Goal: Task Accomplishment & Management: Complete application form

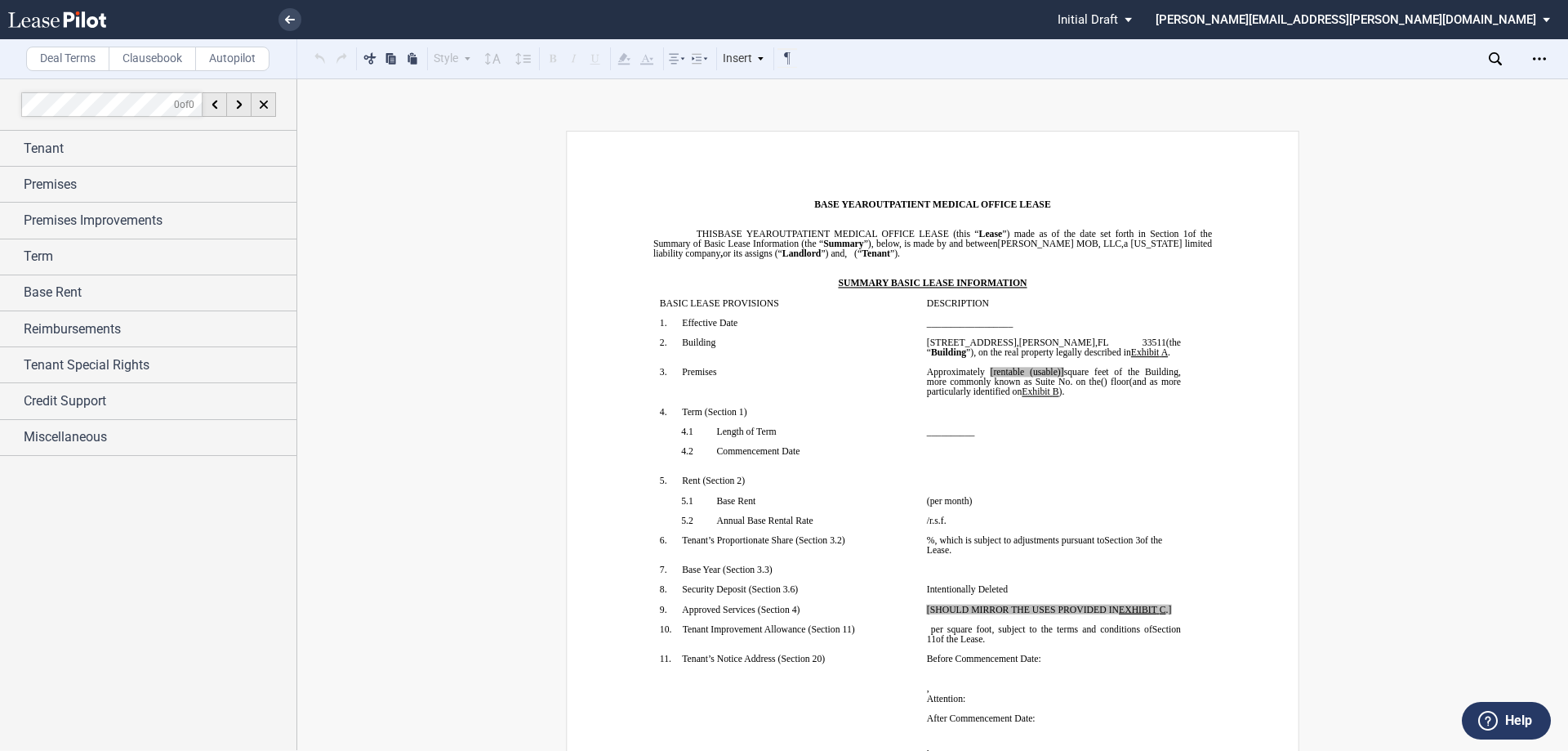
scroll to position [3784, 0]
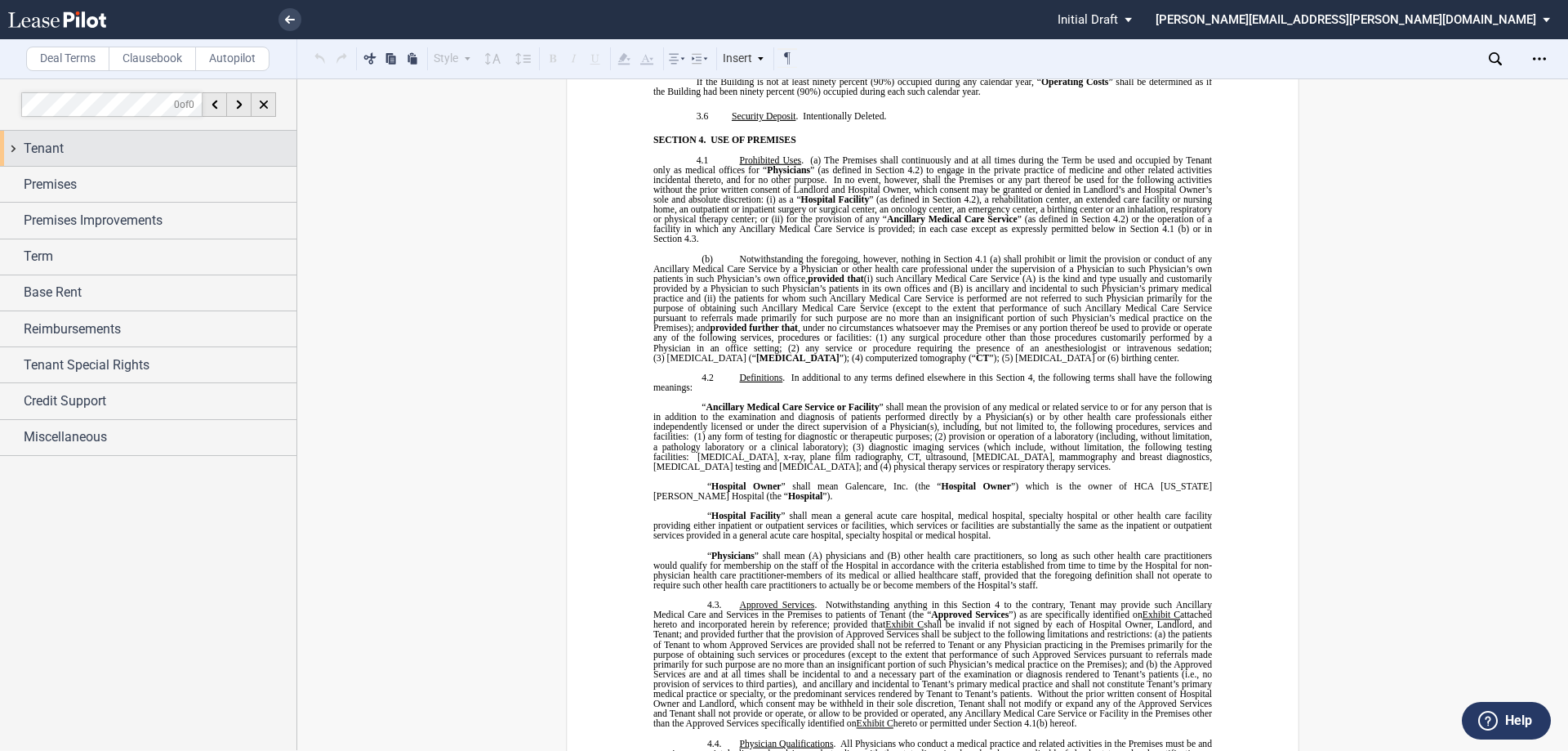
click at [120, 143] on div "Tenant" at bounding box center [160, 148] width 272 height 20
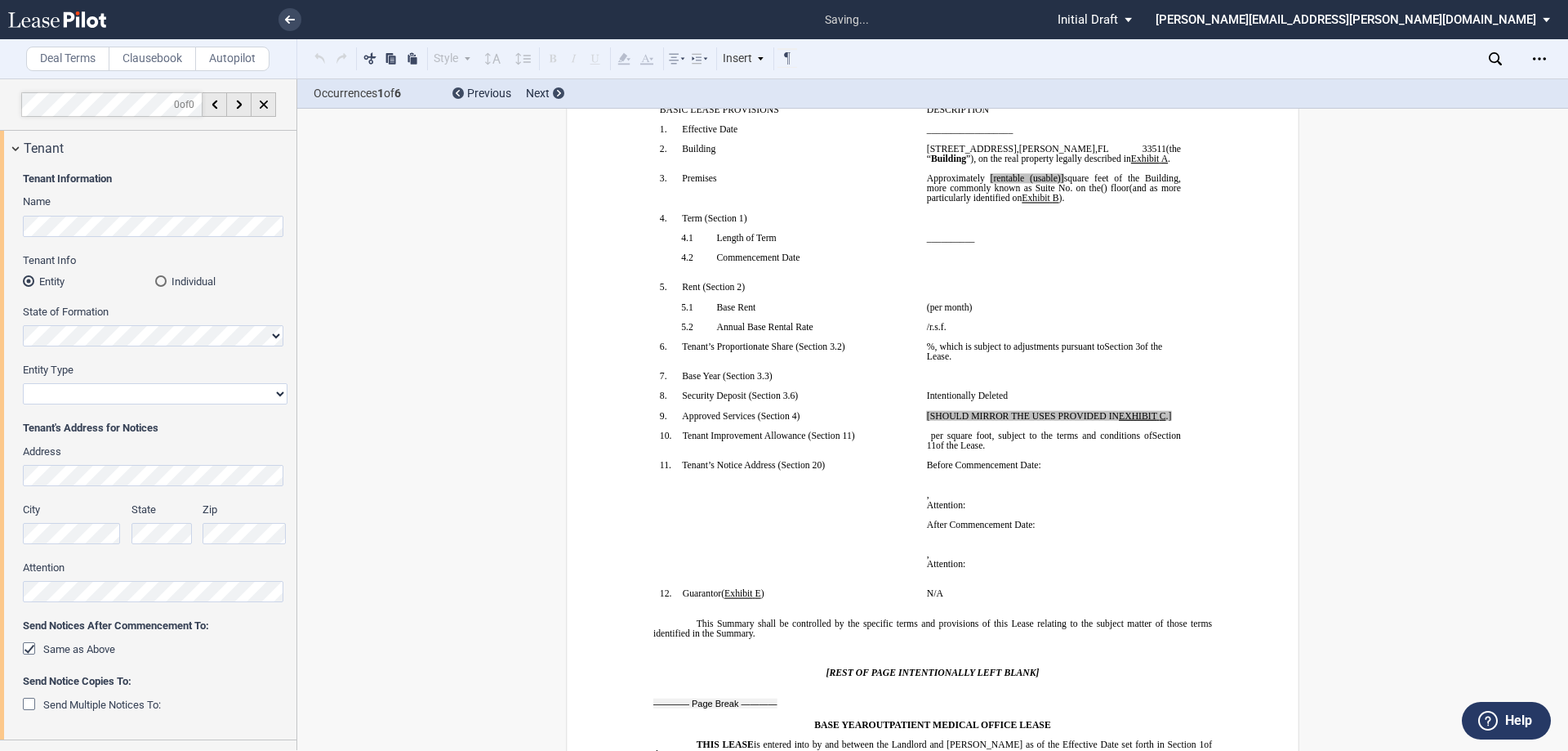
scroll to position [0, 0]
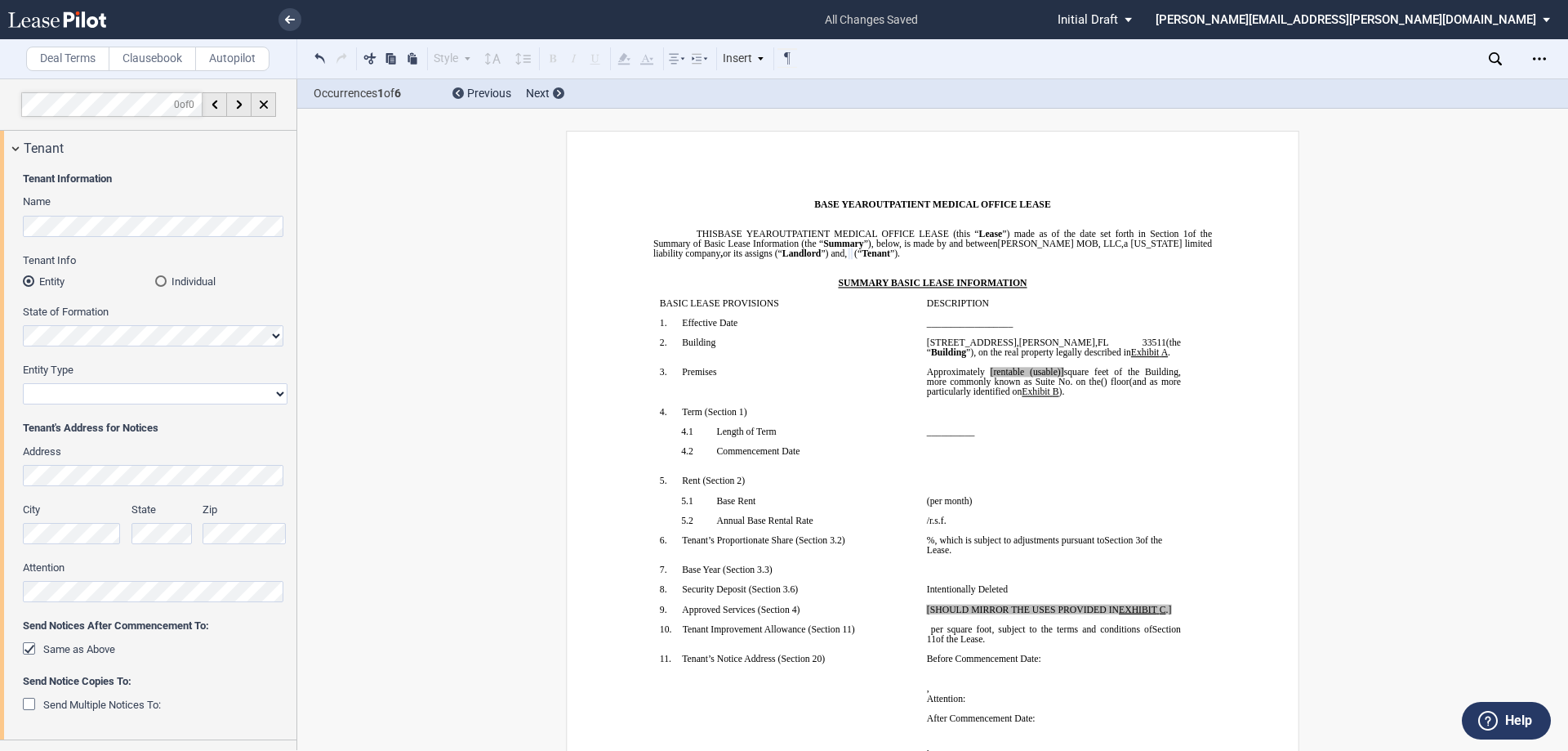
click at [131, 394] on select "Corporation Limited Liability Company General Partnership Limited Partnership O…" at bounding box center [155, 393] width 265 height 21
select select "limited liability company"
click at [23, 383] on select "Corporation Limited Liability Company General Partnership Limited Partnership O…" at bounding box center [155, 393] width 265 height 21
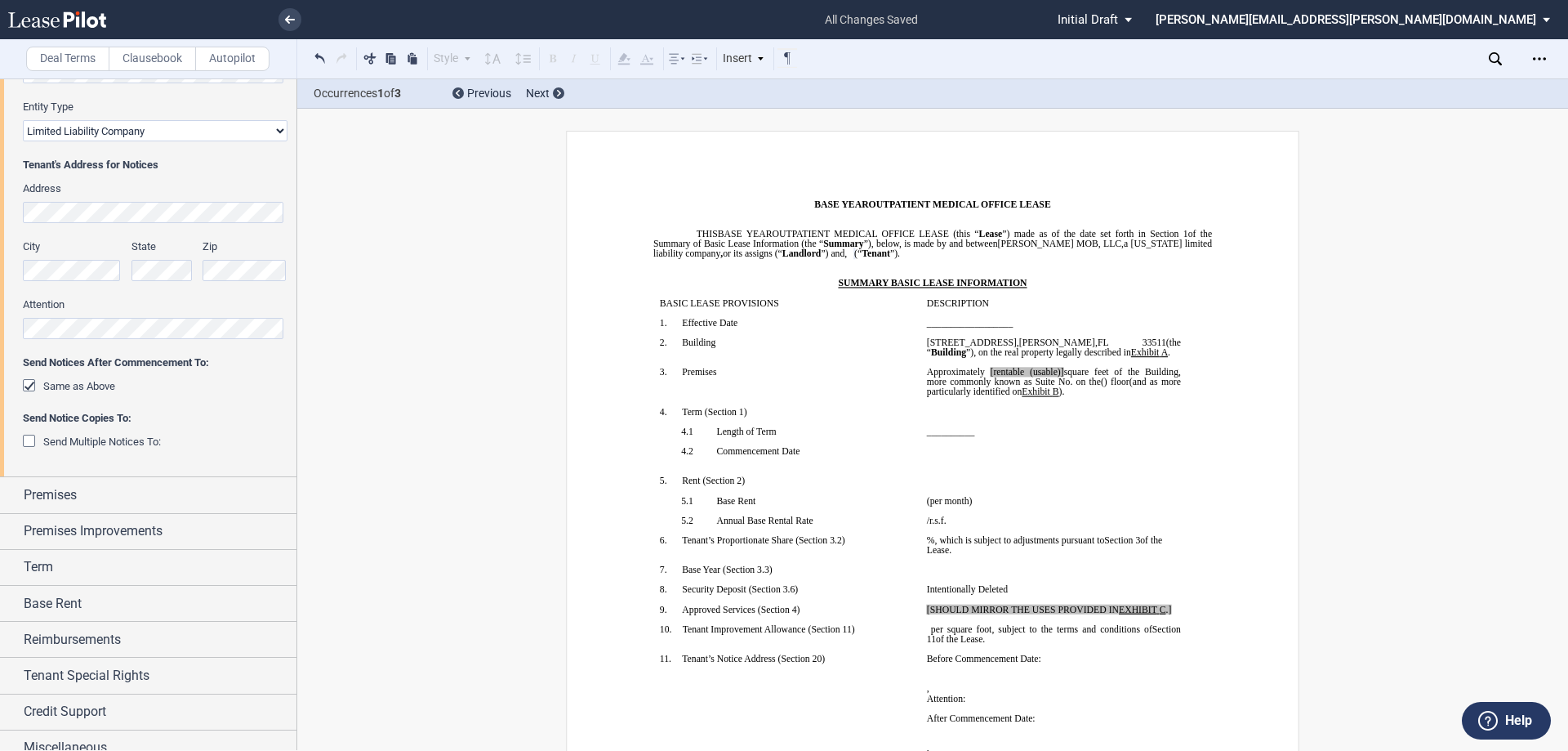
scroll to position [279, 0]
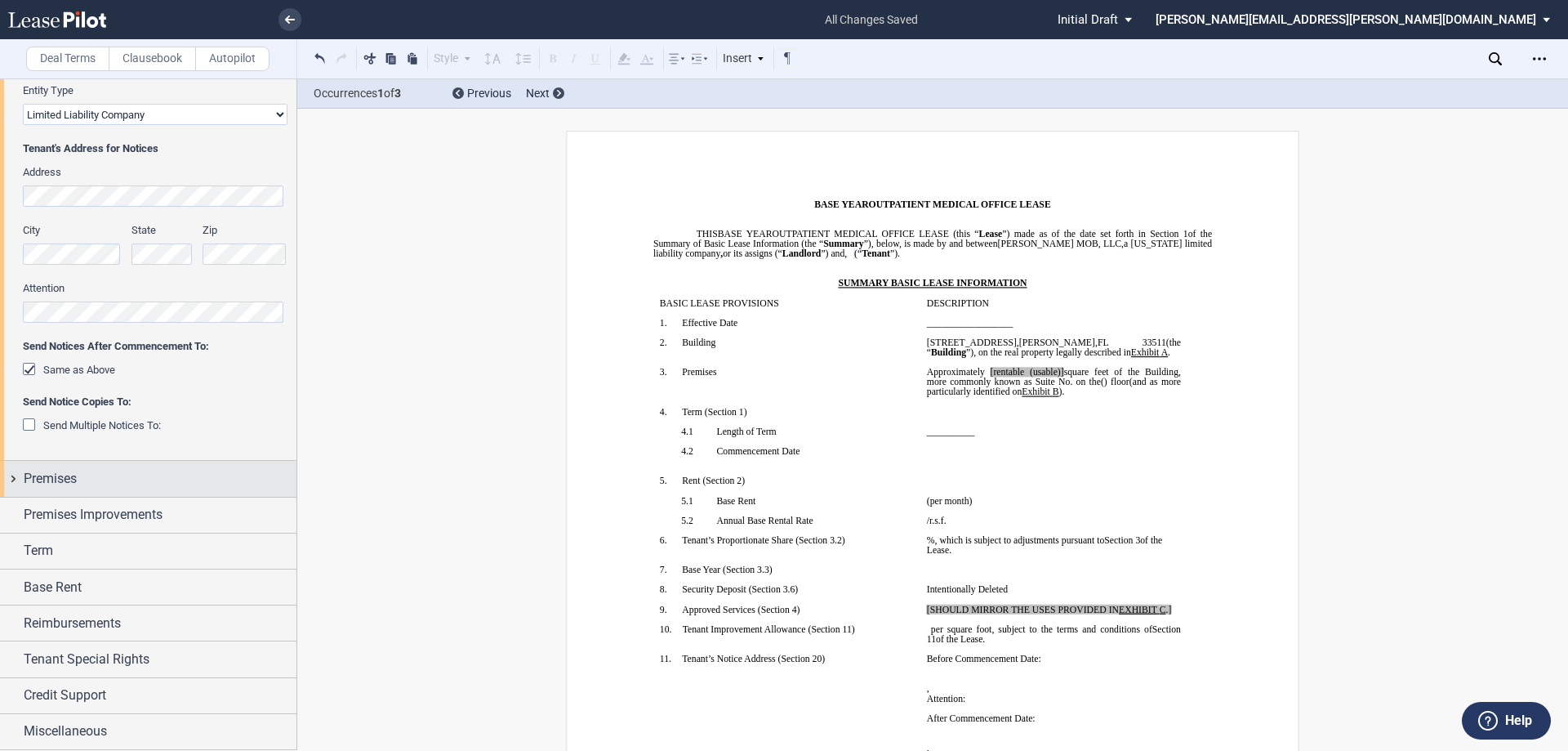
click at [100, 484] on div "Premises" at bounding box center [160, 479] width 272 height 20
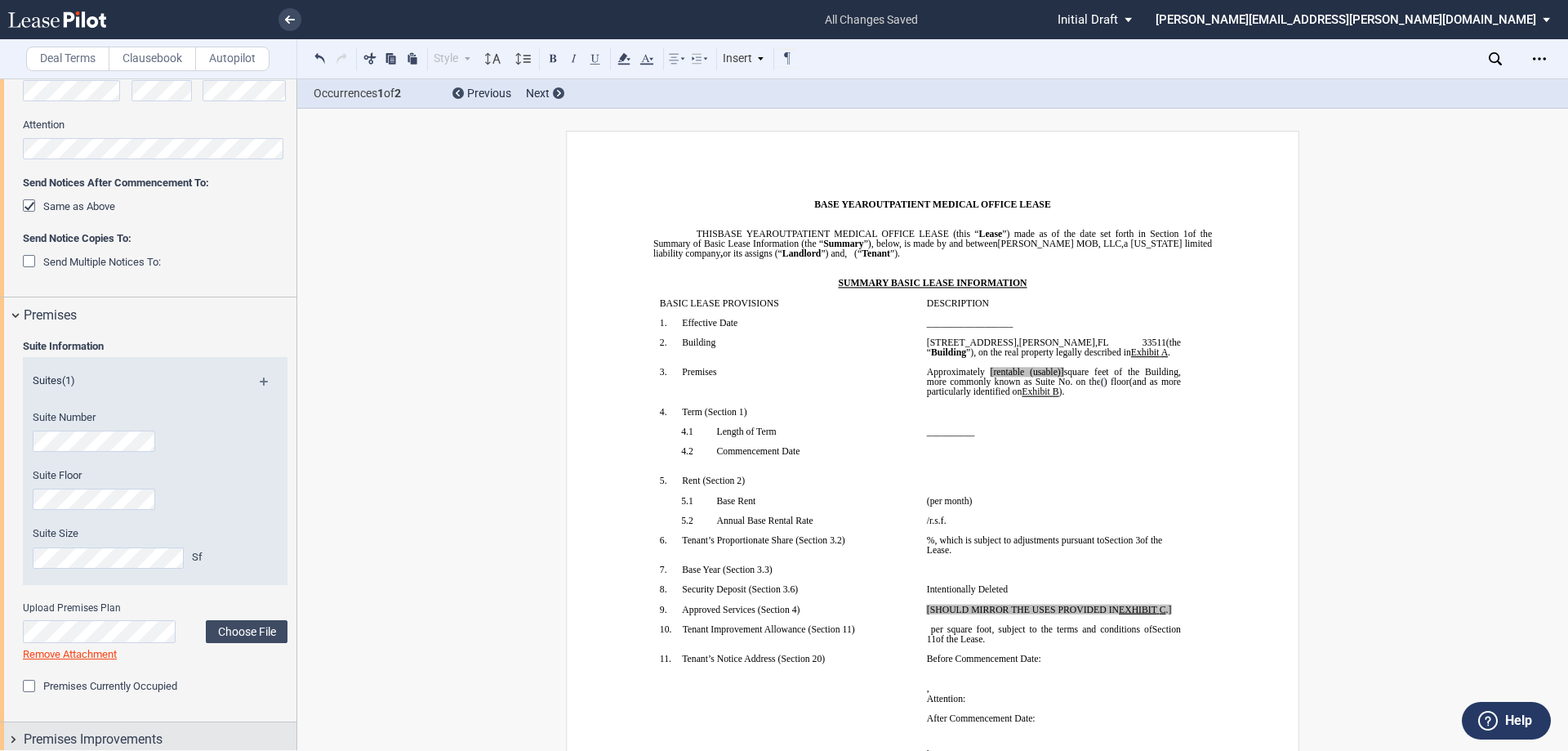
scroll to position [668, 0]
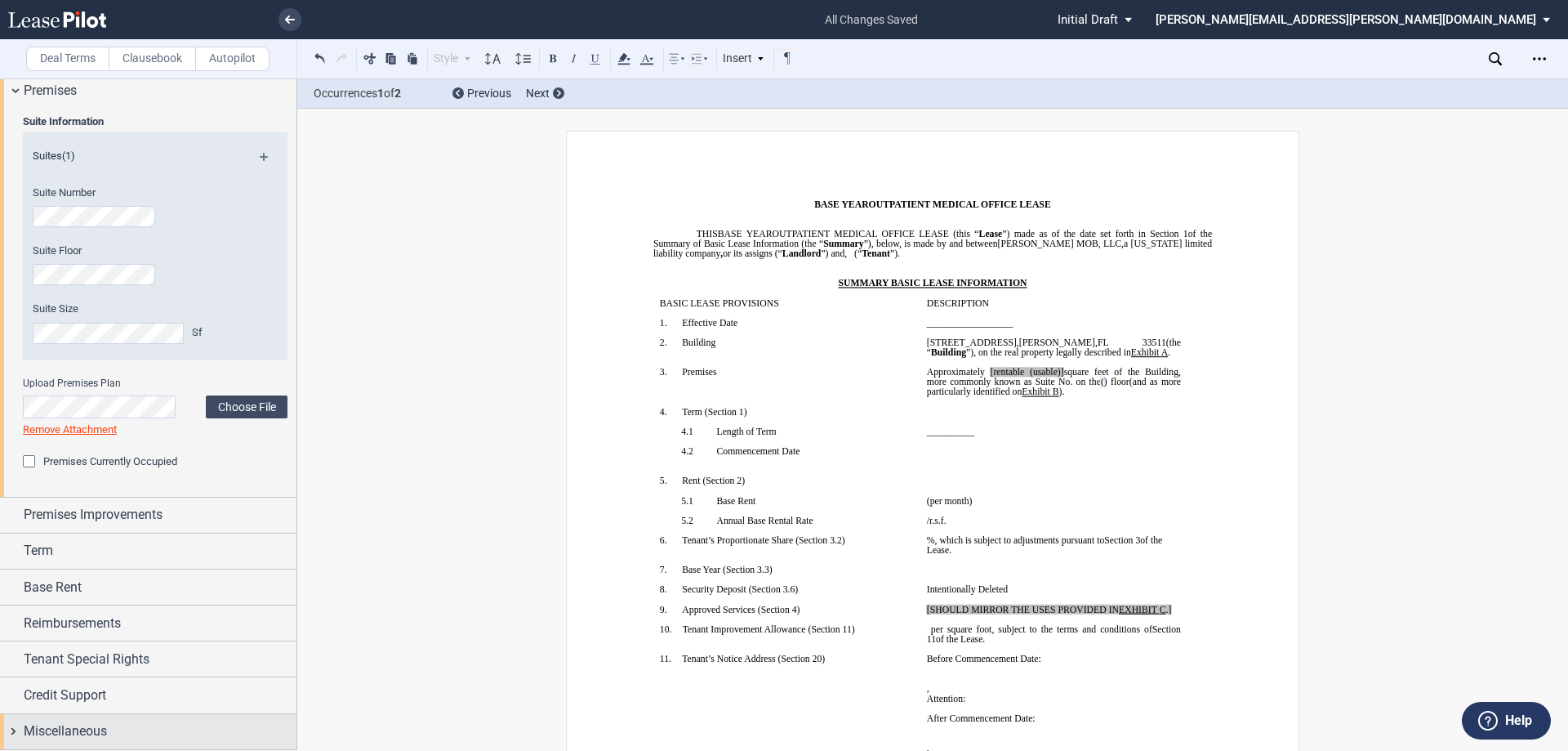
click at [139, 733] on div "Miscellaneous" at bounding box center [160, 731] width 272 height 20
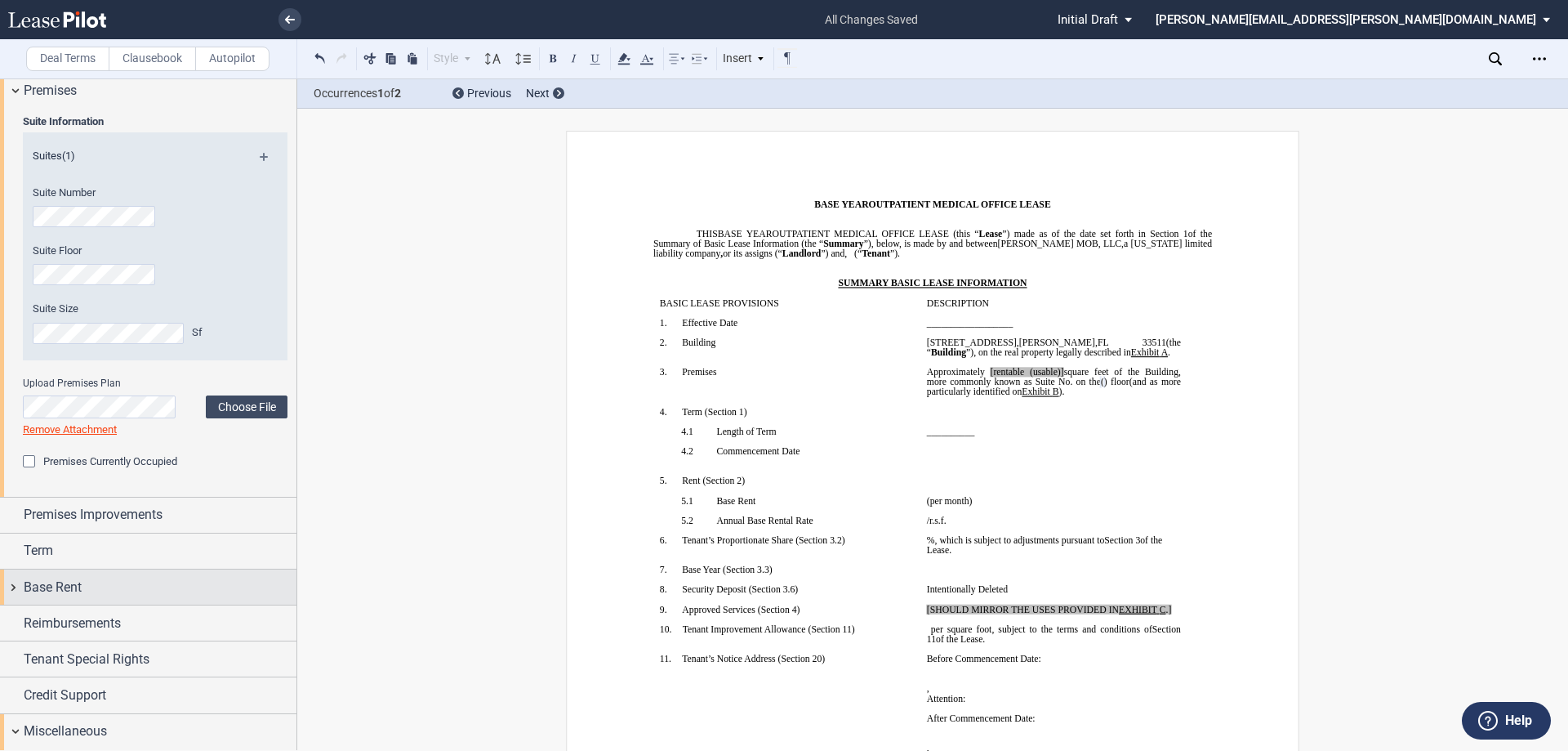
scroll to position [838, 0]
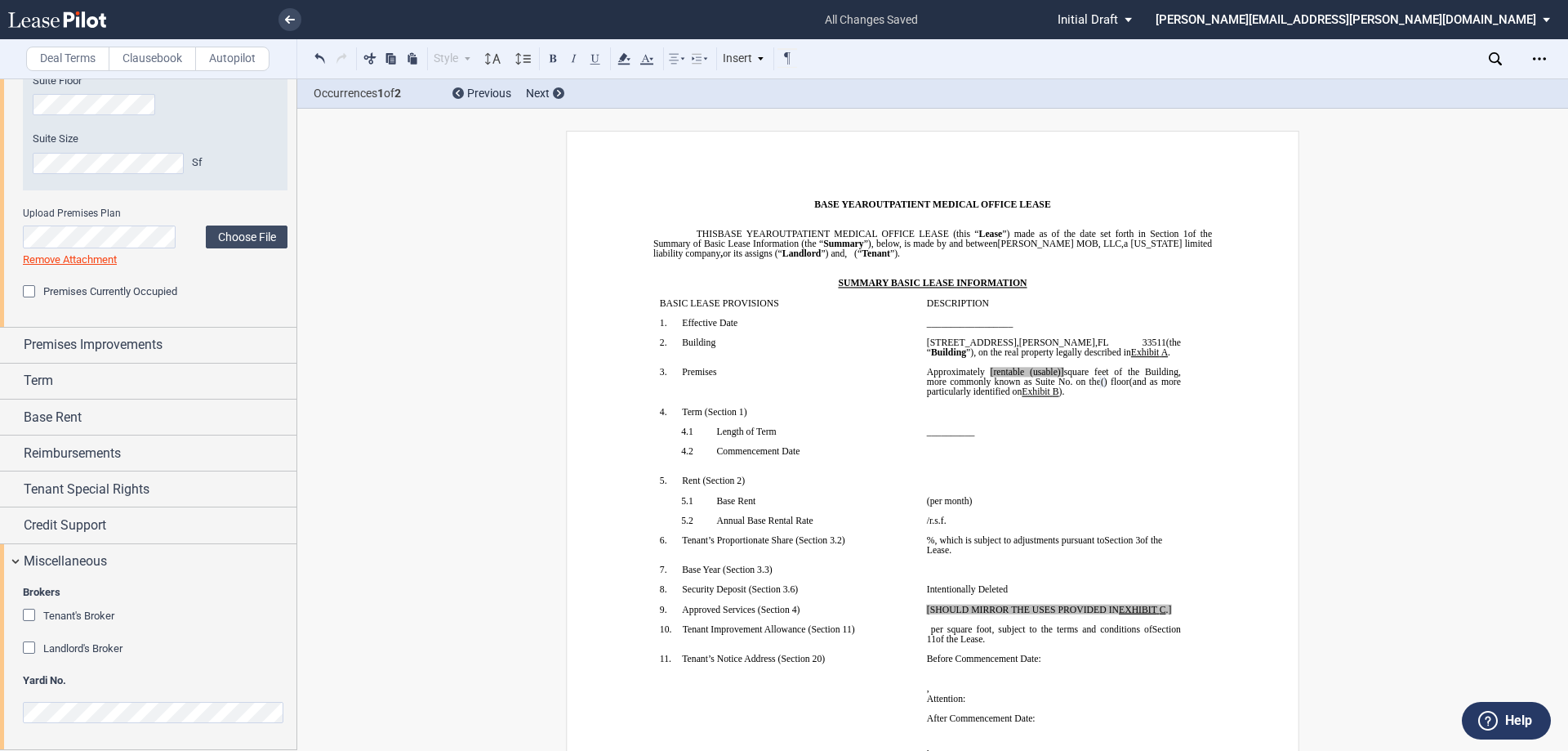
click at [32, 618] on div "Tenant's Broker" at bounding box center [31, 616] width 16 height 16
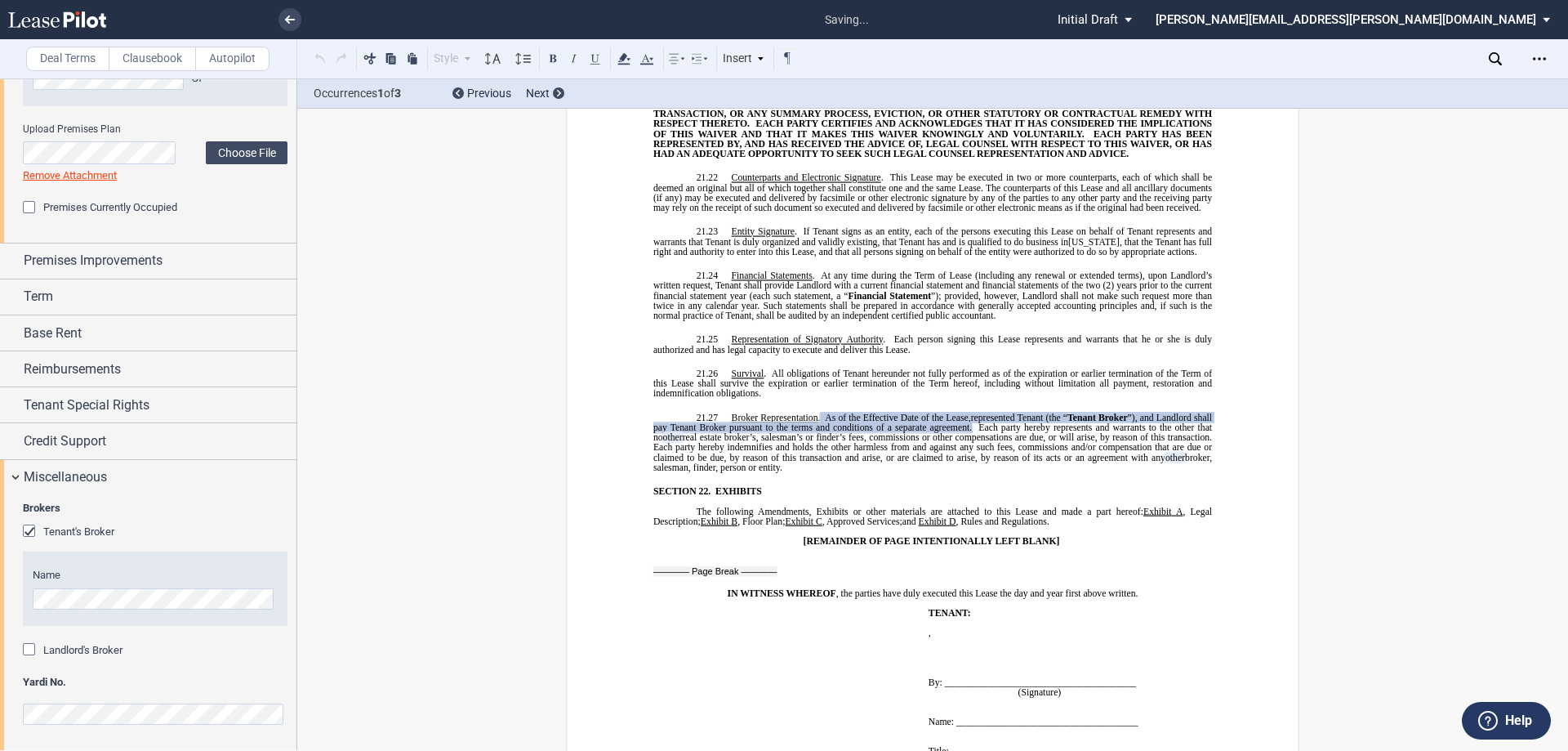
scroll to position [923, 0]
click at [31, 644] on div "Landlord's Broker" at bounding box center [31, 649] width 16 height 16
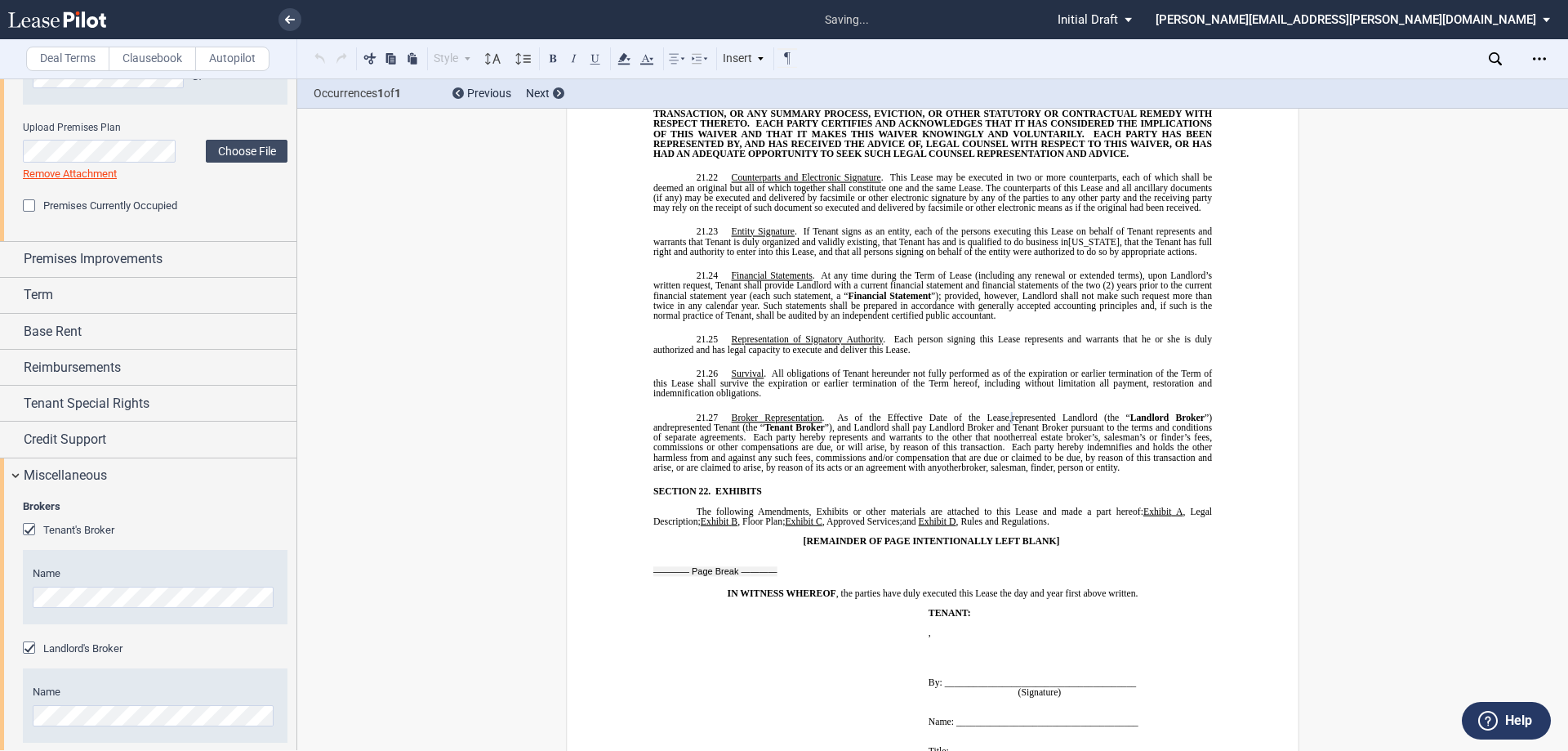
click at [1077, 442] on span "Each party hereby indemnifies and holds the other harmless from and against any…" at bounding box center [934, 456] width 561 height 30
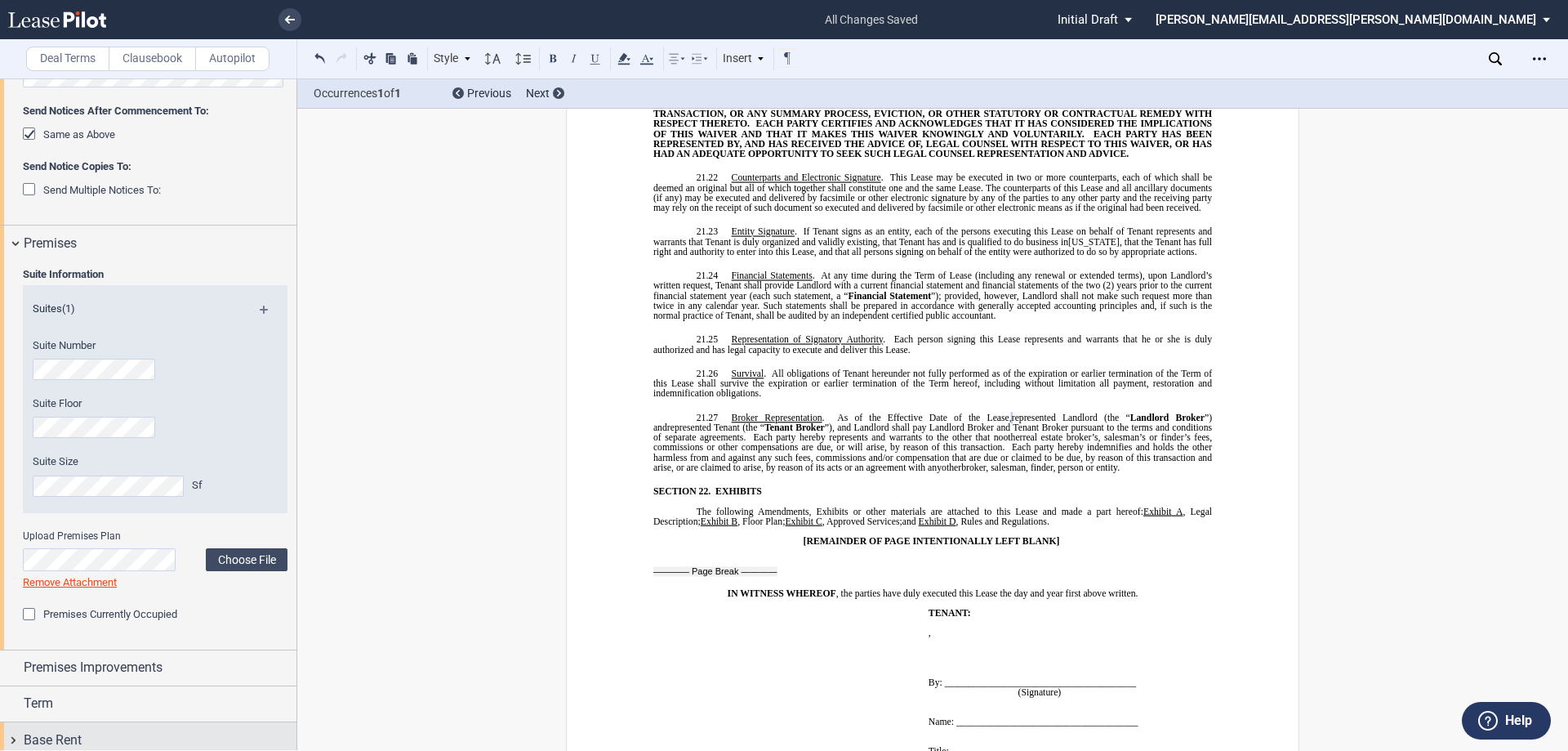
scroll to position [760, 0]
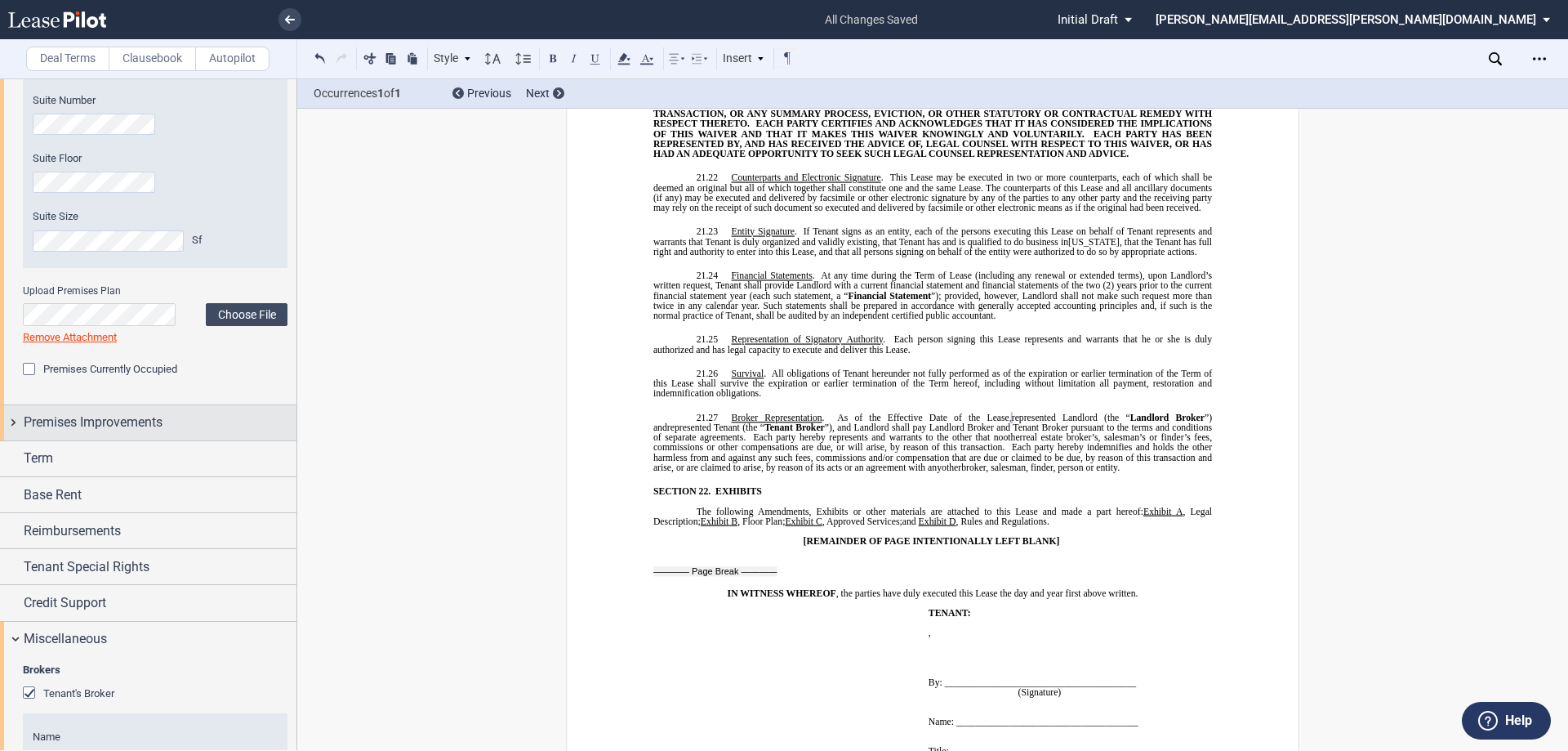
click at [188, 410] on div "Premises Improvements" at bounding box center [148, 422] width 296 height 35
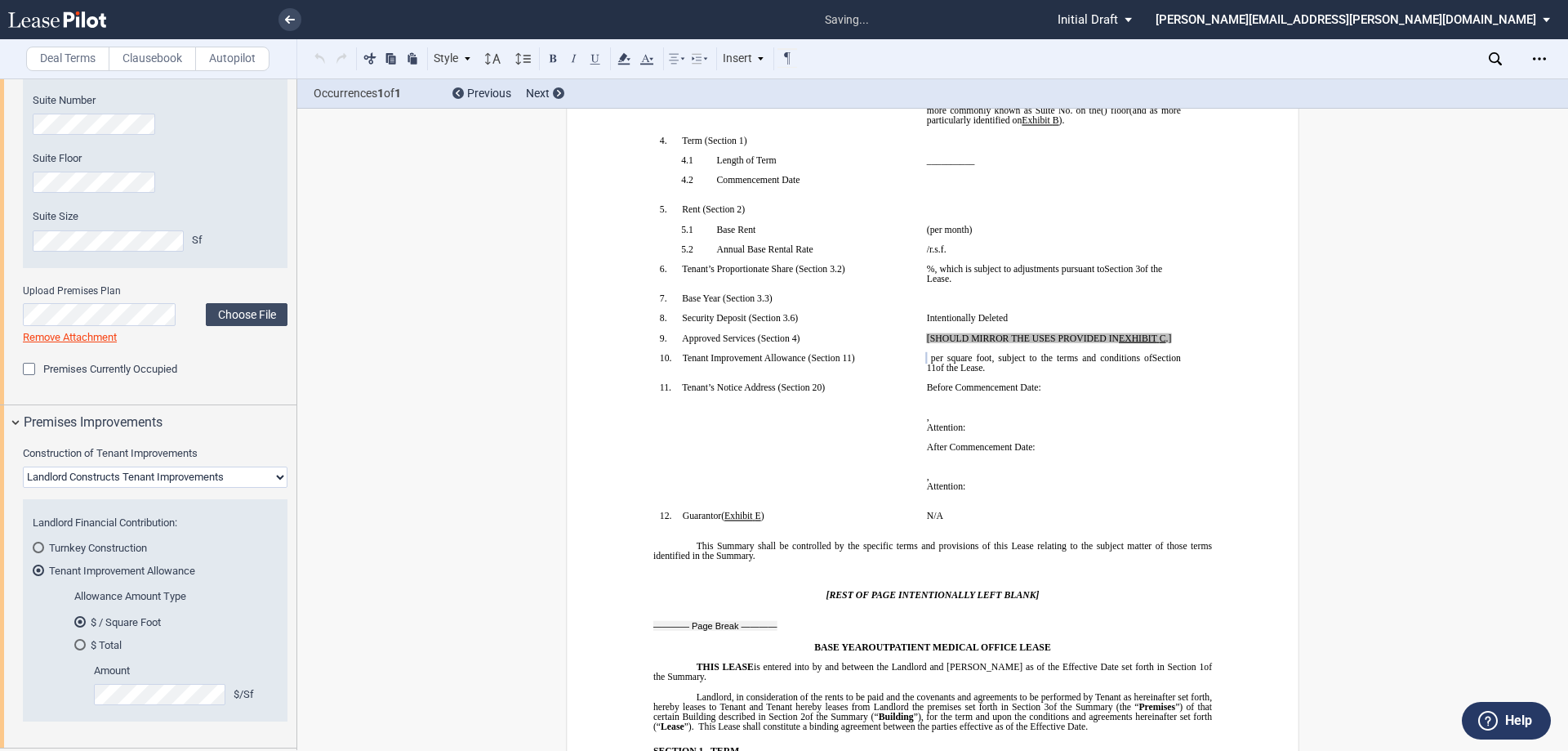
scroll to position [267, 0]
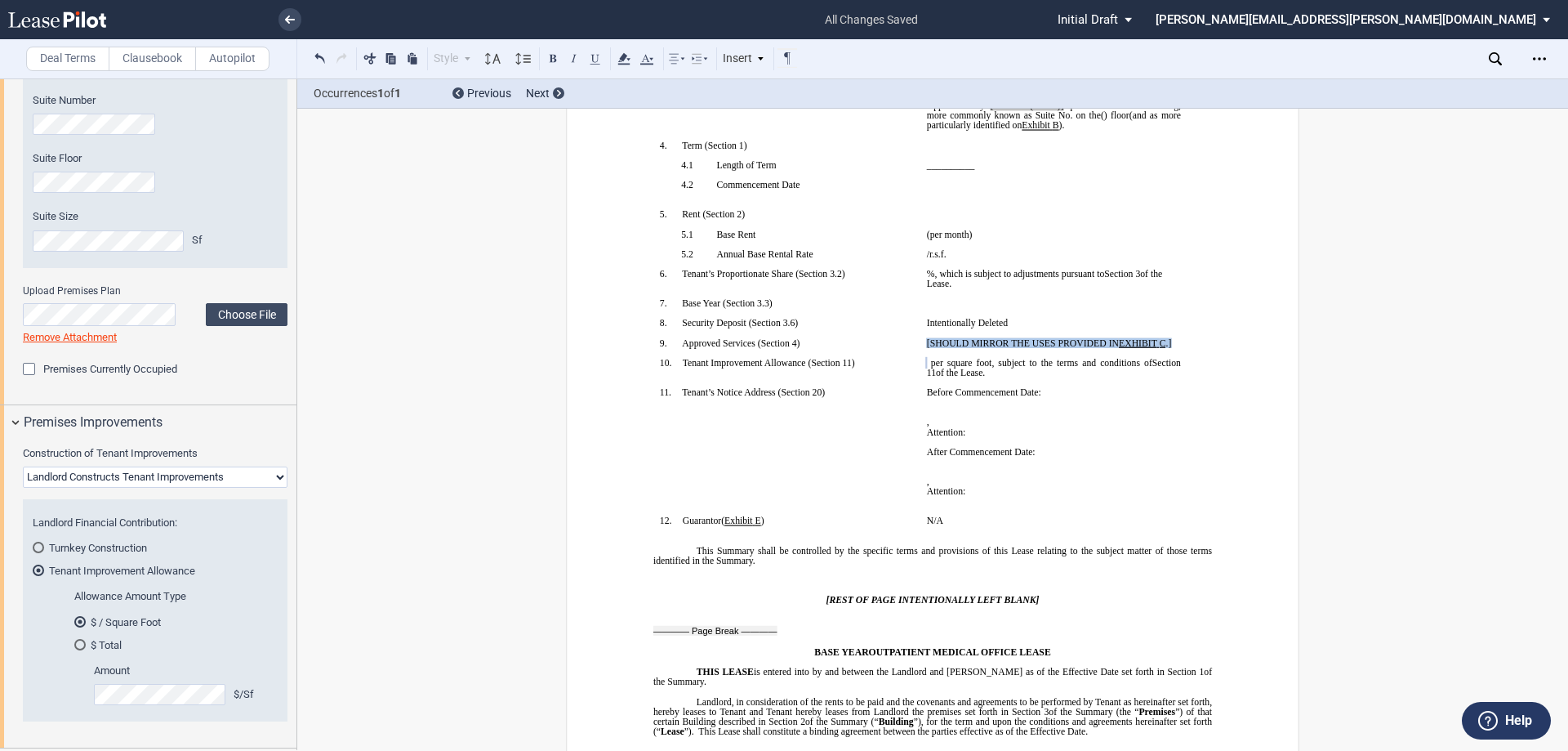
drag, startPoint x: 923, startPoint y: 340, endPoint x: 1174, endPoint y: 341, distance: 251.0
click at [1174, 341] on p "[SHOULD MIRROR THE USES PROVIDED IN EXHIBIT ﻿ C ﻿ .]" at bounding box center [1054, 343] width 254 height 10
drag, startPoint x: 925, startPoint y: 341, endPoint x: 1025, endPoint y: 342, distance: 100.0
click at [1025, 342] on span "O ﻿ ﻿n ﻿cology medical practice" at bounding box center [978, 343] width 103 height 10
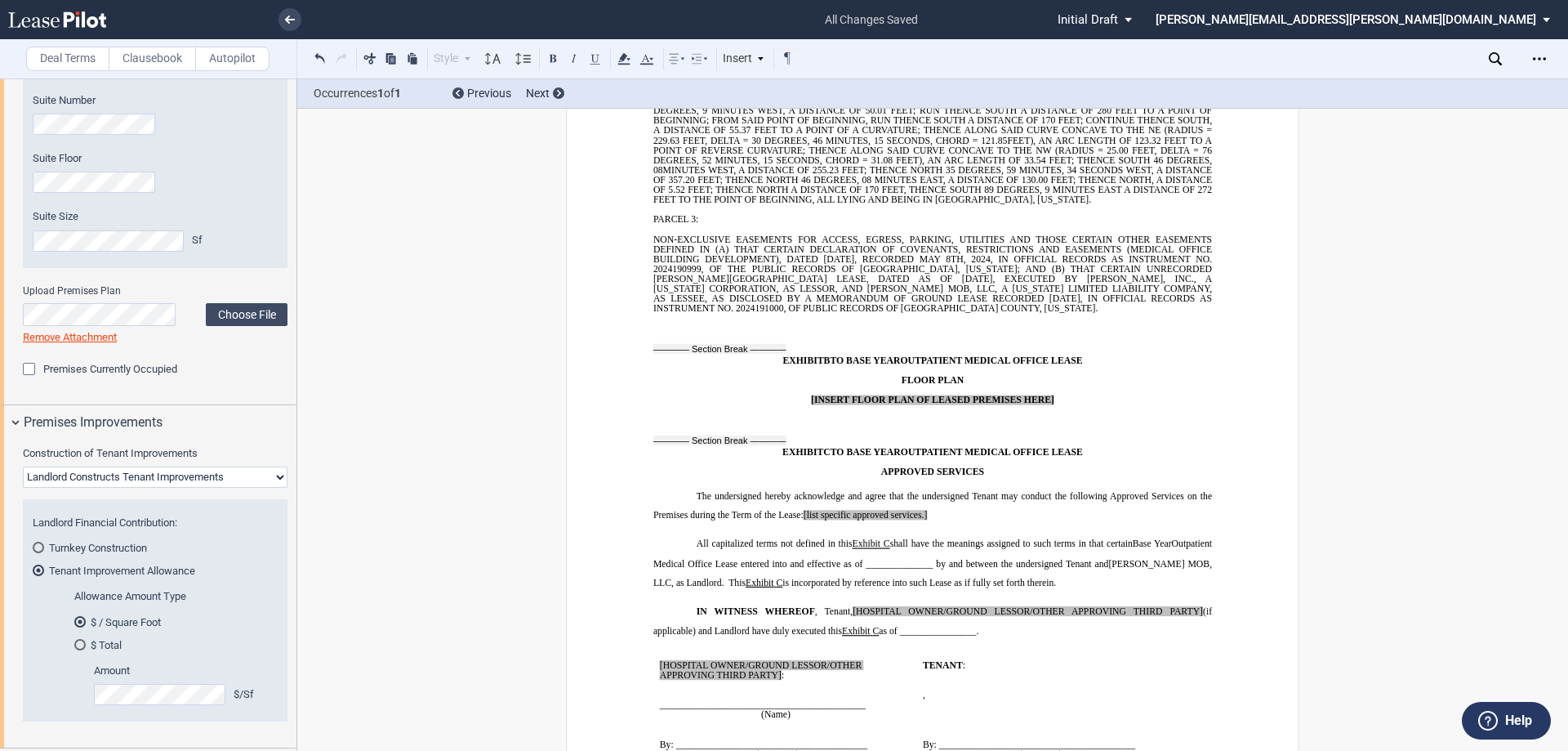
scroll to position [14622, 0]
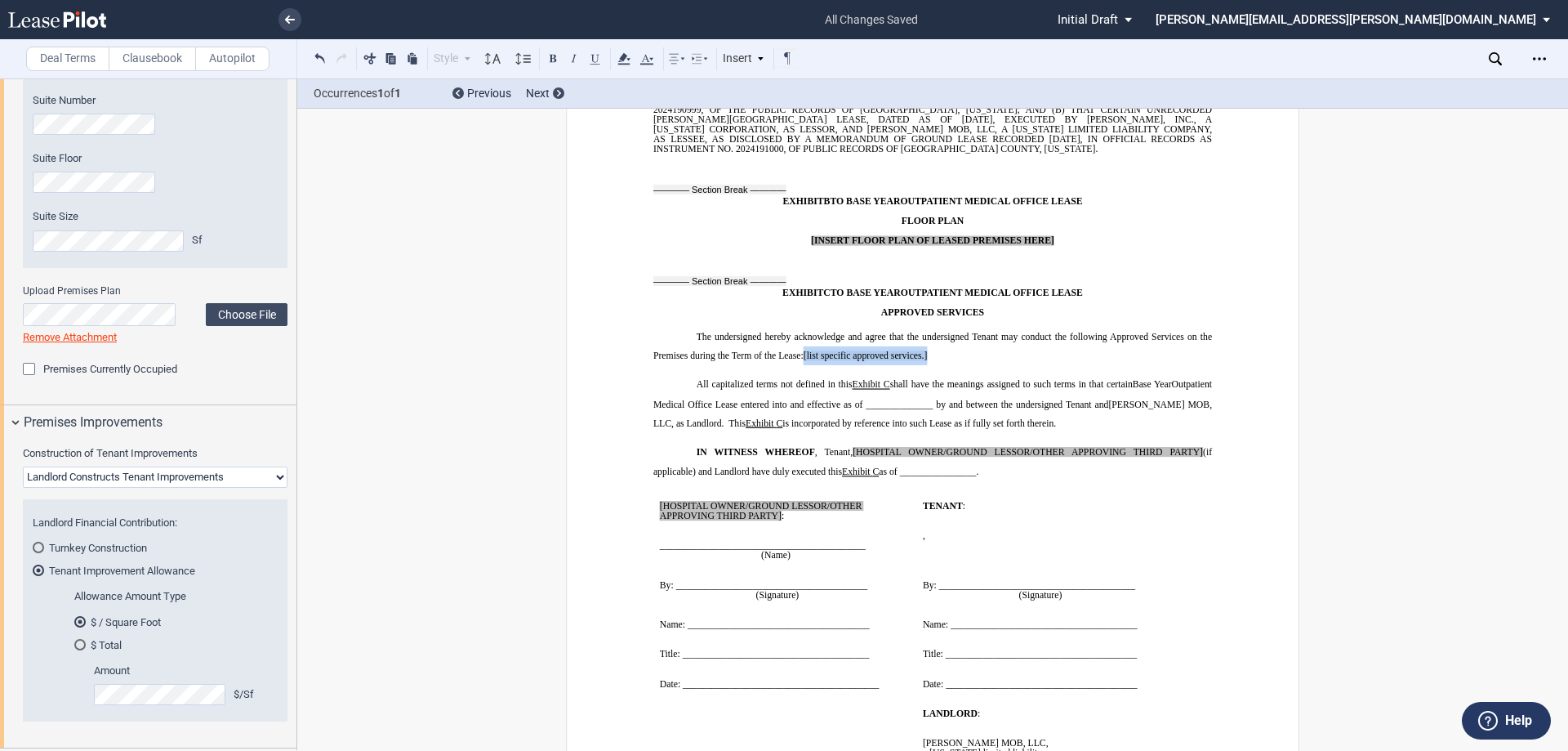
drag, startPoint x: 801, startPoint y: 286, endPoint x: 924, endPoint y: 293, distance: 123.2
click at [924, 327] on p "The undersigned hereby acknowledge and agree that the undersigned Tenant may co…" at bounding box center [933, 346] width 558 height 38
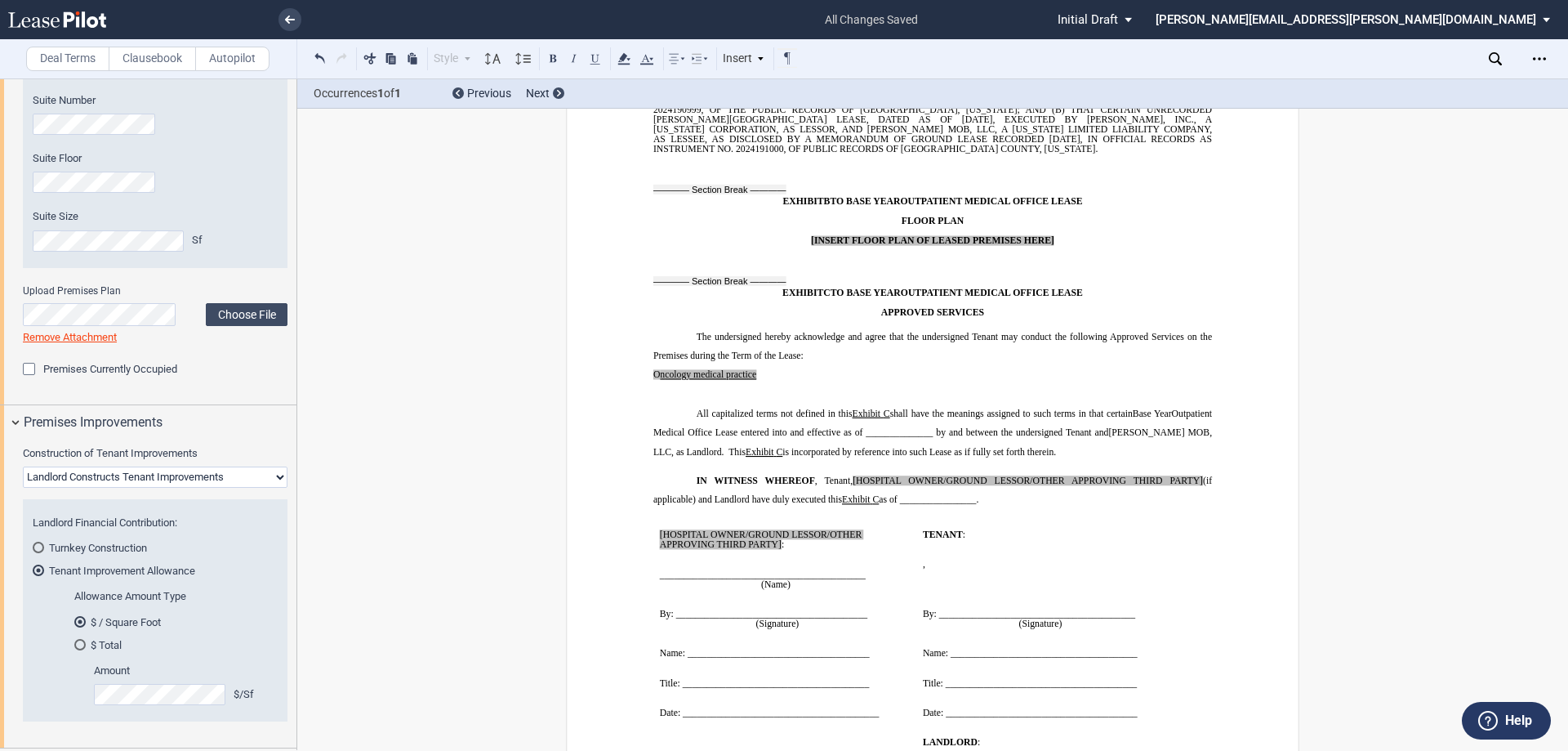
click at [832, 327] on p "The undersigned hereby acknowledge and agree that the undersigned Tenant may co…" at bounding box center [933, 365] width 558 height 77
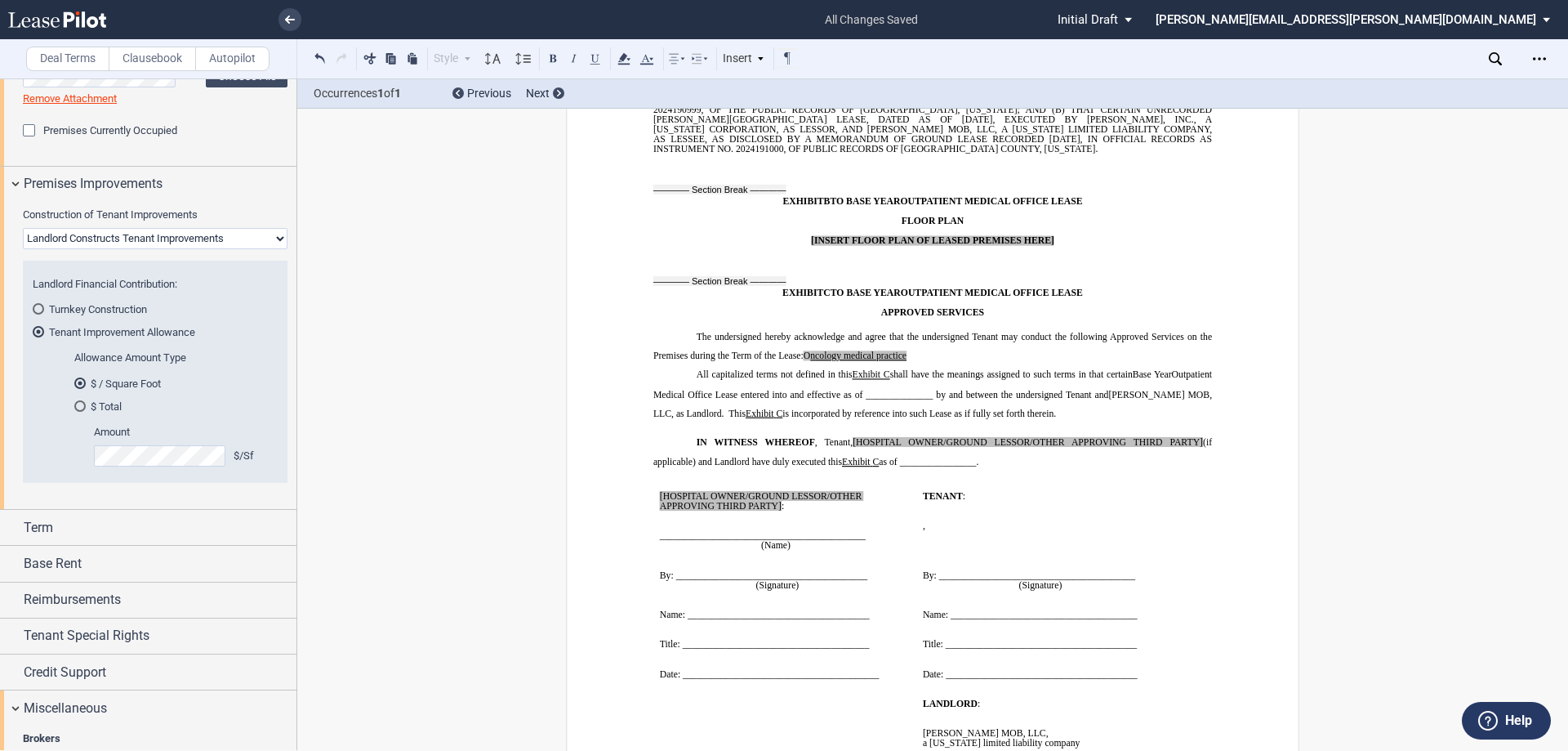
scroll to position [1005, 0]
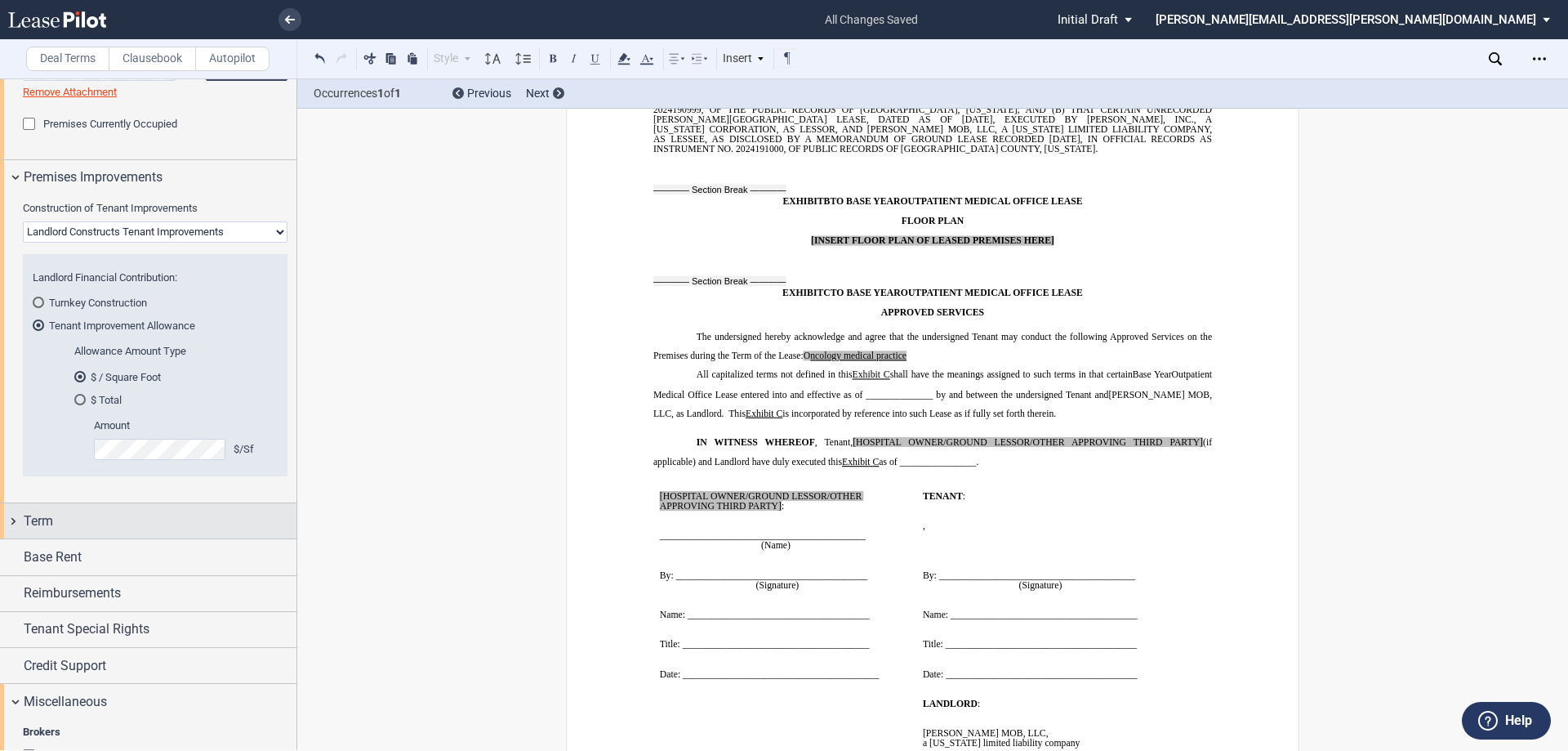
click at [190, 522] on div "Term" at bounding box center [160, 521] width 272 height 20
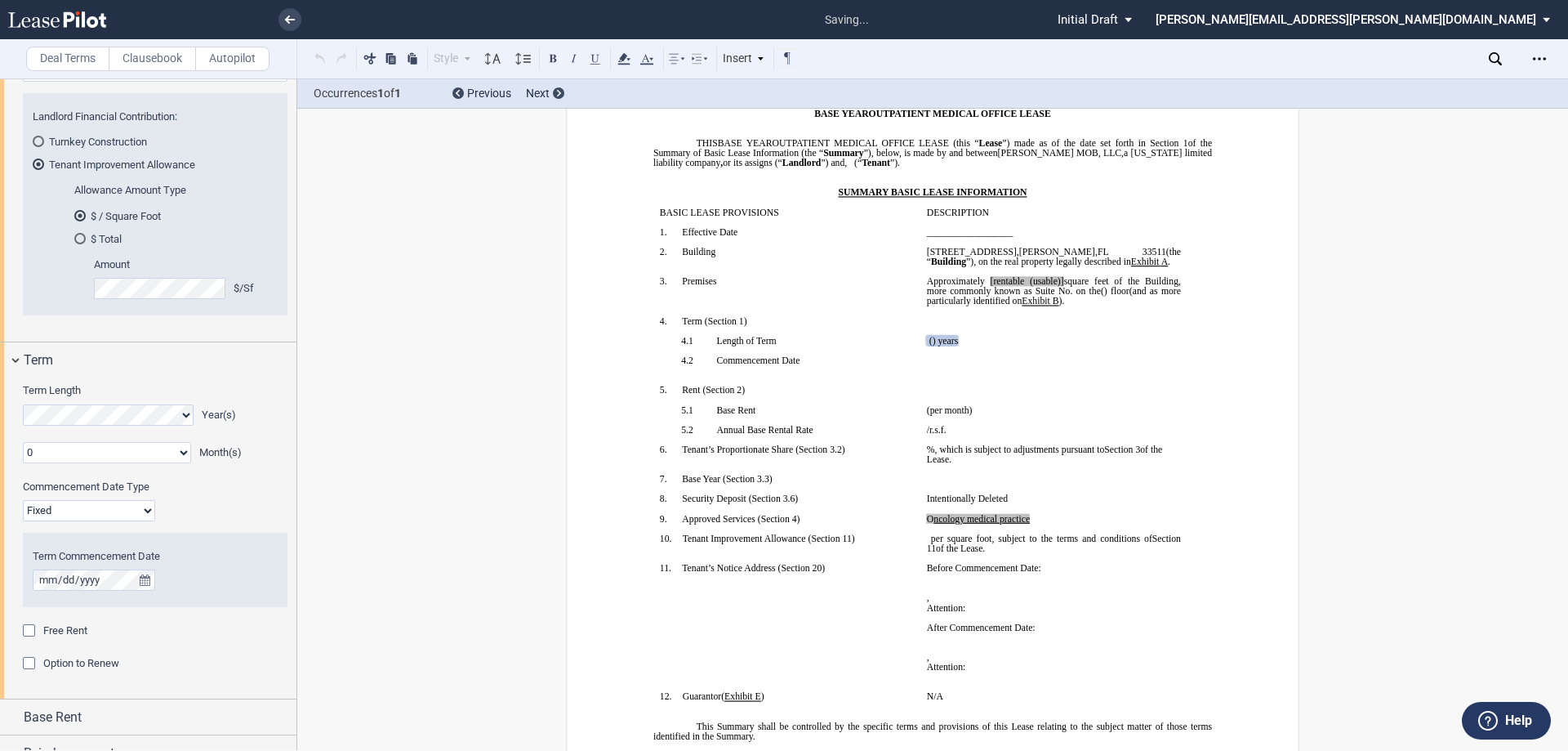
scroll to position [69, 0]
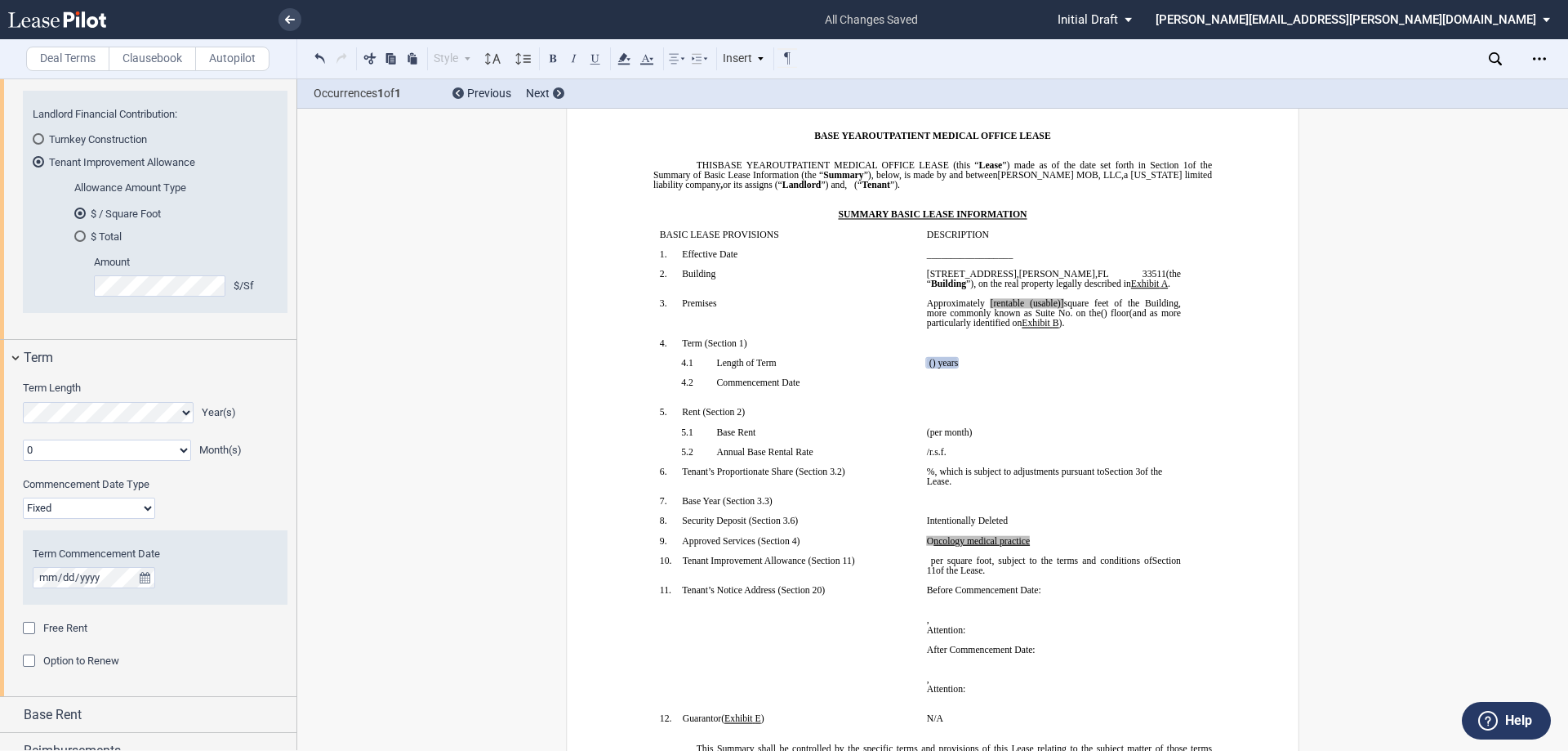
click at [31, 662] on div "Option to Renew" at bounding box center [31, 662] width 16 height 16
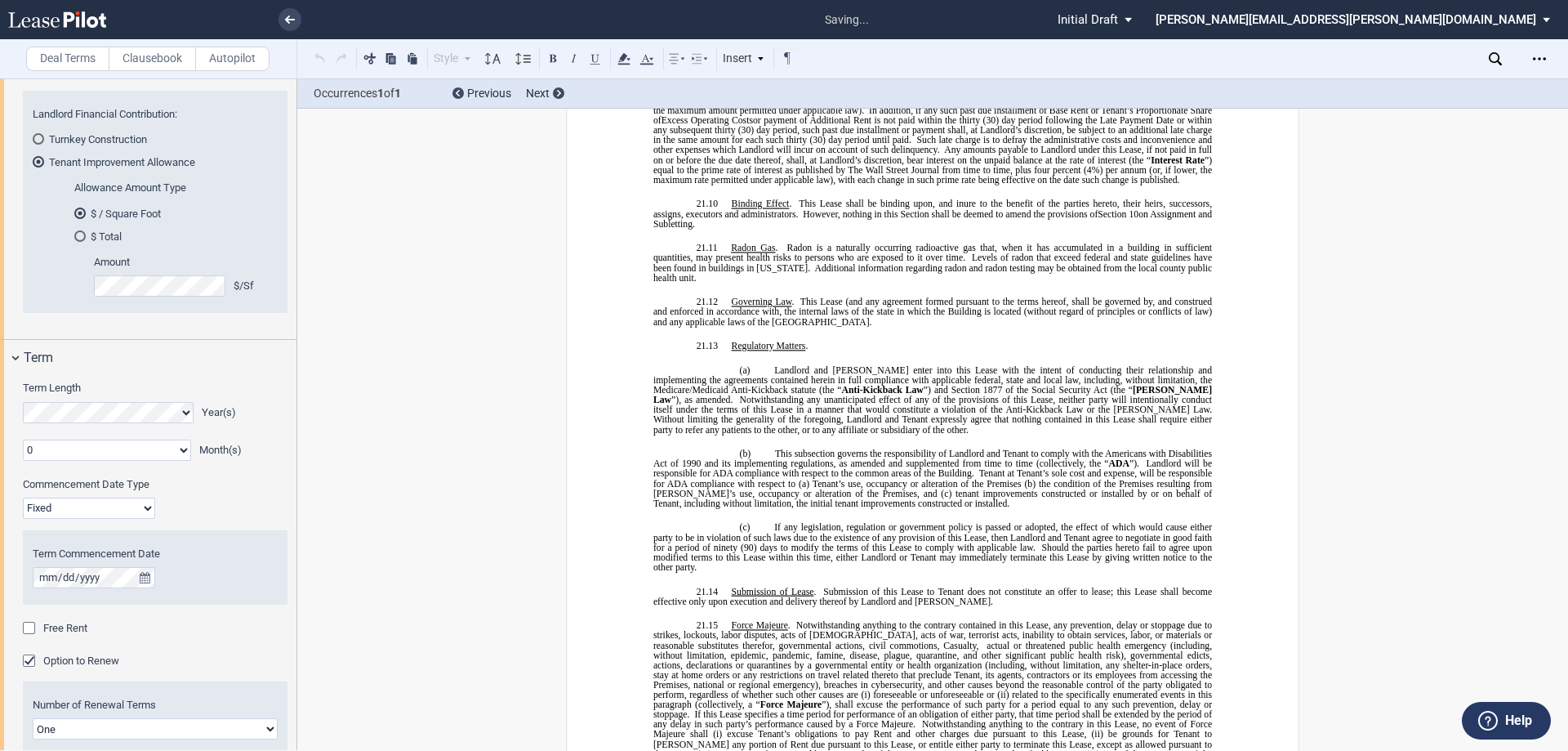
scroll to position [13427, 0]
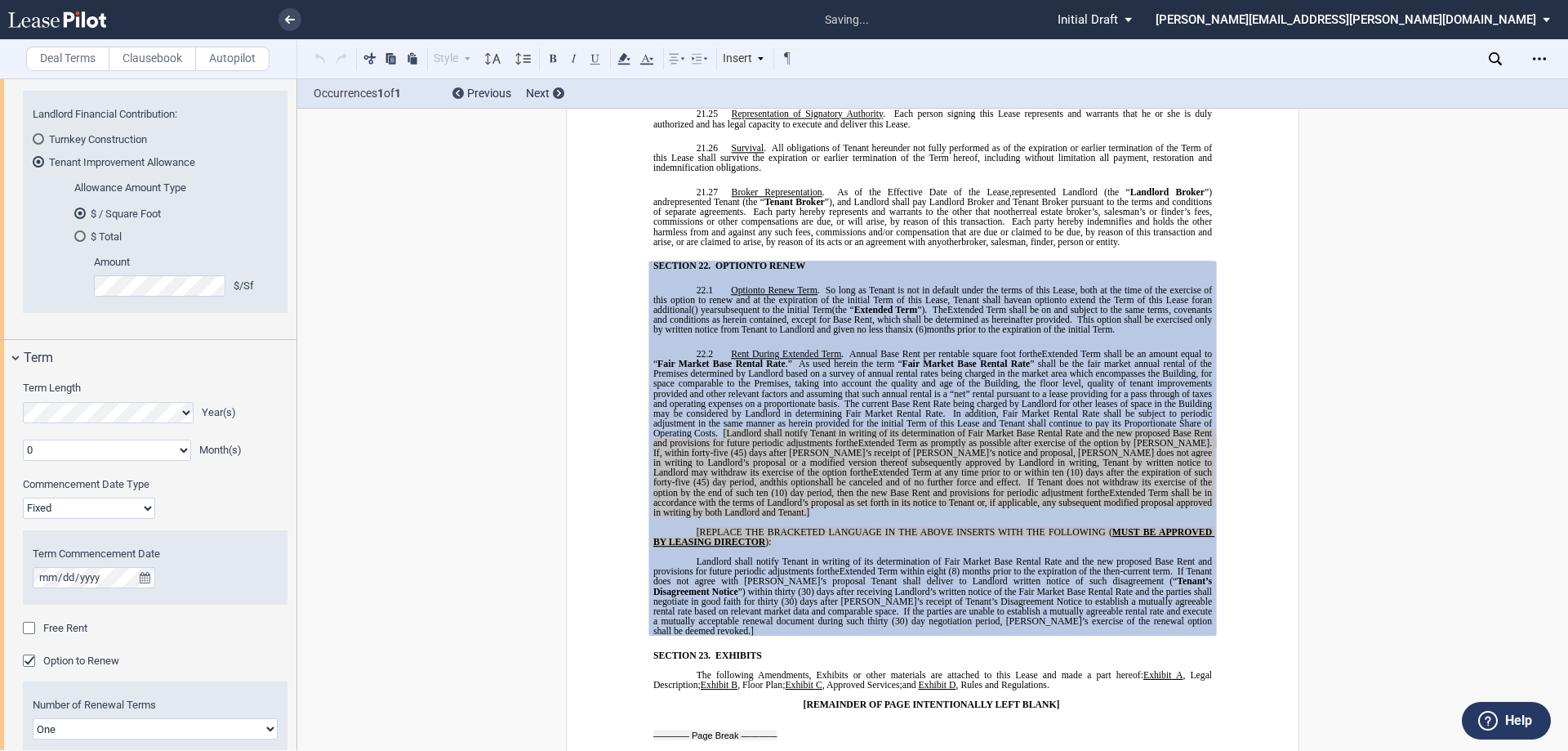
click at [91, 508] on select "Fixed Floating" at bounding box center [89, 507] width 132 height 21
click at [227, 507] on div "Commencement Date Type Fixed Floating" at bounding box center [155, 497] width 265 height 42
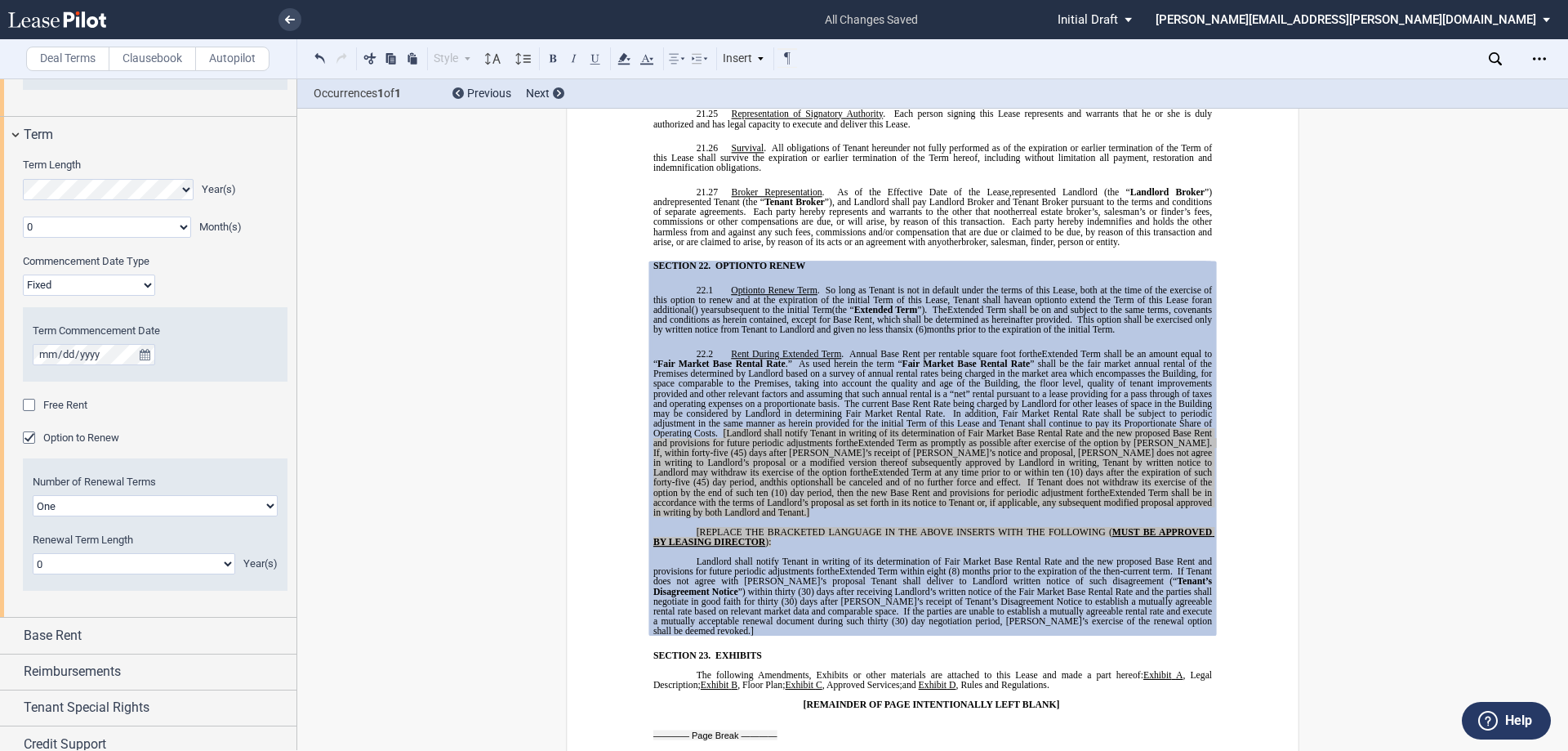
scroll to position [1413, 0]
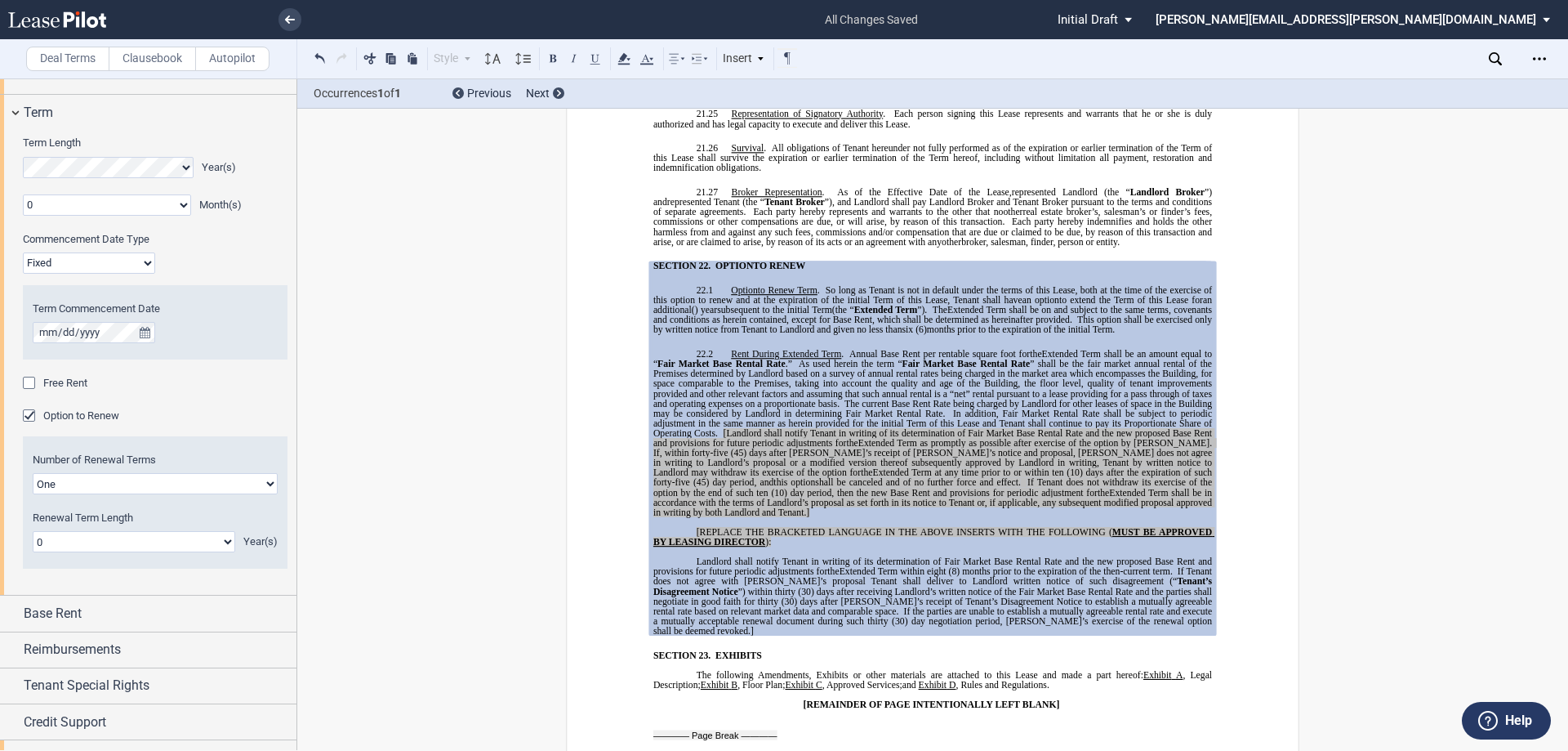
click at [175, 542] on select "0 1 2 3 4 5 6 7 8 9 10 11 12 13 14 15 16 17 18 19 20" at bounding box center [134, 542] width 203 height 21
select select "number:5"
click at [32, 531] on select "0 1 2 3 4 5 6 7 8 9 10 11 12 13 14 15 16 17 18 19 20" at bounding box center [134, 542] width 203 height 21
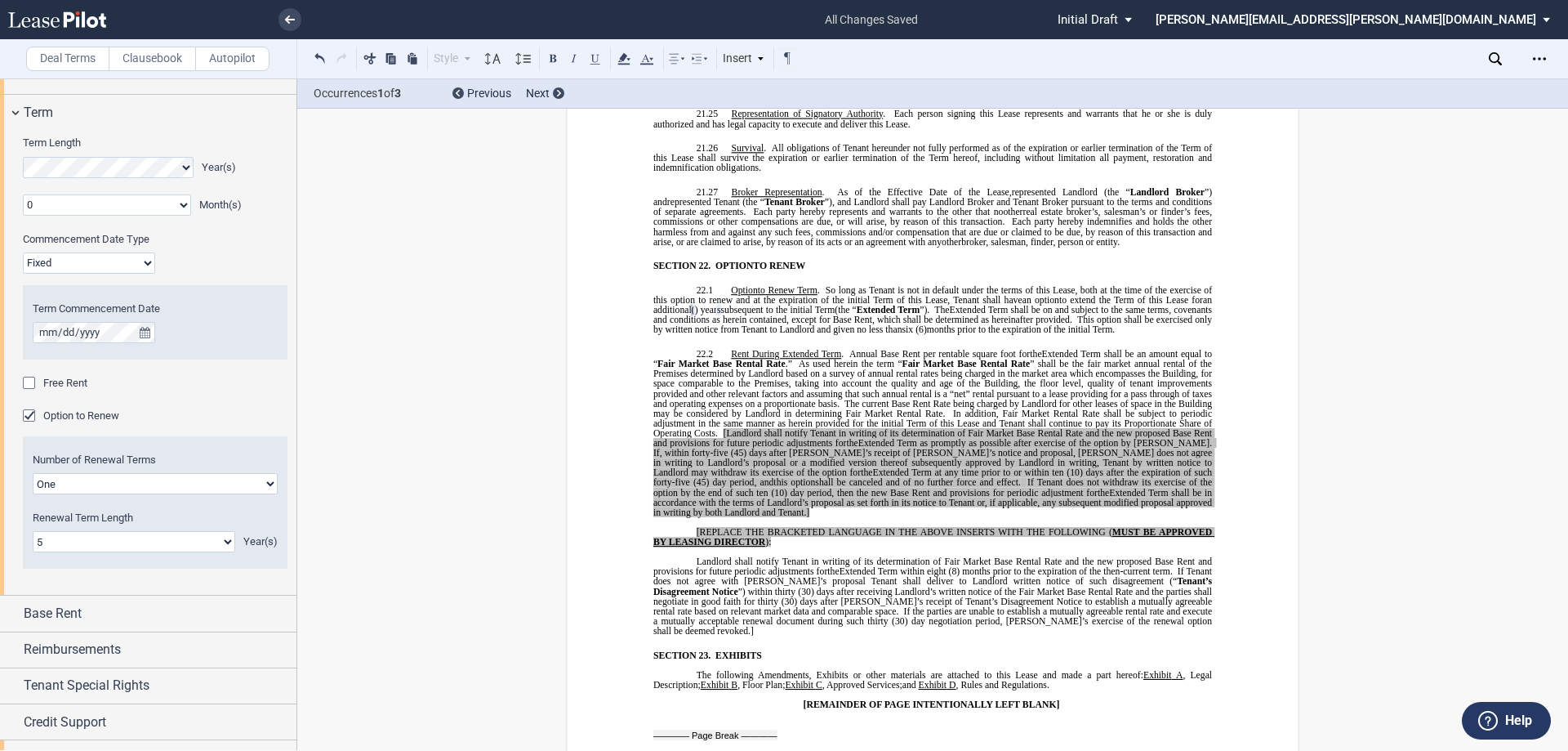
click at [914, 324] on span "six" at bounding box center [907, 330] width 11 height 10
click at [930, 324] on span "(6)" at bounding box center [924, 330] width 11 height 10
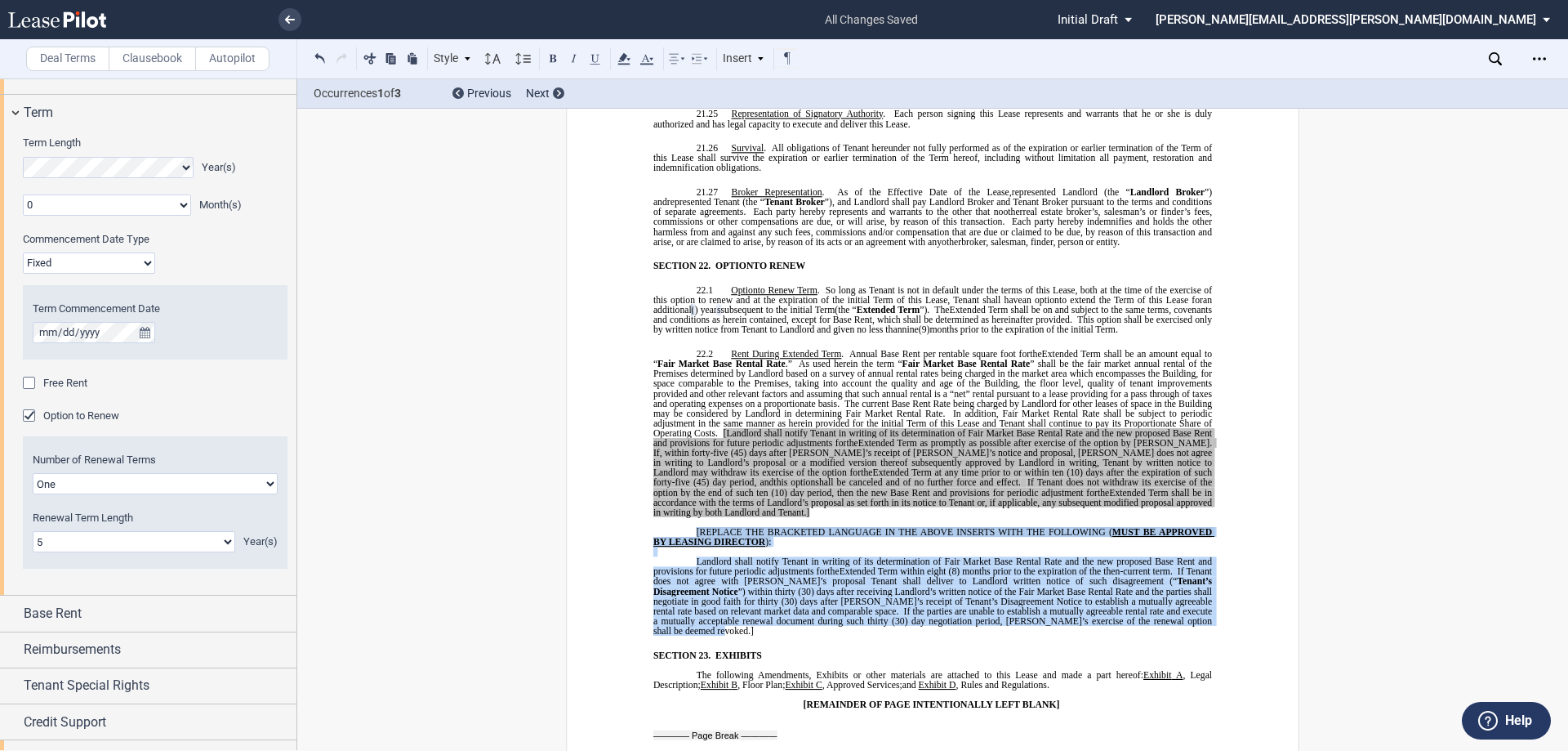
drag, startPoint x: 1203, startPoint y: 550, endPoint x: 689, endPoint y: 458, distance: 522.2
click at [689, 458] on div "!!SET_LEVEL_1!! !!MOB_LEVEL_2!! 22.2 Rent During Extended Term . Annual Base Re…" at bounding box center [933, 492] width 558 height 287
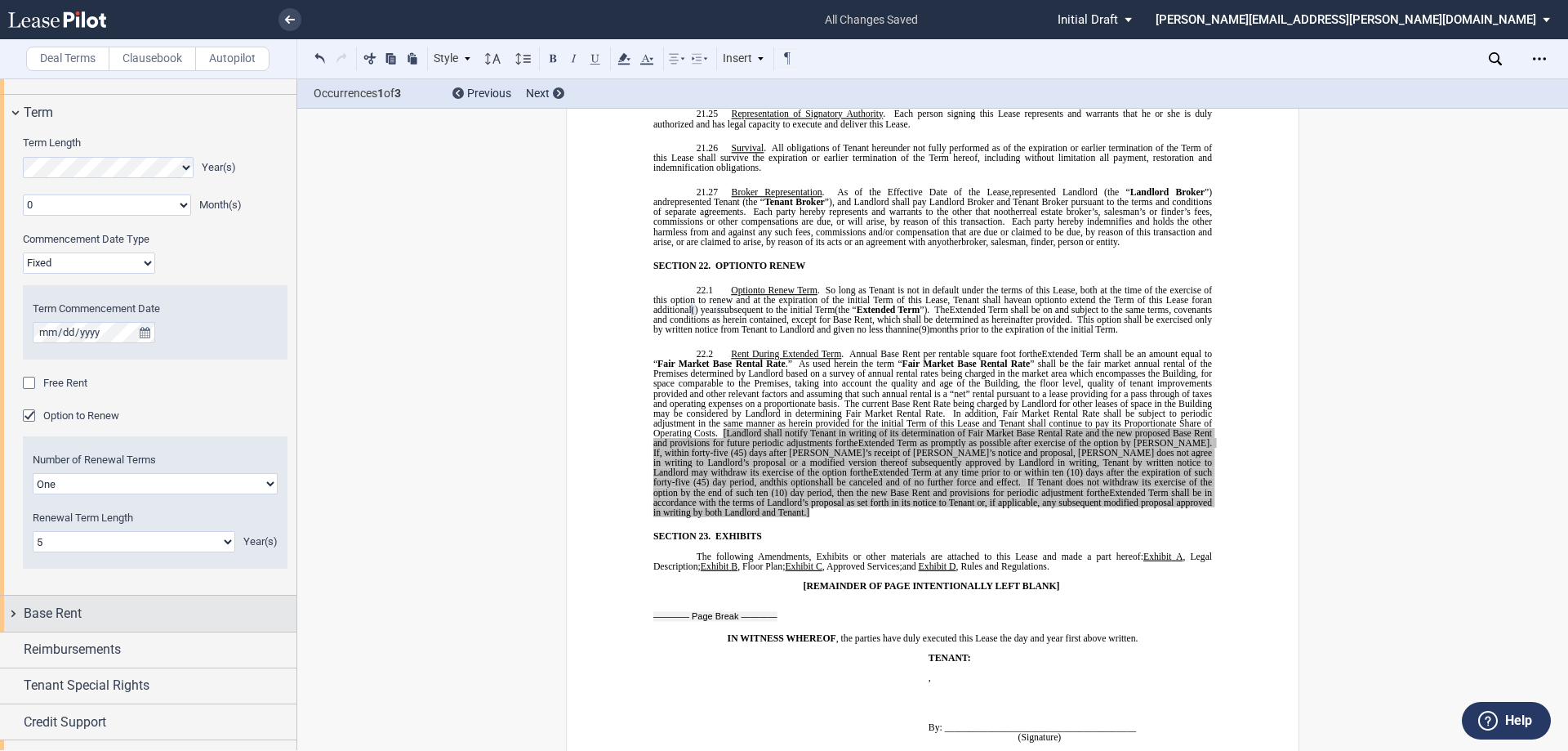
click at [132, 616] on div "Base Rent" at bounding box center [160, 613] width 272 height 20
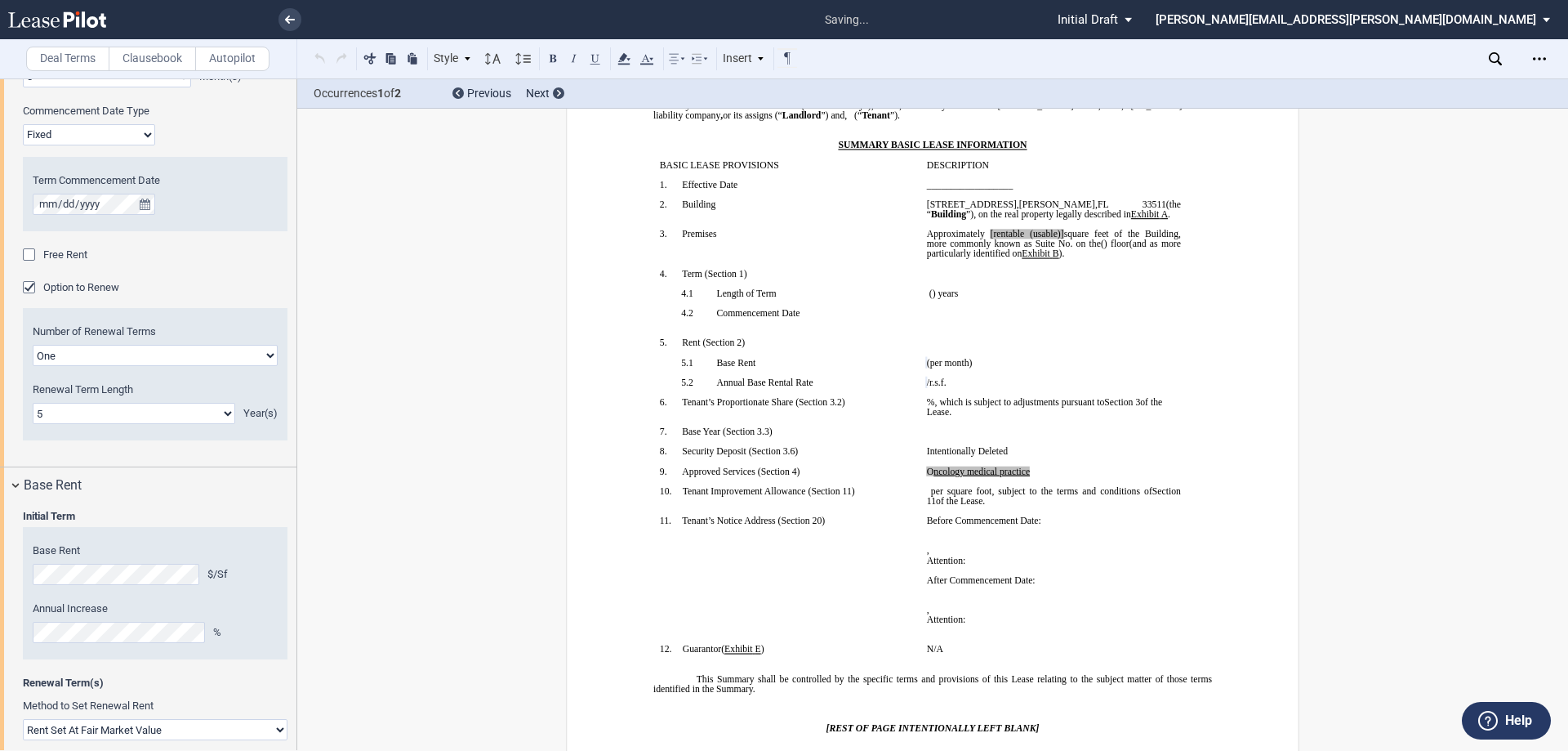
scroll to position [1659, 0]
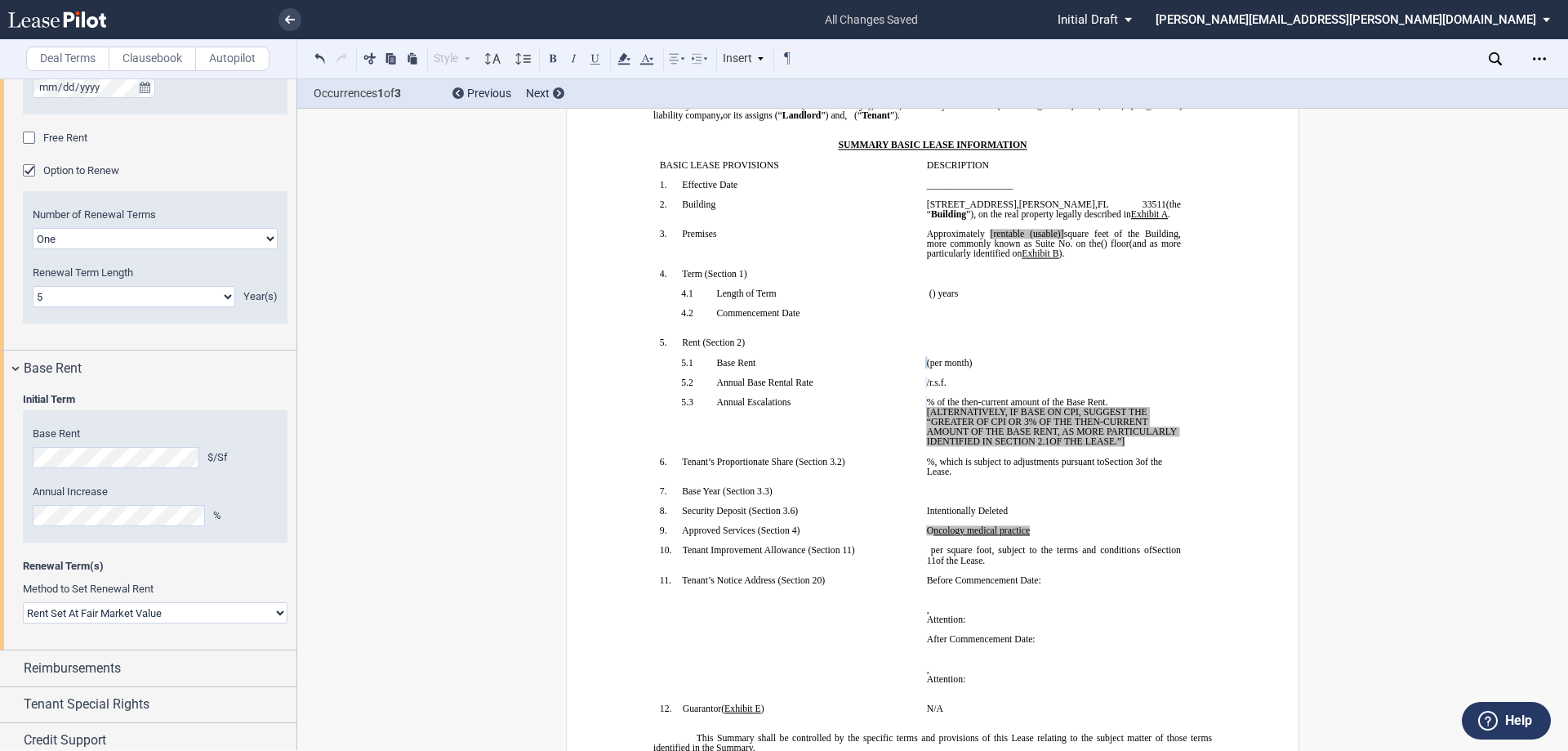
drag, startPoint x: 1129, startPoint y: 442, endPoint x: 923, endPoint y: 412, distance: 208.2
click at [927, 412] on p "﻿ ﻿ % of the then-current amount of the Base Rent. [ALTERNATIVELY, IF BASE ON C…" at bounding box center [1054, 421] width 254 height 50
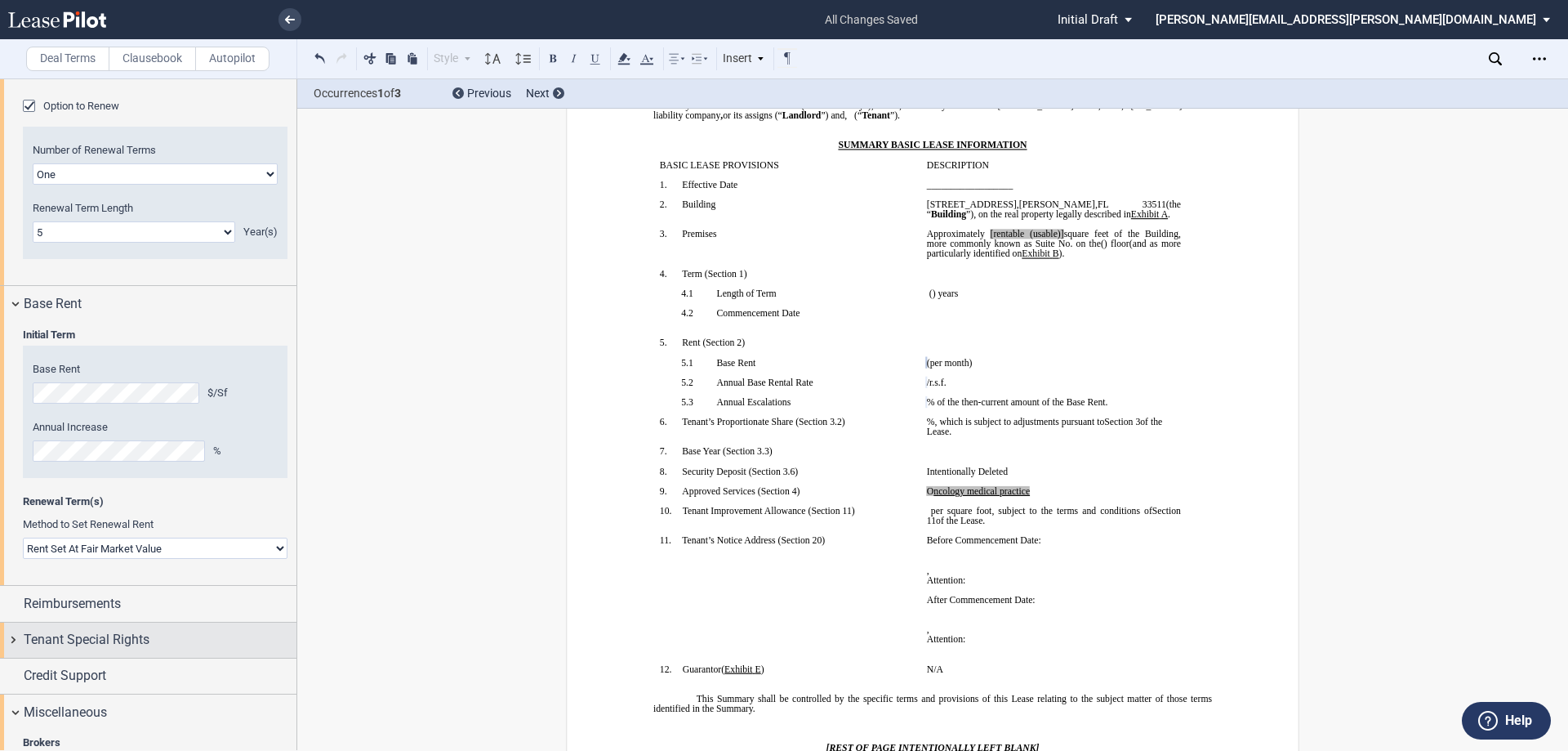
scroll to position [1822, 0]
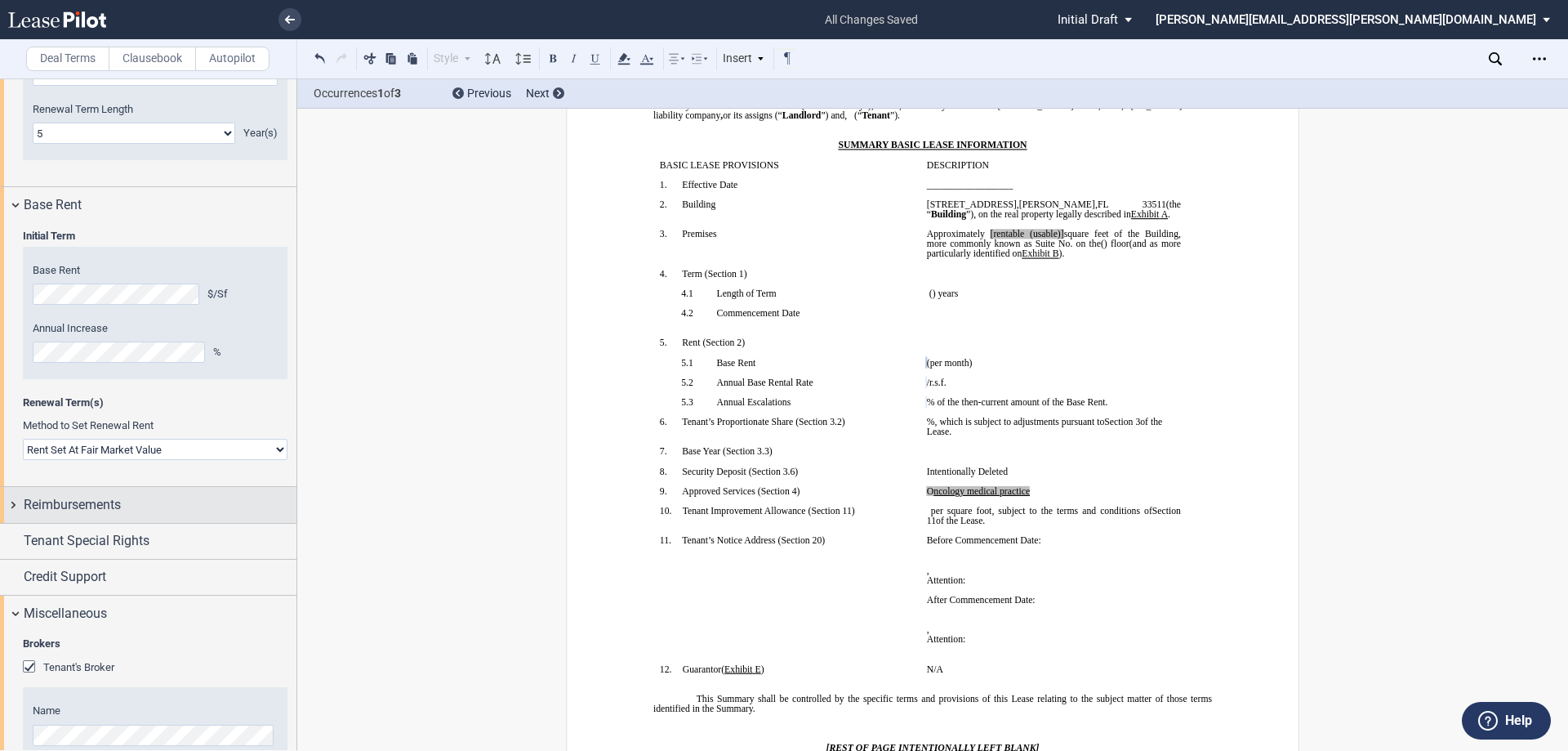
click at [152, 504] on div "Reimbursements" at bounding box center [160, 505] width 272 height 20
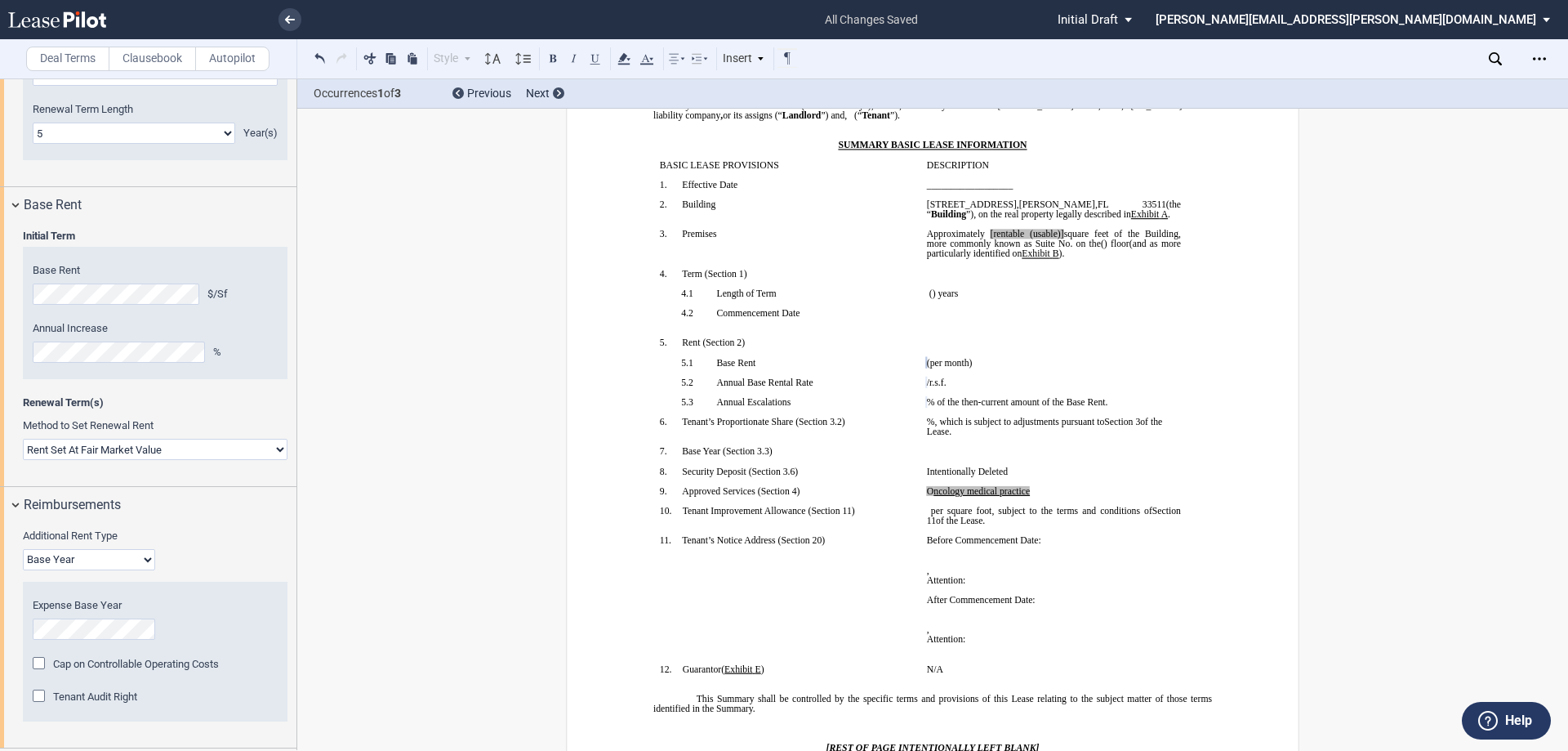
click at [108, 559] on select "Base Year Triple Net" at bounding box center [89, 559] width 132 height 21
select select "triple net"
click at [23, 549] on select "Base Year Triple Net" at bounding box center [89, 559] width 132 height 21
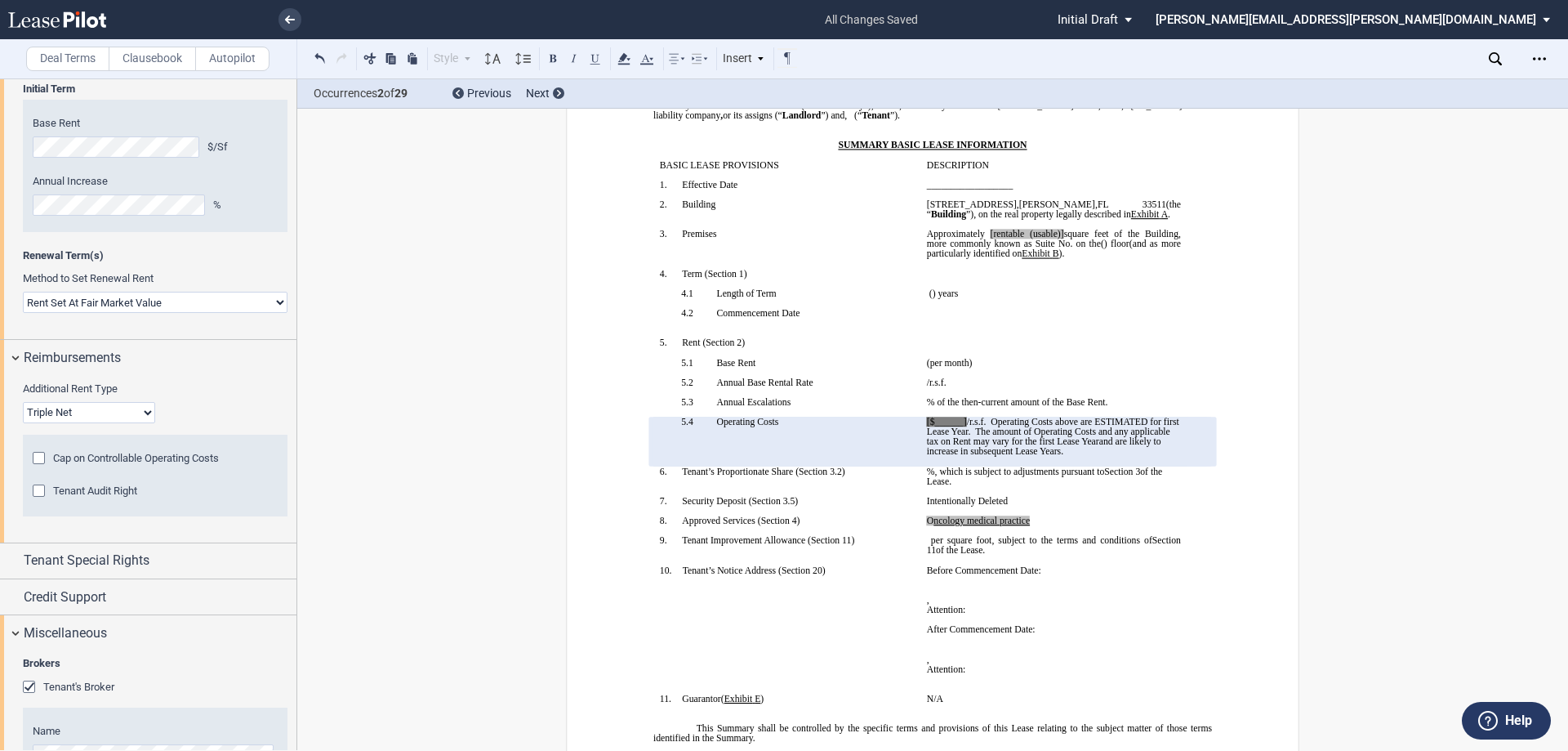
scroll to position [2067, 0]
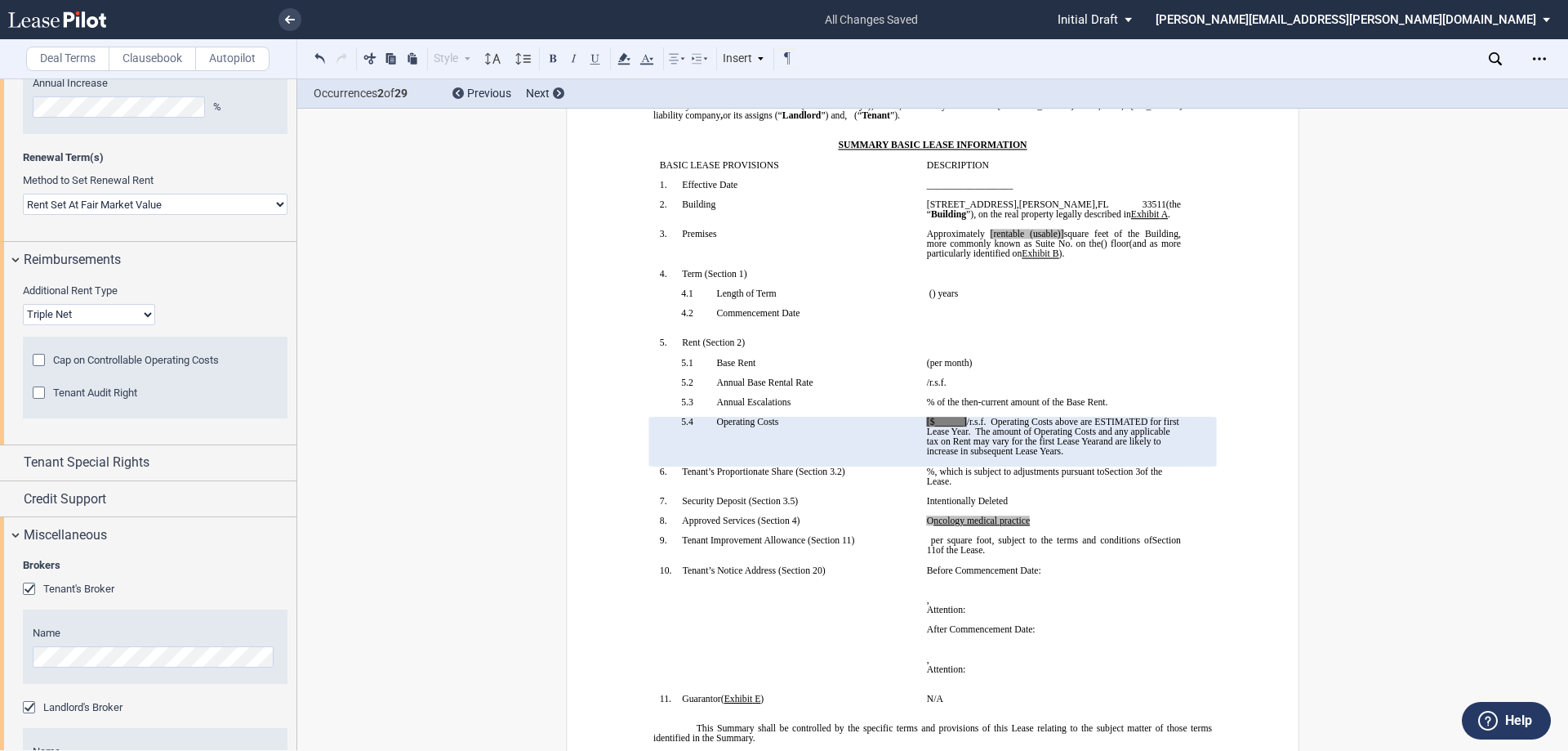
click at [1021, 232] on span "[rentable (usable)]" at bounding box center [1027, 234] width 73 height 10
drag, startPoint x: 1088, startPoint y: 232, endPoint x: 1050, endPoint y: 232, distance: 38.0
click at [1050, 232] on span "Approximately ﻿ ﻿ rentable (usable)] square feet of the Building, more commonly…" at bounding box center [1055, 238] width 256 height 20
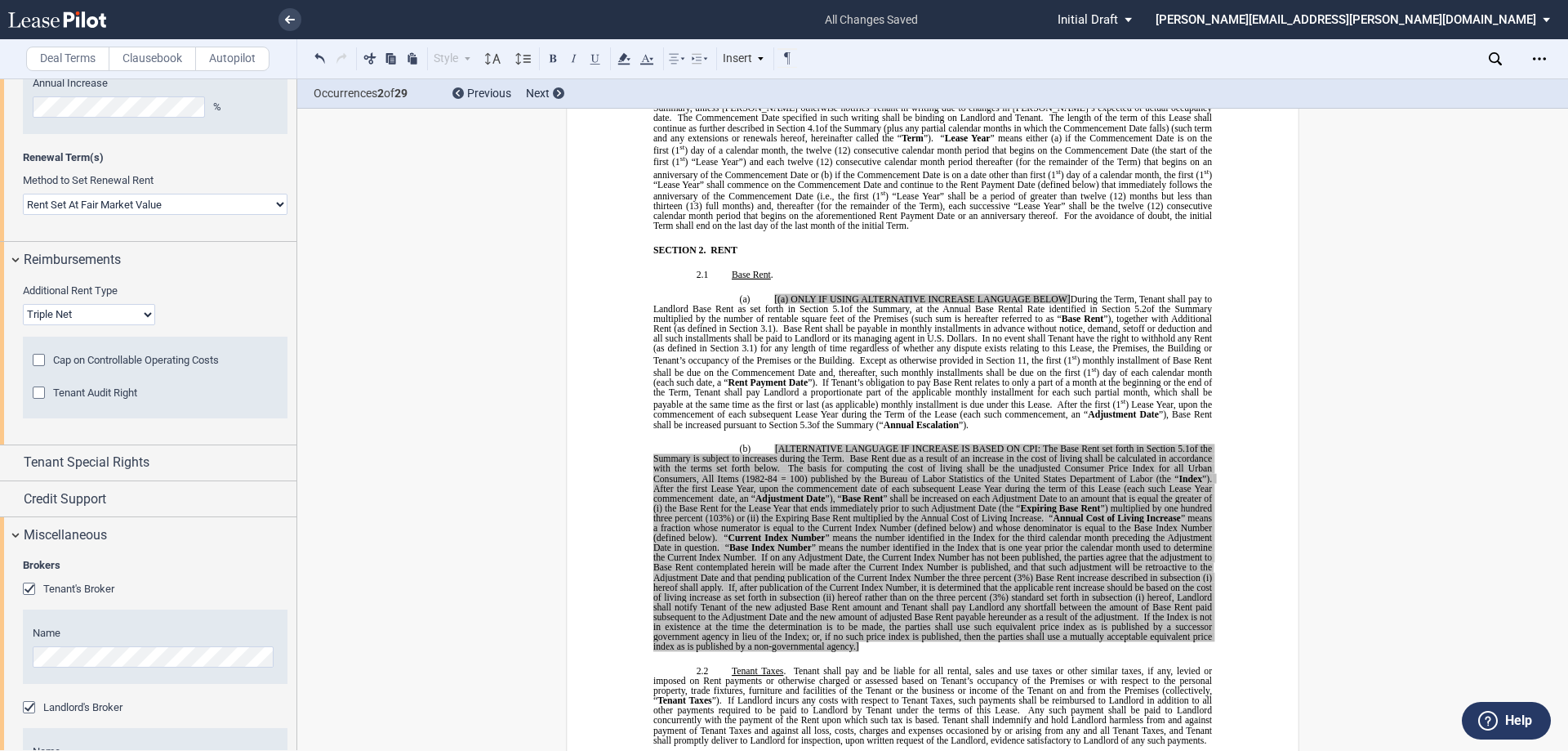
scroll to position [1037, 0]
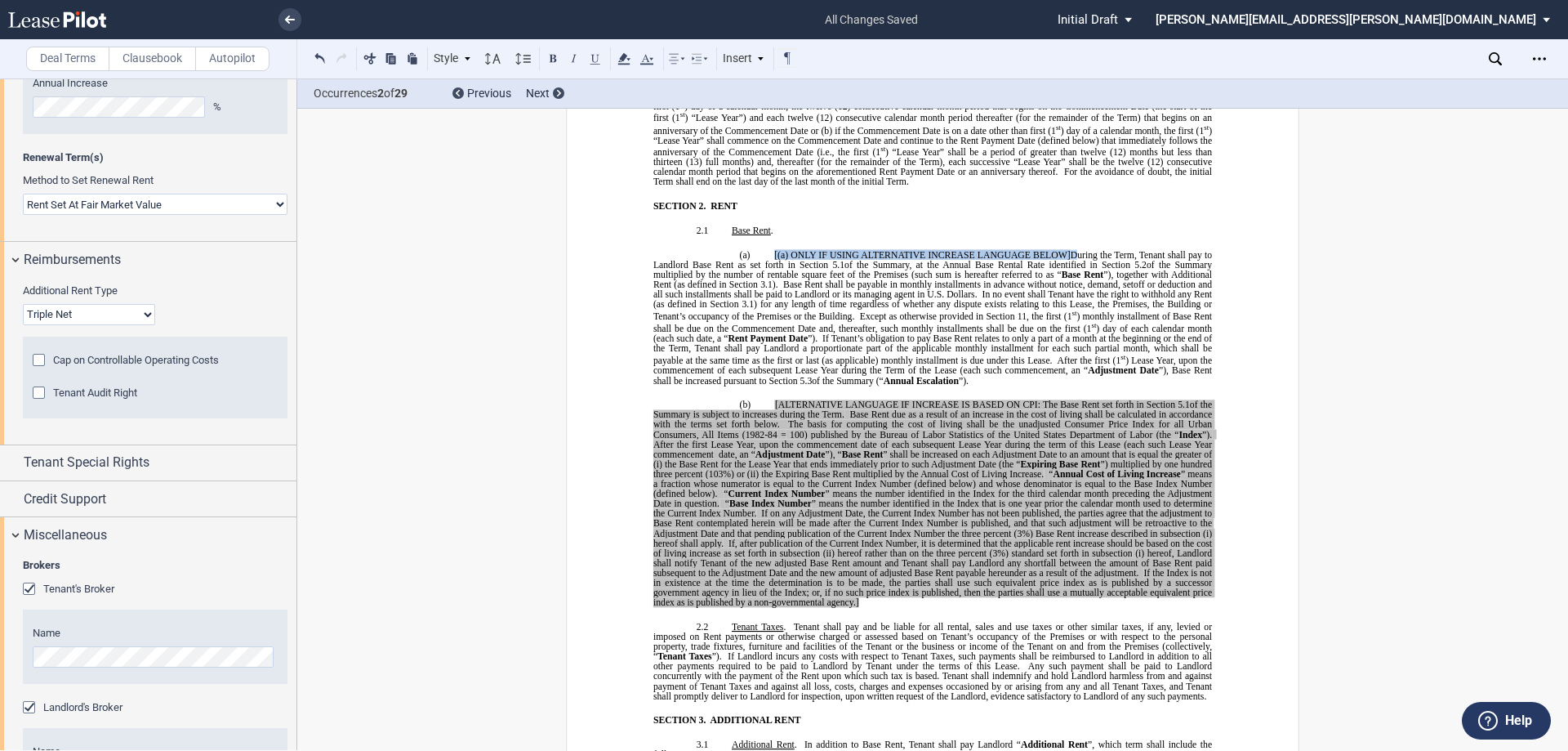
drag, startPoint x: 1074, startPoint y: 244, endPoint x: 760, endPoint y: 238, distance: 314.1
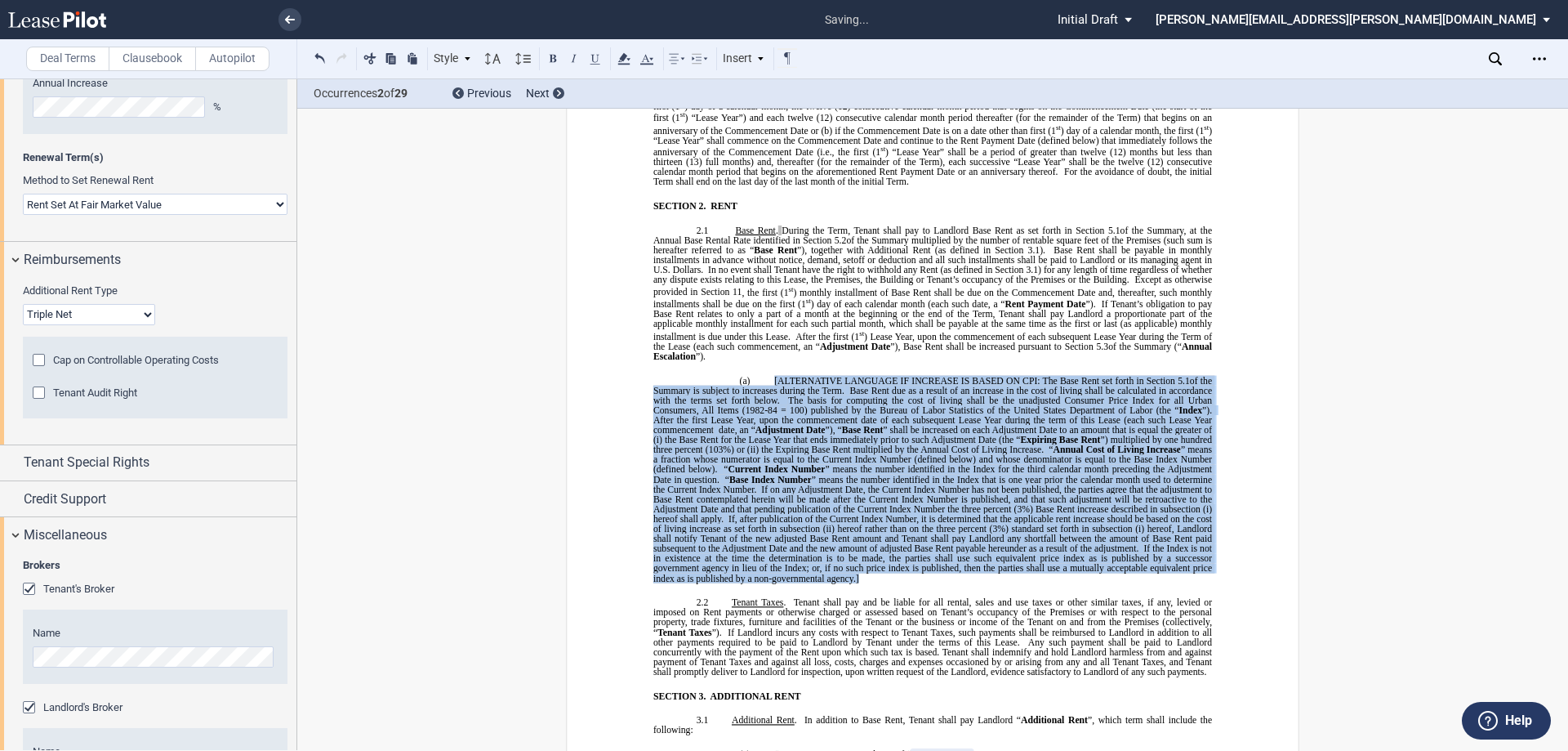
drag, startPoint x: 863, startPoint y: 564, endPoint x: 765, endPoint y: 372, distance: 215.6
click at [765, 375] on p "(a) [ALTERNATIVE LANGUAGE IF INCREASE IS BASED ON CPI: The Base Rent set forth …" at bounding box center [933, 479] width 558 height 208
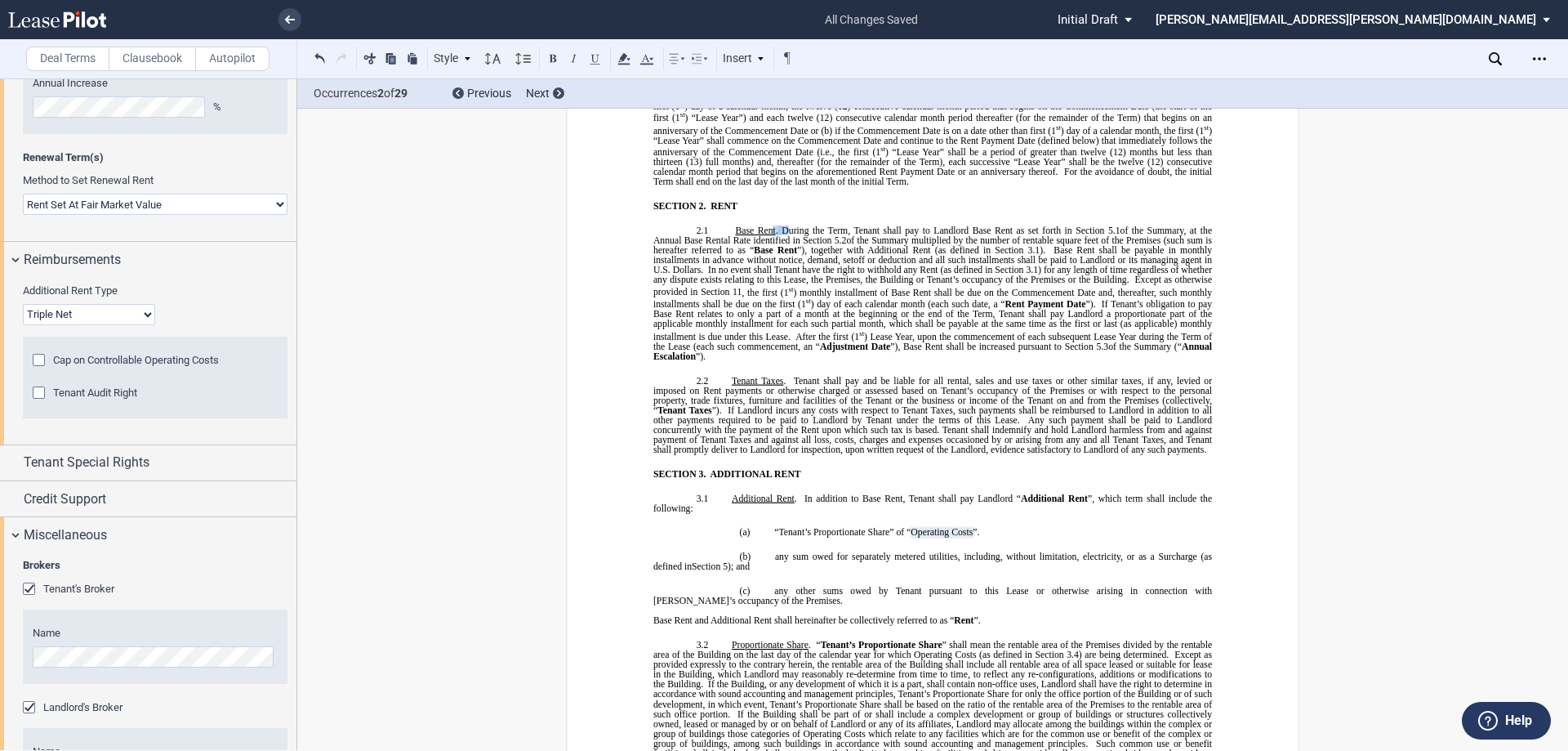
drag, startPoint x: 781, startPoint y: 222, endPoint x: 770, endPoint y: 221, distance: 11.0
click at [770, 226] on p "2.1 Base Rent . ﻿ During the Term, Tenant shall pay to Landlord Base Rent as se…" at bounding box center [933, 293] width 558 height 135
click at [631, 58] on icon at bounding box center [624, 59] width 20 height 20
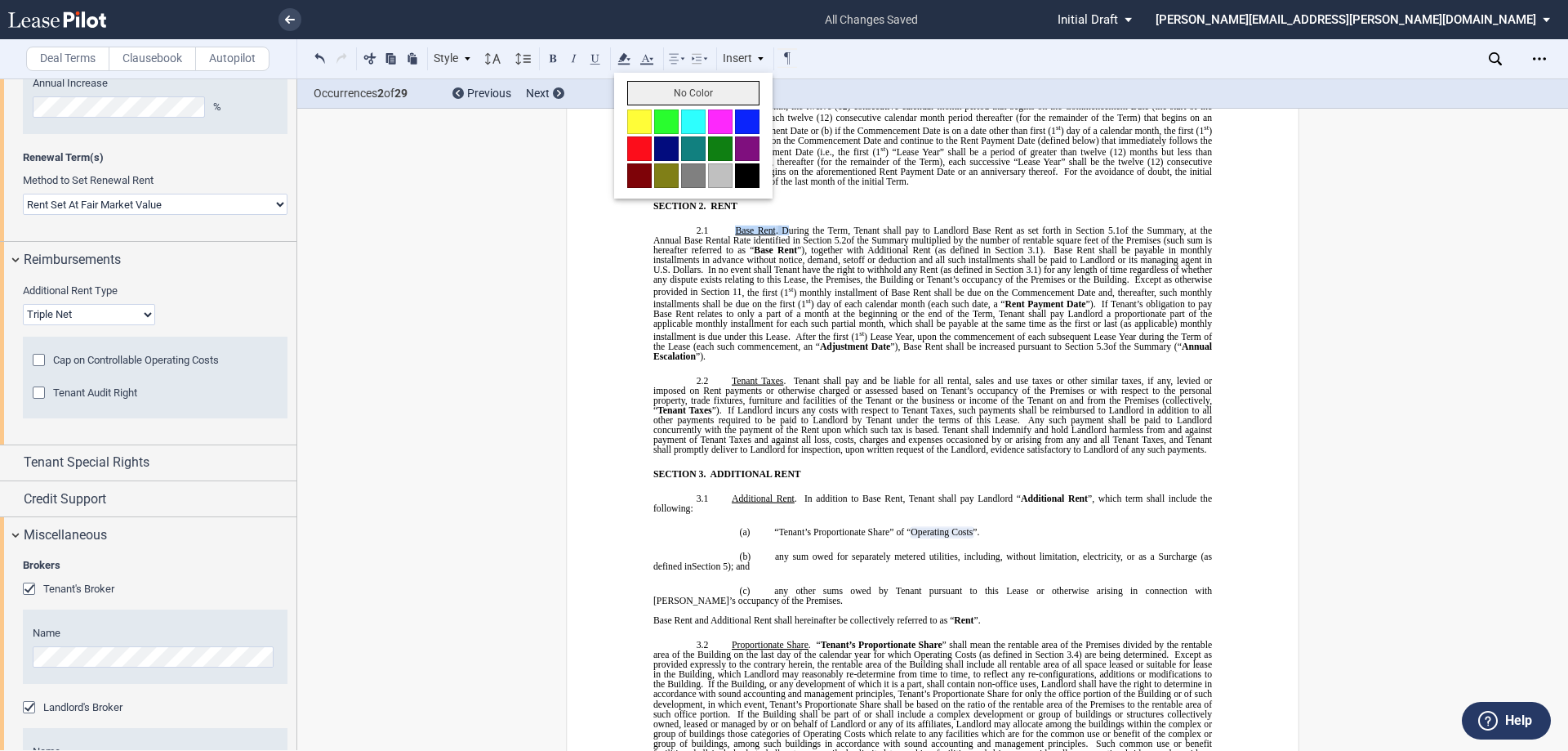
click at [648, 89] on button "No Color" at bounding box center [693, 93] width 132 height 25
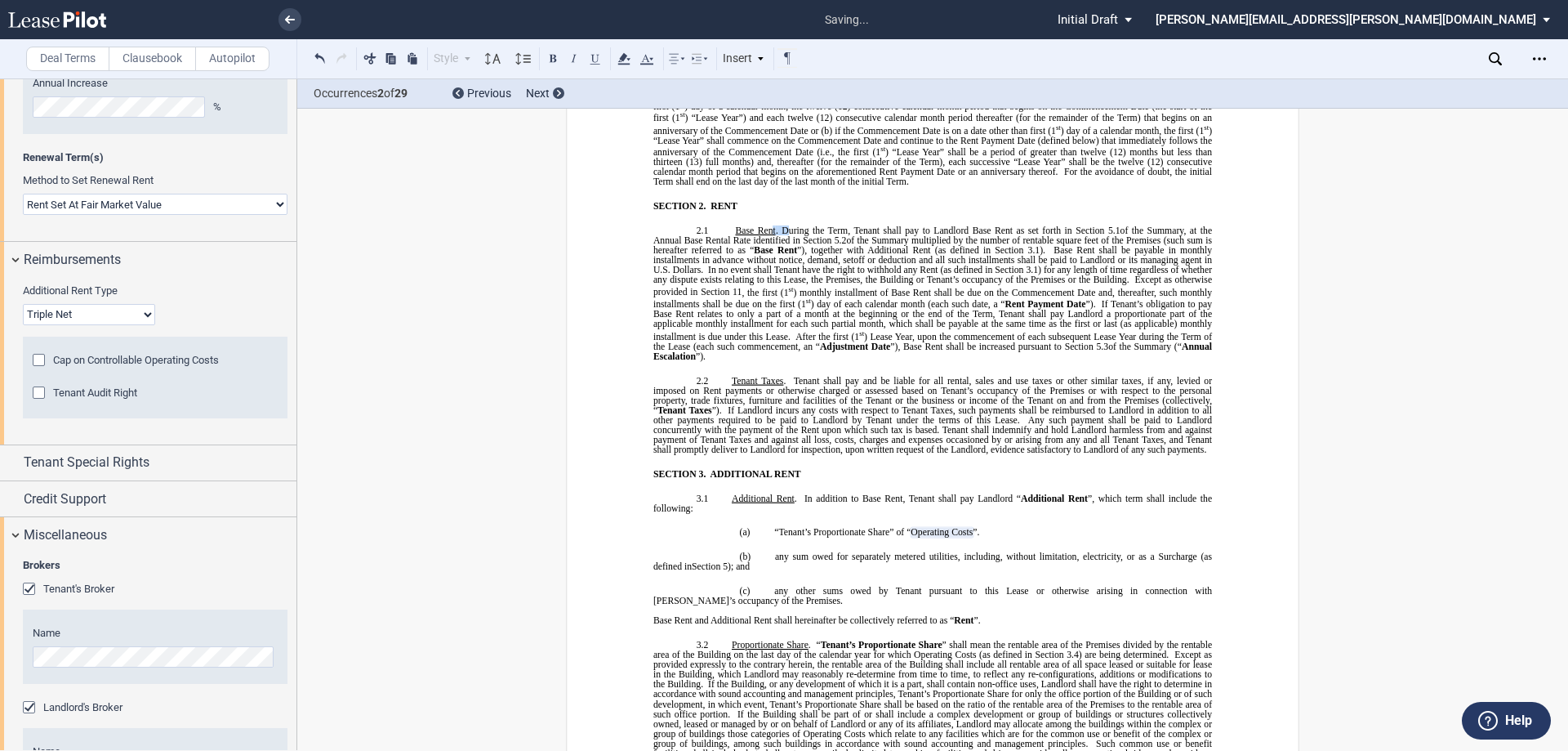
click at [874, 299] on span ") day of each calendar month (each such date, a “" at bounding box center [908, 304] width 194 height 10
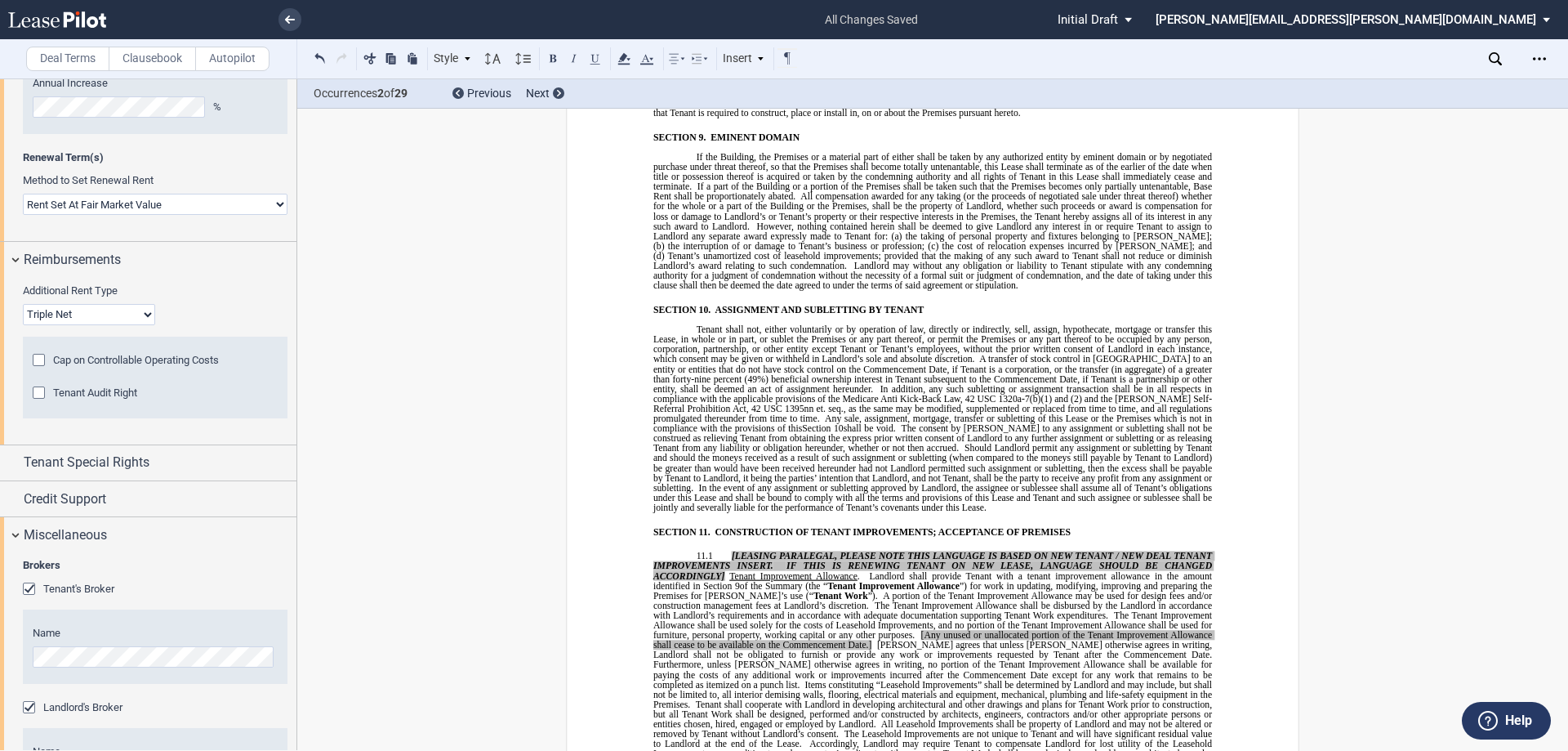
scroll to position [7083, 0]
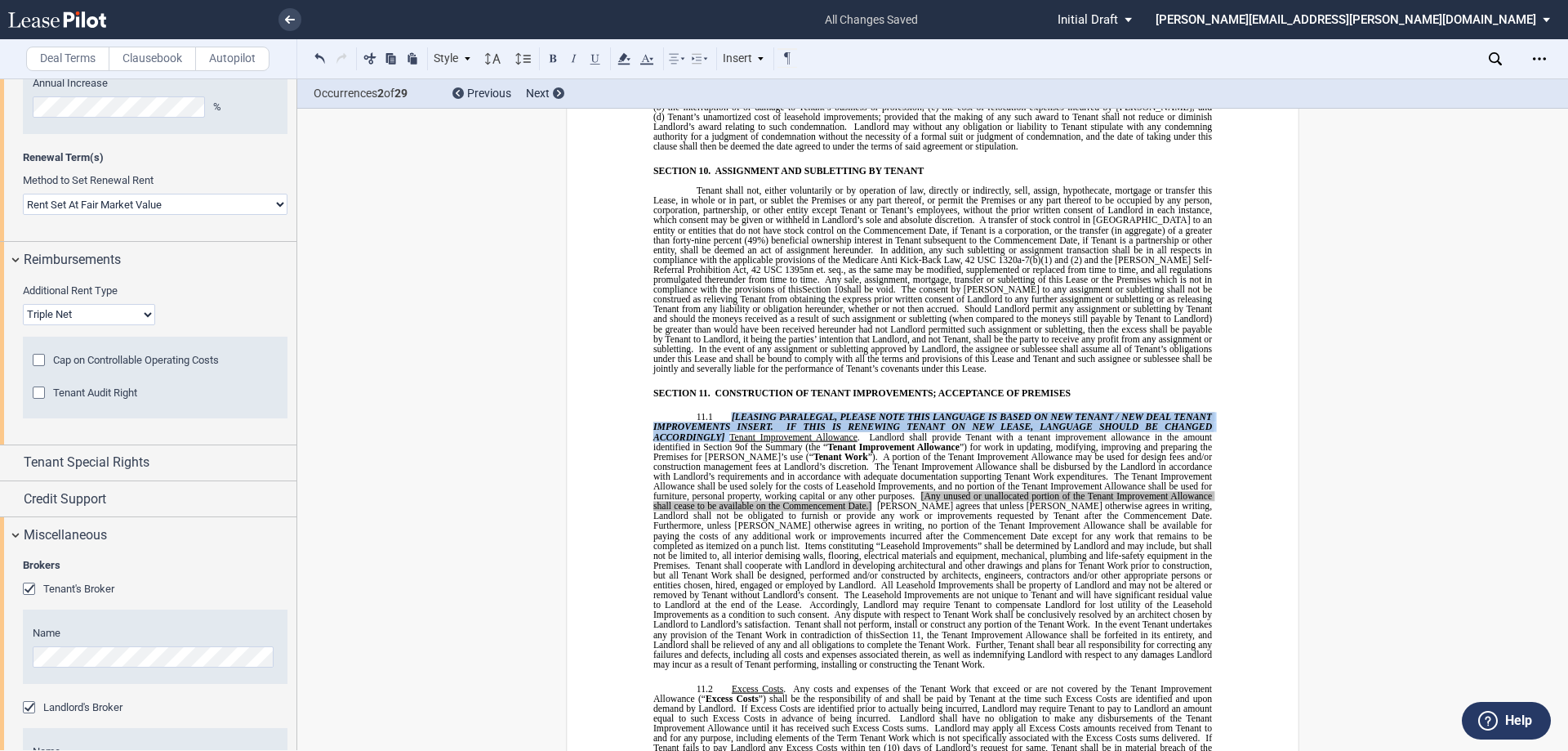
drag, startPoint x: 727, startPoint y: 369, endPoint x: 727, endPoint y: 389, distance: 20.0
click at [727, 412] on span "[LEASING PARALEGAL, PLEASE NOTE THIS LANGUAGE IS BASED ON NEW TENANT / NEW DEAL…" at bounding box center [936, 541] width 564 height 257
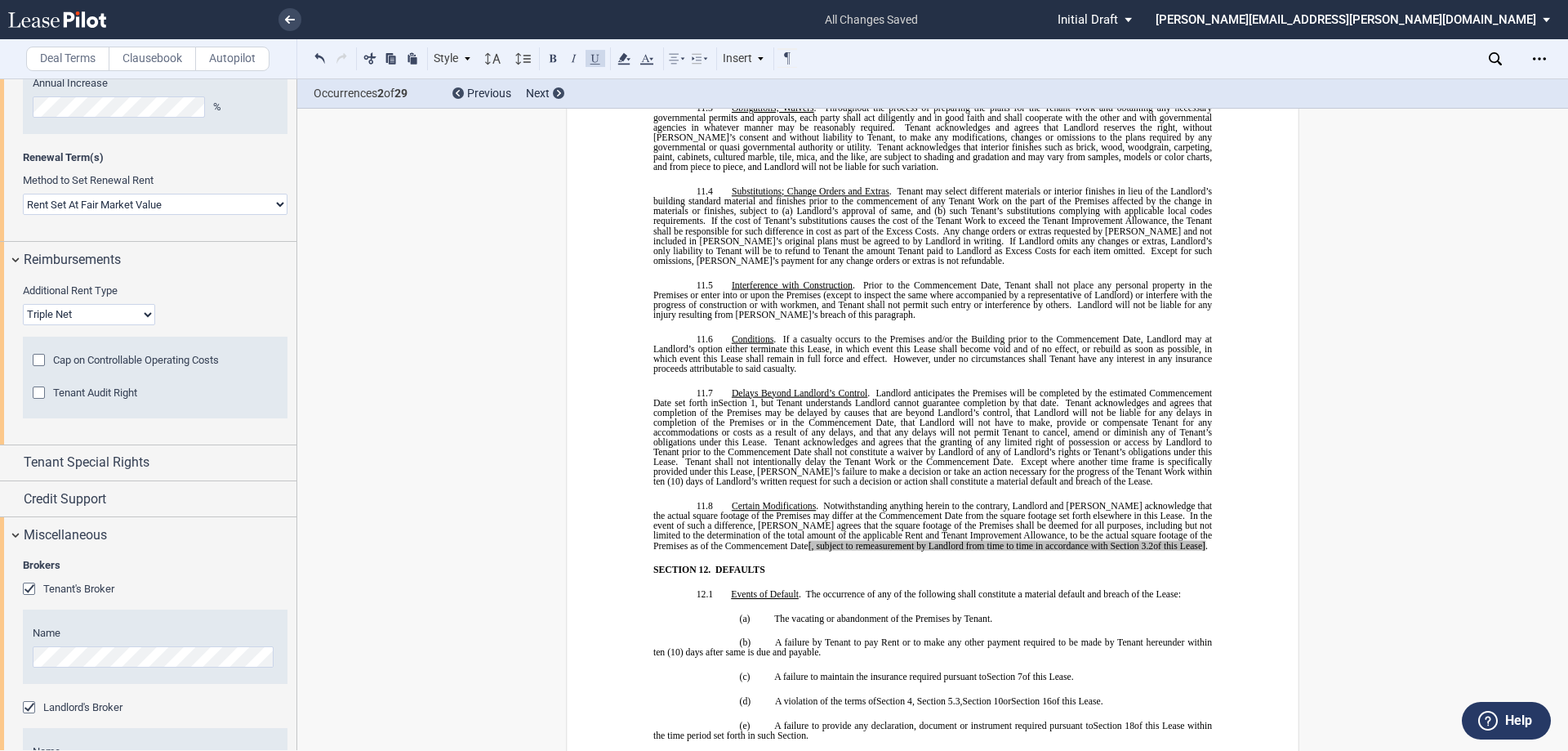
scroll to position [7818, 0]
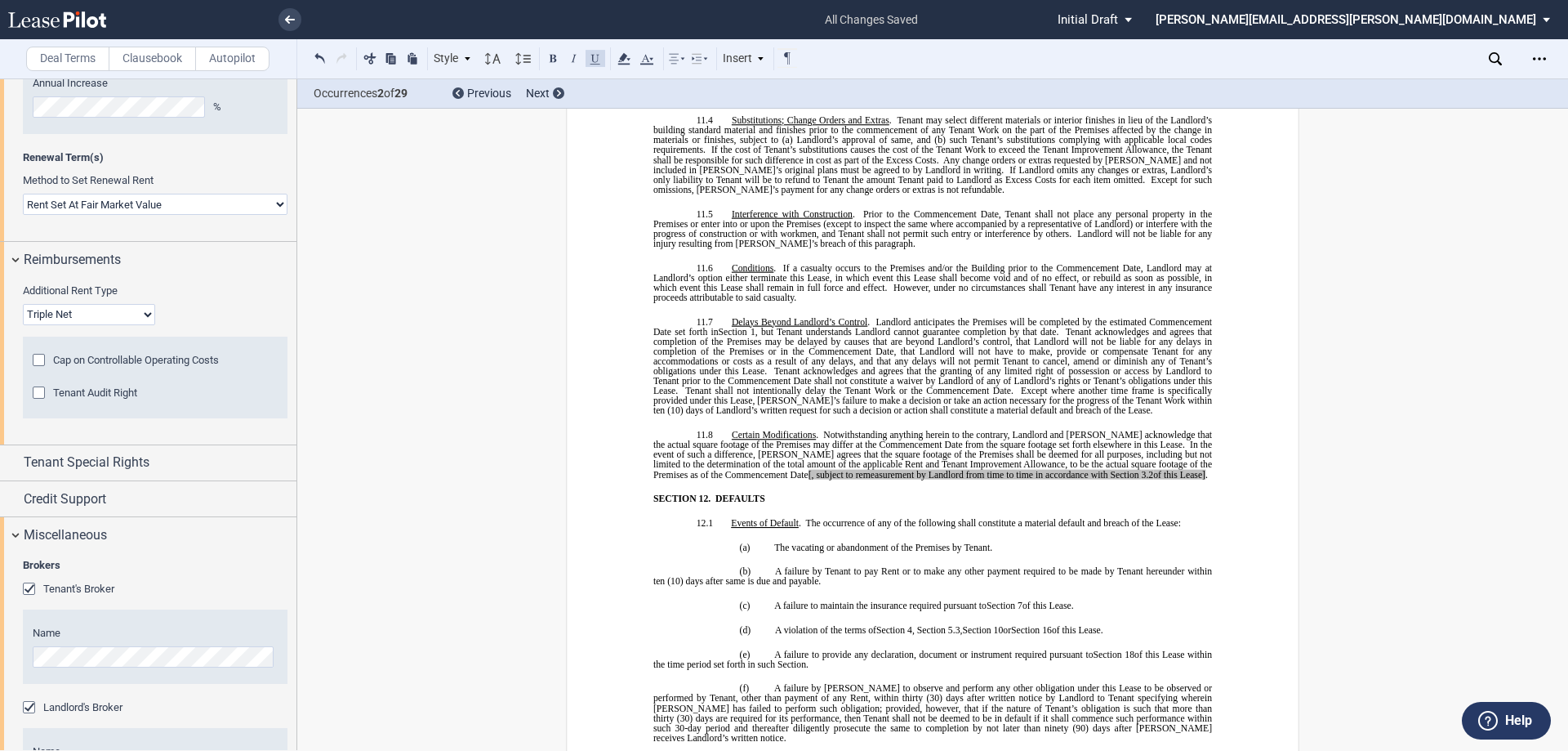
click at [809, 469] on span "[, subject to remeasurement by Landlord from time to time in accordance with Se…" at bounding box center [974, 474] width 331 height 10
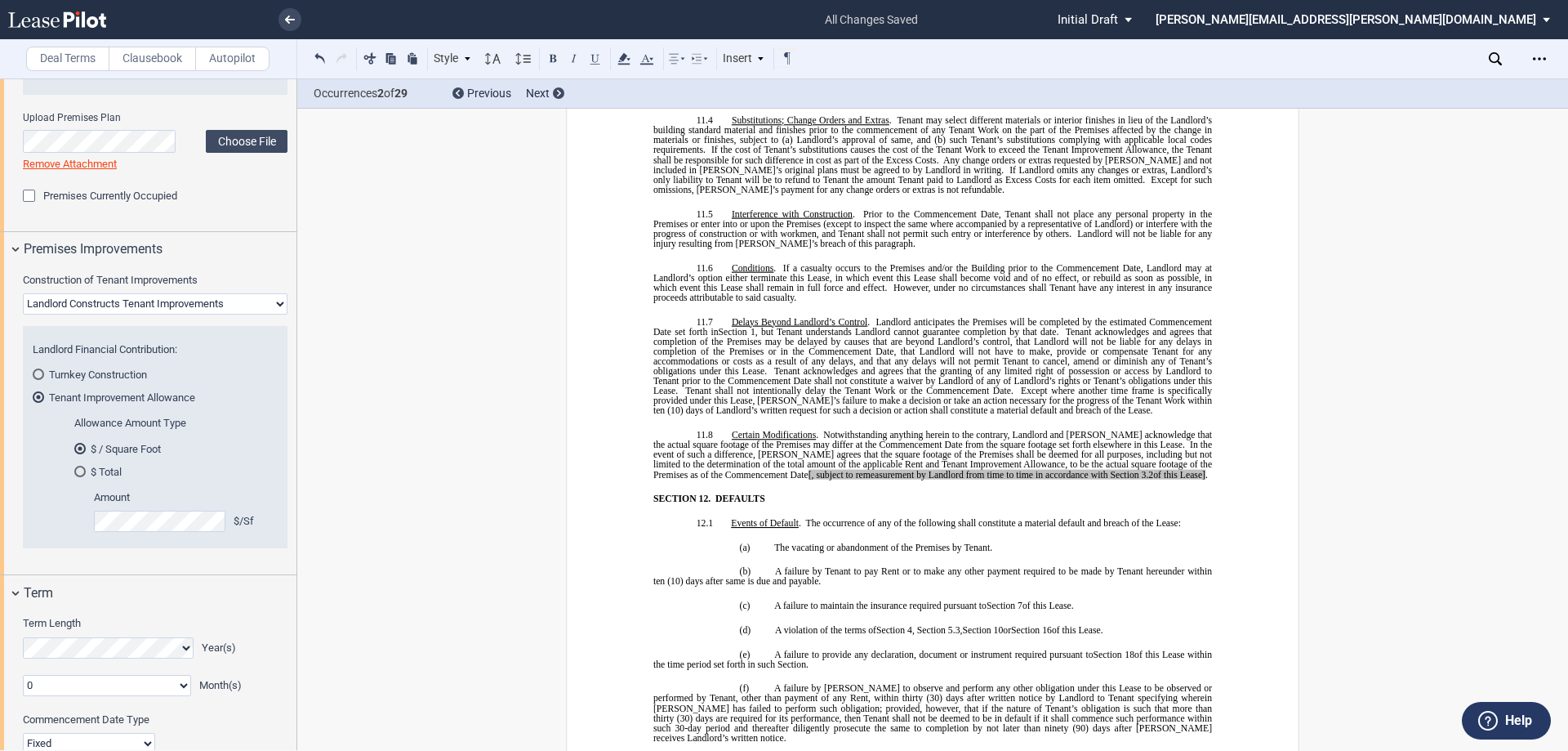
scroll to position [841, 0]
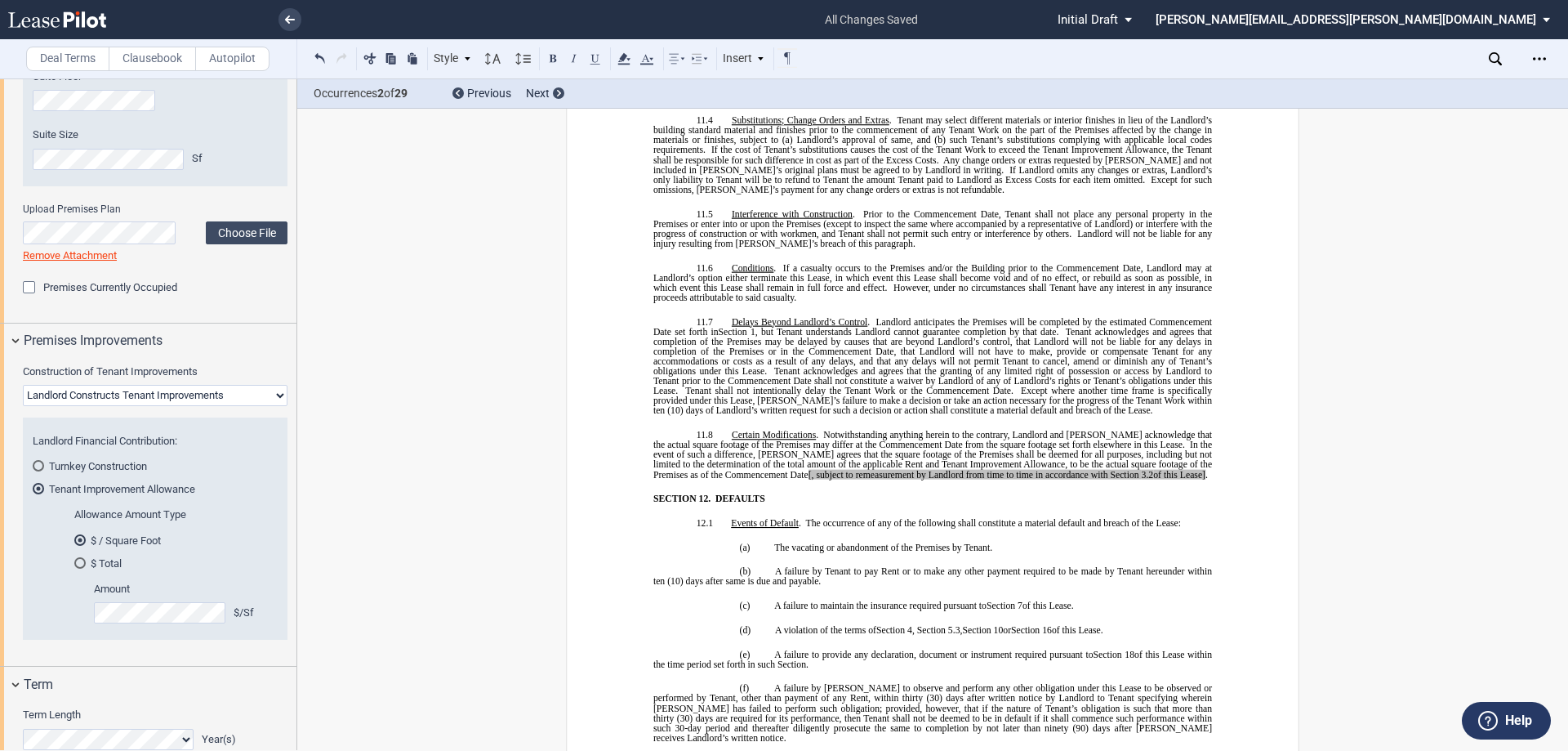
click at [112, 392] on select "Landlord Constructs Tenant Improvements Tenant Constructs Tenant Improvements "…" at bounding box center [155, 395] width 265 height 21
select select "tenant"
click at [23, 385] on select "Landlord Constructs Tenant Improvements Tenant Constructs Tenant Improvements "…" at bounding box center [155, 395] width 265 height 21
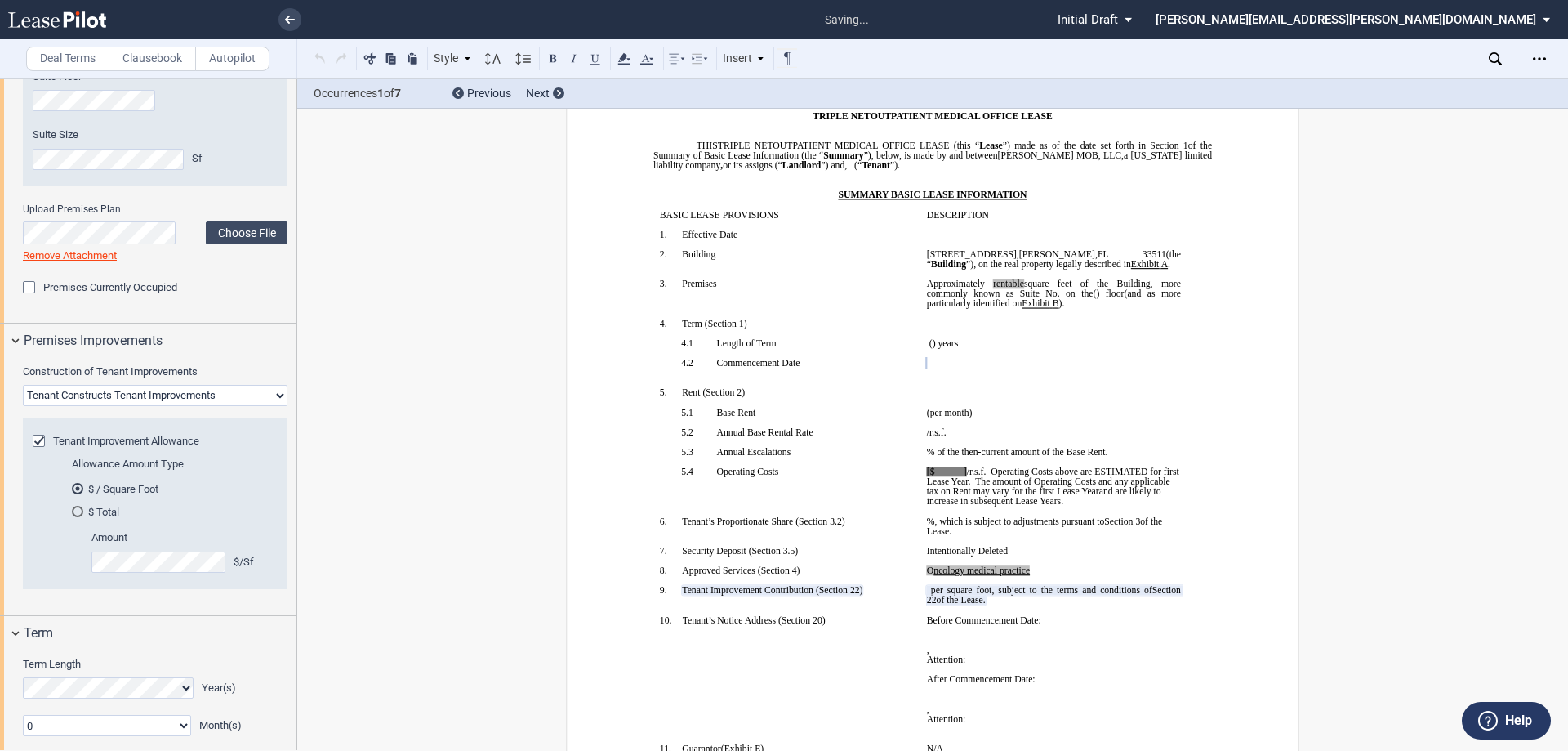
scroll to position [89, 0]
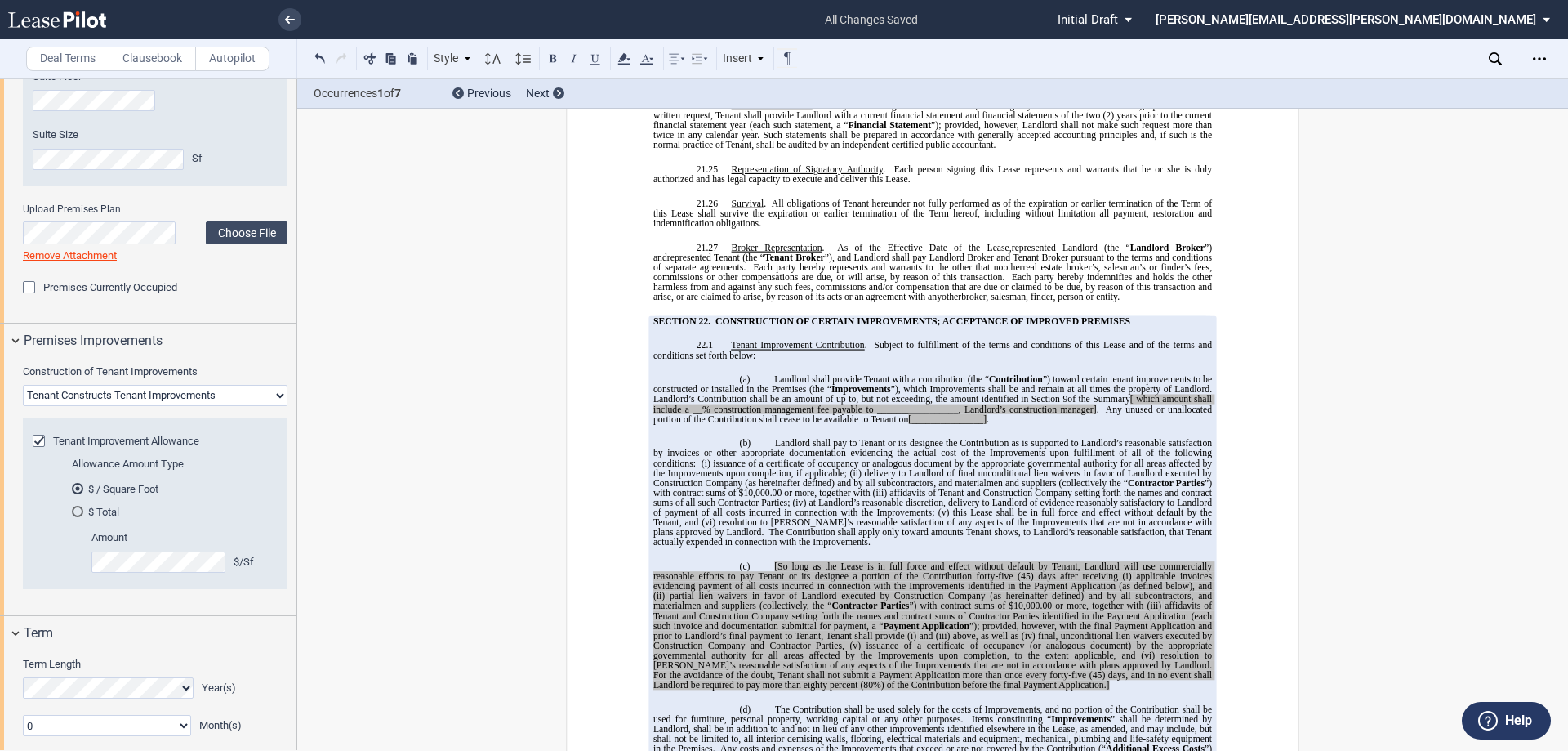
scroll to position [12608, 0]
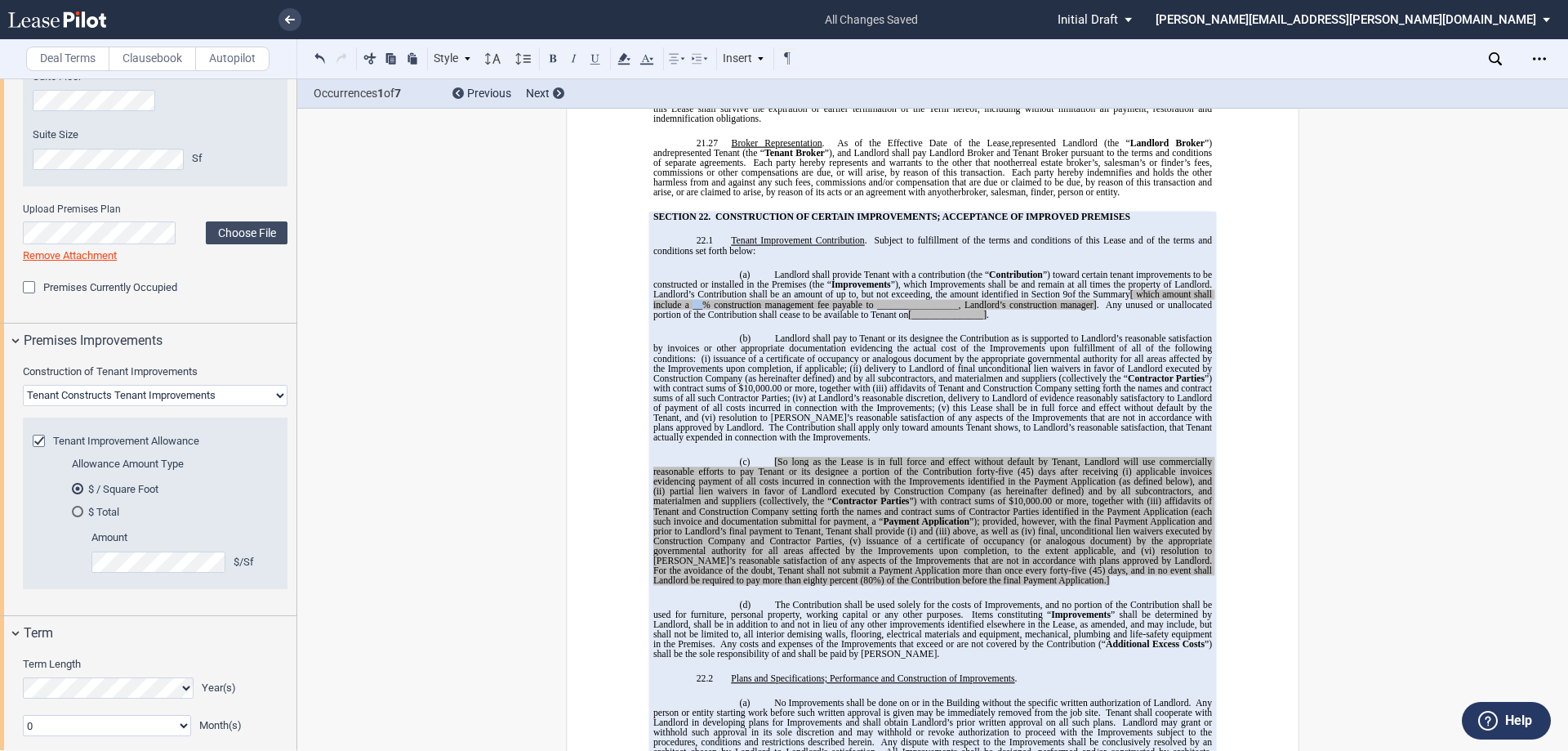
click at [693, 300] on span "__% construction management fee payable to _________________, Landlord’s constr…" at bounding box center [895, 305] width 403 height 10
drag, startPoint x: 958, startPoint y: 225, endPoint x: 872, endPoint y: 226, distance: 86.0
click at [872, 300] on span "﻿3% construction management fee payable to _________________, Landlord’s constr…" at bounding box center [895, 305] width 402 height 10
click at [1128, 290] on span "[ which amount shall include a" at bounding box center [934, 300] width 561 height 20
click at [986, 300] on span "﻿3% construction management fee payable to Landlord’s construction manager]" at bounding box center [843, 305] width 304 height 10
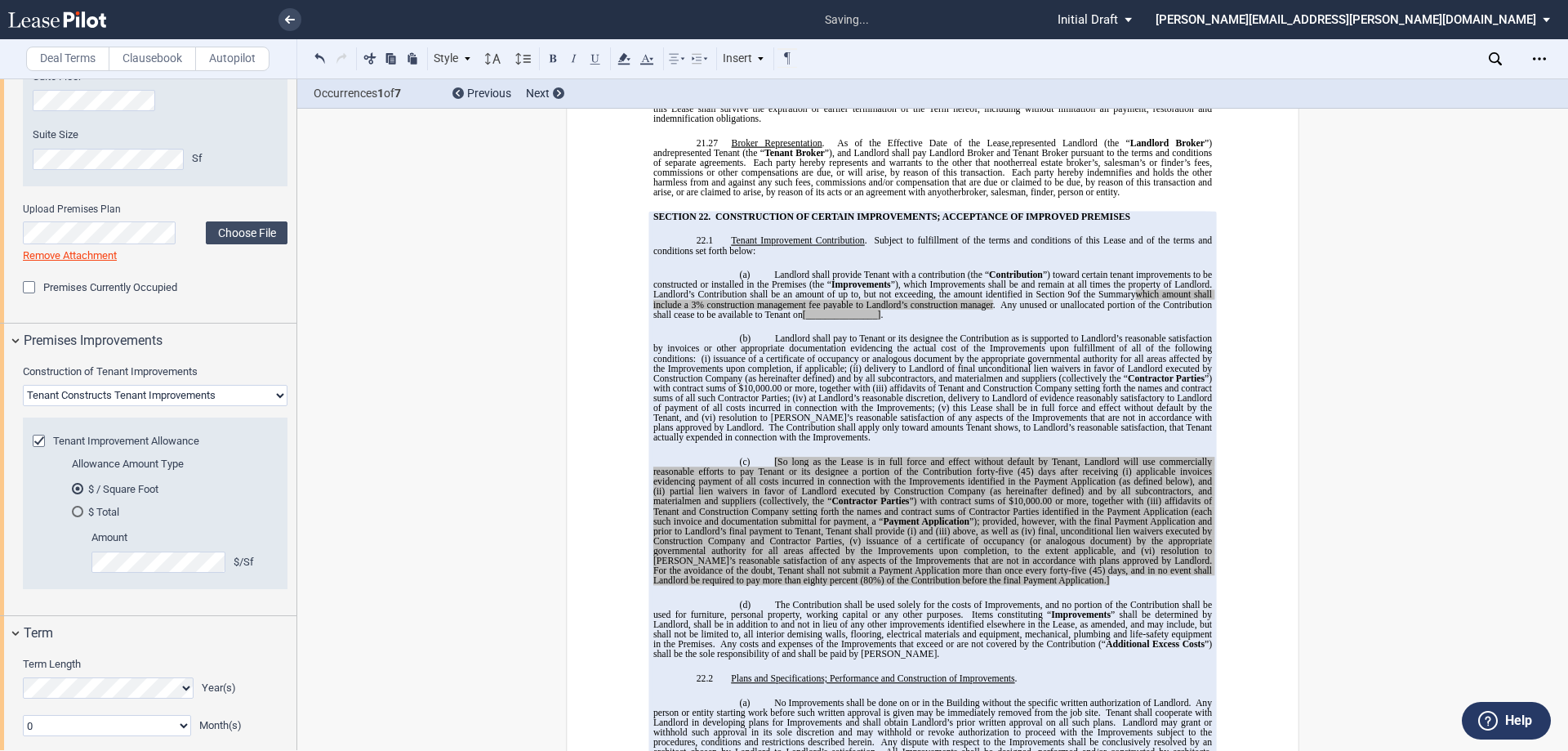
click at [1035, 364] on span "delivery to Landlord of final unconditional lien waivers in favor of Landlord e…" at bounding box center [934, 373] width 561 height 20
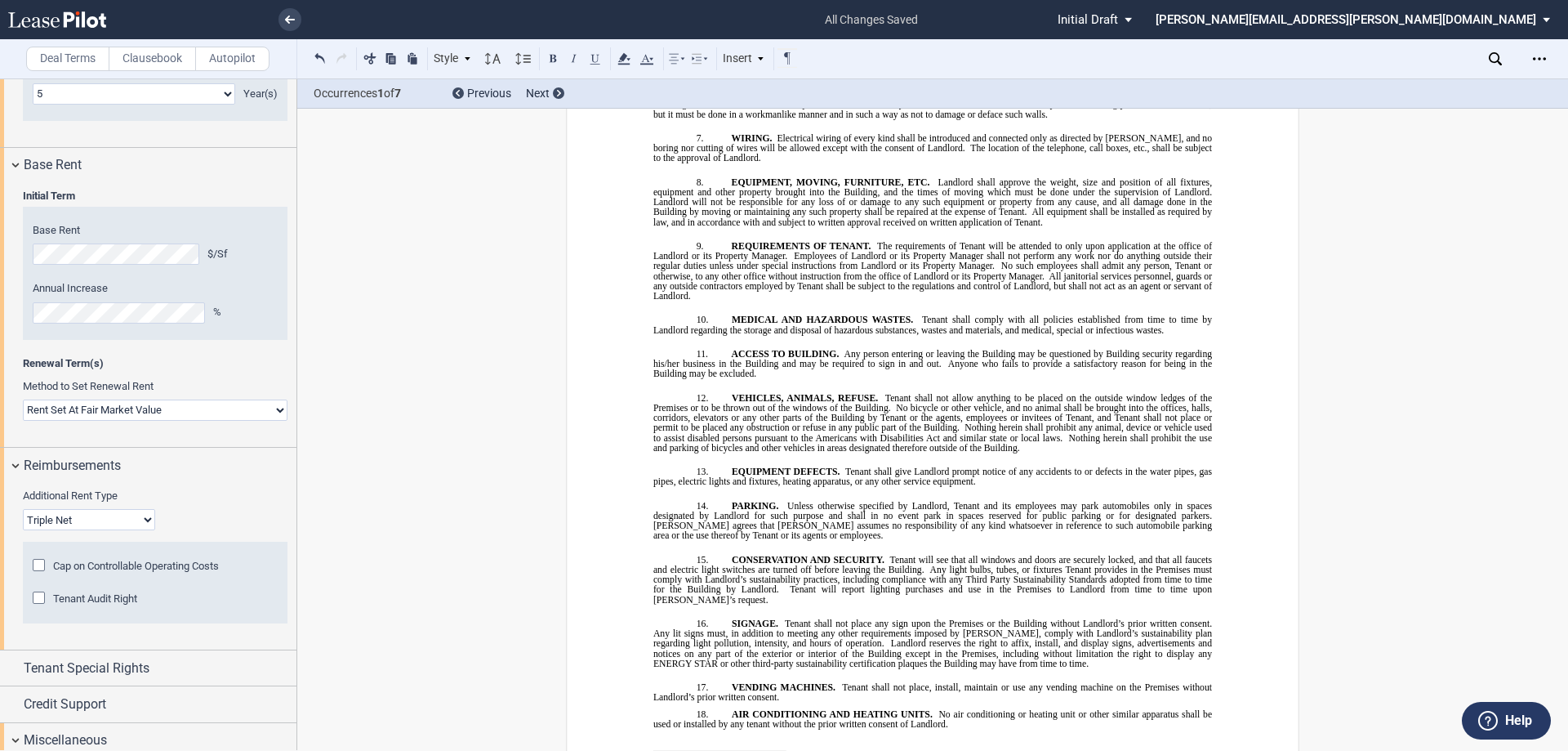
scroll to position [1822, 0]
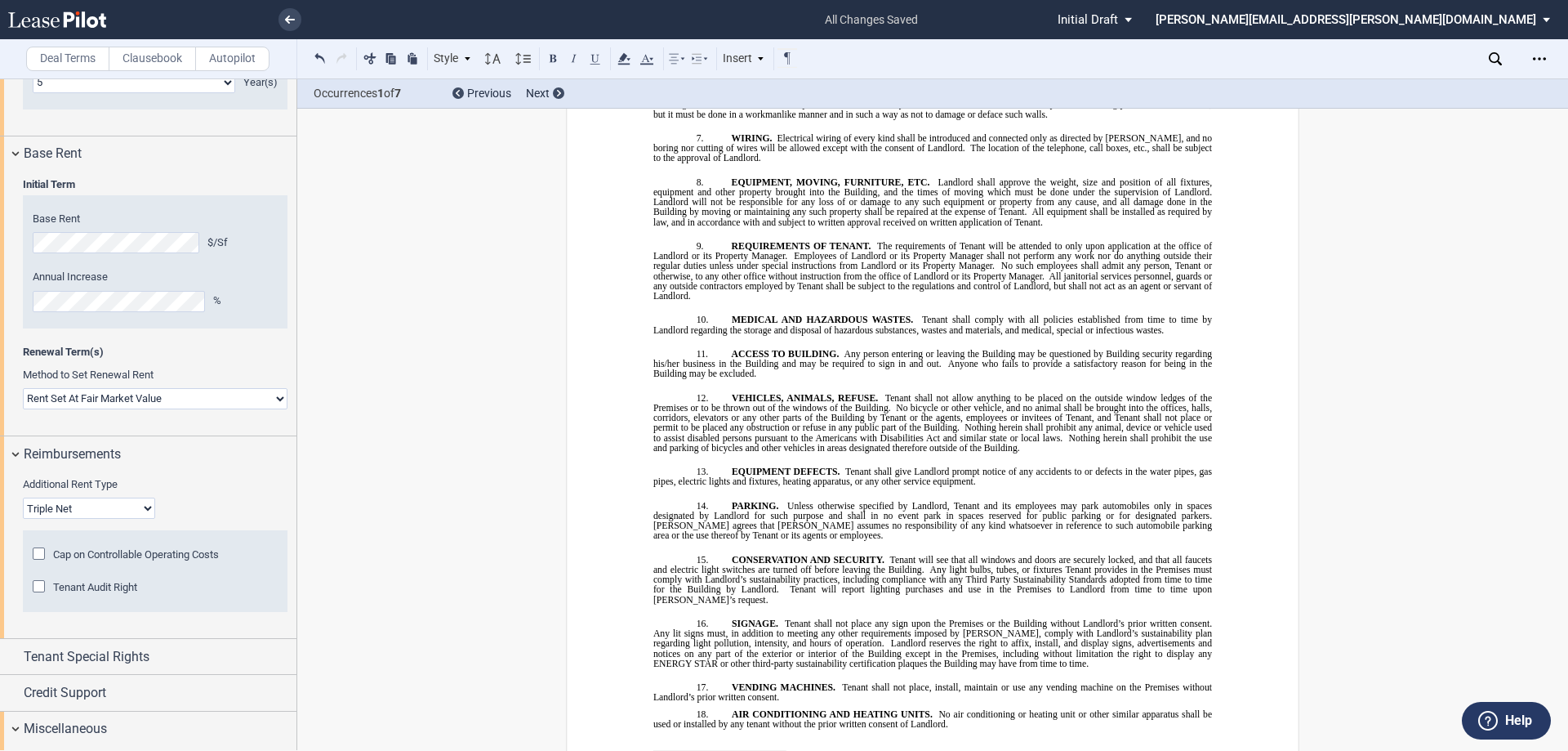
click at [226, 401] on select "Rent Set At Fair Market Value Rent Specified in [GEOGRAPHIC_DATA]" at bounding box center [155, 398] width 265 height 21
select select "fixed"
click at [23, 388] on select "Rent Set At Fair Market Value Rent Specified in [GEOGRAPHIC_DATA]" at bounding box center [155, 398] width 265 height 21
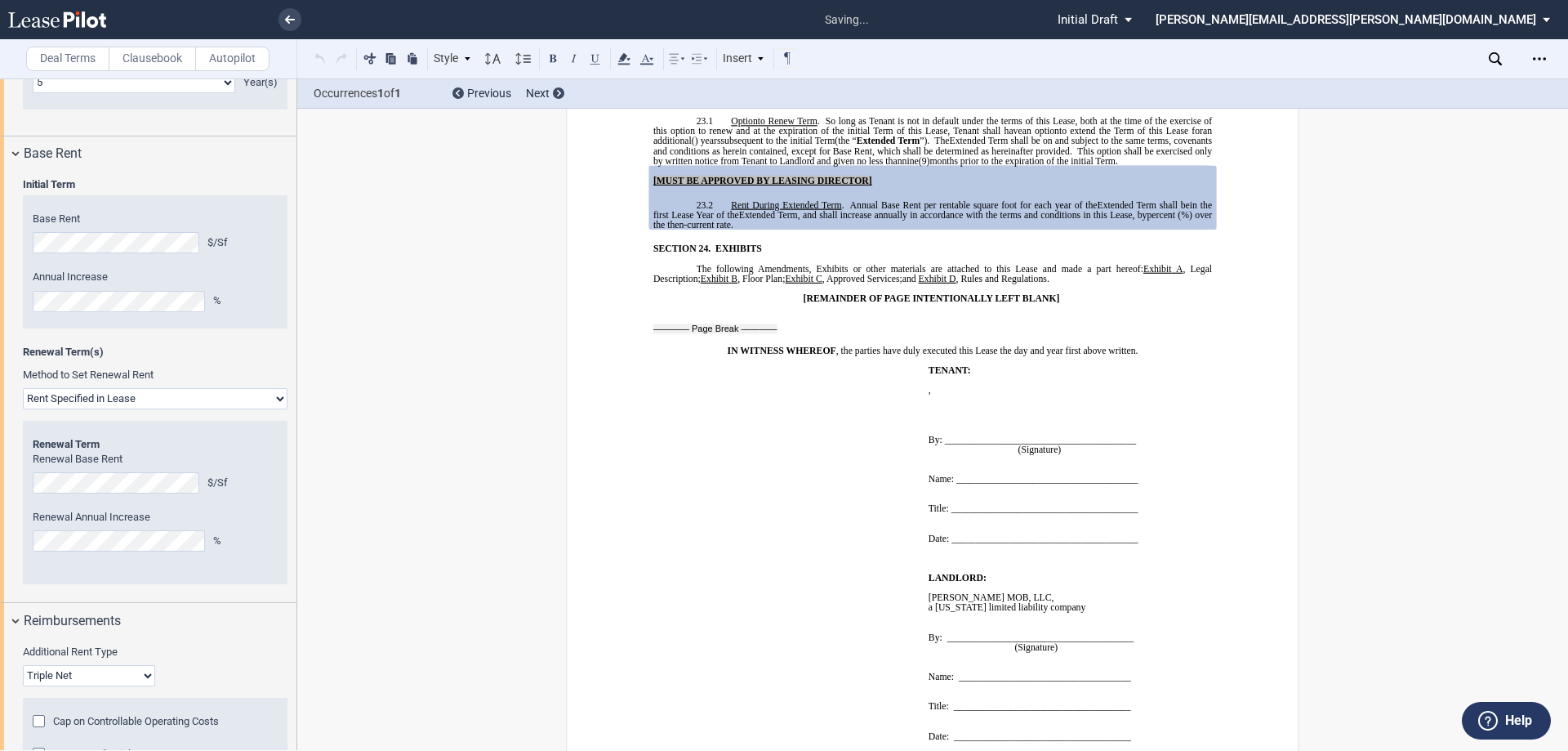
scroll to position [13744, 0]
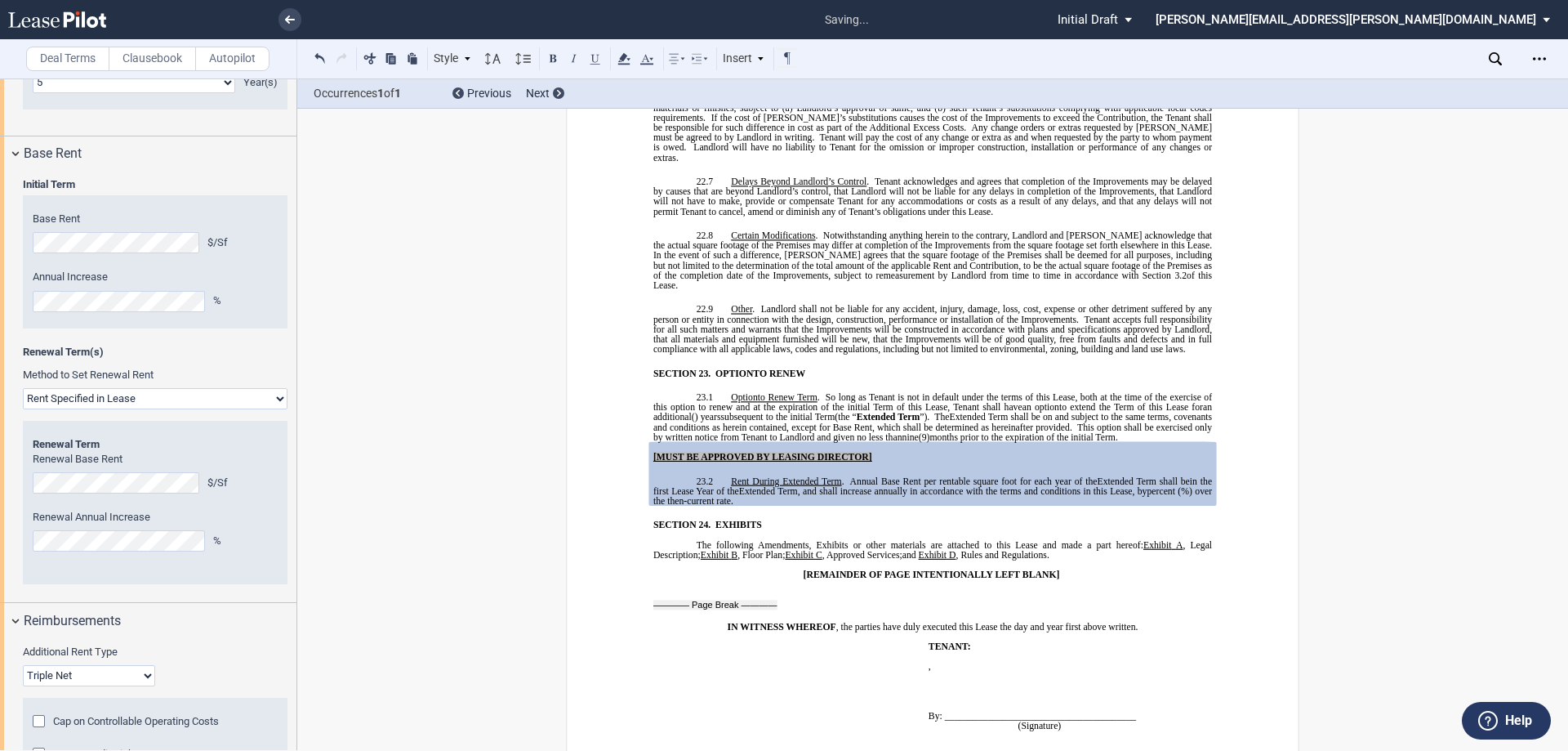
click at [741, 452] on span "[MUST BE APPROVED BY LEASING DIRECTOR]" at bounding box center [763, 457] width 219 height 10
drag, startPoint x: 891, startPoint y: 344, endPoint x: 644, endPoint y: 340, distance: 247.0
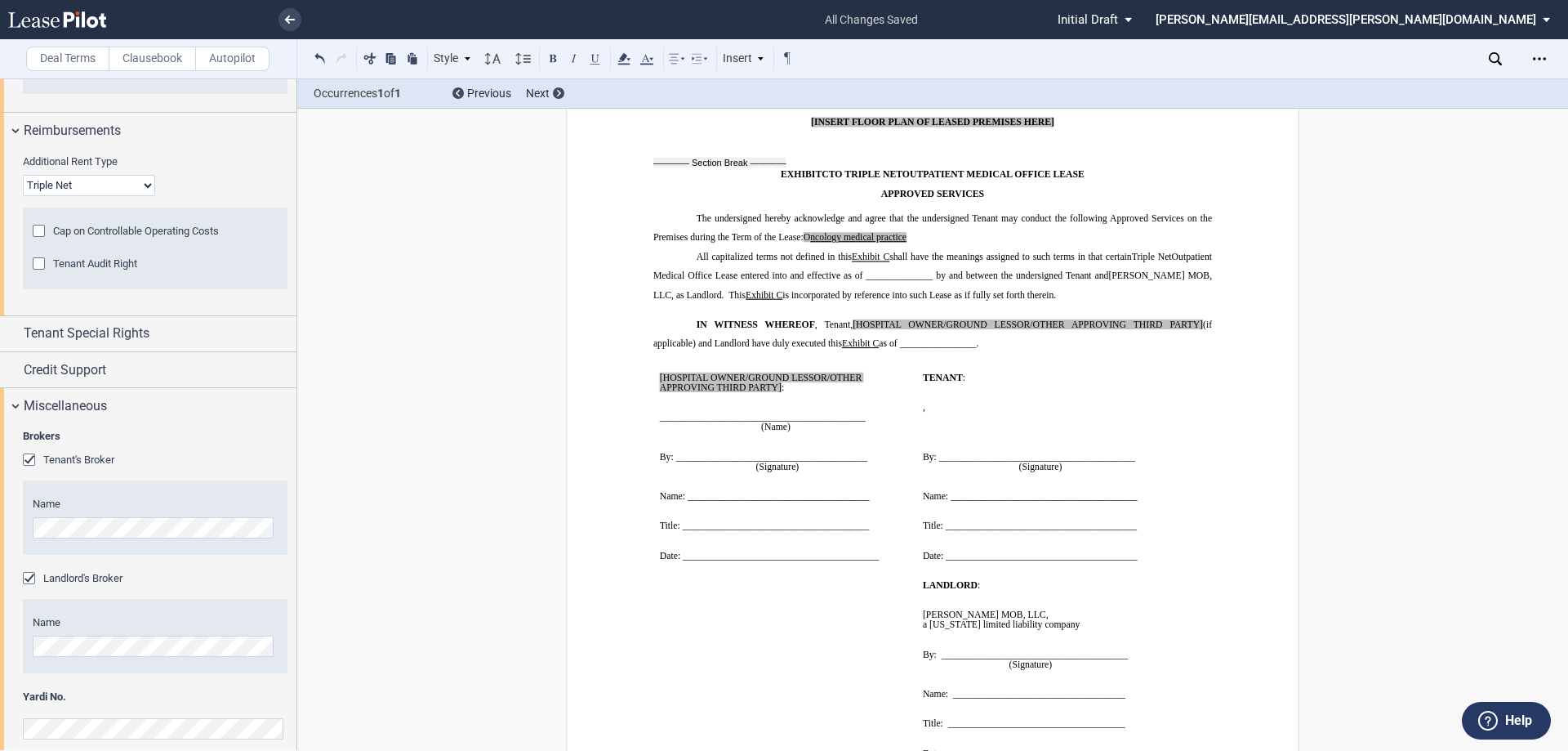
scroll to position [15132, 0]
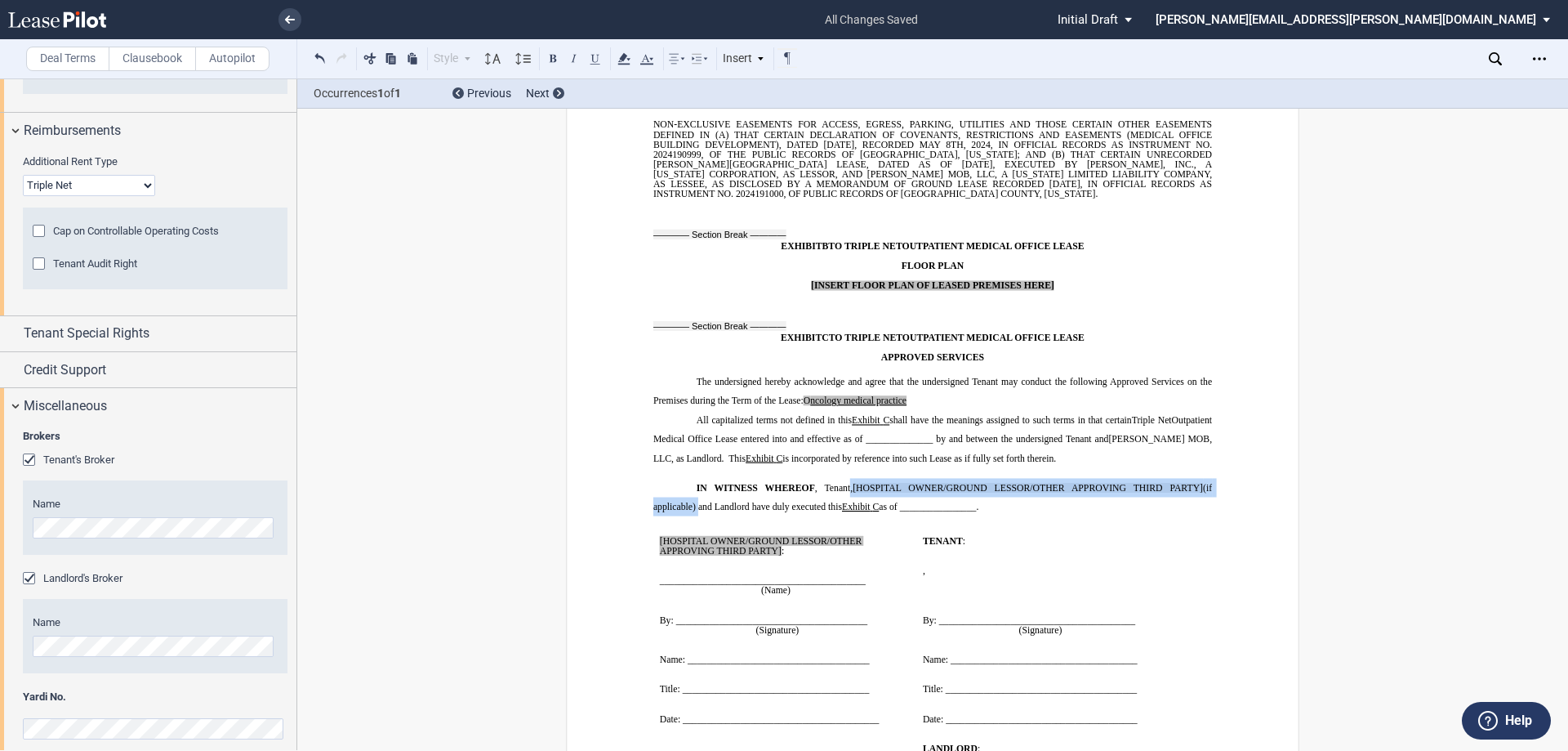
drag, startPoint x: 842, startPoint y: 371, endPoint x: 693, endPoint y: 392, distance: 150.5
click at [693, 483] on span "IN WITNESS WHEREOF , Tenant, [HOSPITAL OWNER/GROUND LESSOR/OTHER APPROVING THIR…" at bounding box center [934, 497] width 561 height 30
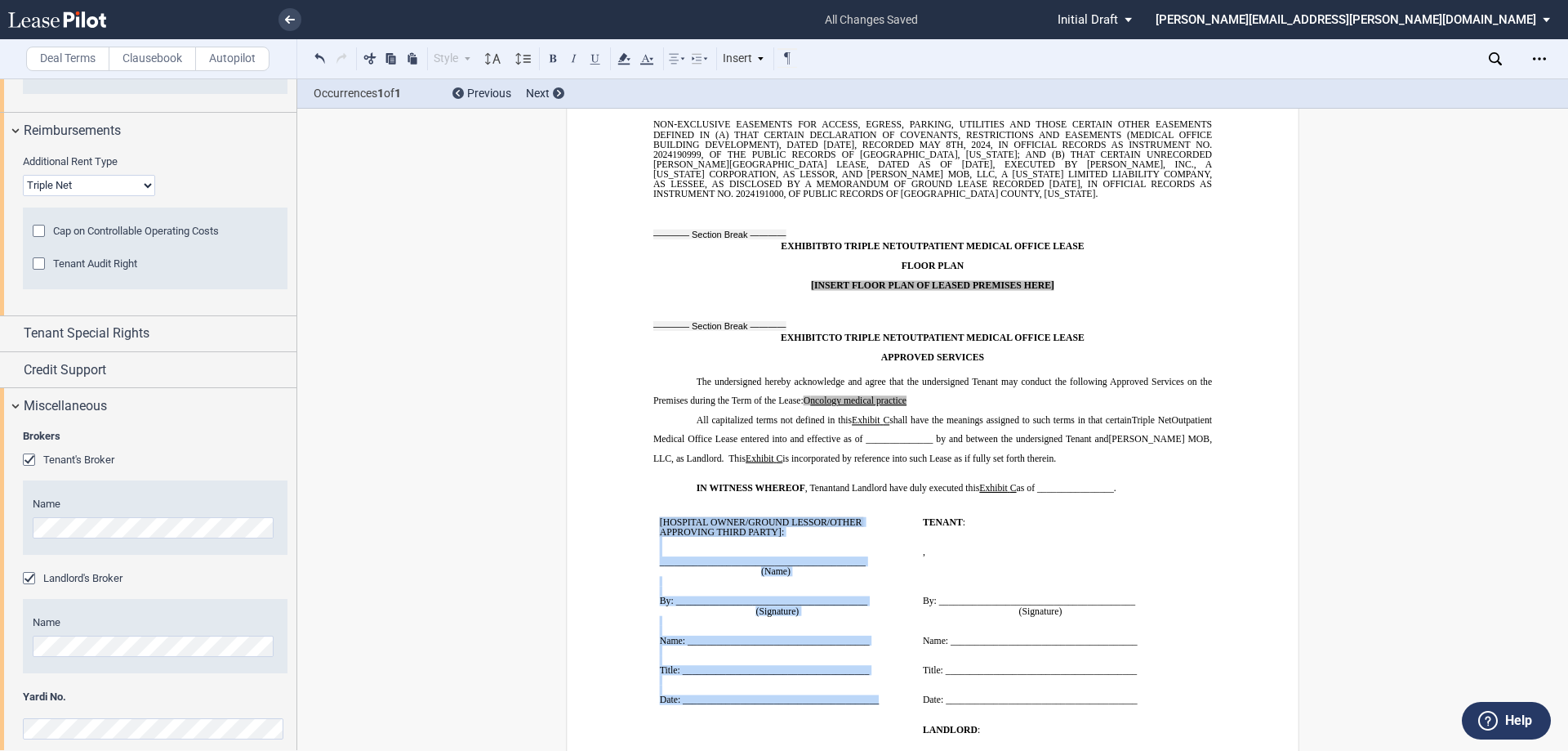
drag, startPoint x: 880, startPoint y: 579, endPoint x: 649, endPoint y: 400, distance: 292.2
click at [654, 507] on td "﻿ [HOSPITAL OWNER/GROUND LESSOR/OTHER APPROVING THIRD PARTY] : ﻿ ﻿ ____________…" at bounding box center [785, 611] width 263 height 208
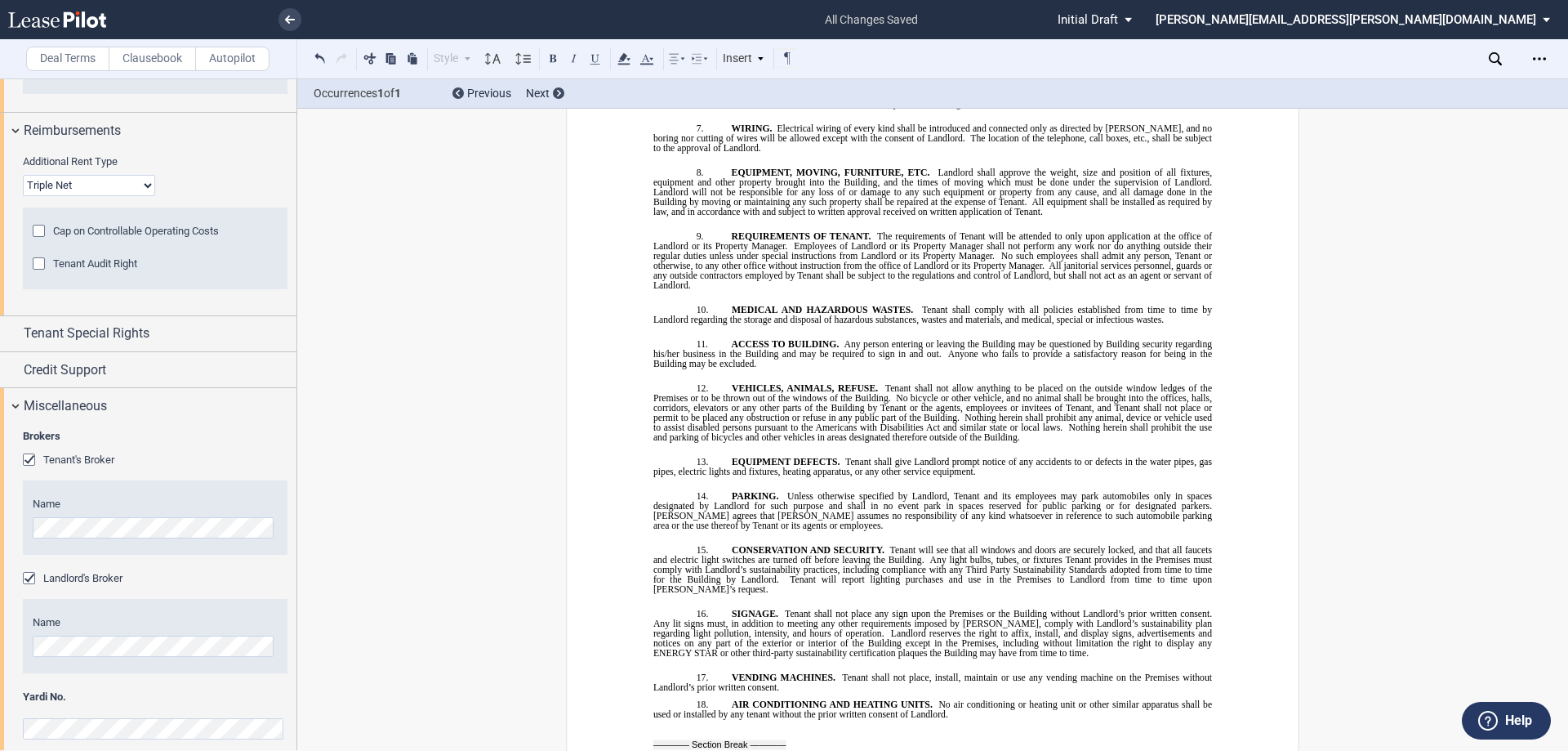
scroll to position [2329, 0]
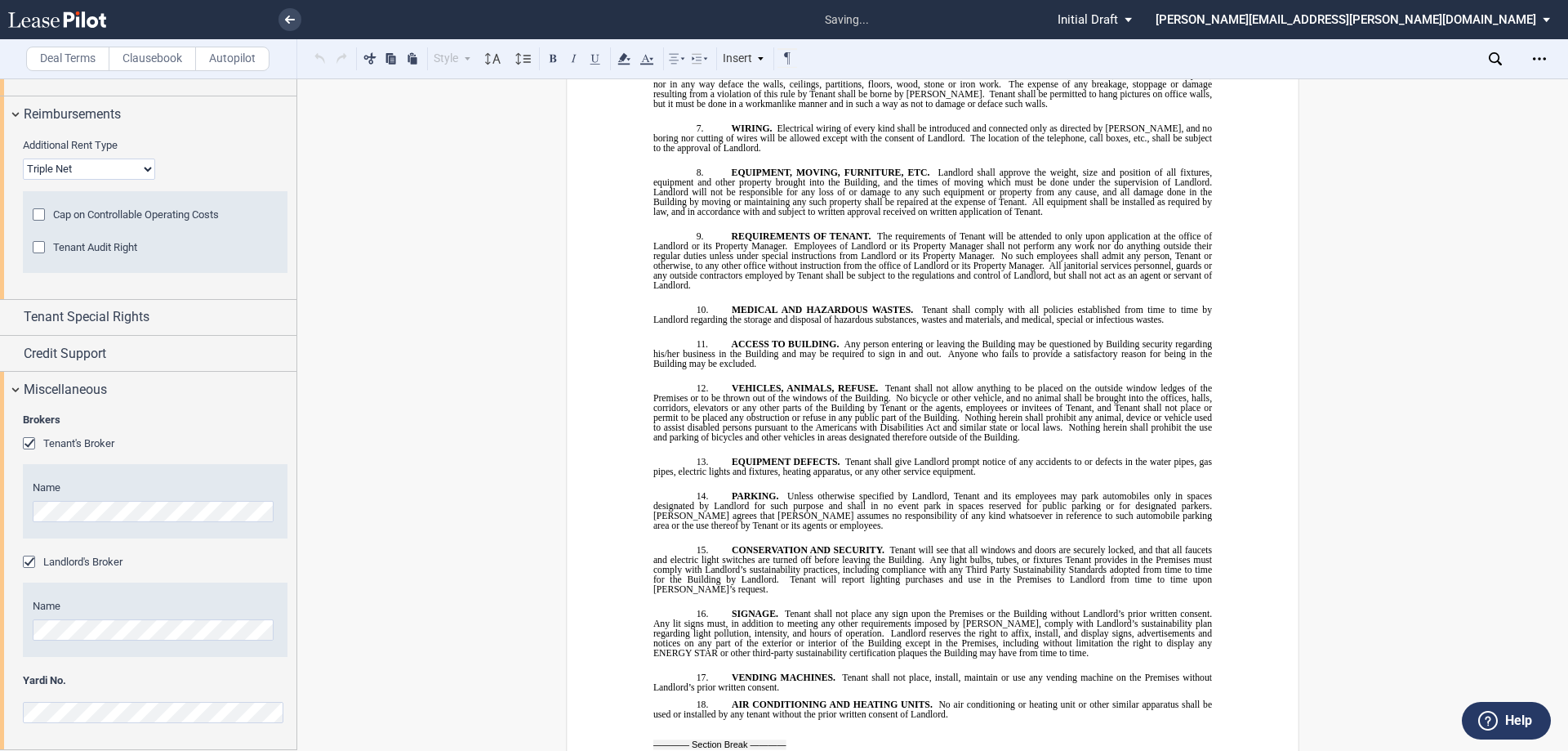
click at [976, 511] on span "[PERSON_NAME] agrees that [PERSON_NAME] assumes no responsibility of any kind w…" at bounding box center [934, 520] width 561 height 20
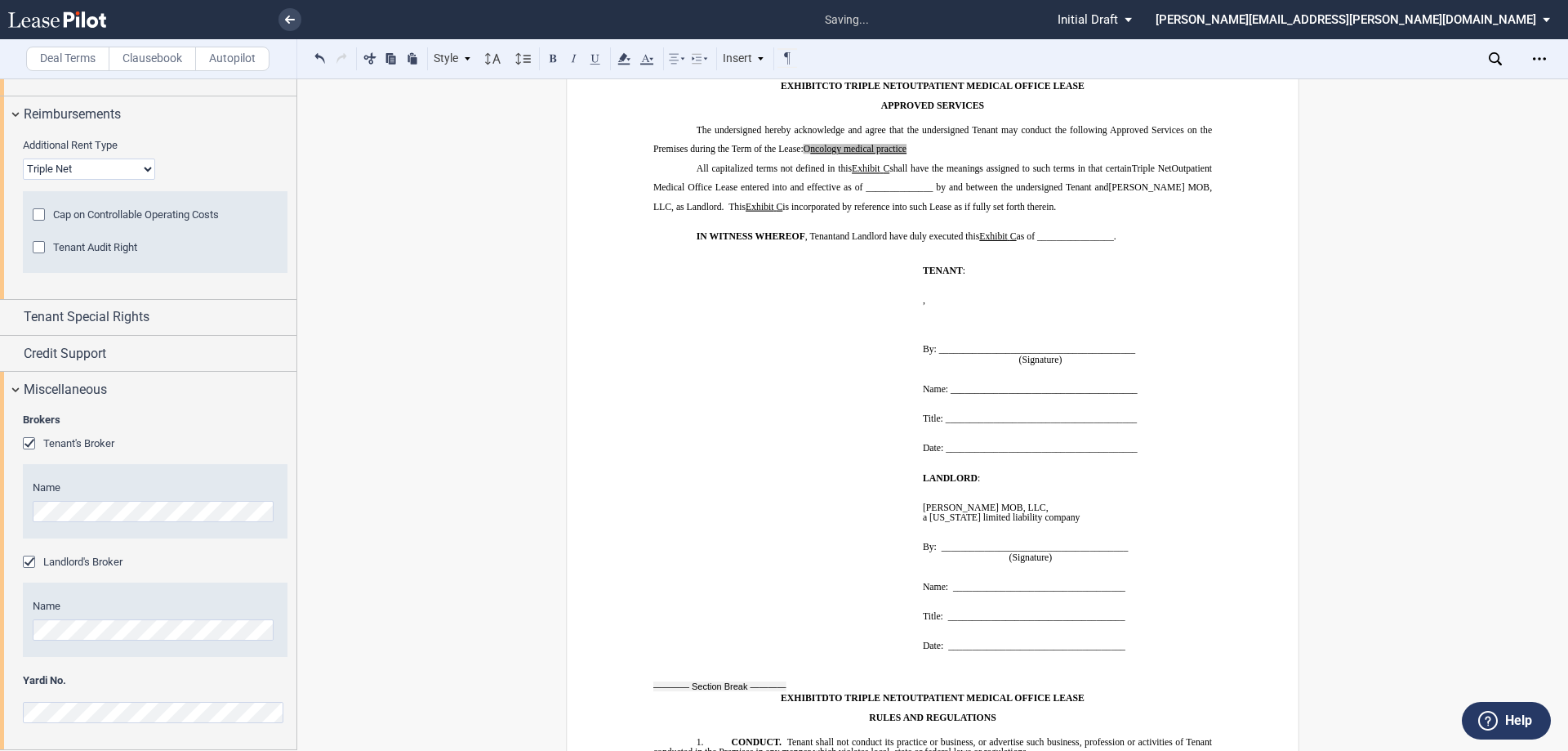
scroll to position [15384, 0]
click at [1323, 206] on div "Deal Terms Clausebook Autopilot Style 1. Section Normal Normal 8pt 9pt 10pt 10.…" at bounding box center [784, 415] width 1568 height 673
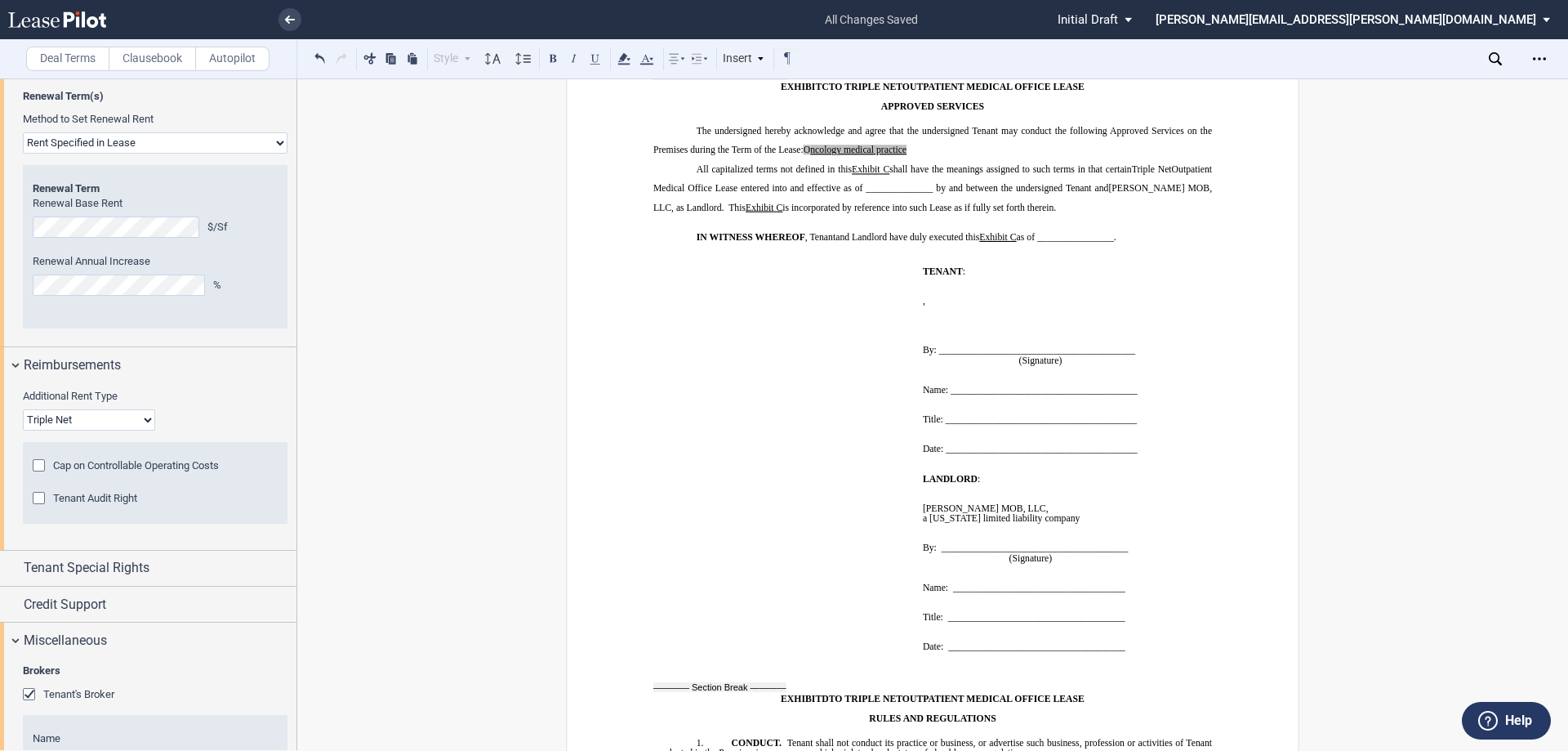
scroll to position [2084, 0]
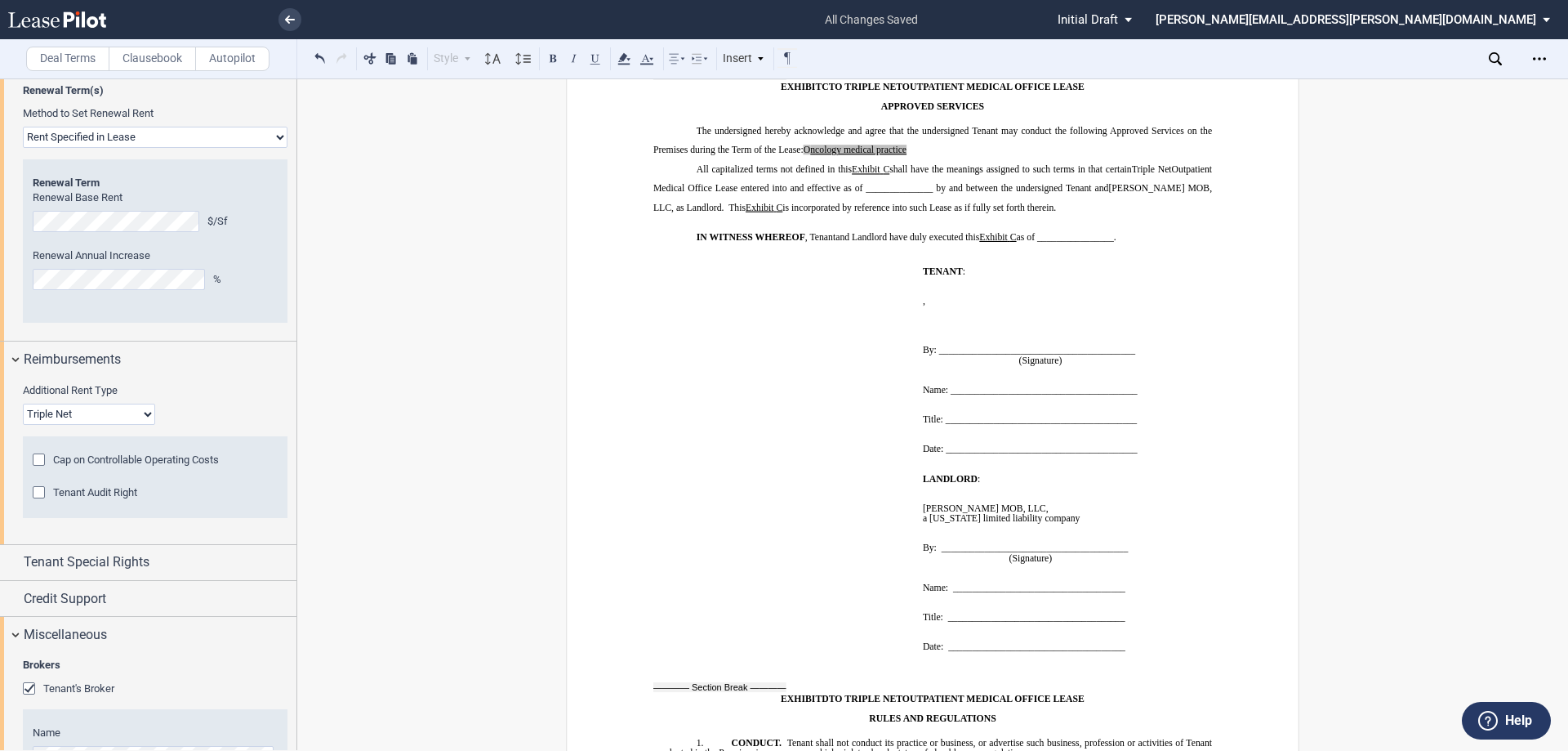
click at [1351, 272] on div "Deal Terms Clausebook Autopilot Style Normal 8pt 9pt 10pt 10.5pt 11pt 12pt 14pt…" at bounding box center [784, 415] width 1568 height 673
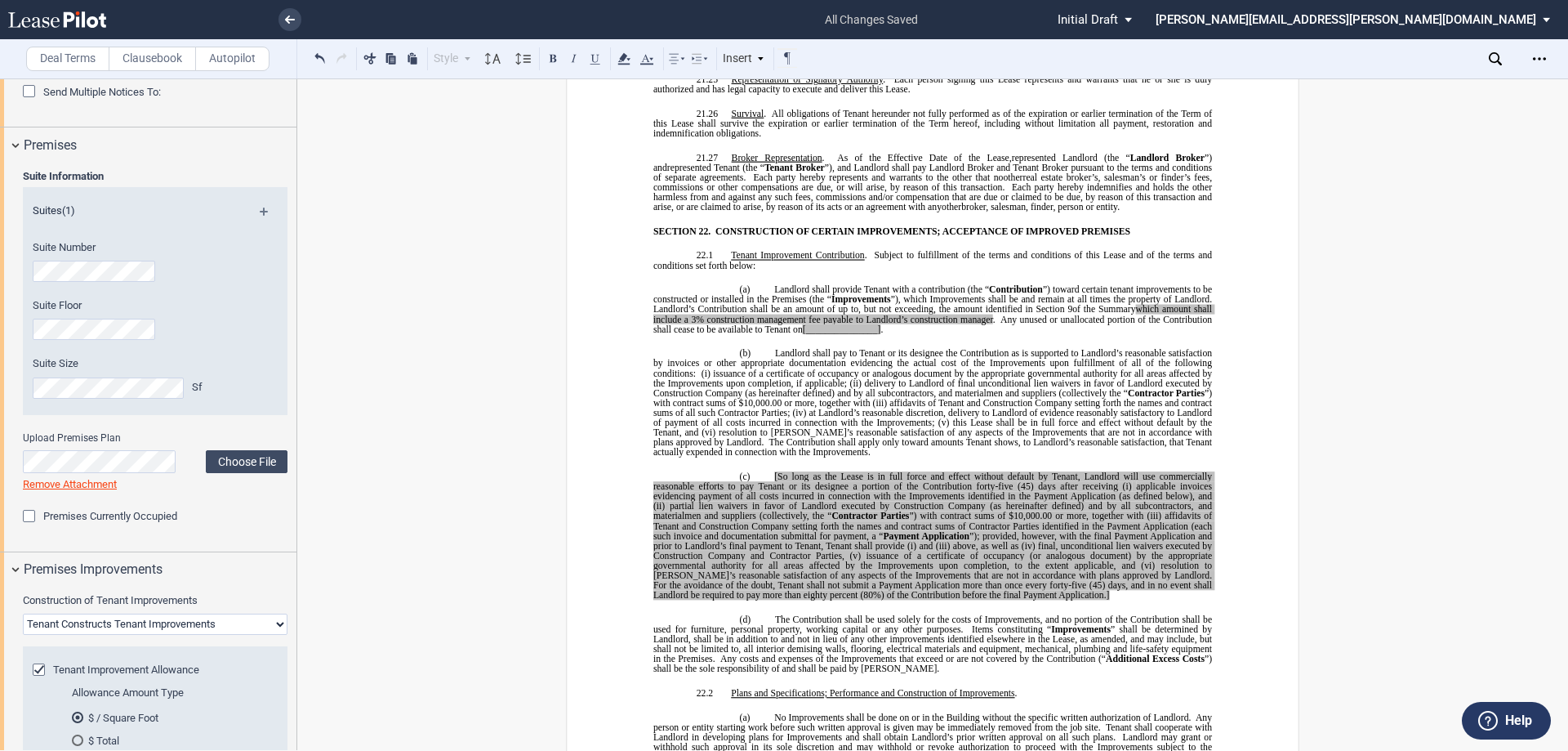
scroll to position [12427, 0]
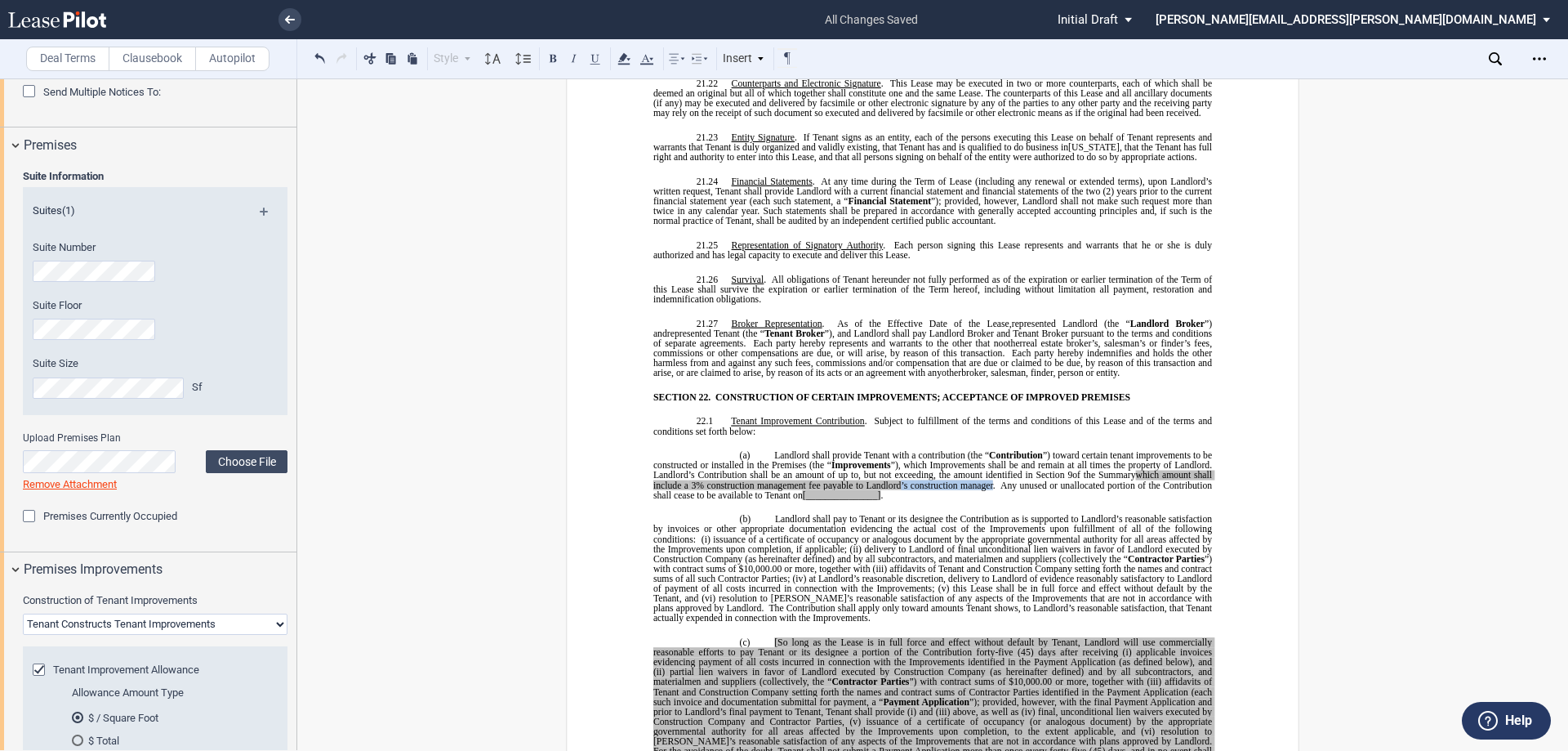
drag, startPoint x: 899, startPoint y: 404, endPoint x: 990, endPoint y: 407, distance: 91.0
click at [990, 450] on span "Landlord shall provide Tenant with a contribution (the “ Contribution ”) toward…" at bounding box center [936, 475] width 564 height 50
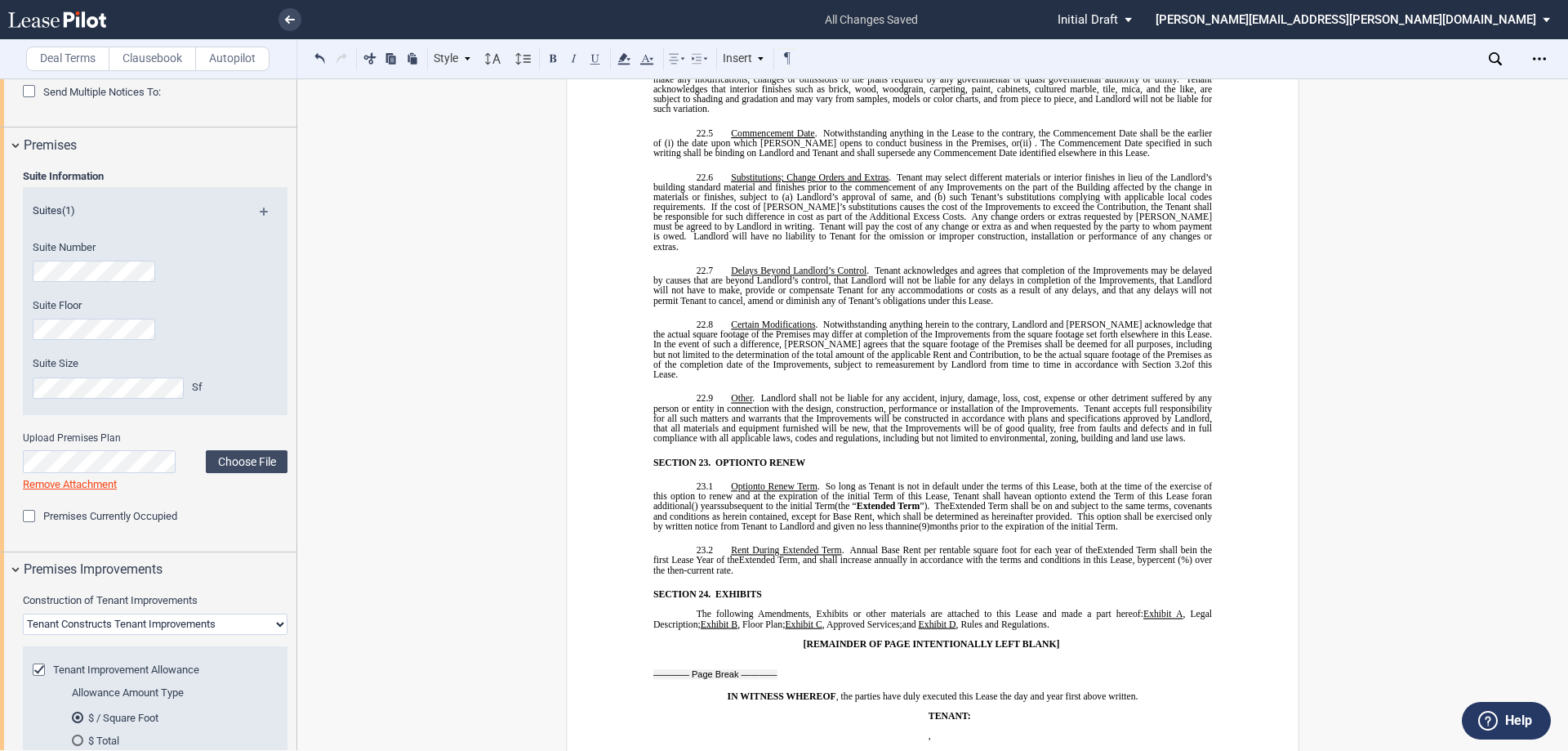
scroll to position [13653, 0]
click at [850, 547] on span "Annual Base Rent per rentable square foot for each year of the" at bounding box center [974, 553] width 248 height 10
click at [936, 547] on span "Annual Base Rent per rentable square foot for each year of the" at bounding box center [979, 553] width 242 height 10
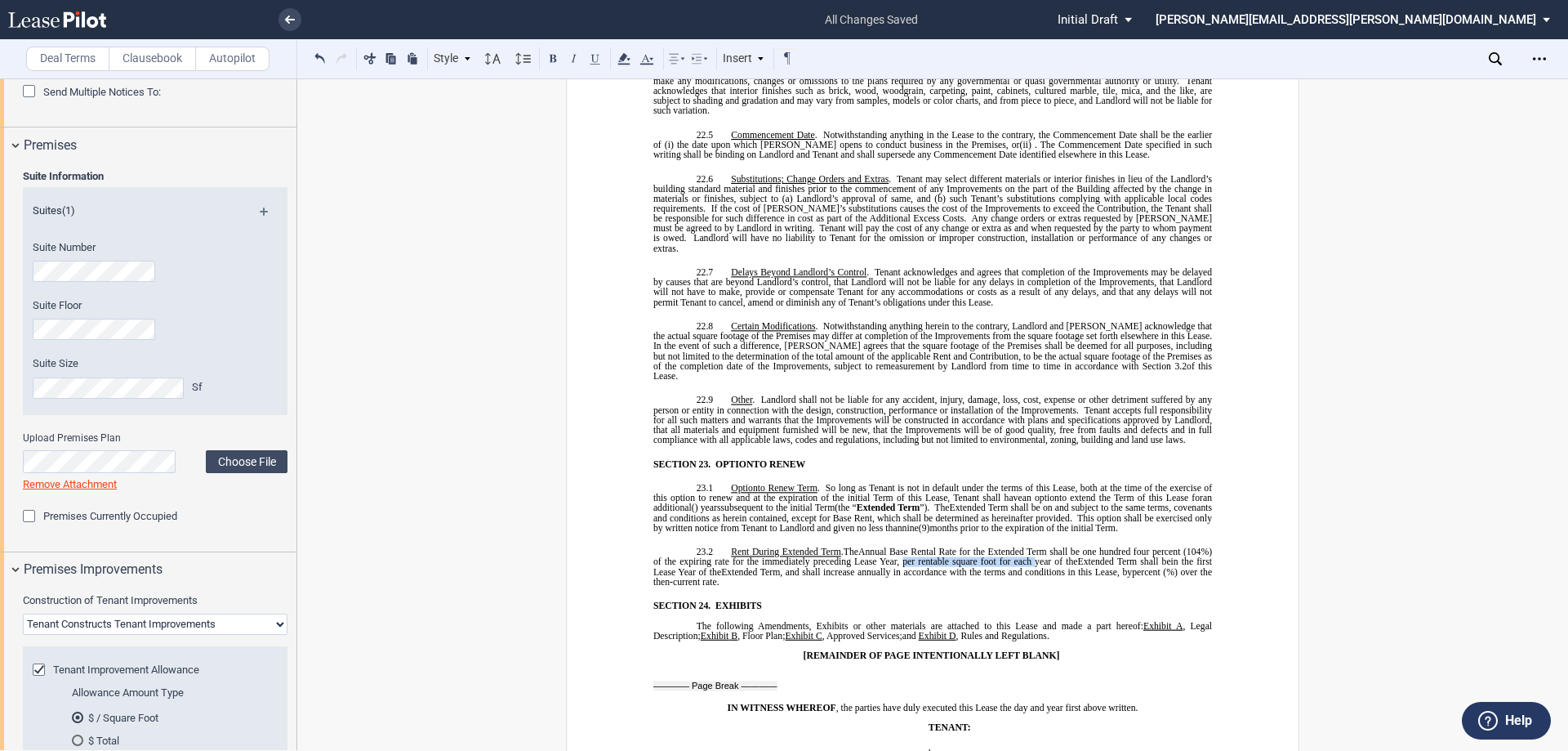
drag, startPoint x: 1017, startPoint y: 449, endPoint x: 890, endPoint y: 452, distance: 127.0
click at [890, 547] on span "Annual Base Rental Rate for the Extended Term shall be one hundred four percent…" at bounding box center [934, 557] width 561 height 20
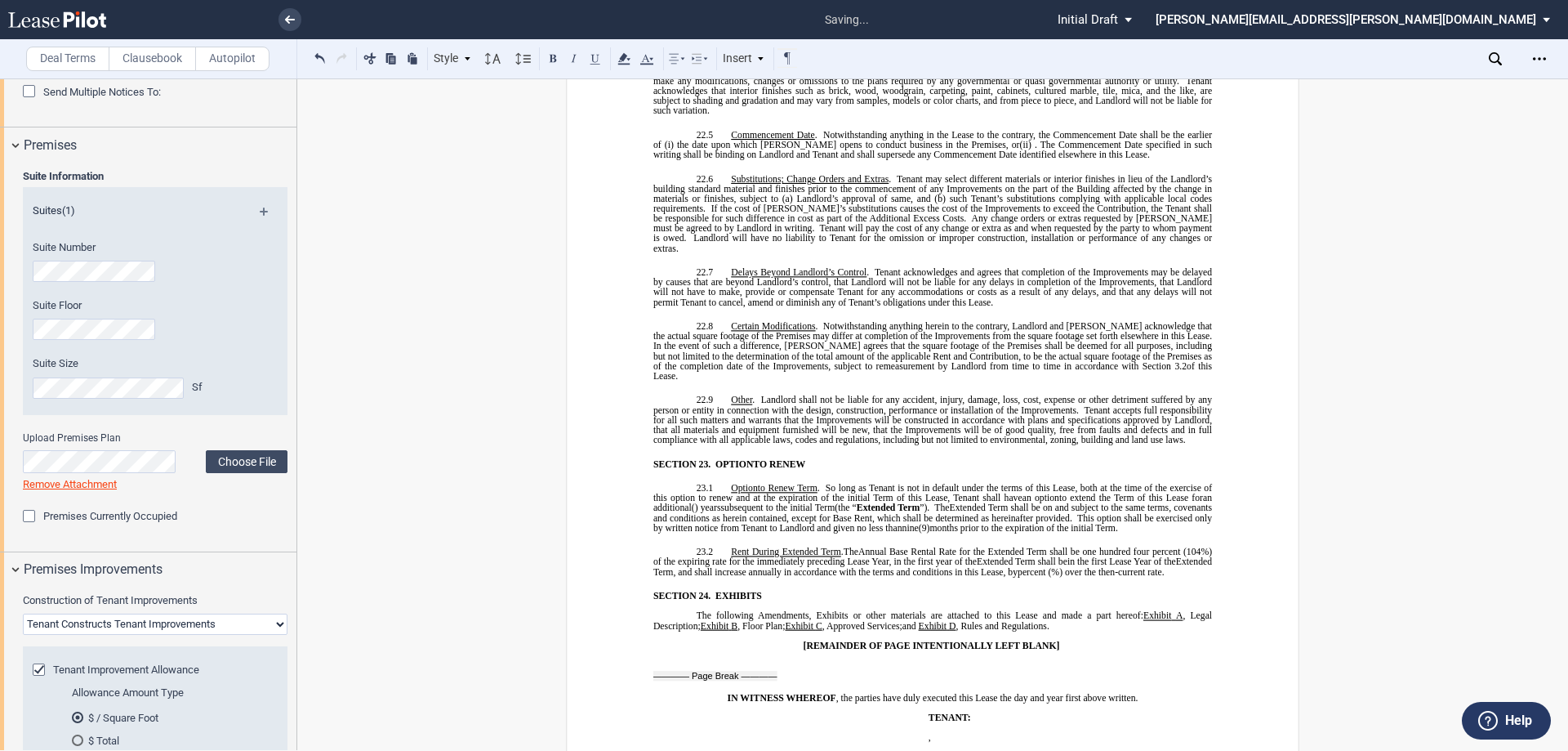
click at [1032, 557] on span "Extended Term shall be" at bounding box center [1022, 562] width 91 height 10
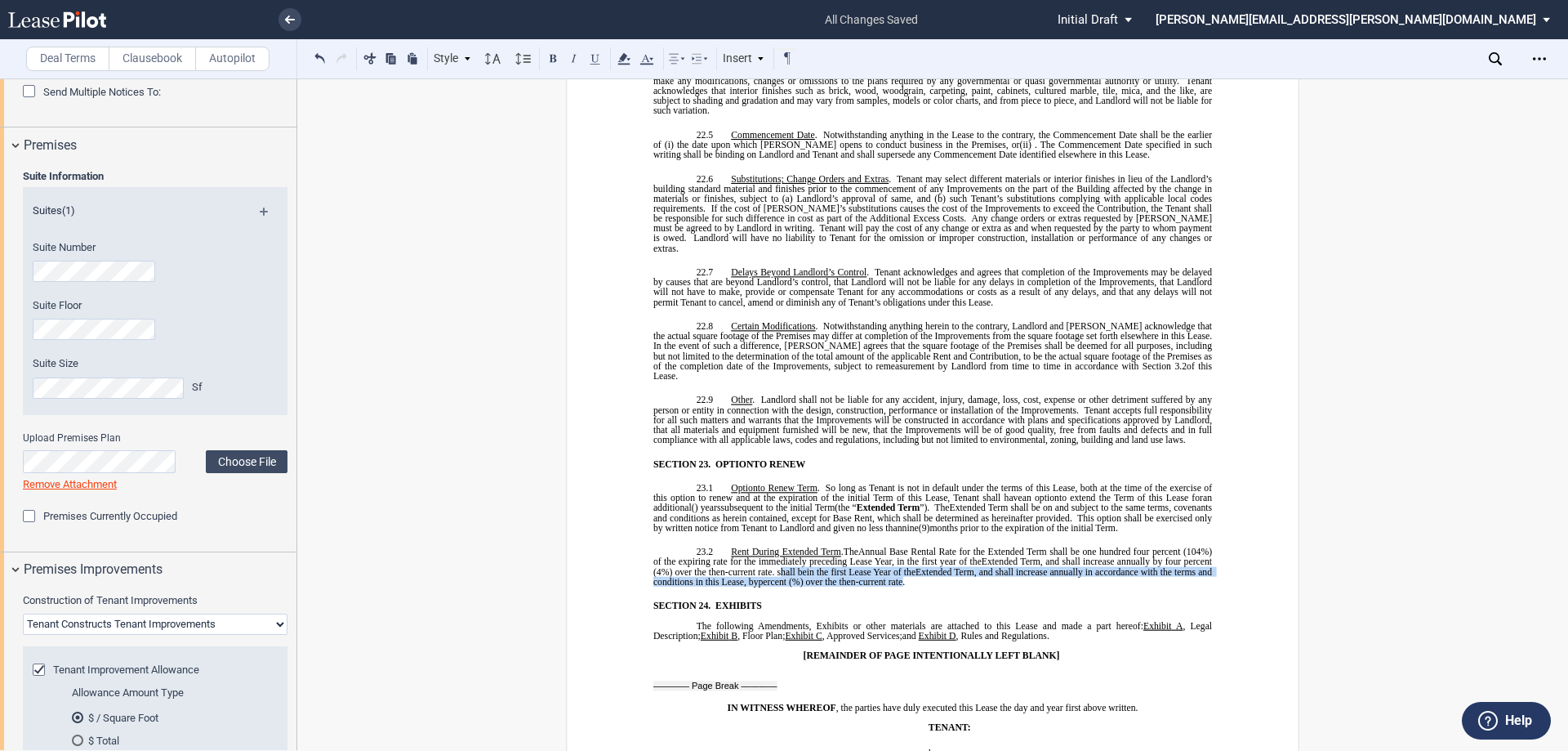
drag, startPoint x: 773, startPoint y: 463, endPoint x: 968, endPoint y: 474, distance: 195.3
click at [968, 547] on p "23.2 Rent During Extended Term . The Annual Base Rental Rate for the Extended T…" at bounding box center [933, 567] width 558 height 39
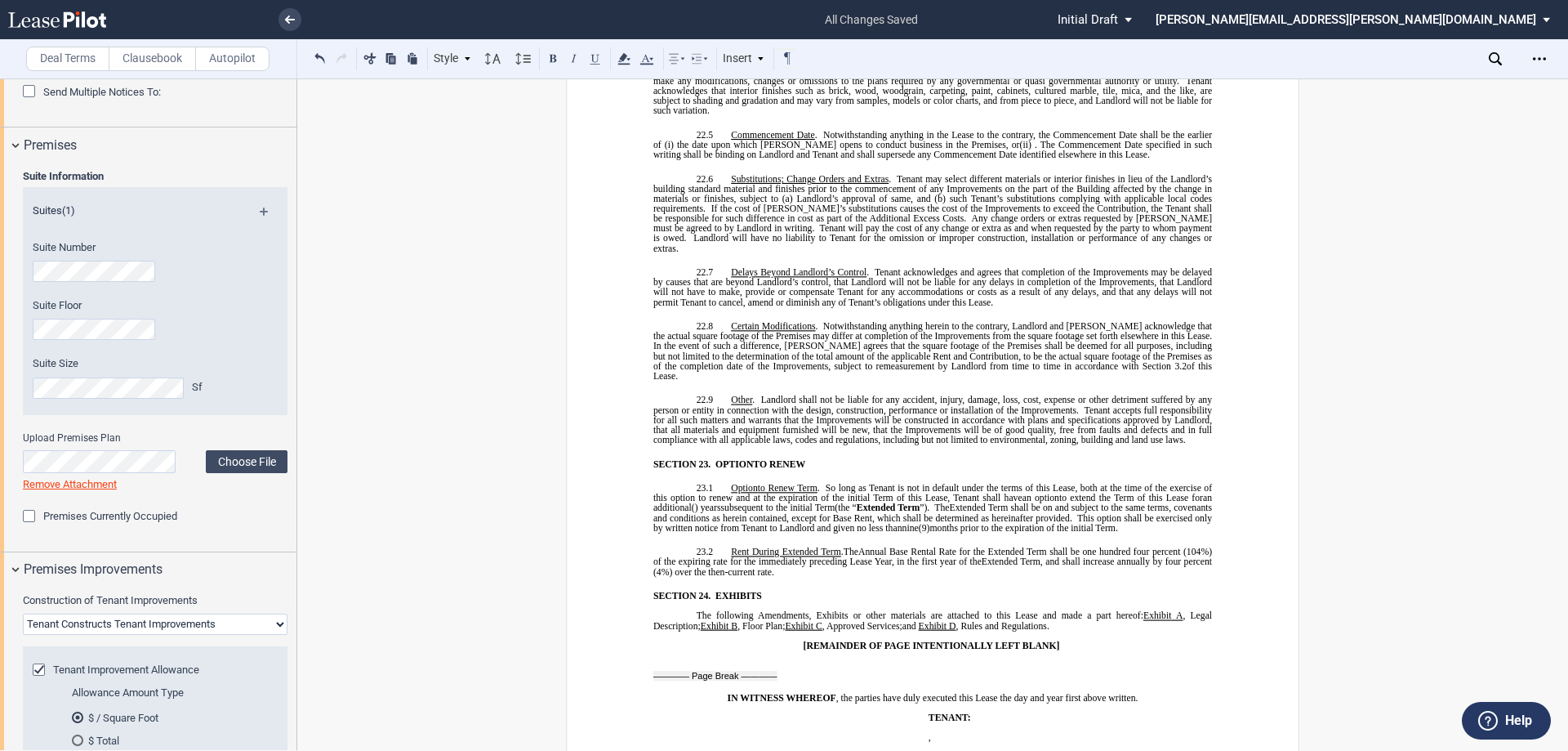
click at [962, 459] on div "!!SET_LEVEL_0!! !!MOB_LEVEL_1!! SECTION 23. OPTION OPTIONS TO RENEW !!SET_LEVEL…" at bounding box center [933, 518] width 558 height 118
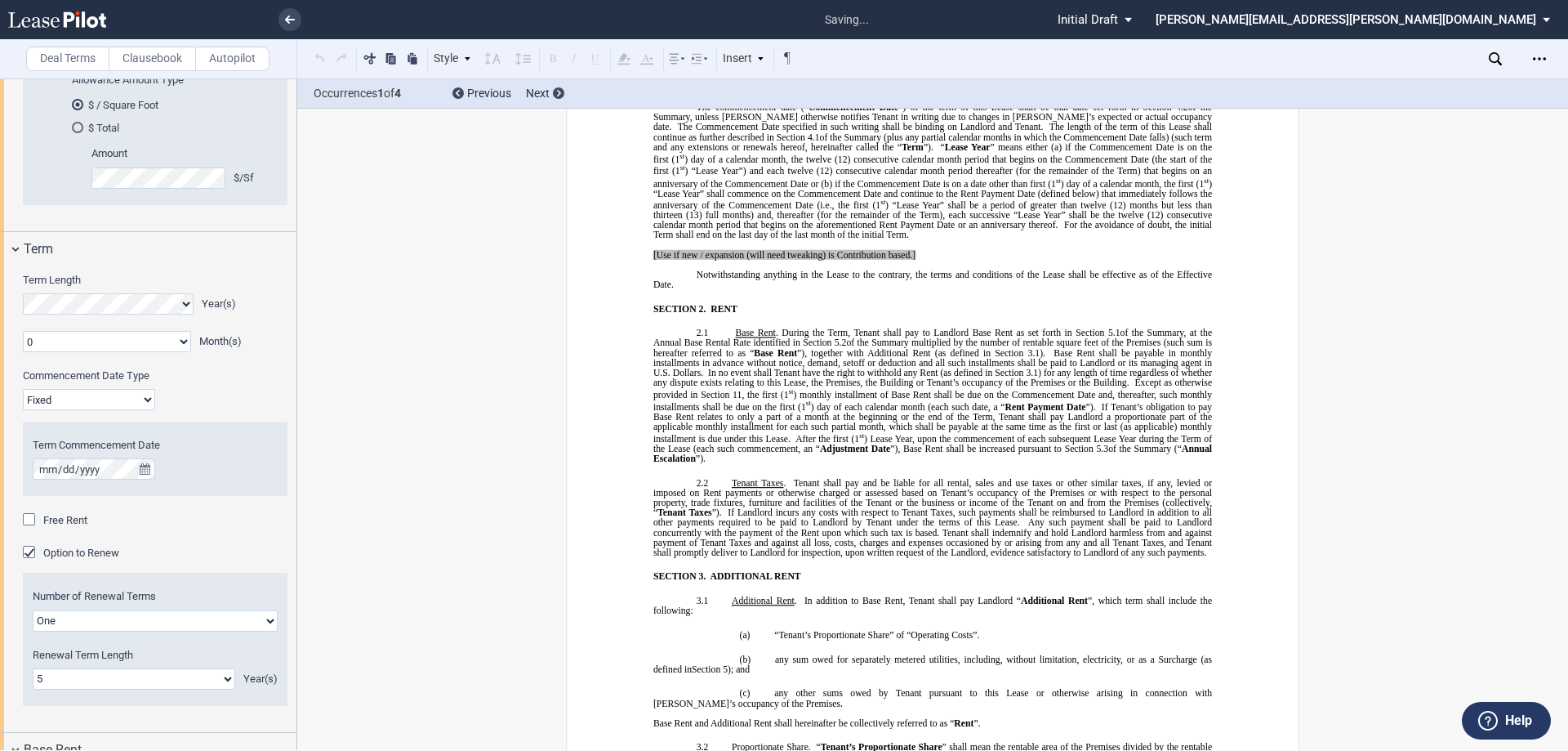
scroll to position [89, 0]
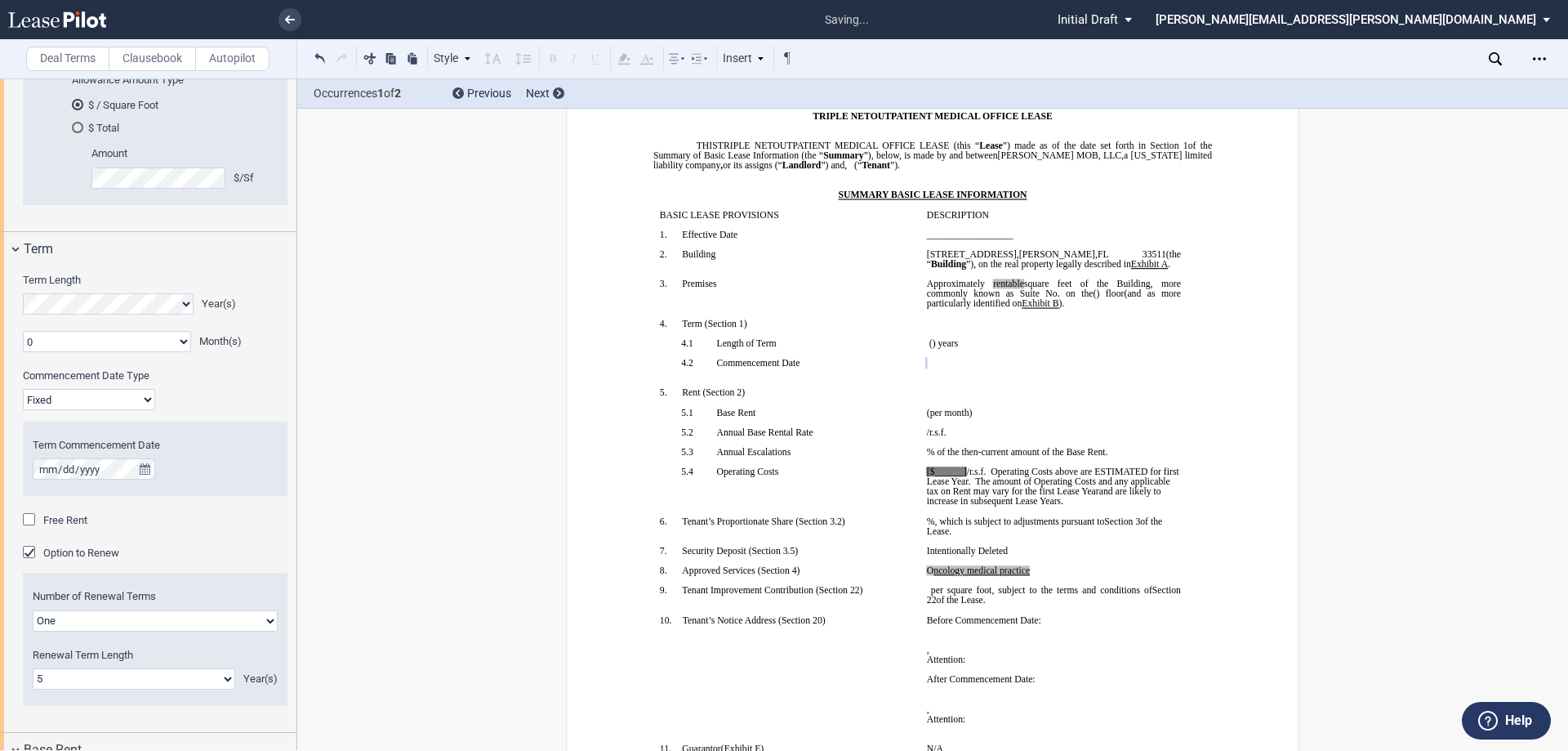
click at [78, 397] on select "Fixed Floating" at bounding box center [89, 399] width 132 height 21
select select "floating"
click at [23, 389] on select "Fixed Floating" at bounding box center [89, 399] width 132 height 21
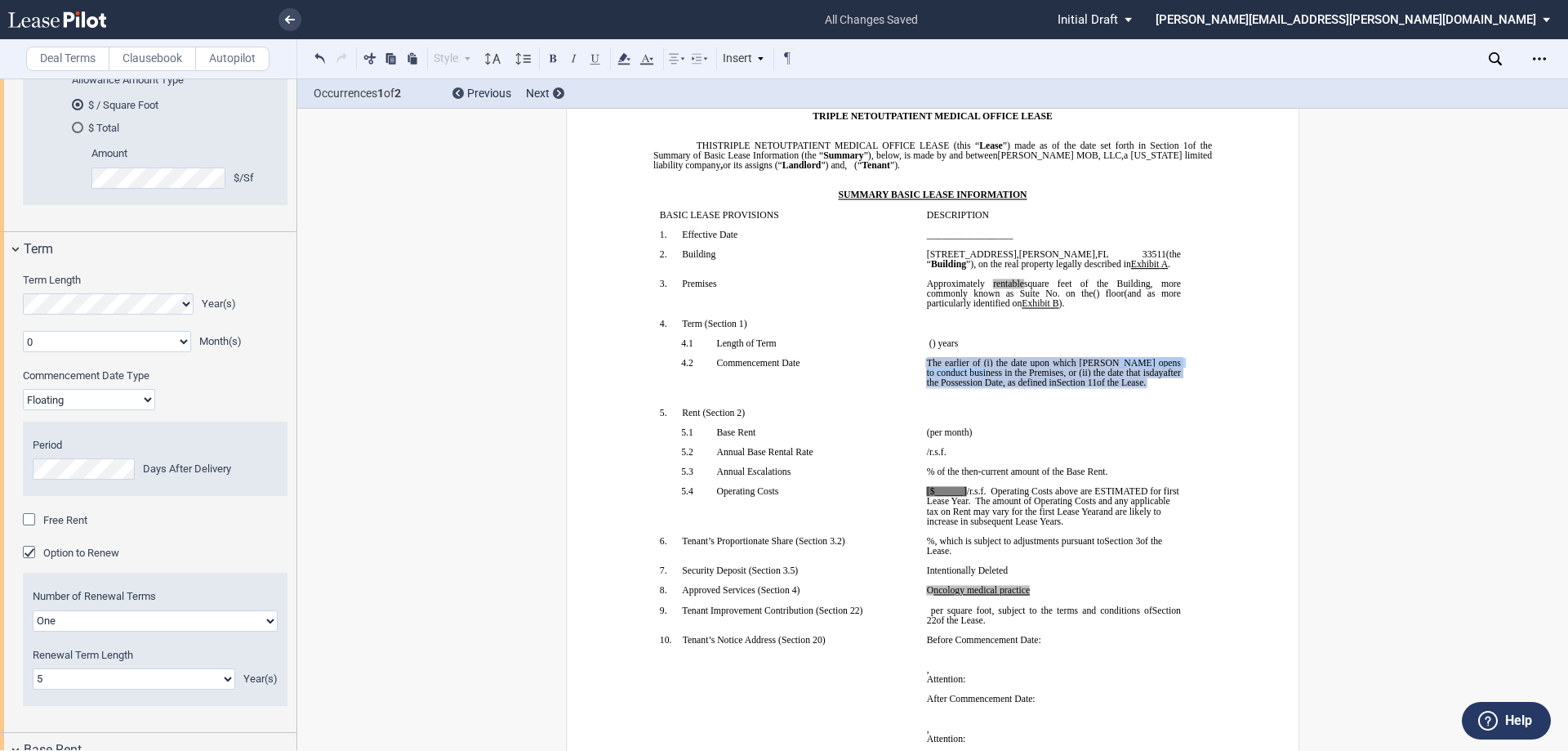
drag, startPoint x: 1110, startPoint y: 362, endPoint x: 967, endPoint y: 373, distance: 143.4
click at [967, 373] on span "the date upon which [PERSON_NAME] opens to conduct business in the Premises, or…" at bounding box center [1055, 367] width 256 height 20
click at [976, 373] on span "the date upon which [PERSON_NAME] takes occupancy of the Premises, or (ii)" at bounding box center [1055, 367] width 256 height 20
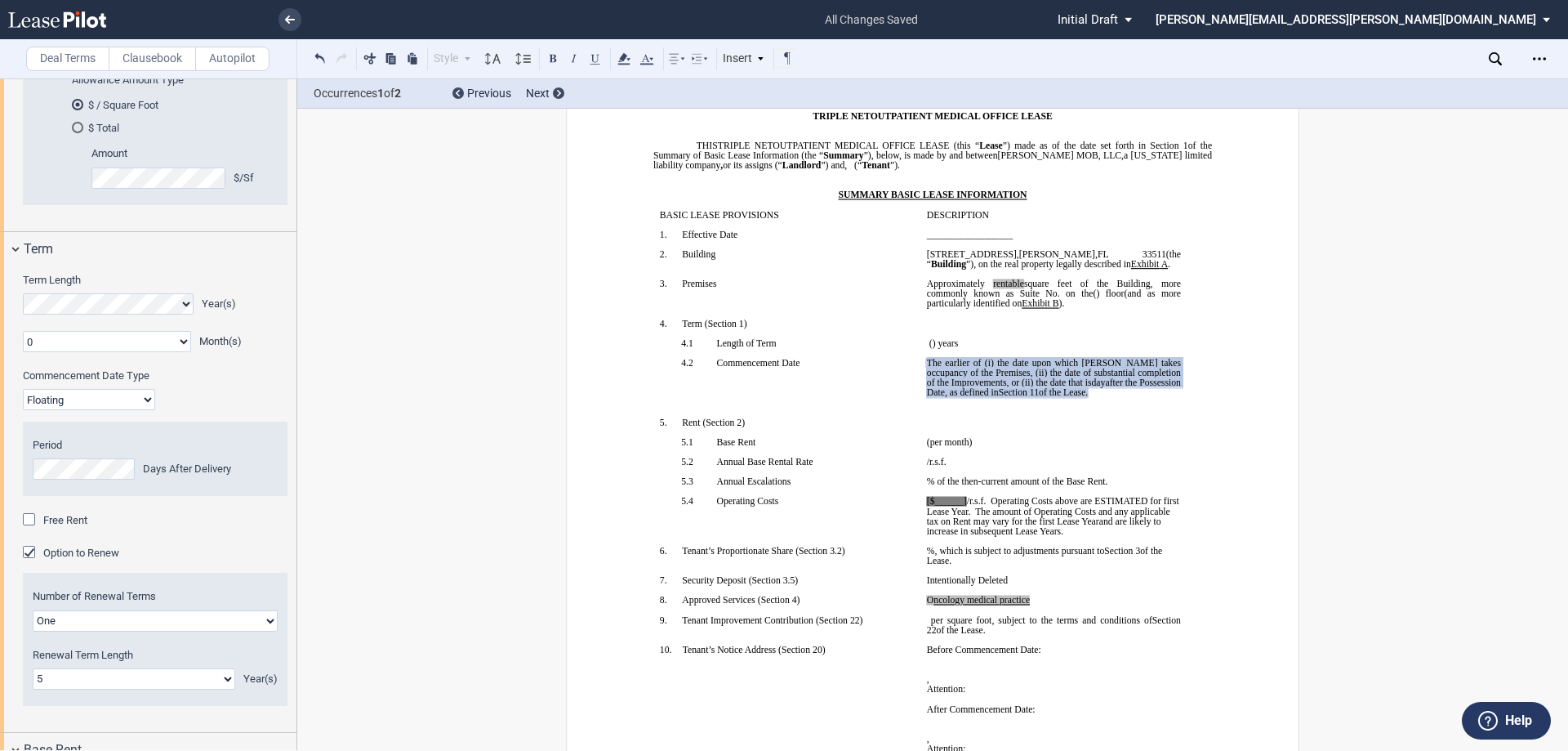
click at [1010, 379] on span "the date upon which [PERSON_NAME] takes occupancy of the Premises, (ii) the dat…" at bounding box center [1055, 372] width 256 height 30
click at [1055, 380] on span at bounding box center [1058, 382] width 8 height 10
drag, startPoint x: 1074, startPoint y: 380, endPoint x: 1019, endPoint y: 393, distance: 56.5
click at [1019, 393] on span "The earlier of (i) the date upon which [PERSON_NAME] takes occupancy of the Pre…" at bounding box center [1055, 377] width 256 height 39
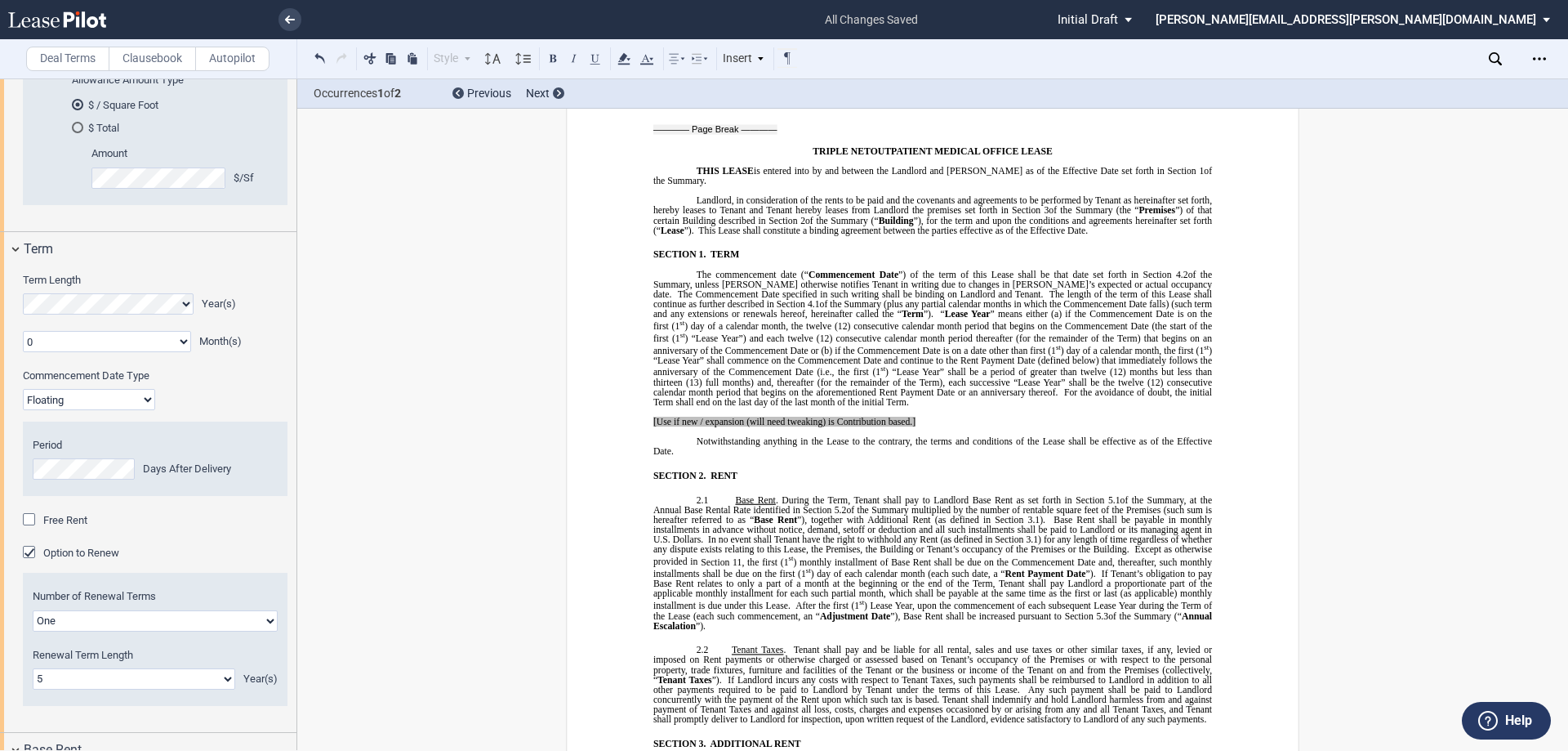
scroll to position [868, 0]
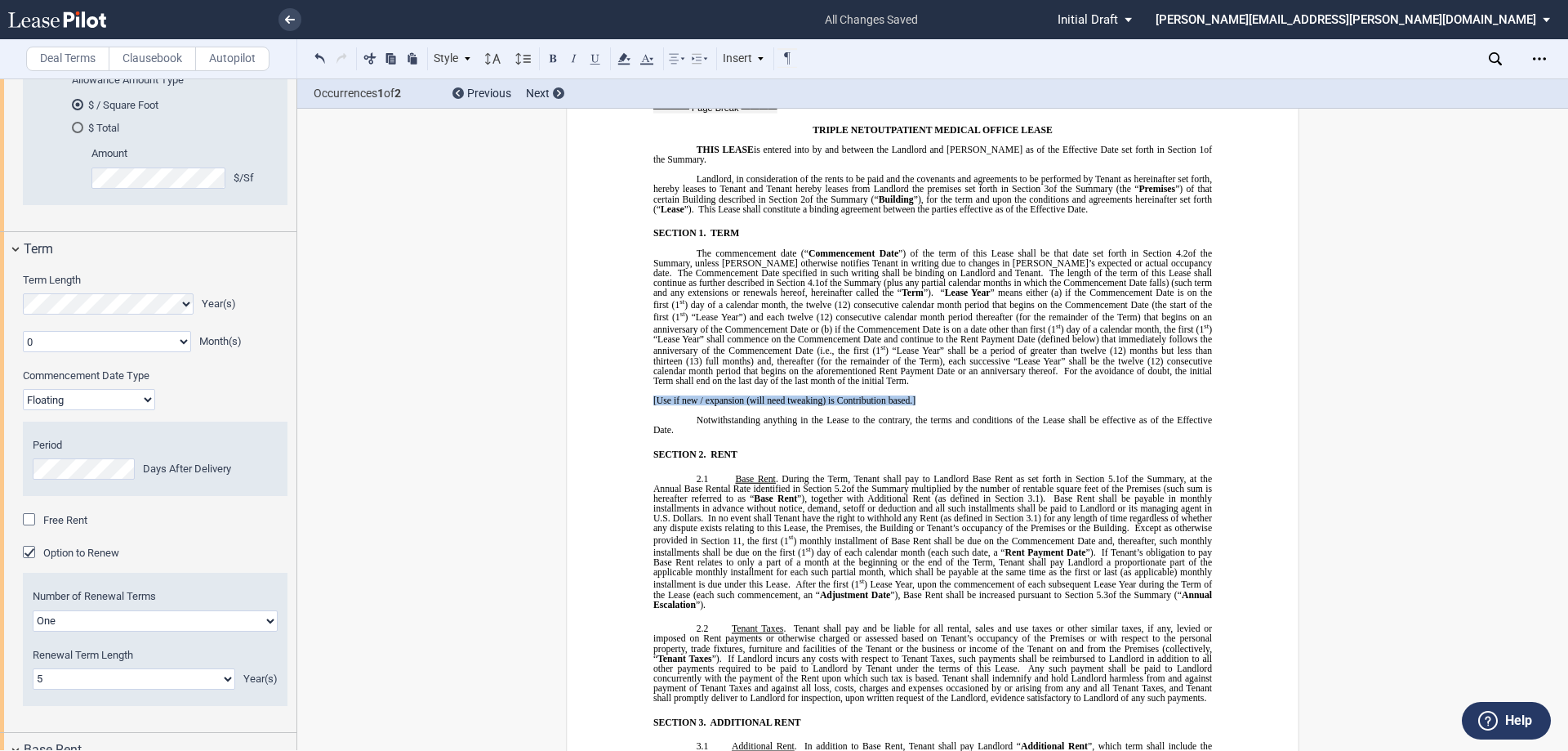
drag, startPoint x: 935, startPoint y: 390, endPoint x: 632, endPoint y: 387, distance: 303.0
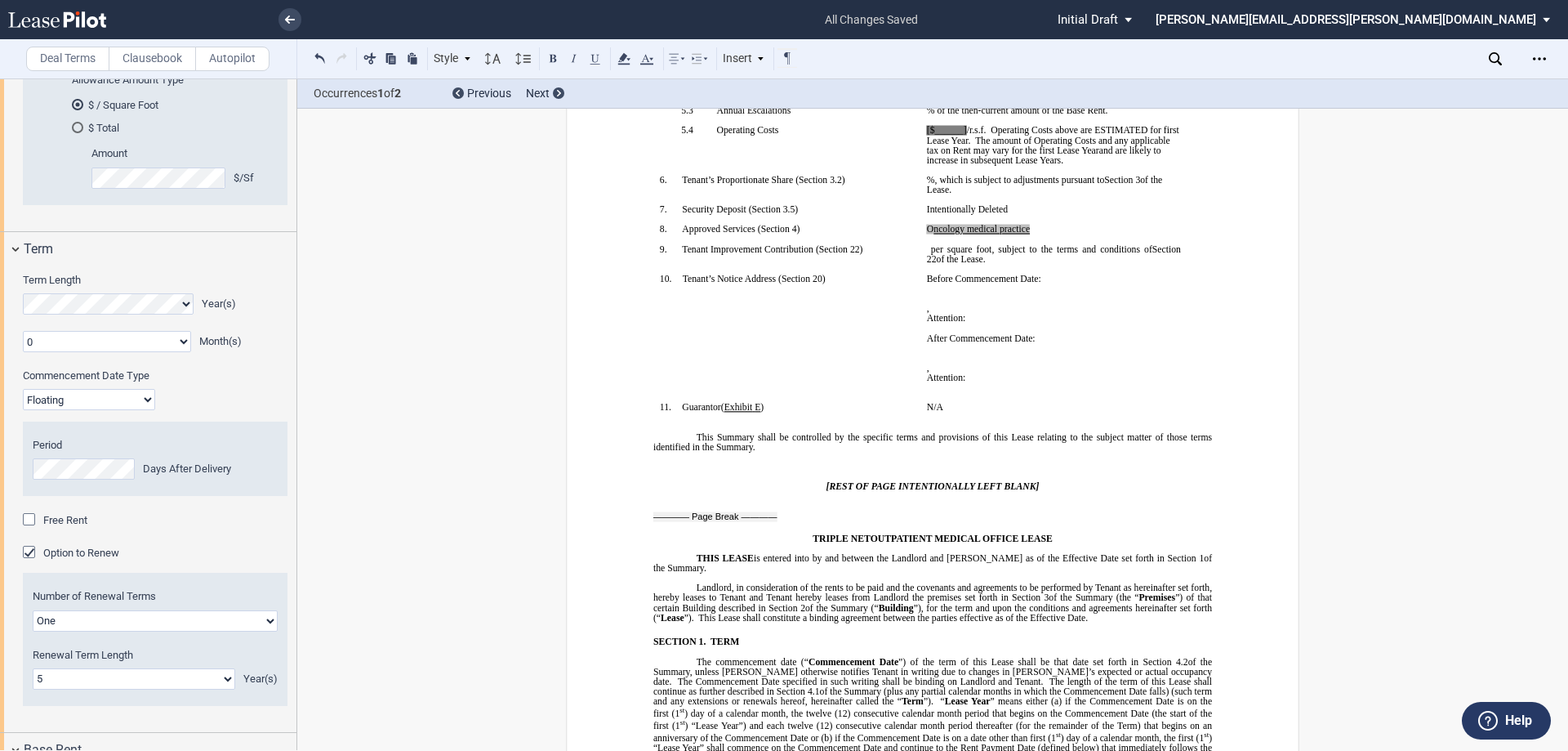
scroll to position [214, 0]
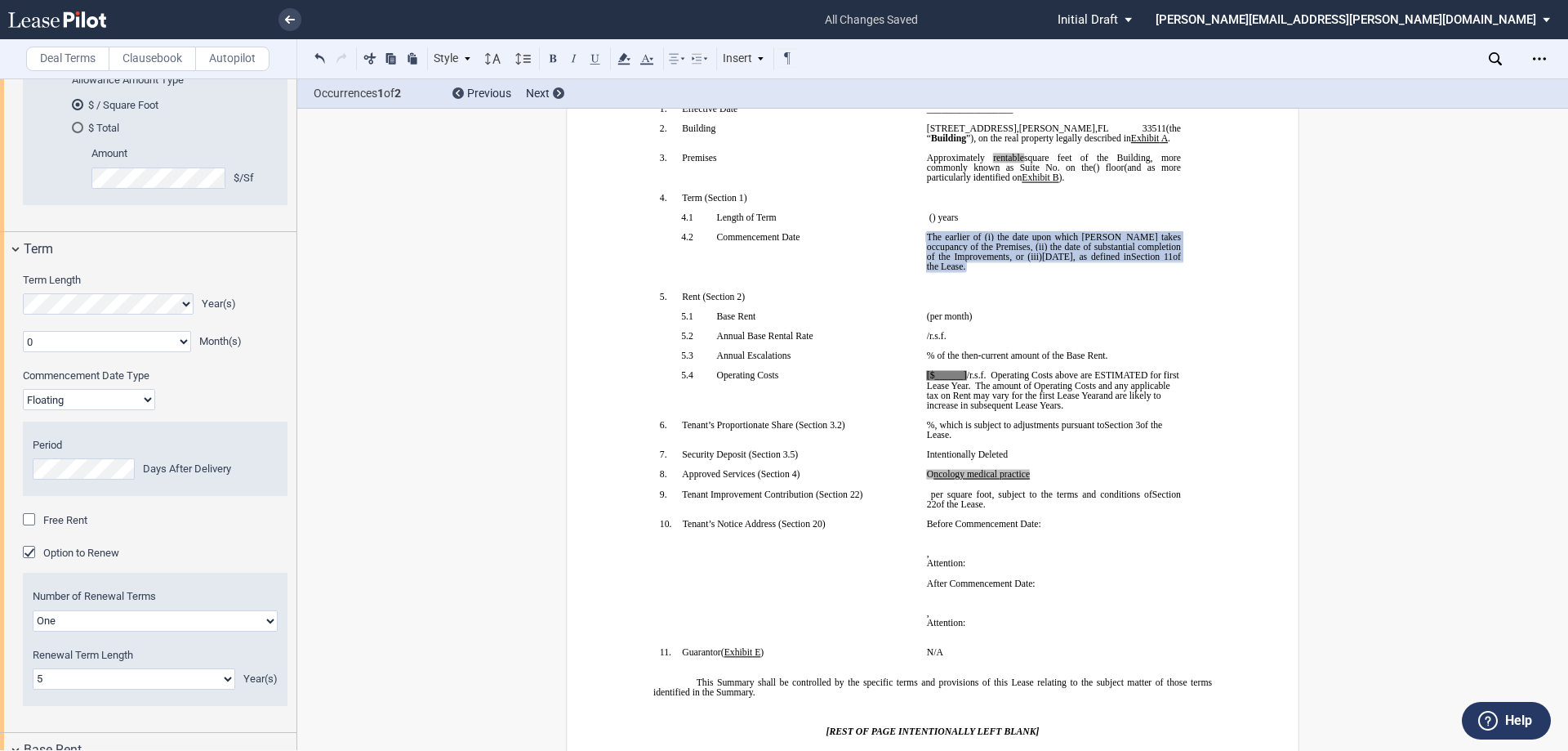
click at [1075, 255] on span ", as defined in" at bounding box center [1102, 257] width 58 height 10
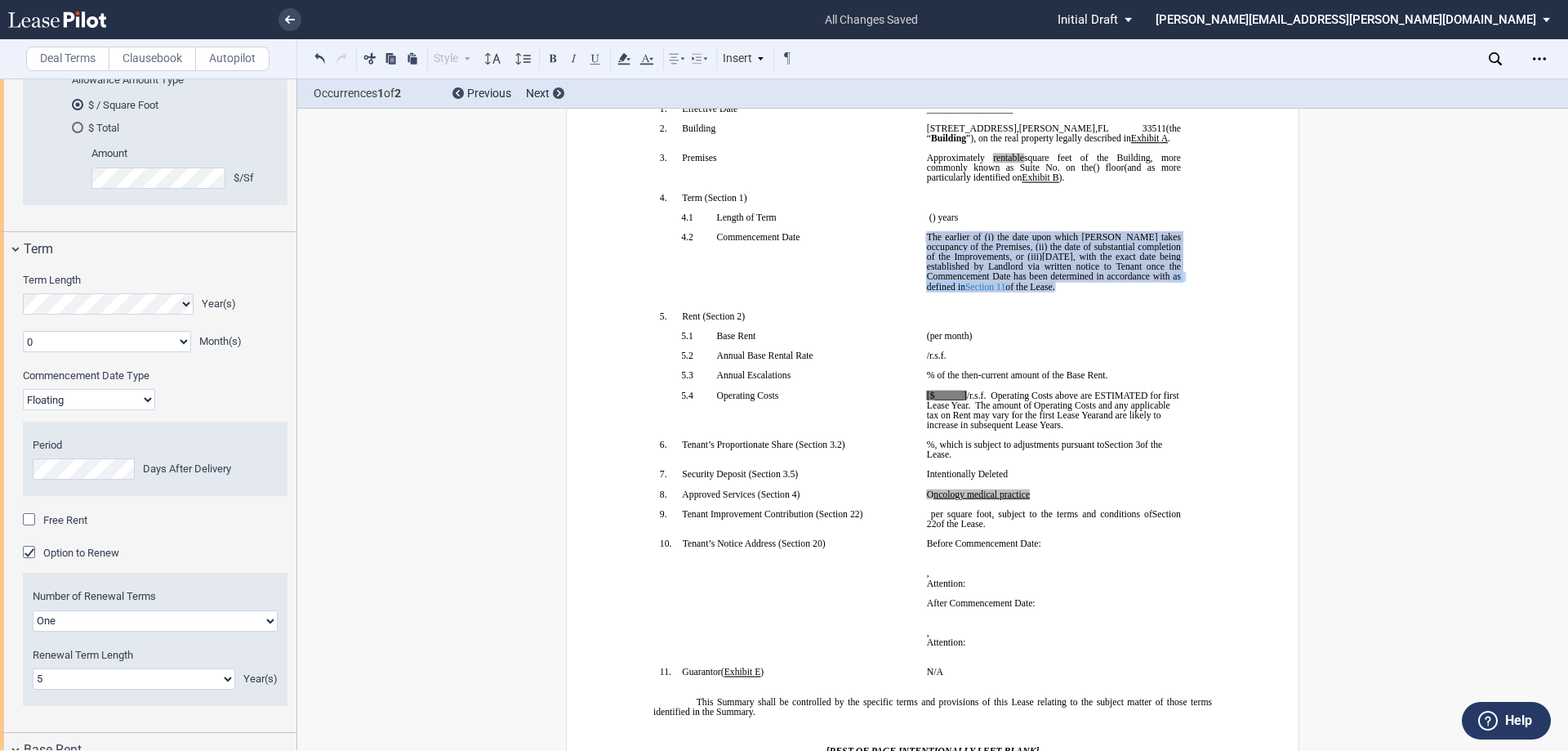
drag, startPoint x: 1170, startPoint y: 277, endPoint x: 964, endPoint y: 286, distance: 206.2
click at [964, 286] on span ", with the exact date being established by Landlord via written notice to Tenan…" at bounding box center [1055, 272] width 256 height 39
click at [984, 287] on span "of the Lease." at bounding box center [1009, 287] width 49 height 10
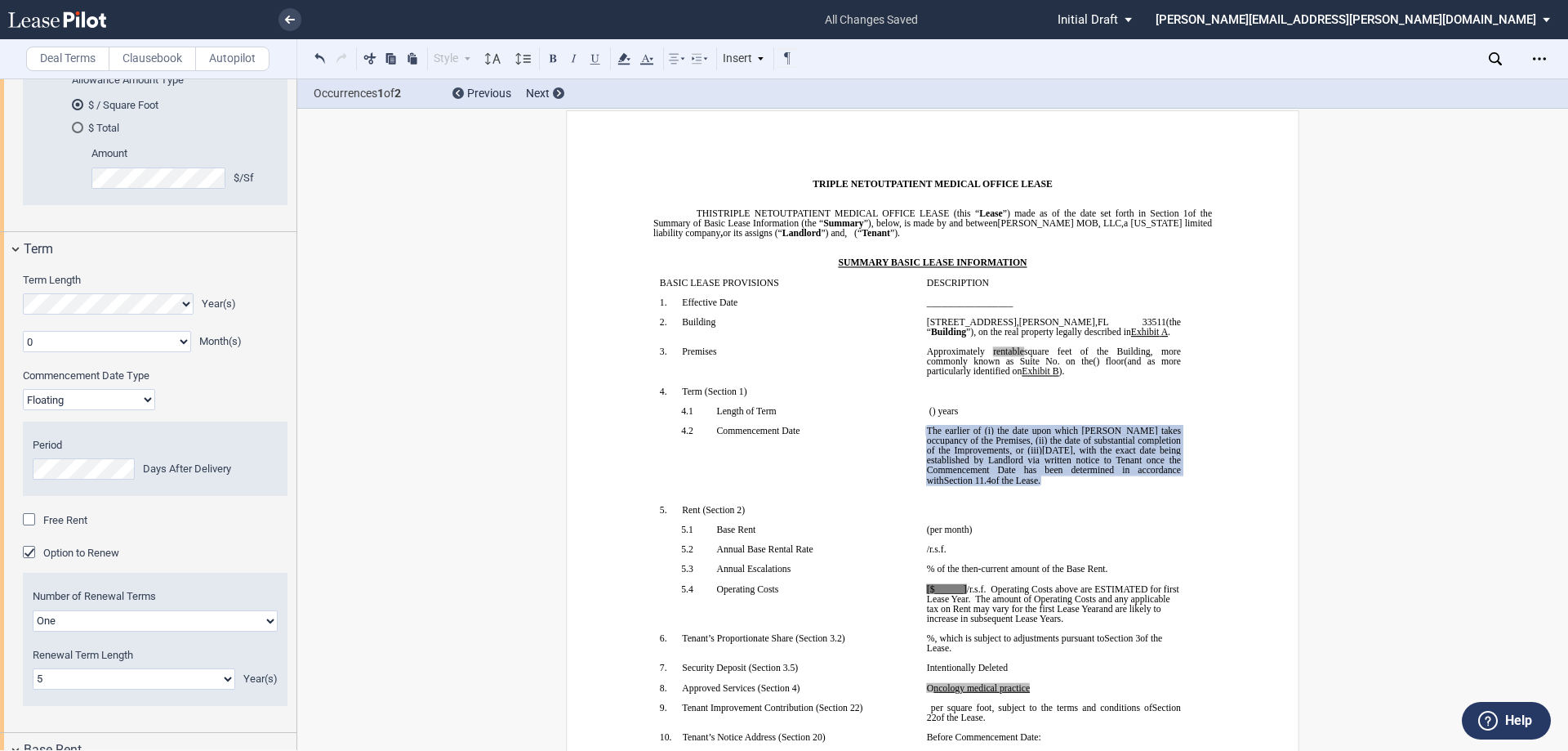
scroll to position [0, 0]
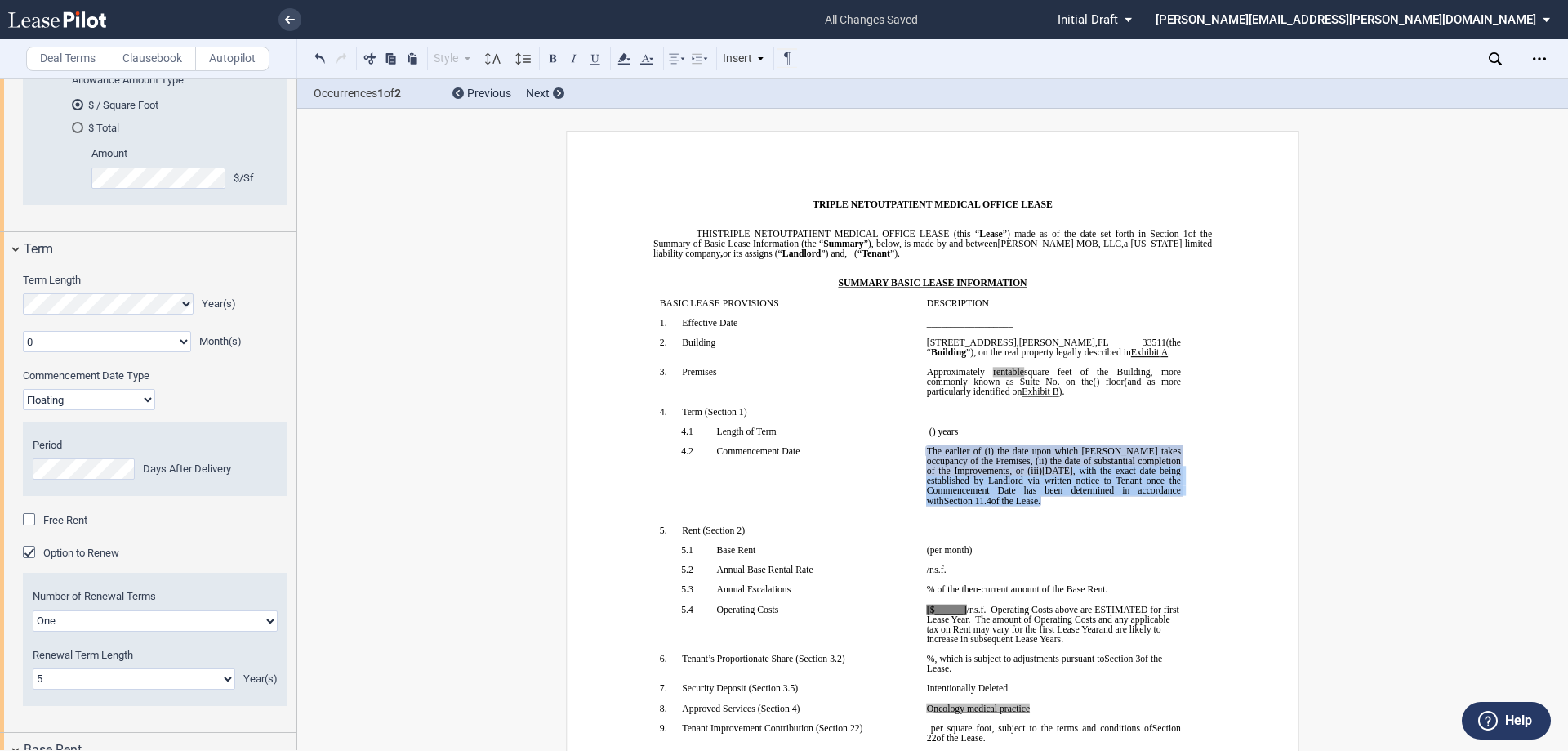
drag, startPoint x: 1072, startPoint y: 473, endPoint x: 1021, endPoint y: 498, distance: 56.8
click at [1021, 498] on span ", with the exact date being established by Landlord via written notice to Tenan…" at bounding box center [1055, 485] width 256 height 39
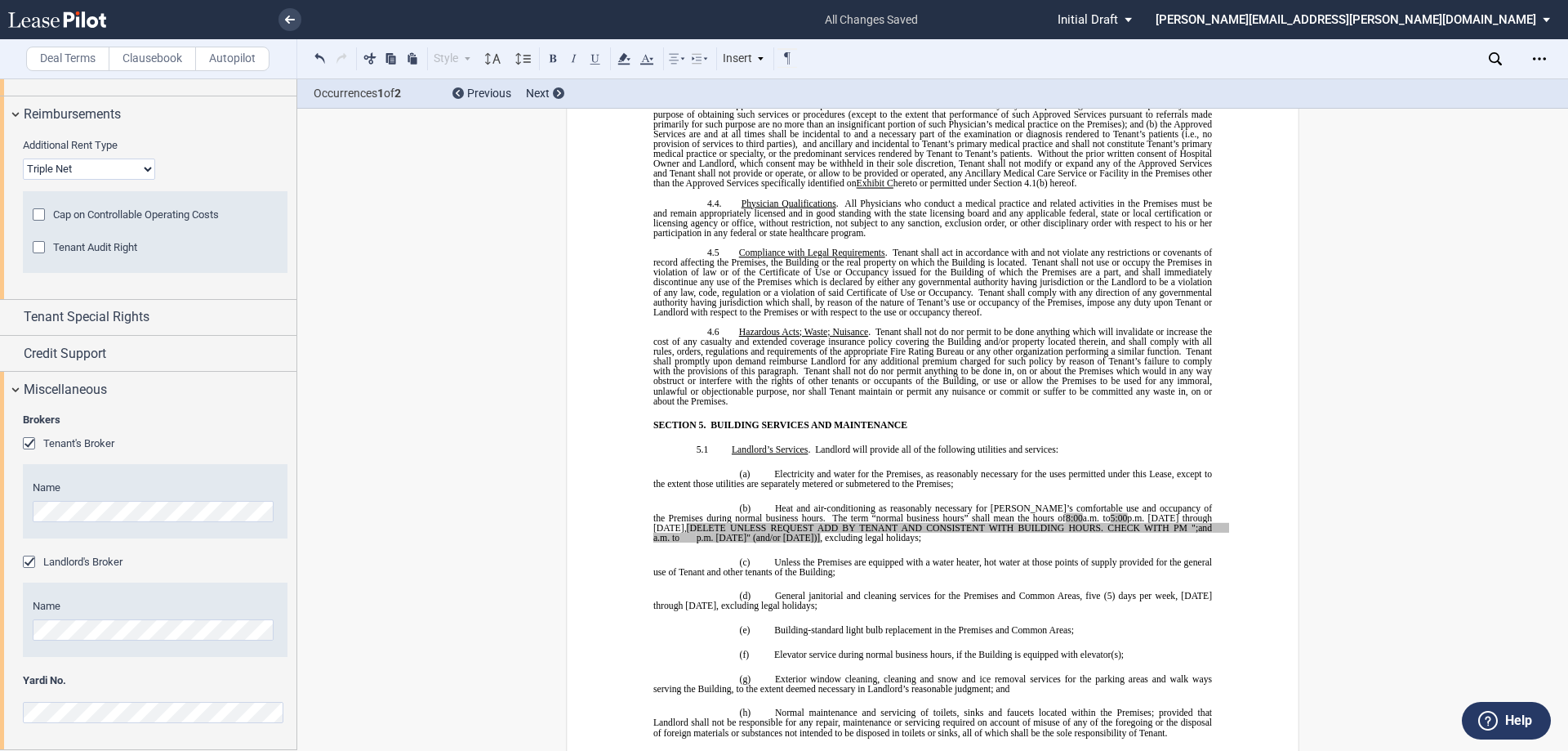
scroll to position [4310, 0]
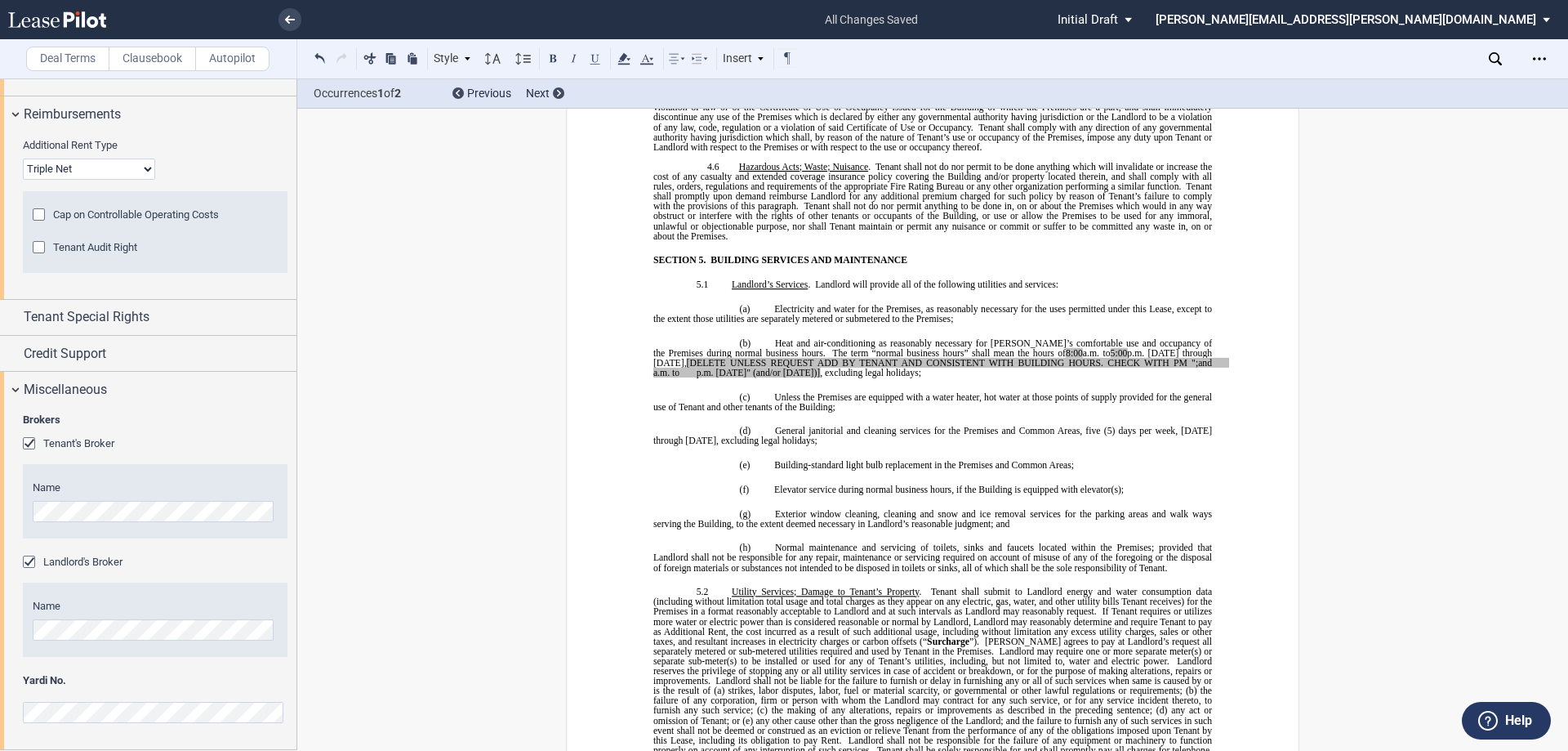
drag, startPoint x: 647, startPoint y: 343, endPoint x: 787, endPoint y: 353, distance: 140.4
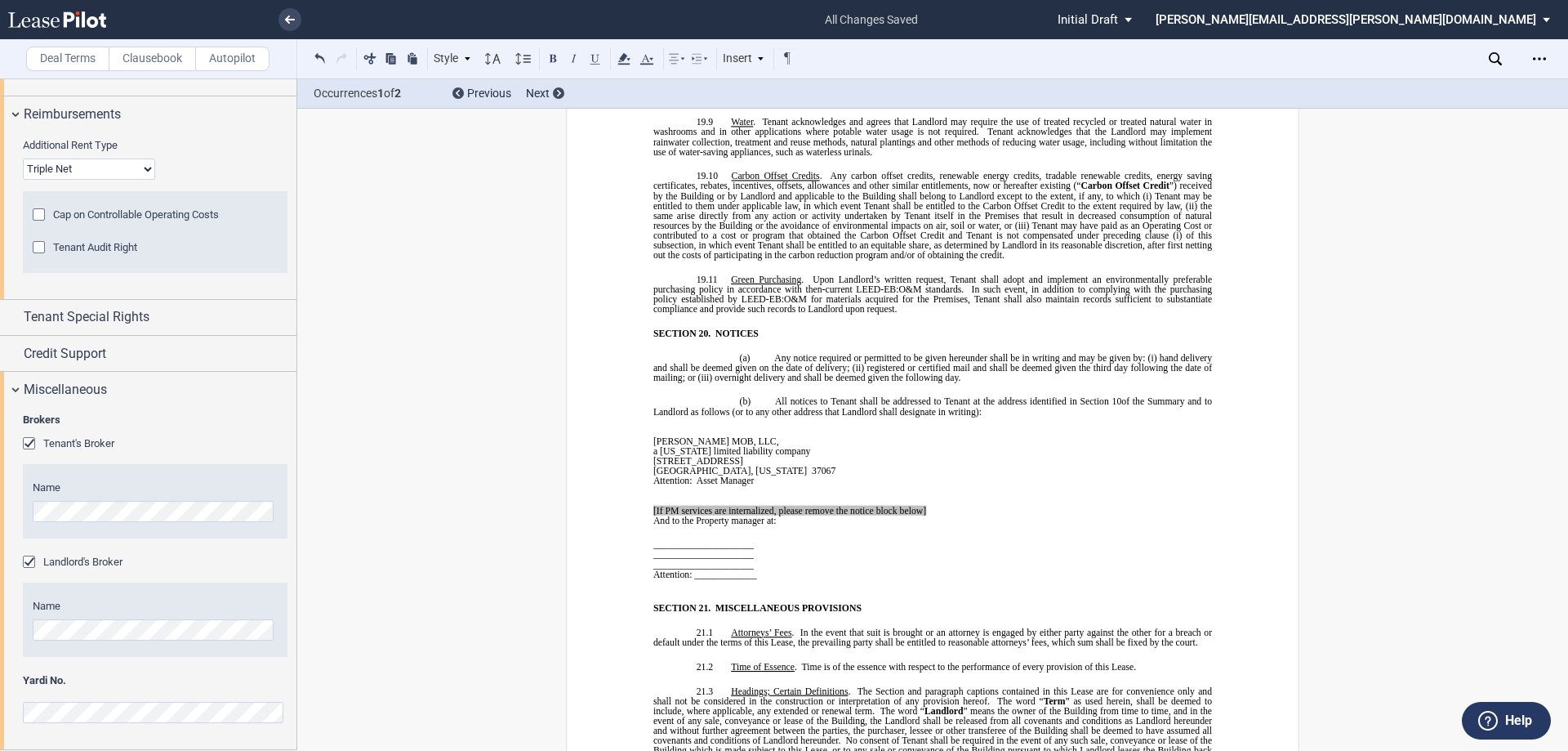
scroll to position [10111, 0]
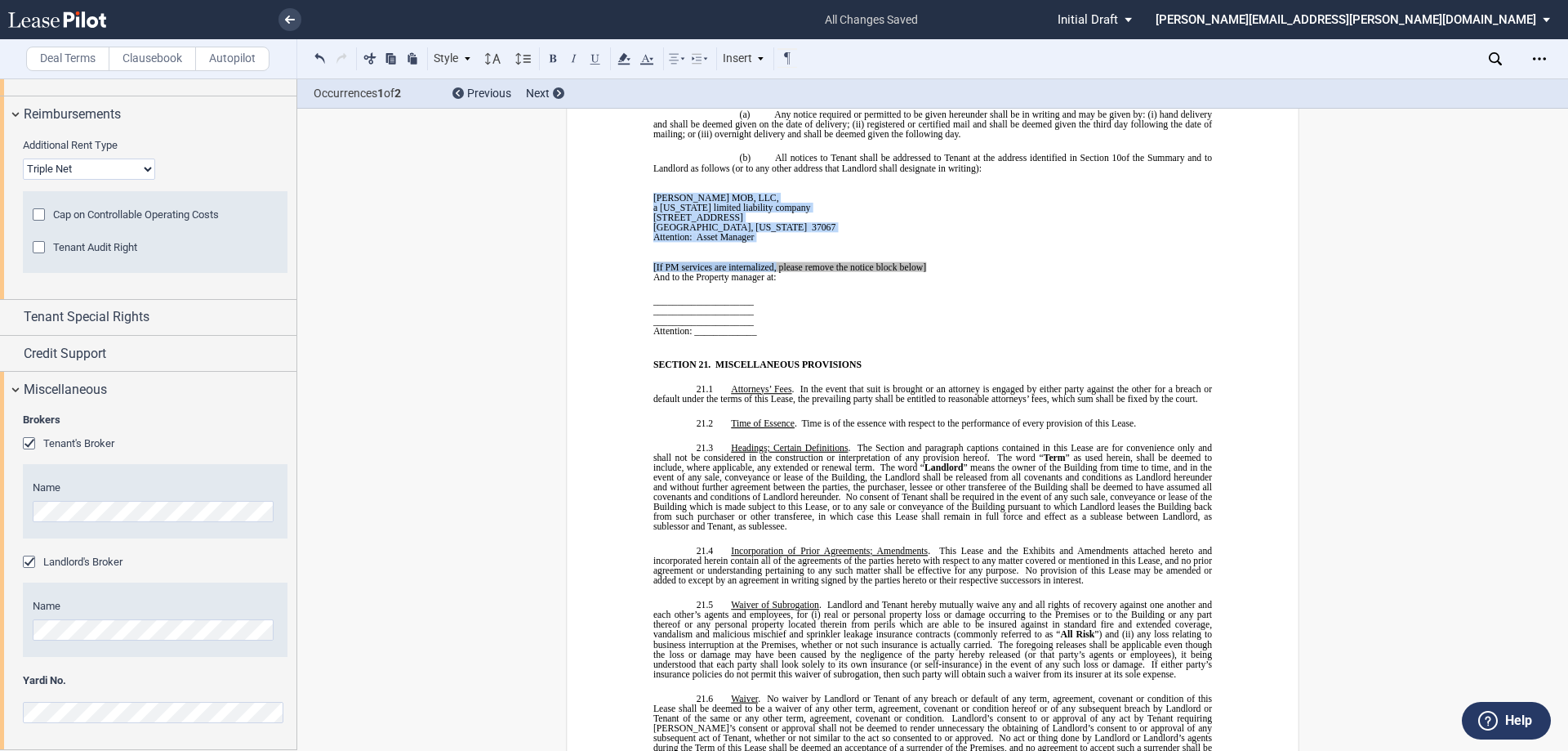
drag, startPoint x: 647, startPoint y: 197, endPoint x: 774, endPoint y: 196, distance: 127.0
click at [928, 261] on p "[If PM services are internalized, please remove the notice block below]" at bounding box center [797, 267] width 287 height 10
drag, startPoint x: 925, startPoint y: 198, endPoint x: 650, endPoint y: 199, distance: 275.0
click at [654, 261] on p "[If PM services are internalized, please remove the notice block below]" at bounding box center [797, 267] width 287 height 10
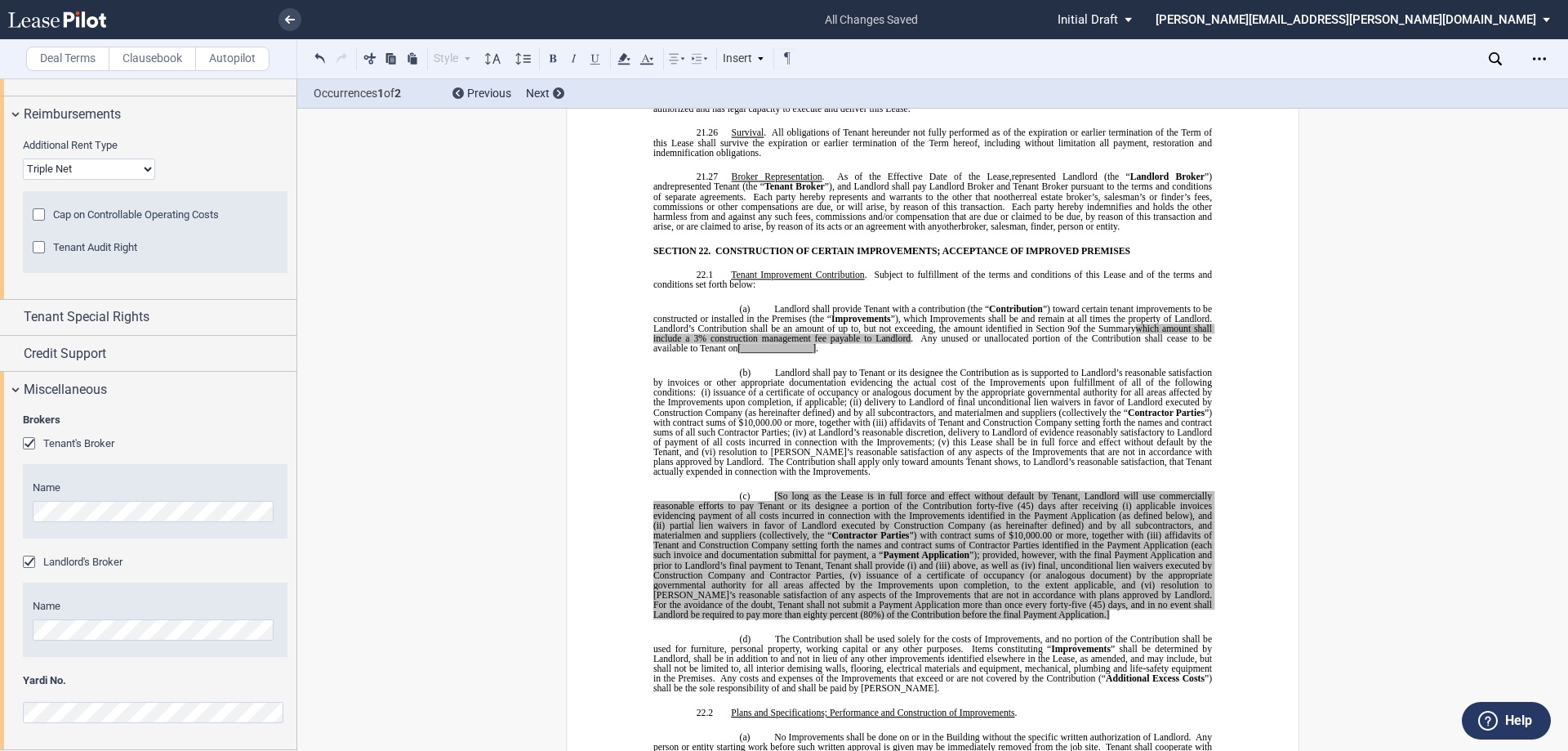
scroll to position [12562, 0]
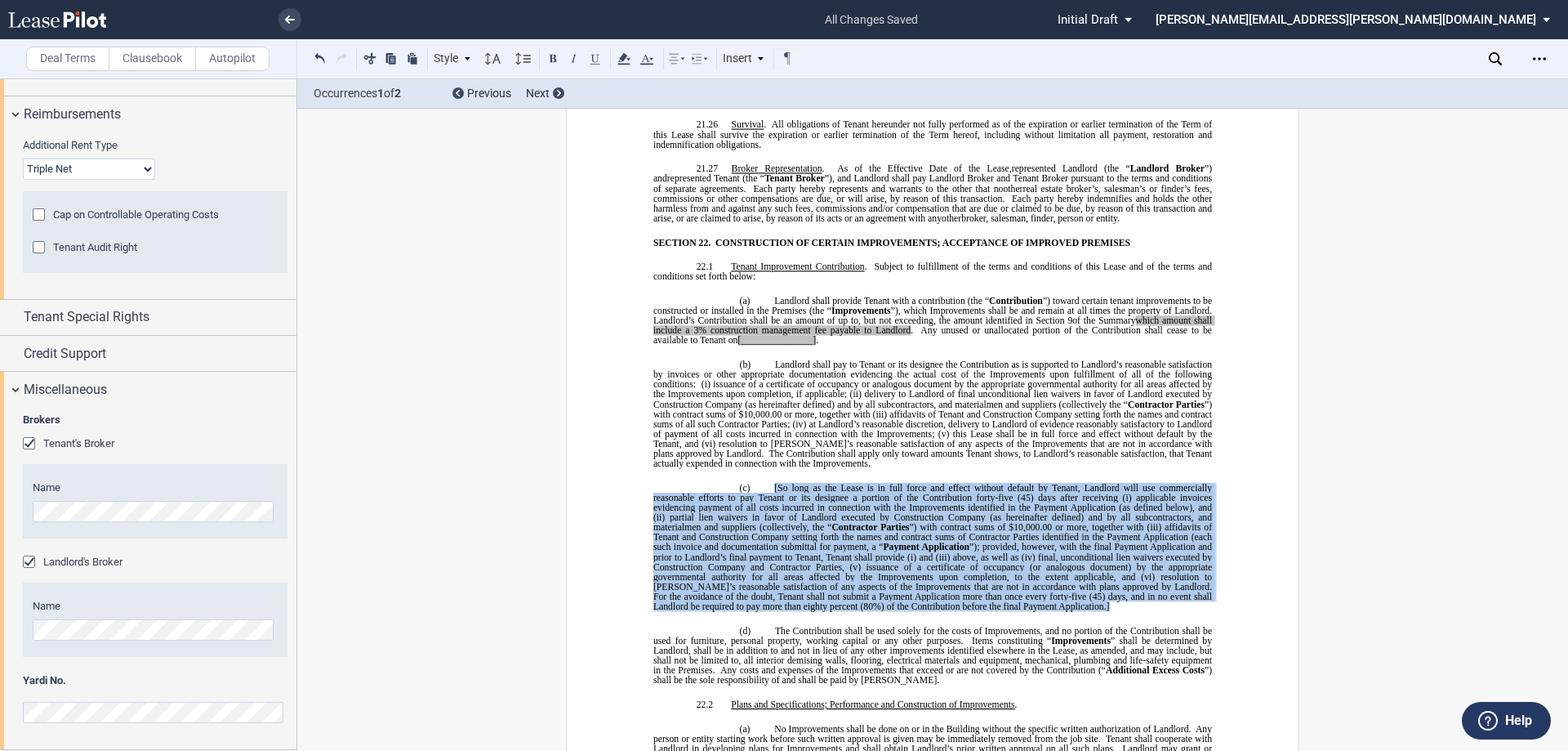
drag, startPoint x: 1016, startPoint y: 528, endPoint x: 769, endPoint y: 405, distance: 275.9
click at [769, 483] on p "(c) [So long as the Lease is in full force and effect without default by Tenant…" at bounding box center [933, 547] width 558 height 129
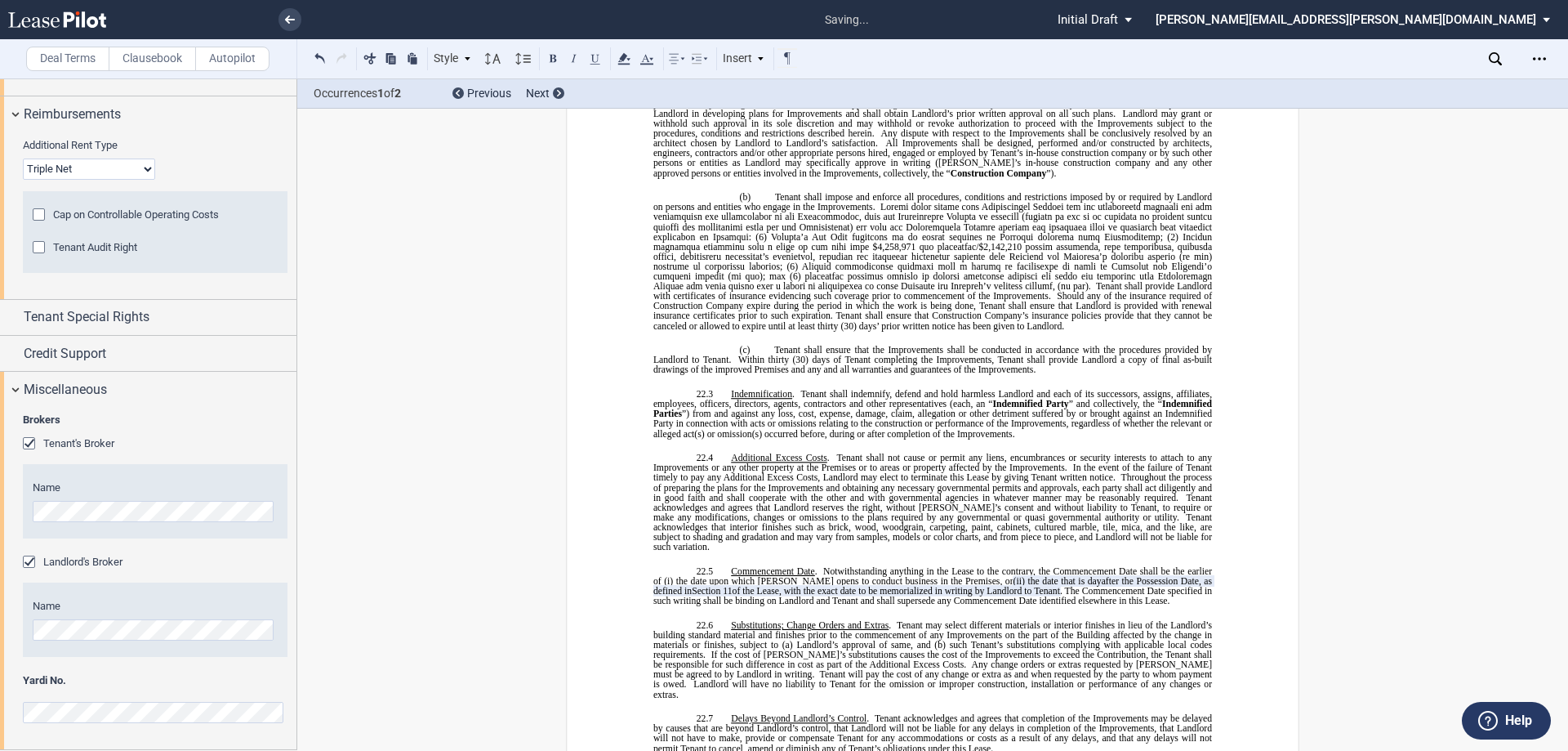
scroll to position [13297, 0]
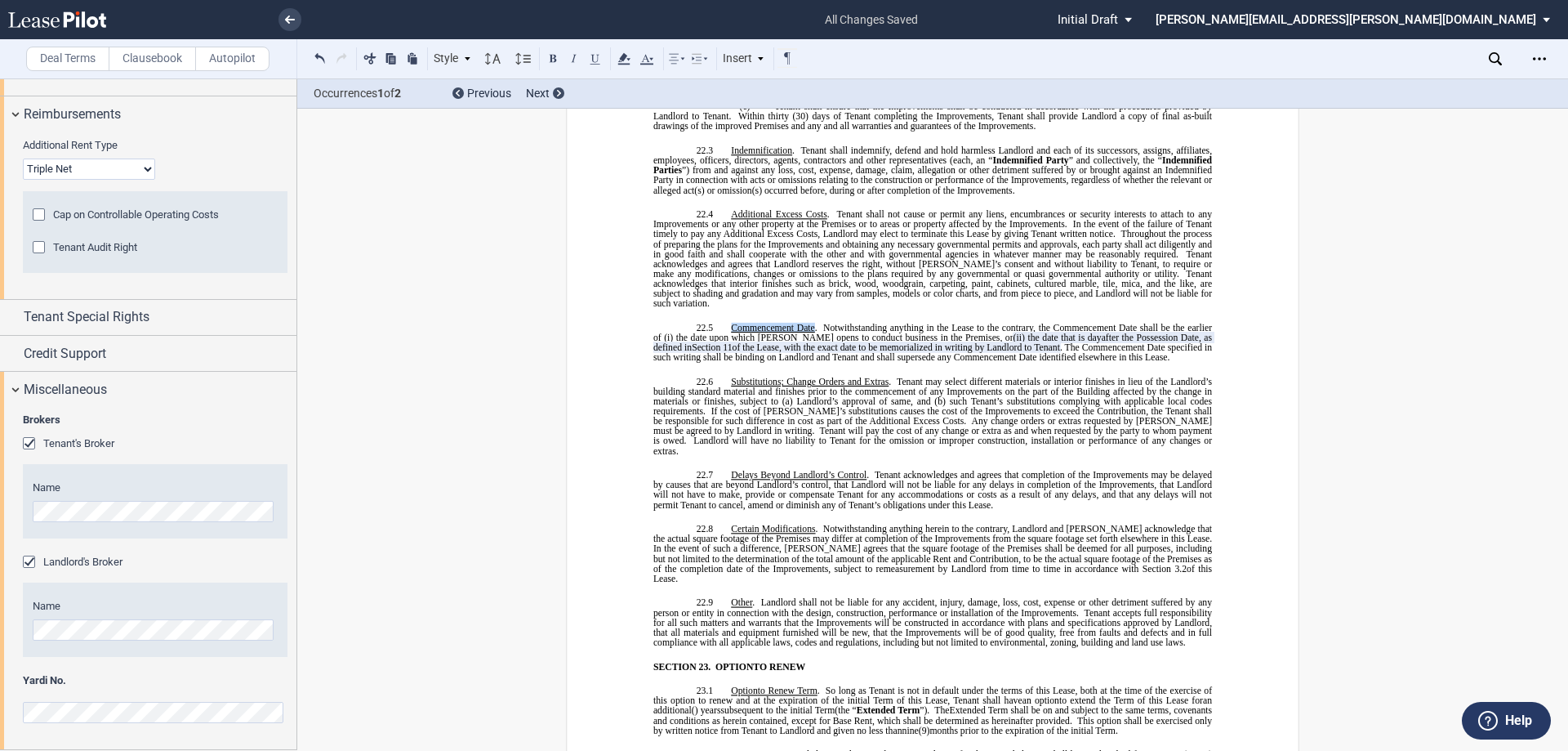
drag, startPoint x: 728, startPoint y: 238, endPoint x: 811, endPoint y: 240, distance: 83.0
click at [811, 323] on span "Commencement Date . Notwithstanding anything in the Lease to the contrary, the …" at bounding box center [934, 332] width 561 height 20
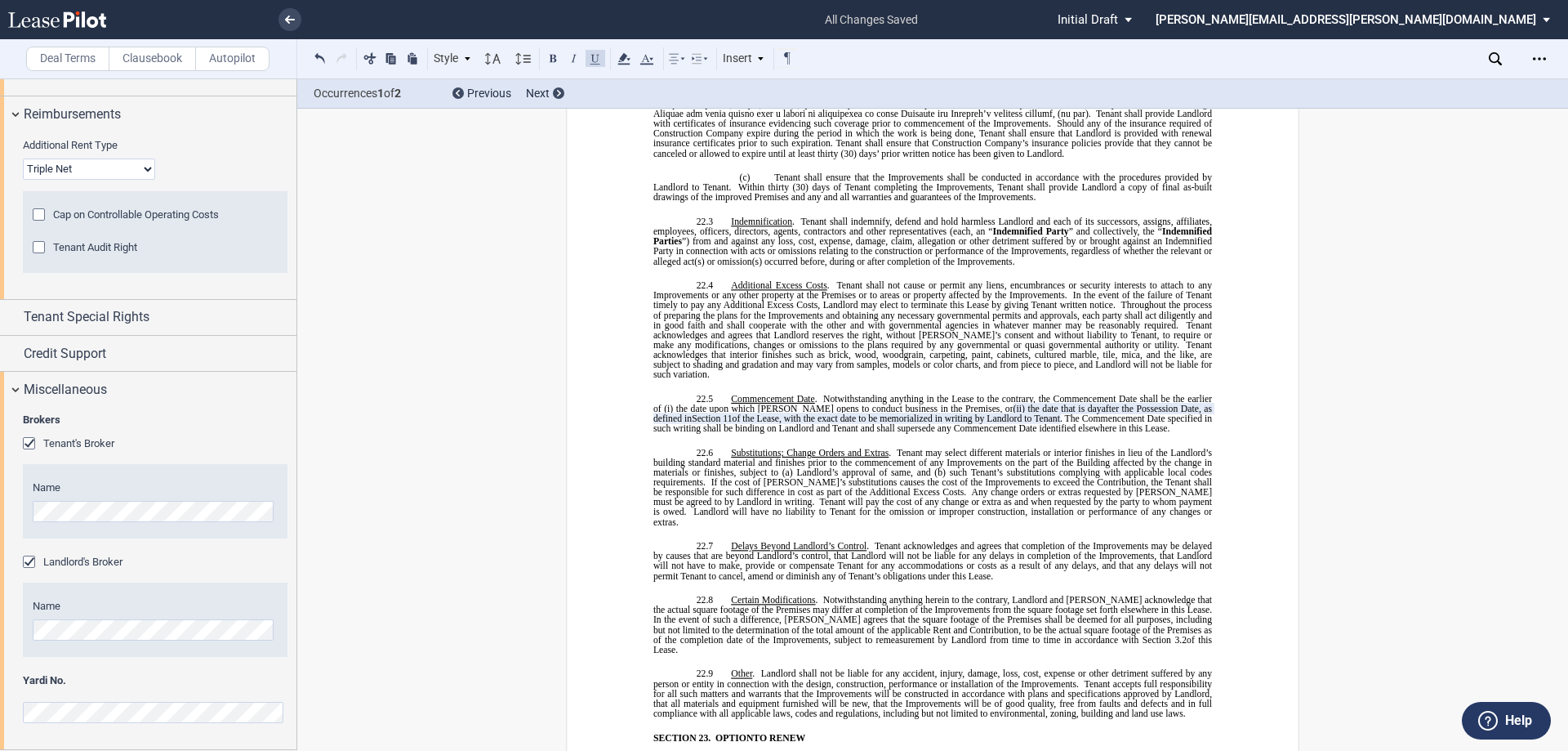
scroll to position [13216, 0]
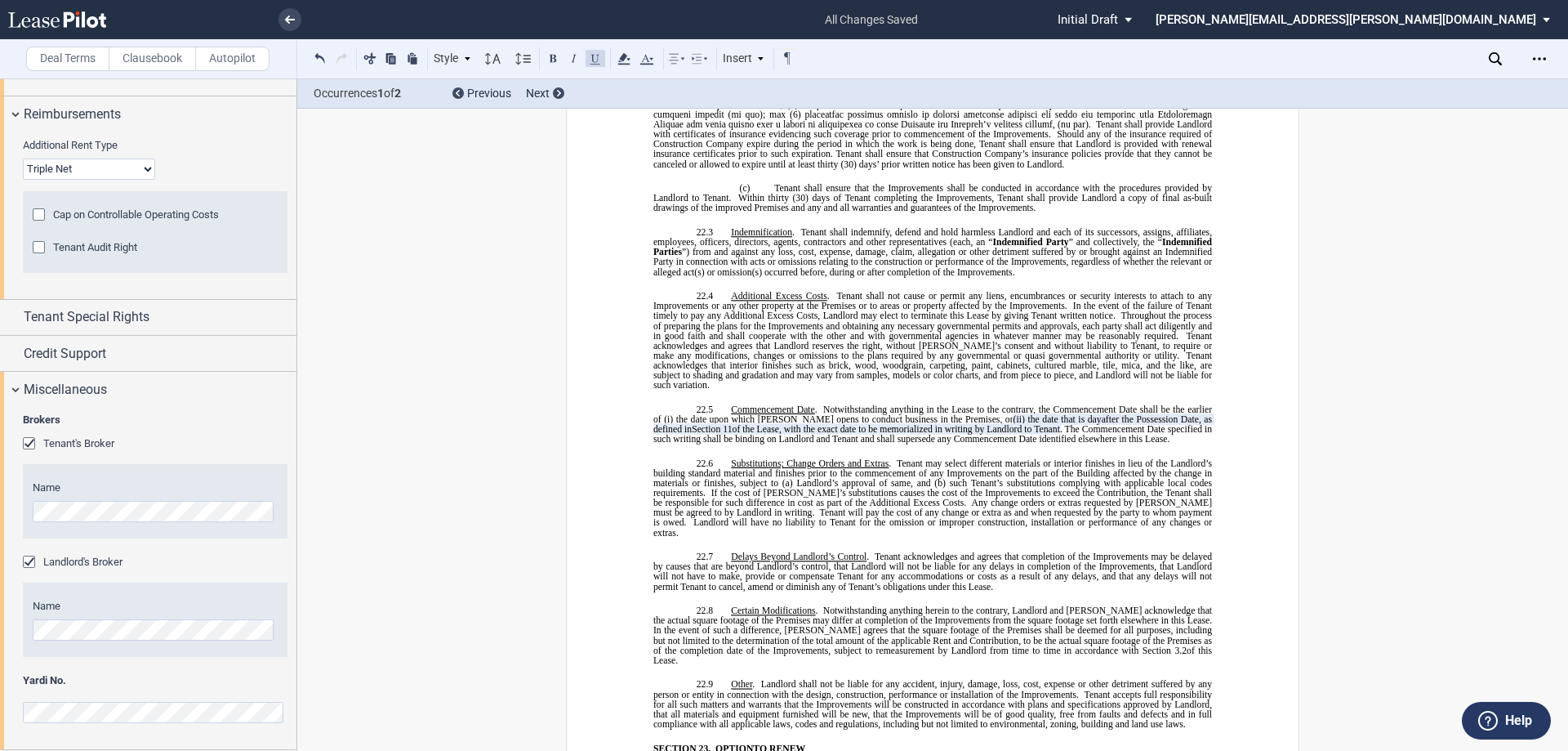
drag, startPoint x: 757, startPoint y: 339, endPoint x: 1033, endPoint y: 340, distance: 276.0
click at [1033, 424] on span "of the Lease, with the exact date to be memorialized in writing by Landlord to …" at bounding box center [896, 429] width 328 height 10
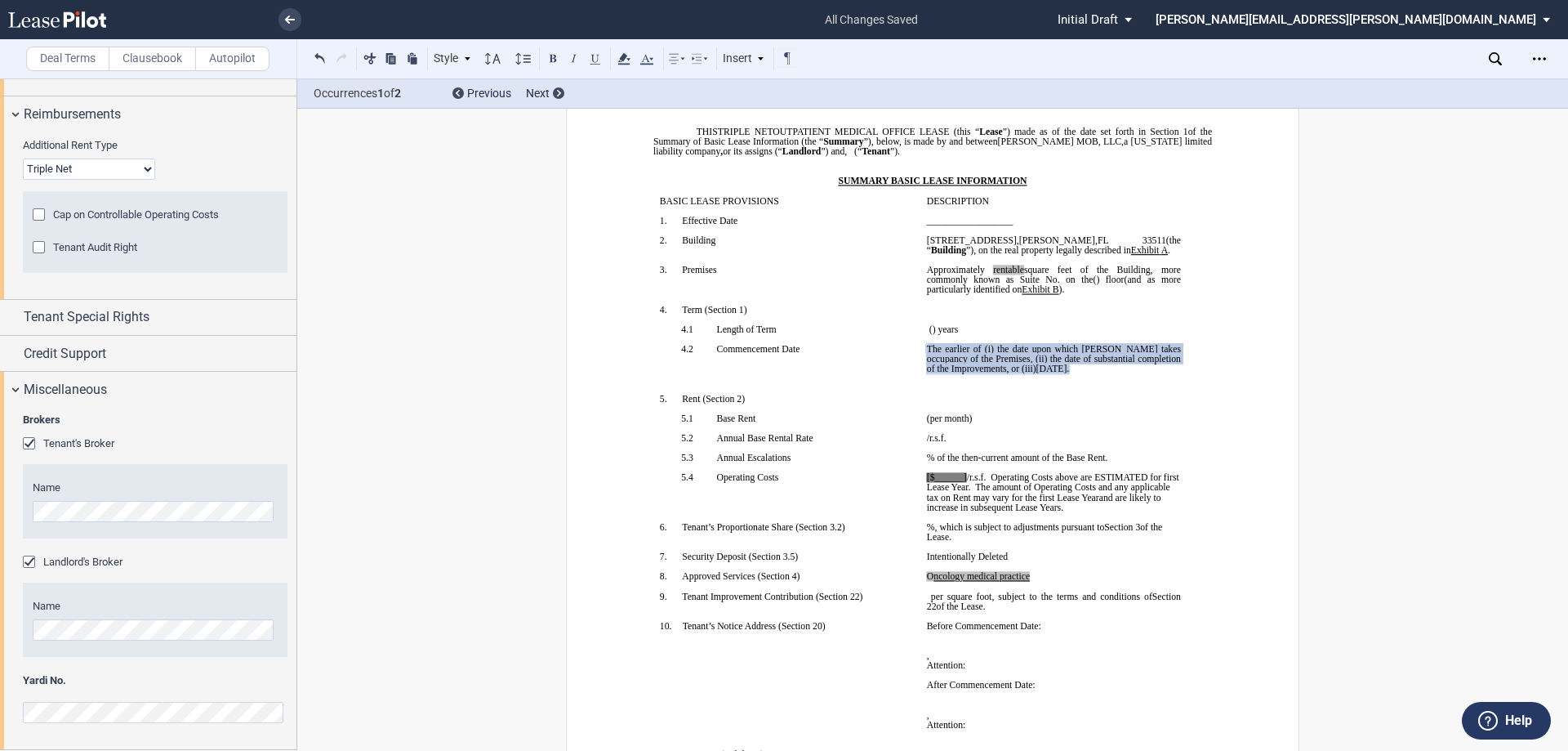
scroll to position [123, 0]
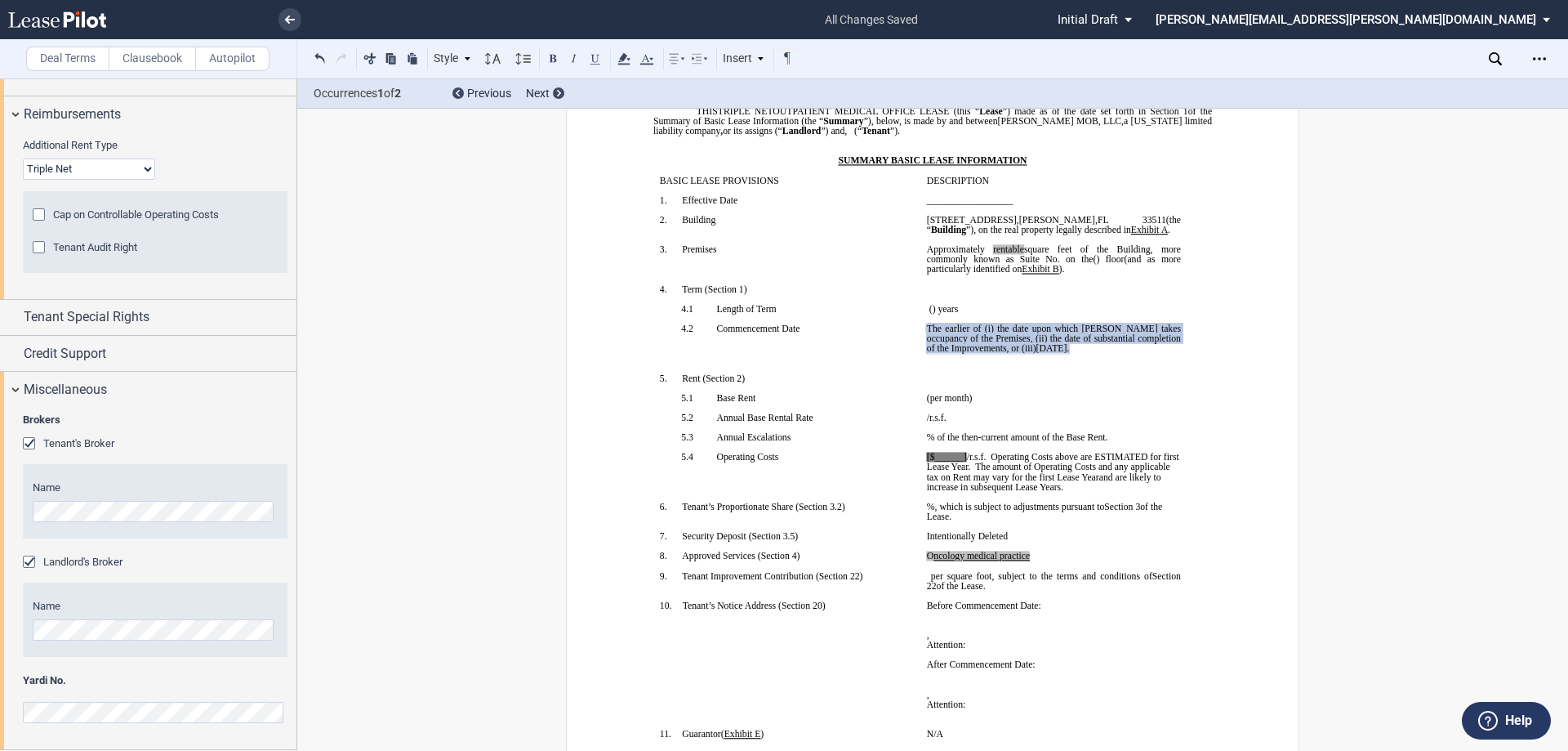
click at [1067, 348] on span "[DATE]" at bounding box center [1052, 348] width 31 height 10
click at [1071, 351] on span "﻿.," at bounding box center [1069, 348] width 5 height 10
click at [1093, 351] on span "﻿, with ." at bounding box center [1080, 348] width 27 height 10
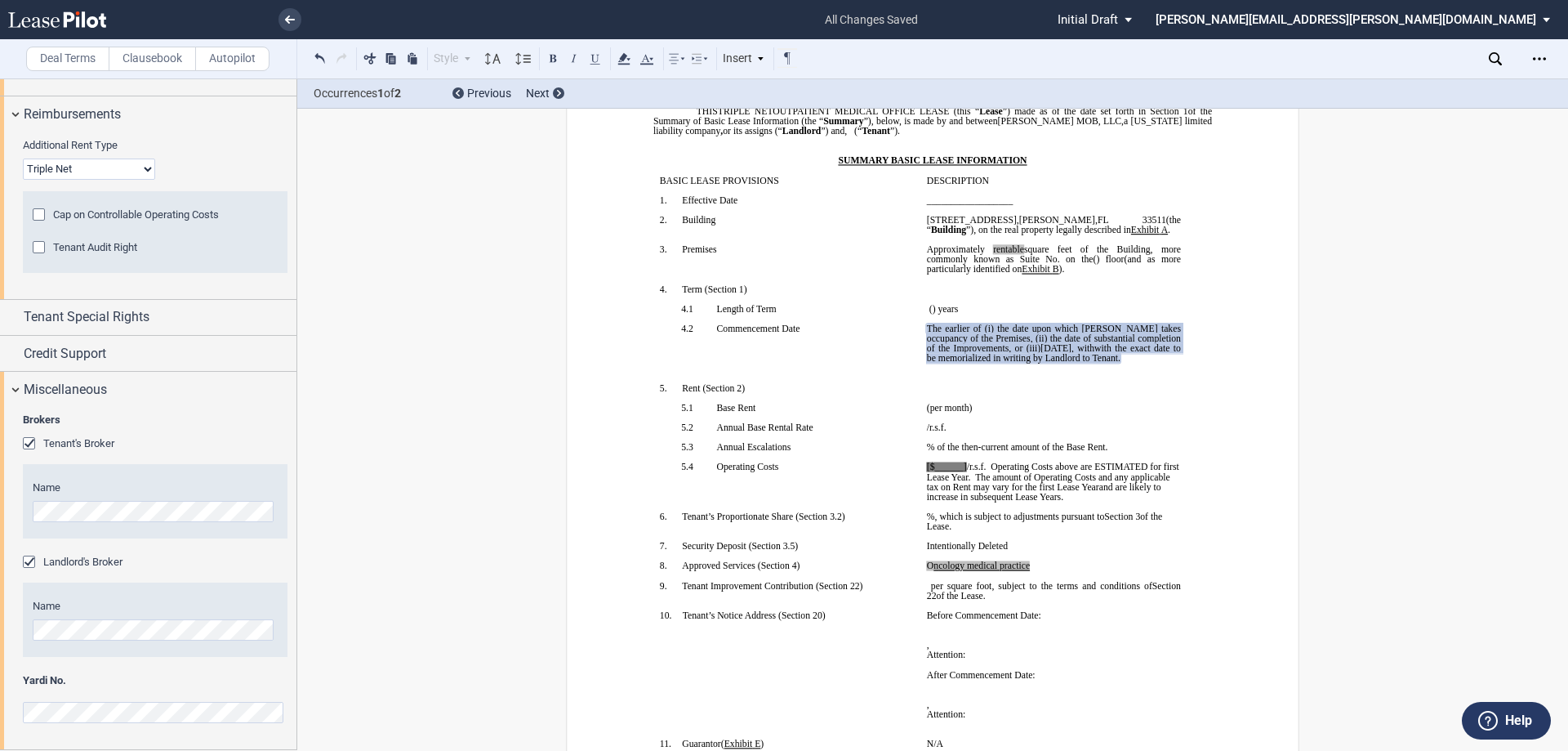
click at [1102, 346] on span "with the exact date to be memorialized in writing by Landlord to Tenant" at bounding box center [1055, 353] width 256 height 20
click at [1119, 350] on span "the exact date to be memorialized in writing by Landlord to Tenant" at bounding box center [1055, 353] width 256 height 20
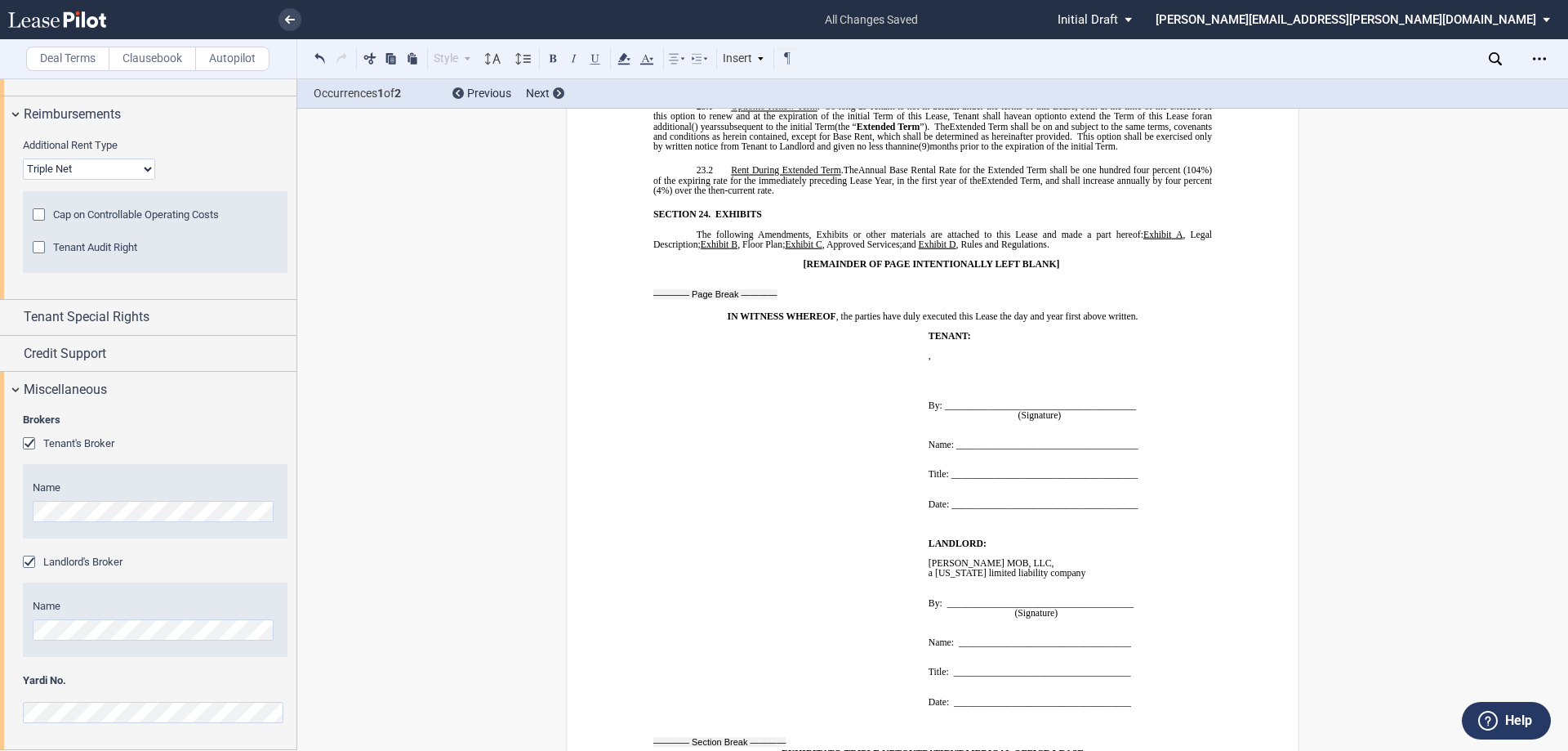
scroll to position [13607, 0]
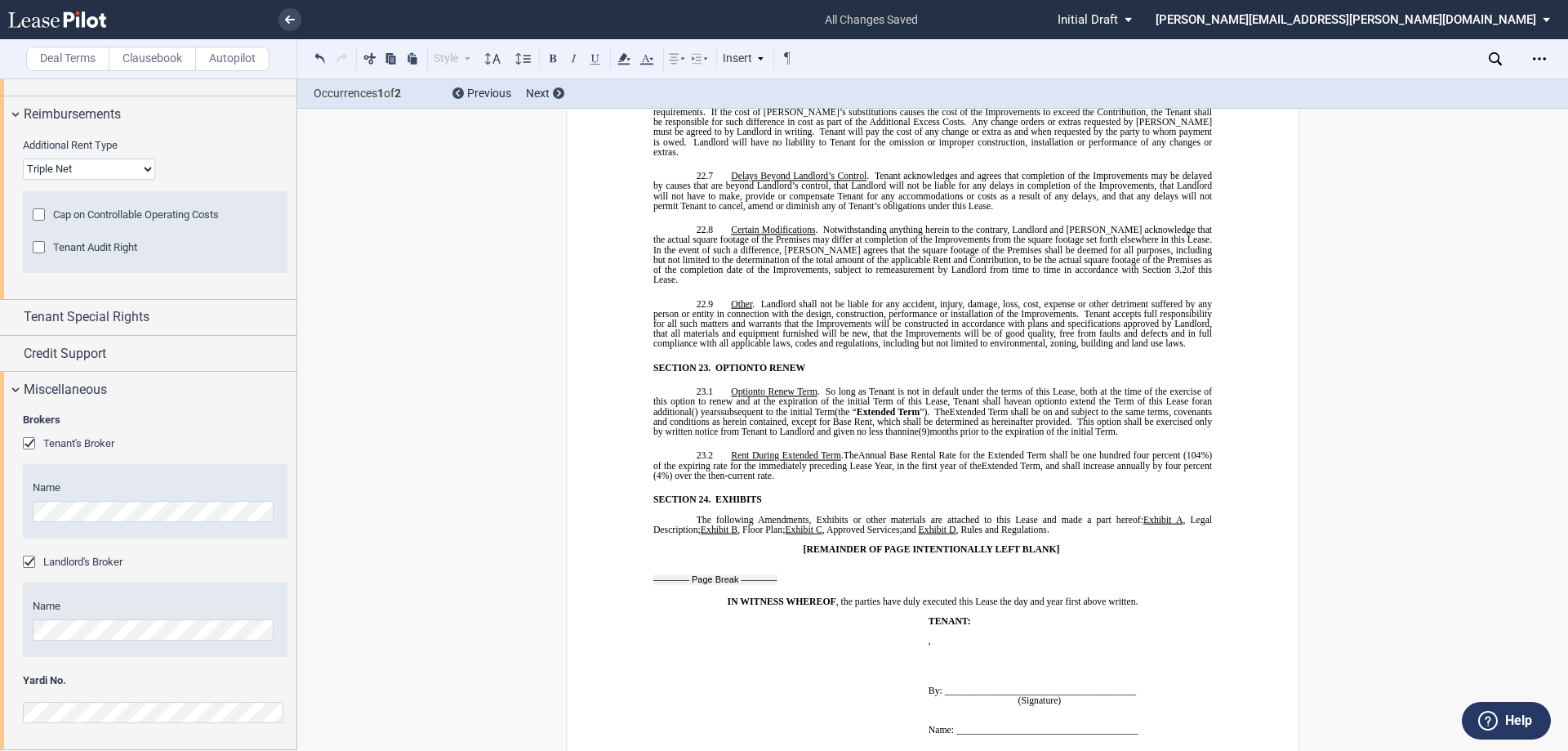
click at [1069, 515] on p "The following Amendments, Exhibits or other materials are attached to this Leas…" at bounding box center [933, 525] width 558 height 20
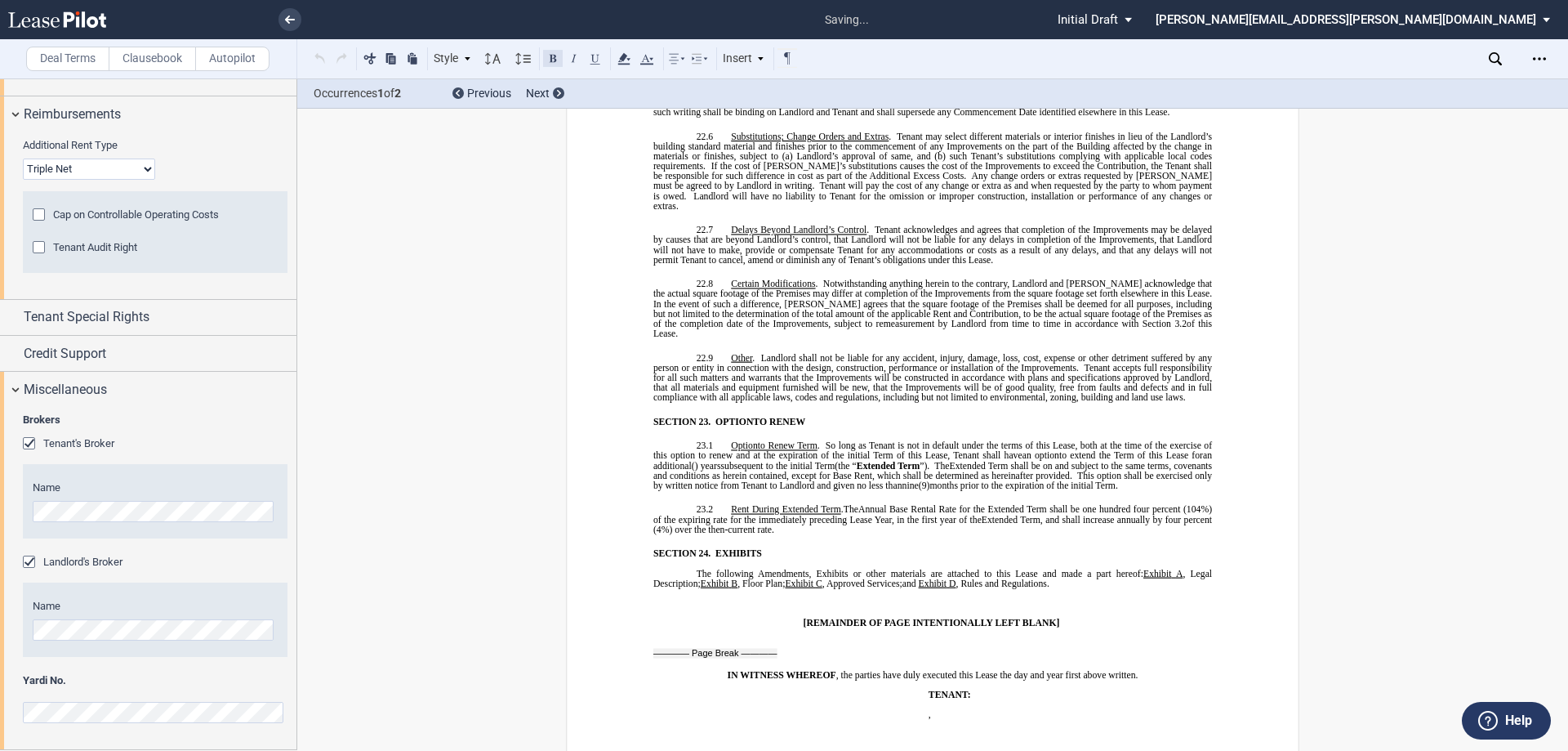
scroll to position [13525, 0]
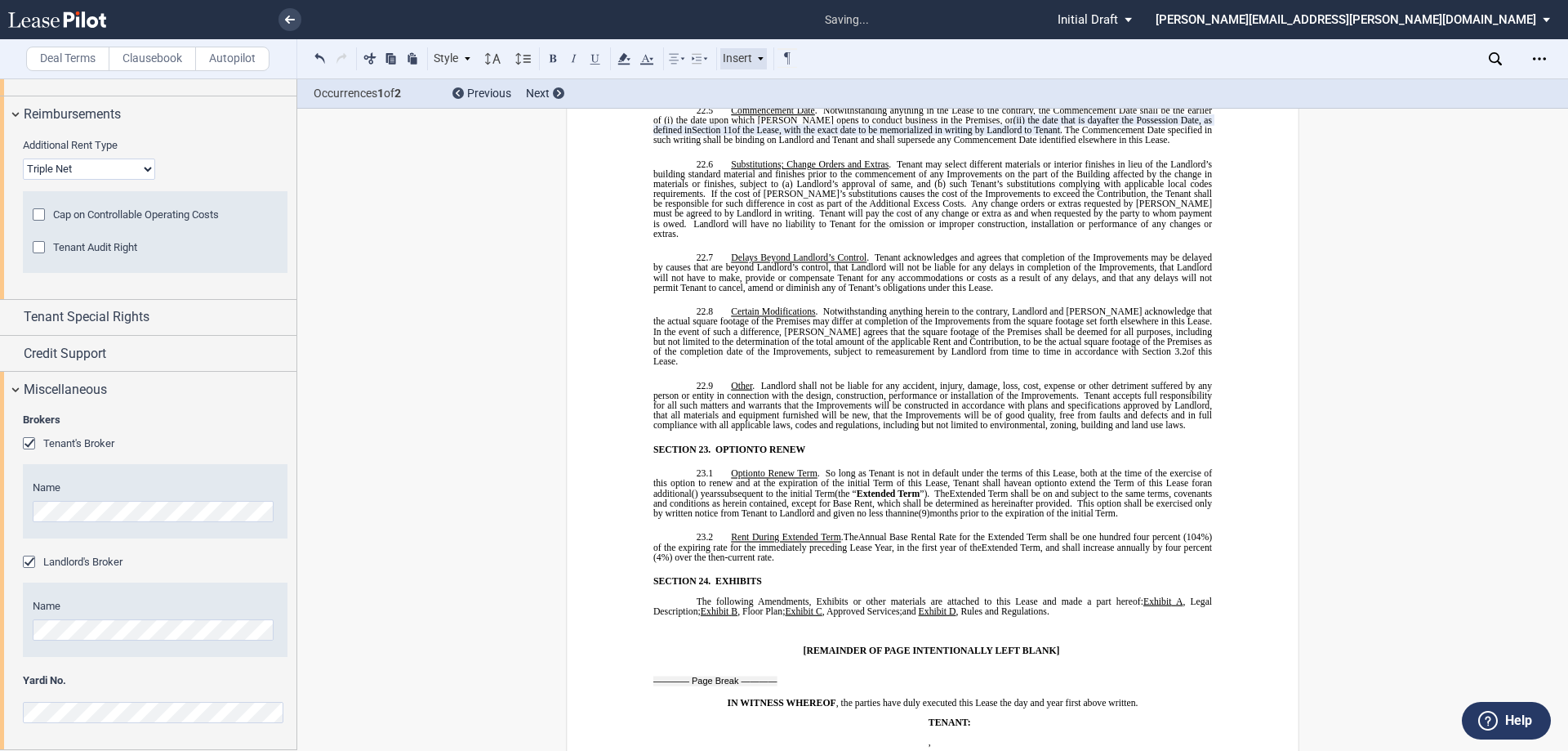
click at [750, 56] on div "Insert" at bounding box center [744, 59] width 48 height 21
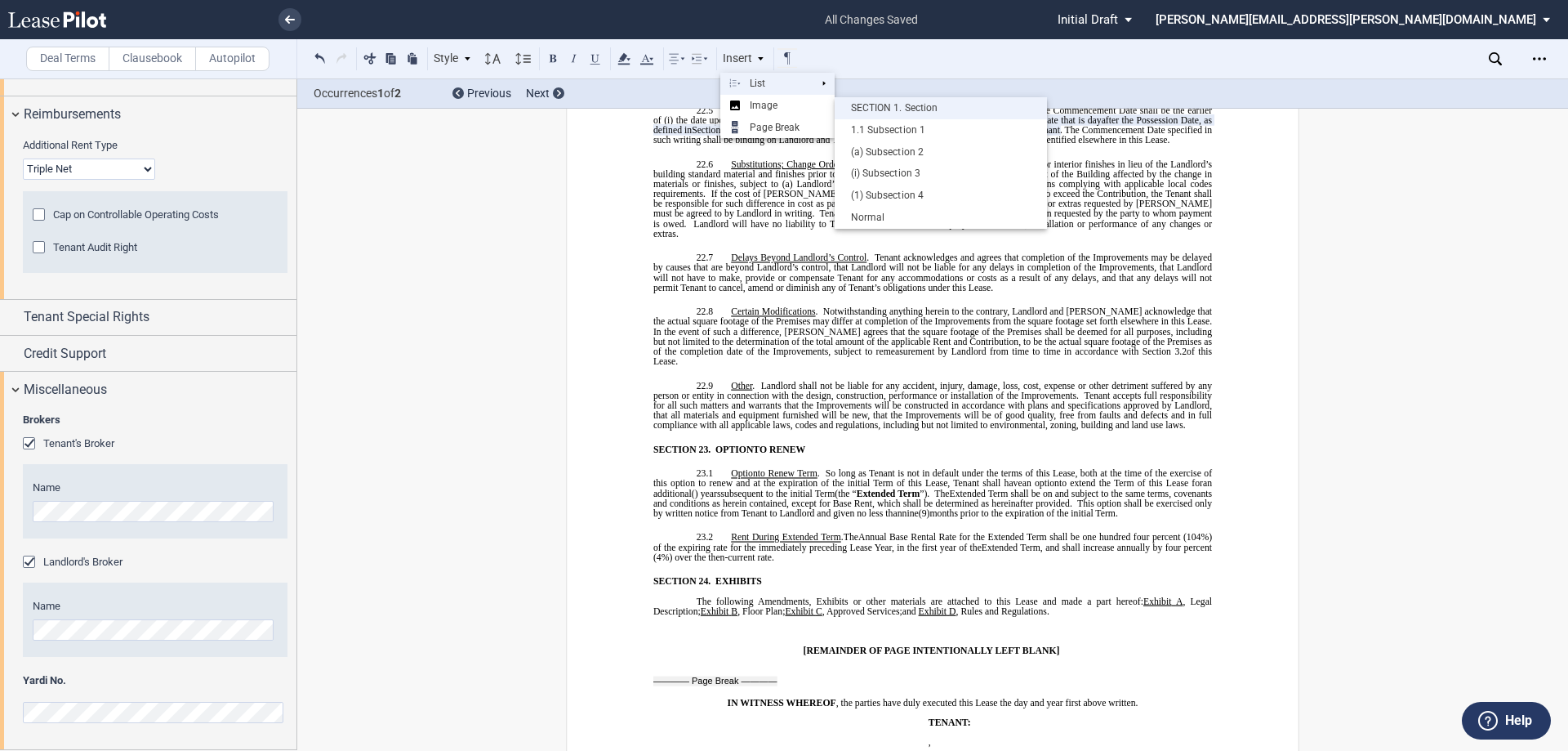
click at [921, 105] on div "SECTION 1. Section" at bounding box center [941, 108] width 196 height 14
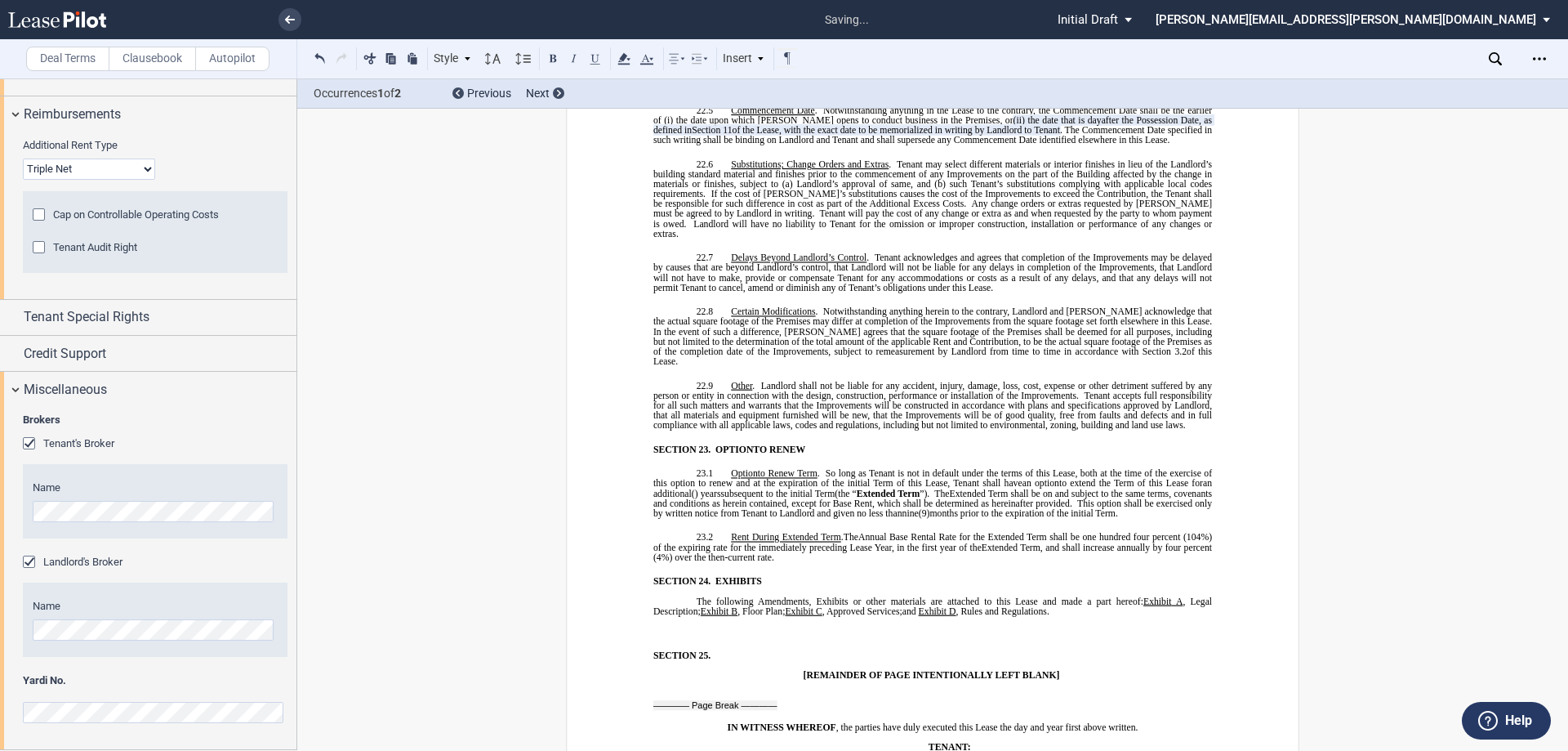
click at [707, 626] on p "﻿" at bounding box center [933, 631] width 558 height 10
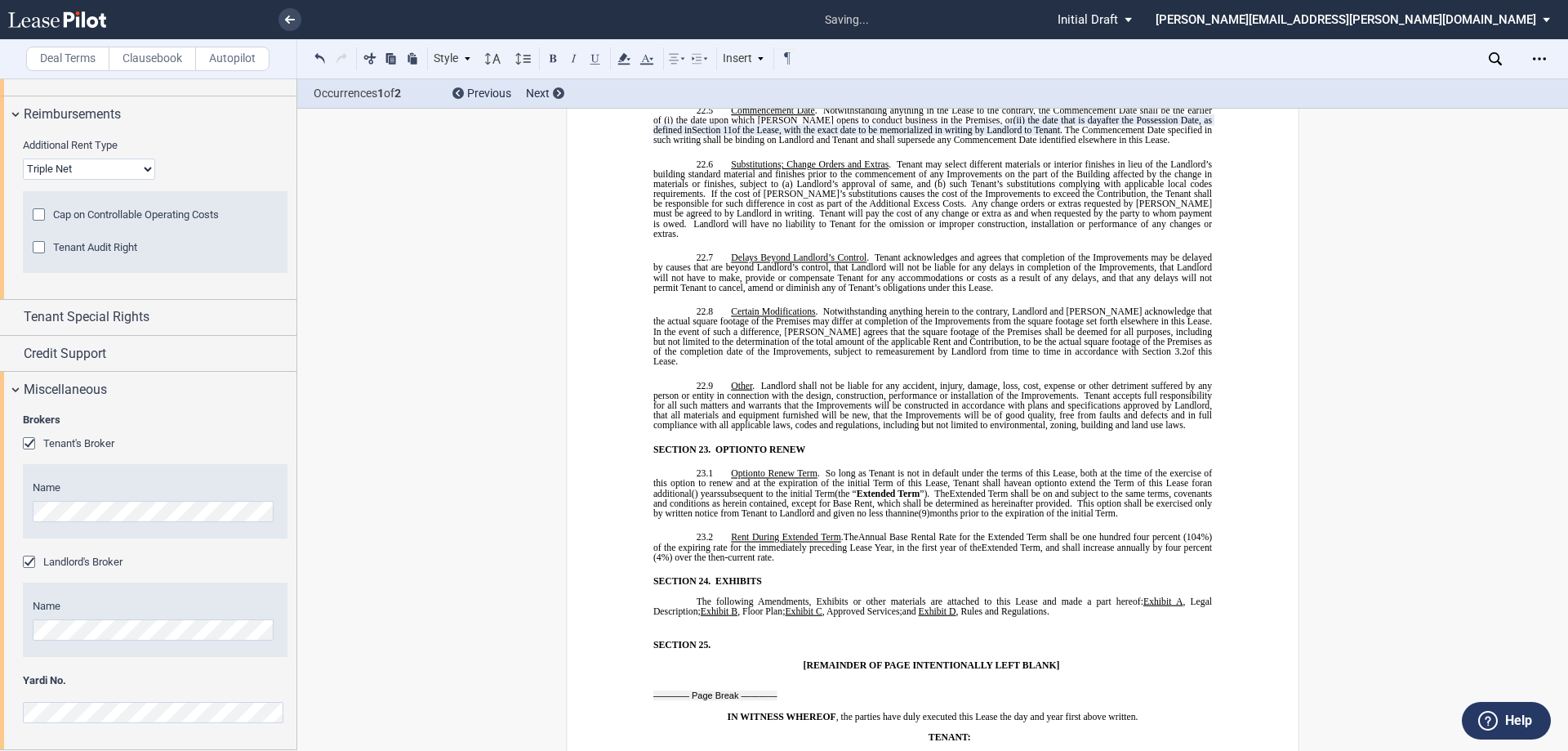
click at [672, 616] on div "﻿ ﻿ !!SET_LEVEL_0!! !!MOB_LEVEL_1!! SECTION 25. ​" at bounding box center [933, 633] width 558 height 34
click at [682, 616] on p "﻿" at bounding box center [933, 622] width 558 height 10
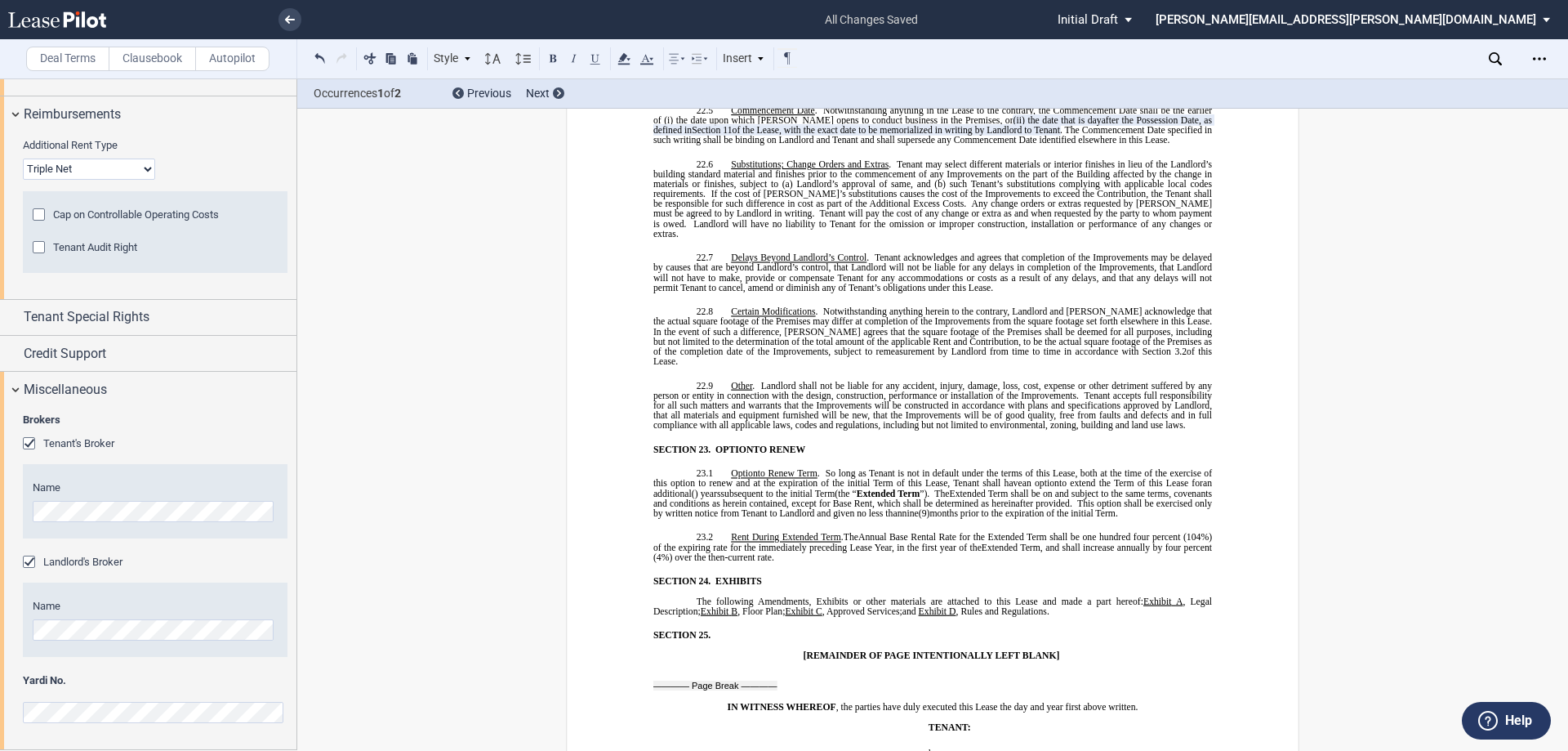
click at [731, 631] on p "SECTION 25. ​" at bounding box center [943, 636] width 537 height 10
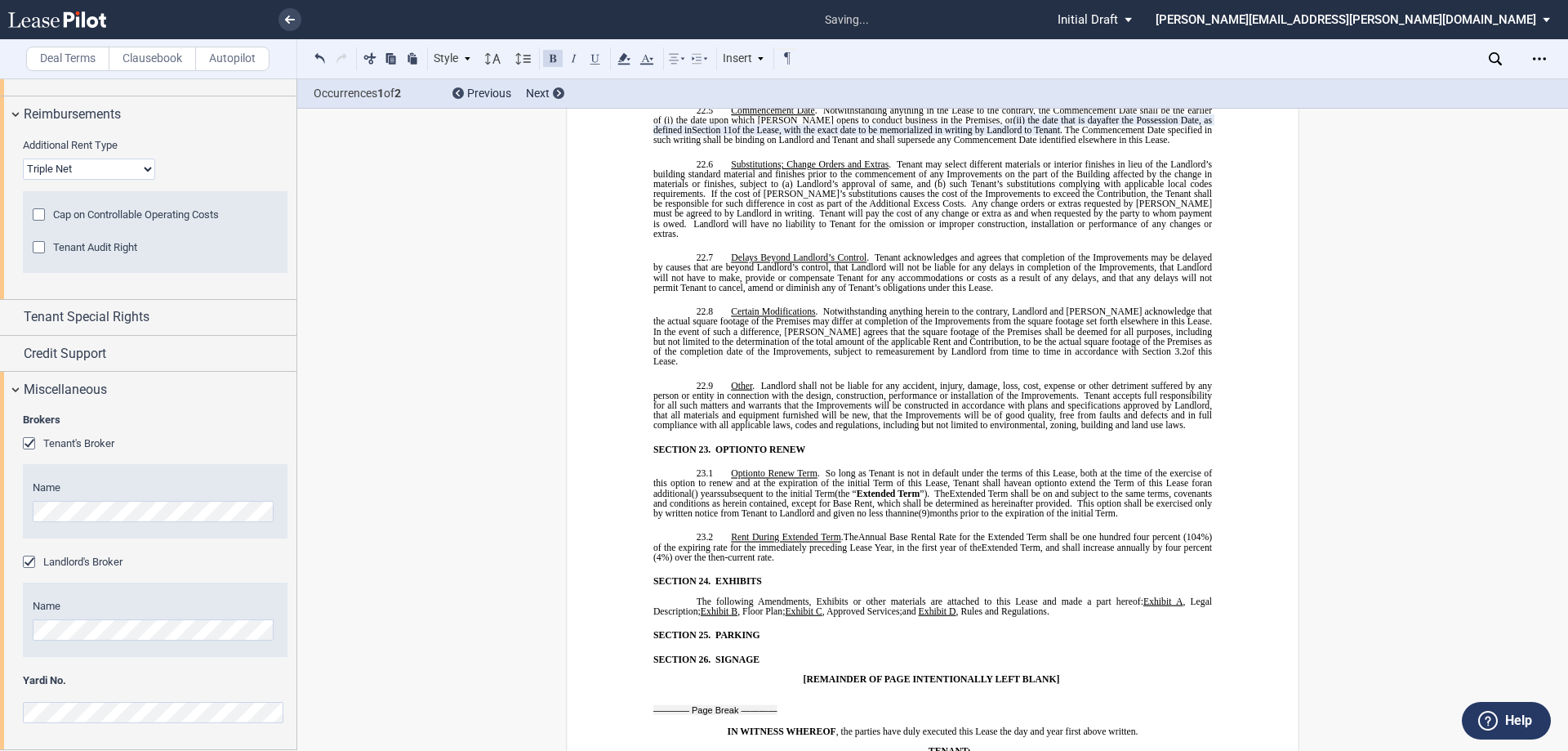
click at [758, 631] on p "SECTION 25. ​PARKING" at bounding box center [943, 636] width 537 height 10
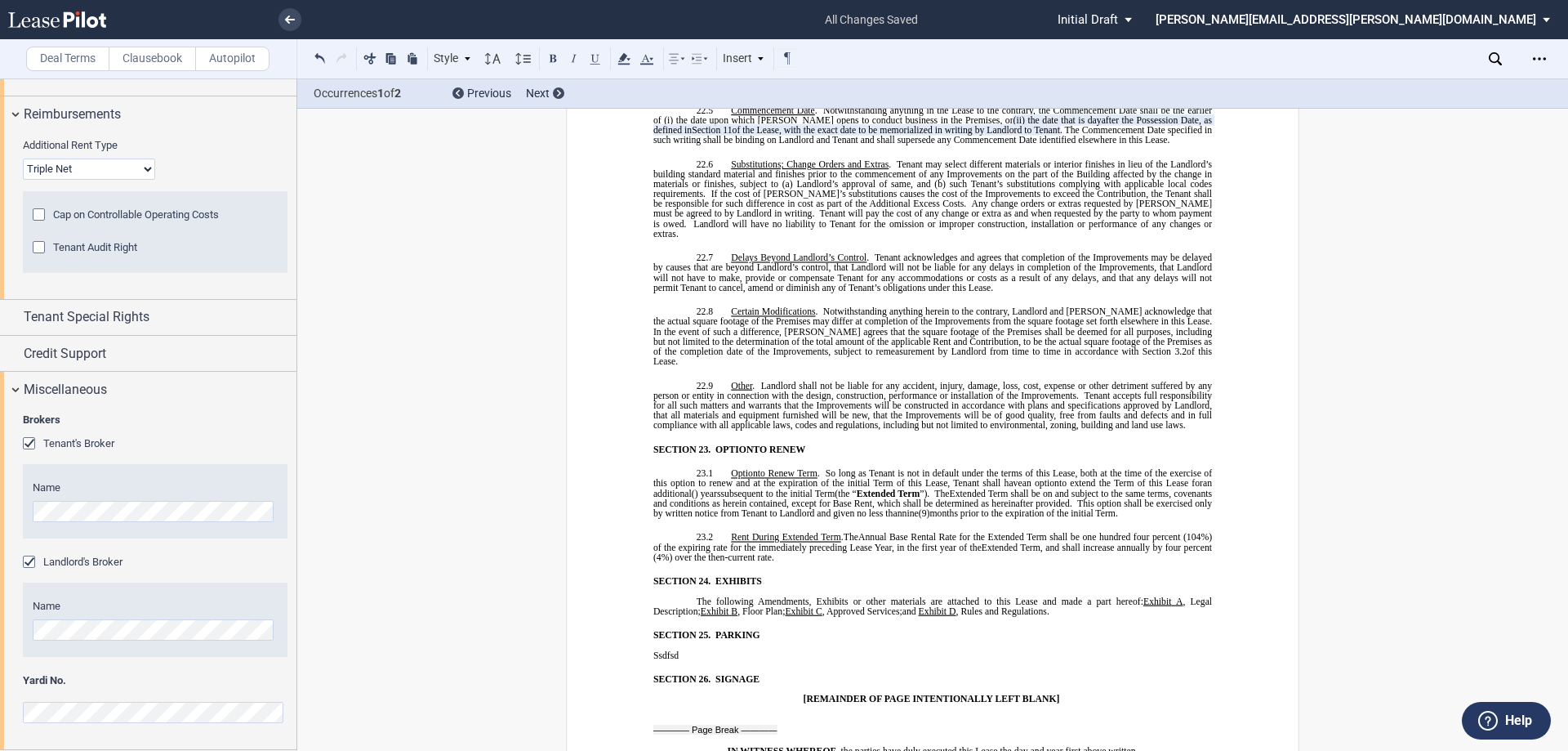
click at [676, 651] on p "﻿Ssdfsd" at bounding box center [933, 656] width 558 height 10
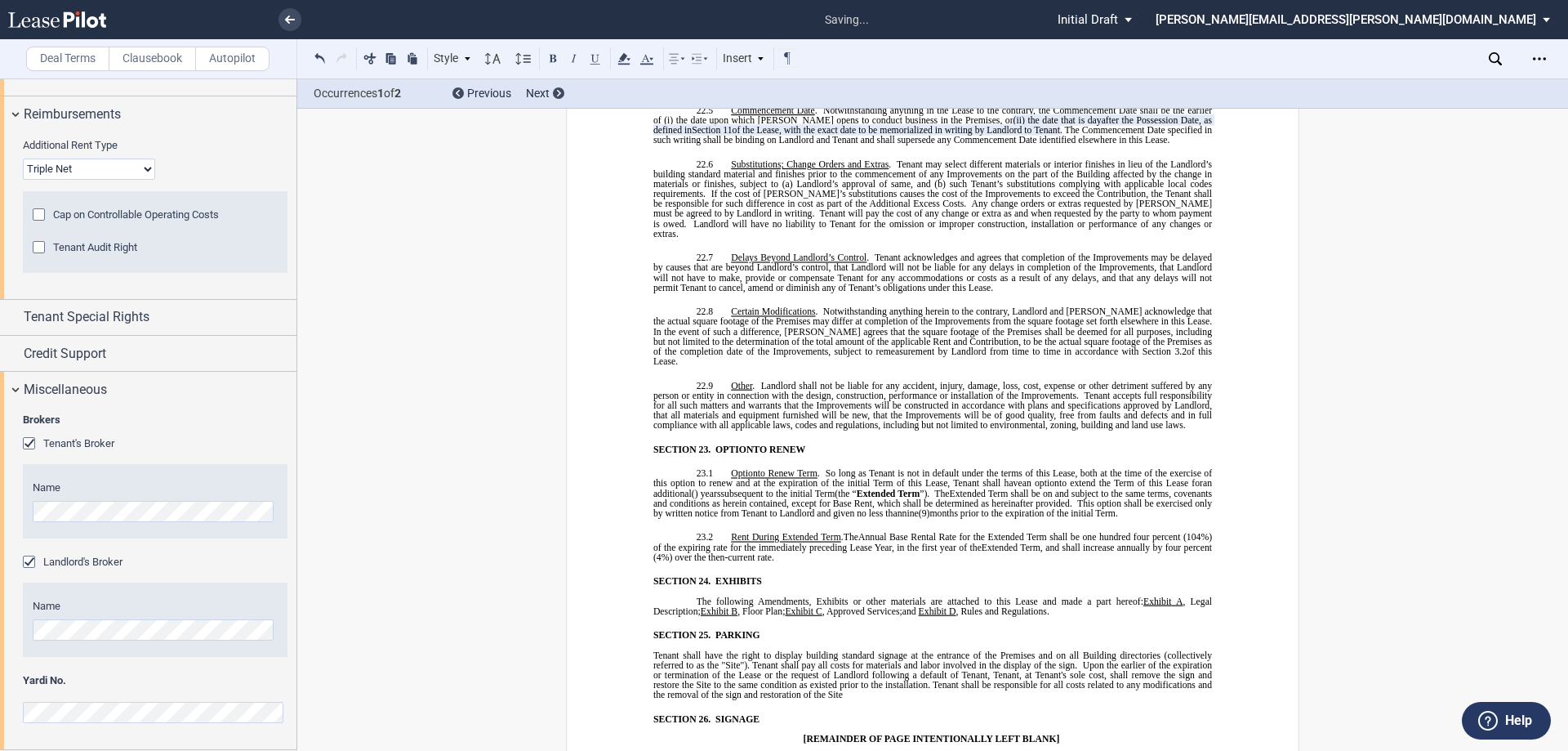
click at [724, 651] on span "Tenant shall have the right to display building standard signage at the entranc…" at bounding box center [934, 660] width 561 height 20
drag, startPoint x: 882, startPoint y: 378, endPoint x: 901, endPoint y: 380, distance: 19.1
click at [901, 469] on p "23.1 Option Options to Renew Term . So long as Tenant is not in default under t…" at bounding box center [933, 494] width 558 height 50
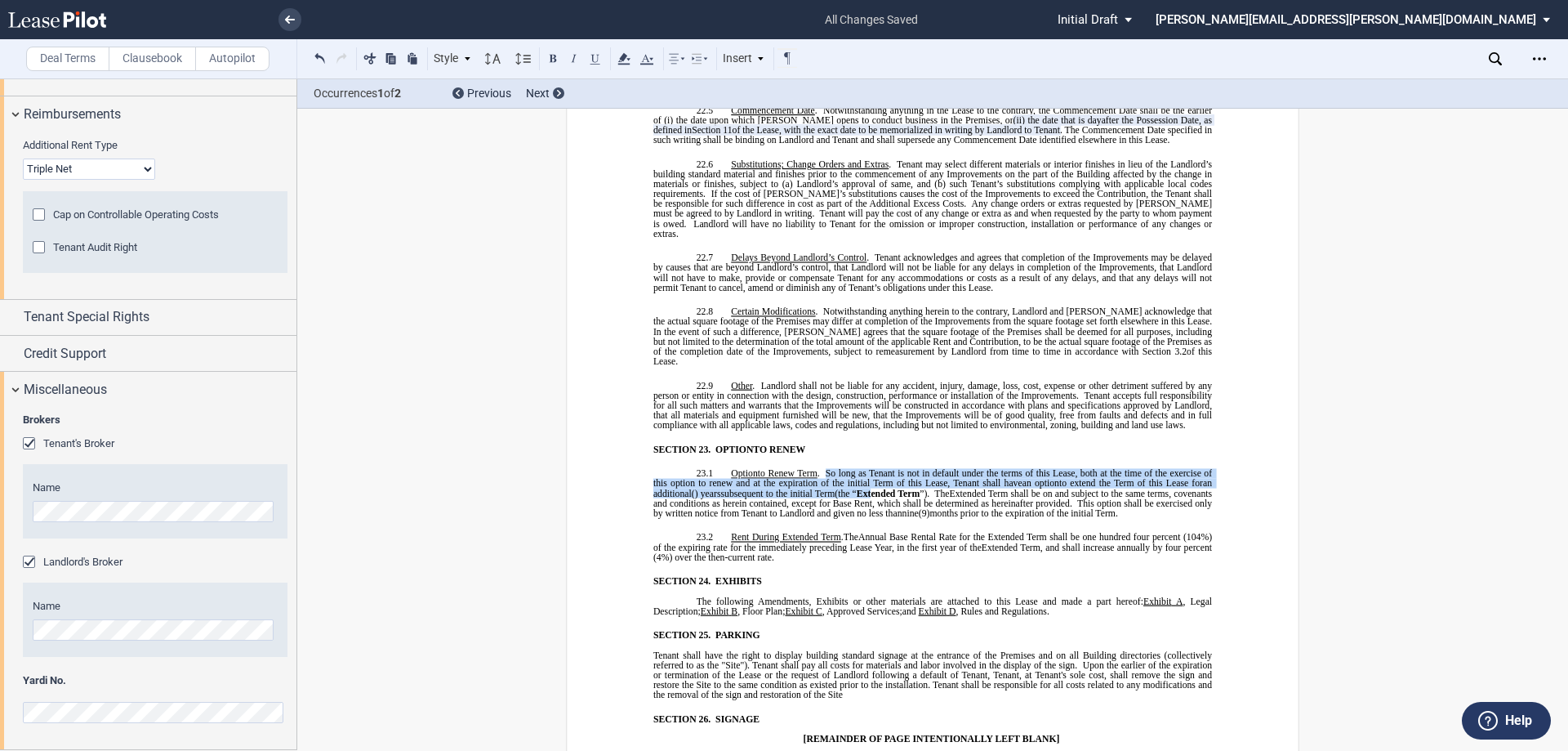
click at [892, 489] on span "Extended Term" at bounding box center [889, 494] width 63 height 10
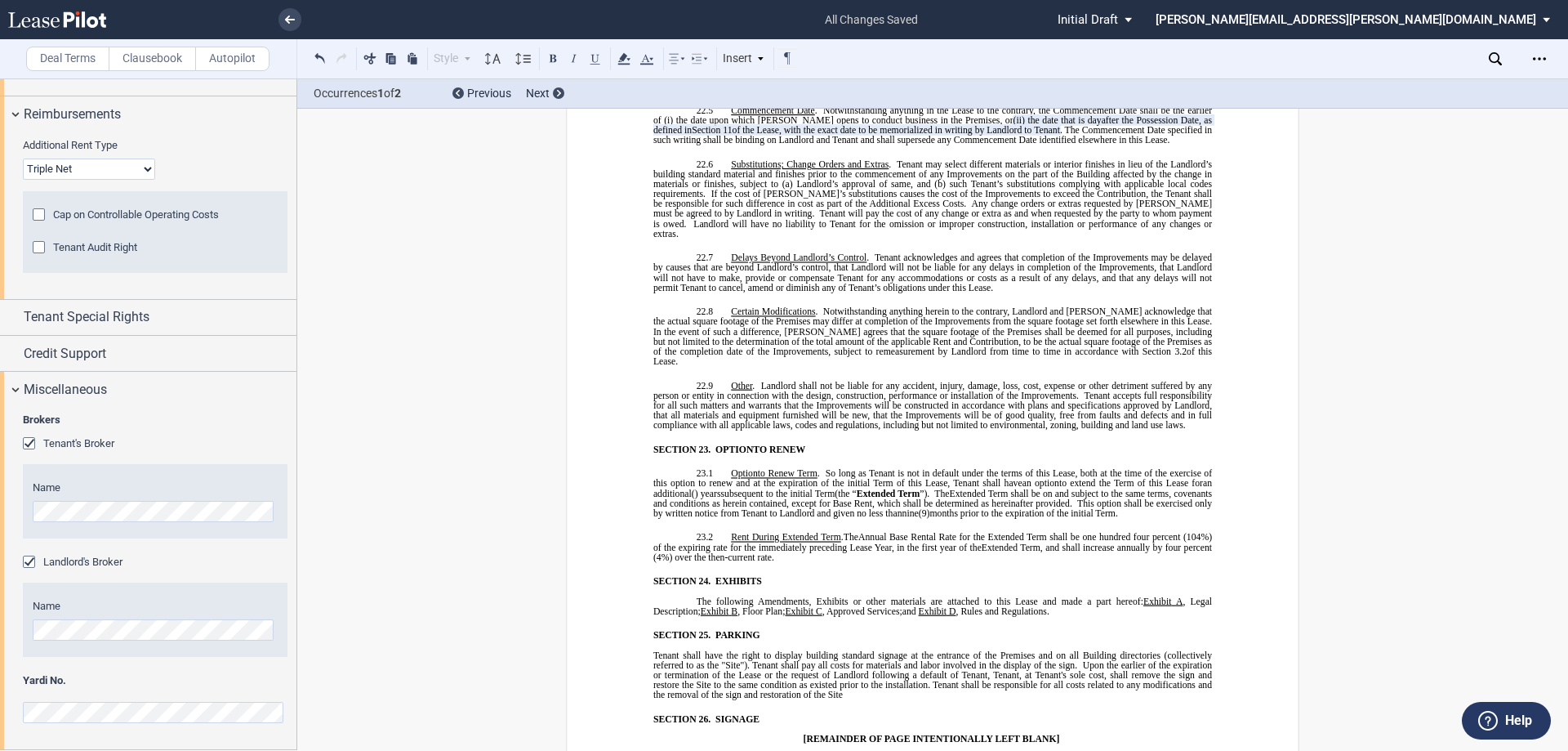
click at [857, 489] on span "(the “" at bounding box center [846, 494] width 22 height 10
drag, startPoint x: 880, startPoint y: 382, endPoint x: 953, endPoint y: 383, distance: 73.0
click at [927, 489] on span "(the “ Extended Term ”)" at bounding box center [881, 494] width 92 height 10
drag, startPoint x: 718, startPoint y: 553, endPoint x: 739, endPoint y: 554, distance: 21.0
click at [739, 651] on span "Tenant shall have the right to display building standard signage at the entranc…" at bounding box center [934, 660] width 561 height 20
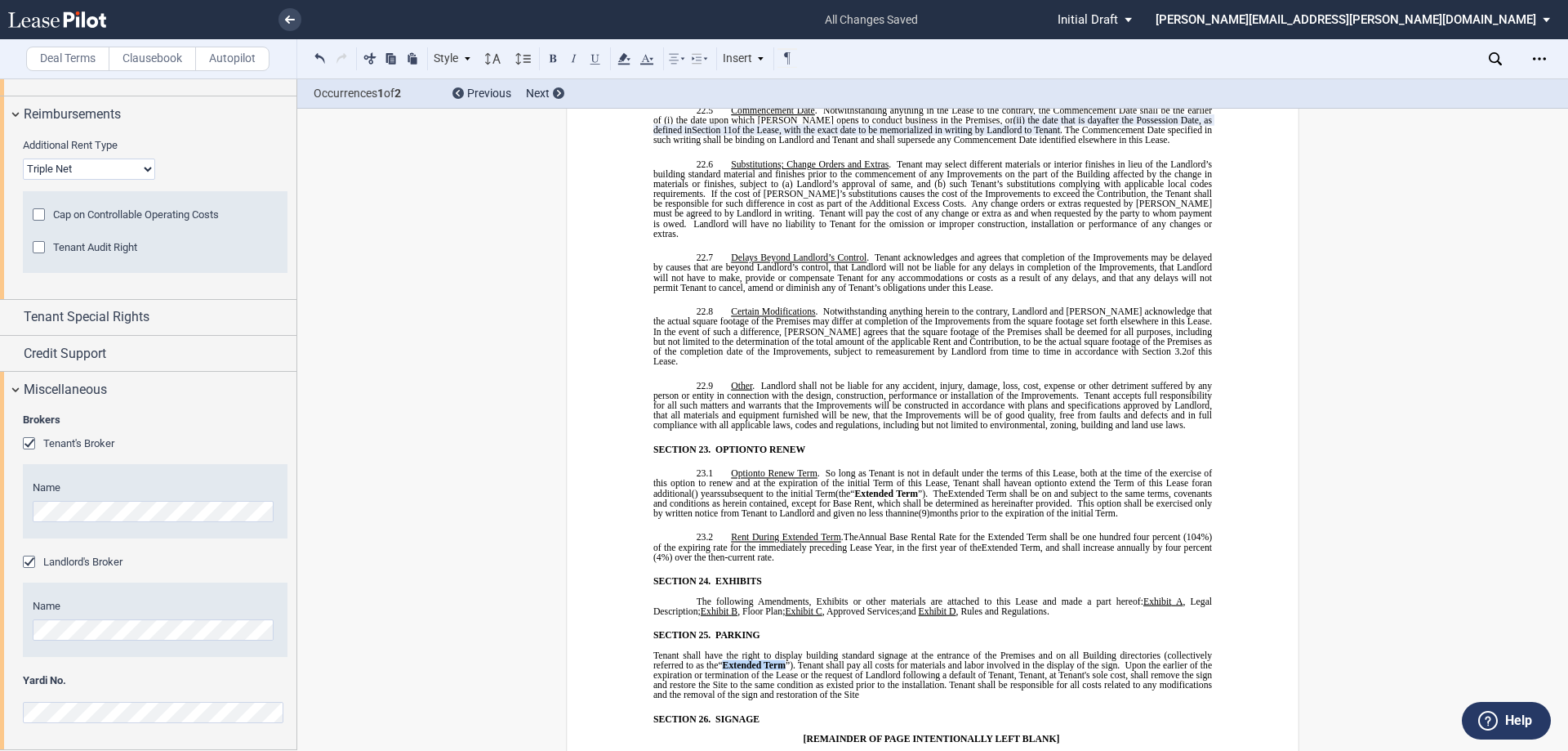
drag, startPoint x: 721, startPoint y: 554, endPoint x: 783, endPoint y: 556, distance: 62.0
click at [783, 660] on span "“ Extended Term ”" at bounding box center [753, 665] width 72 height 10
click at [856, 651] on p "﻿ Tenant shall have the right to display building standard signage at the entra…" at bounding box center [933, 675] width 558 height 50
drag, startPoint x: 851, startPoint y: 585, endPoint x: 677, endPoint y: 553, distance: 176.9
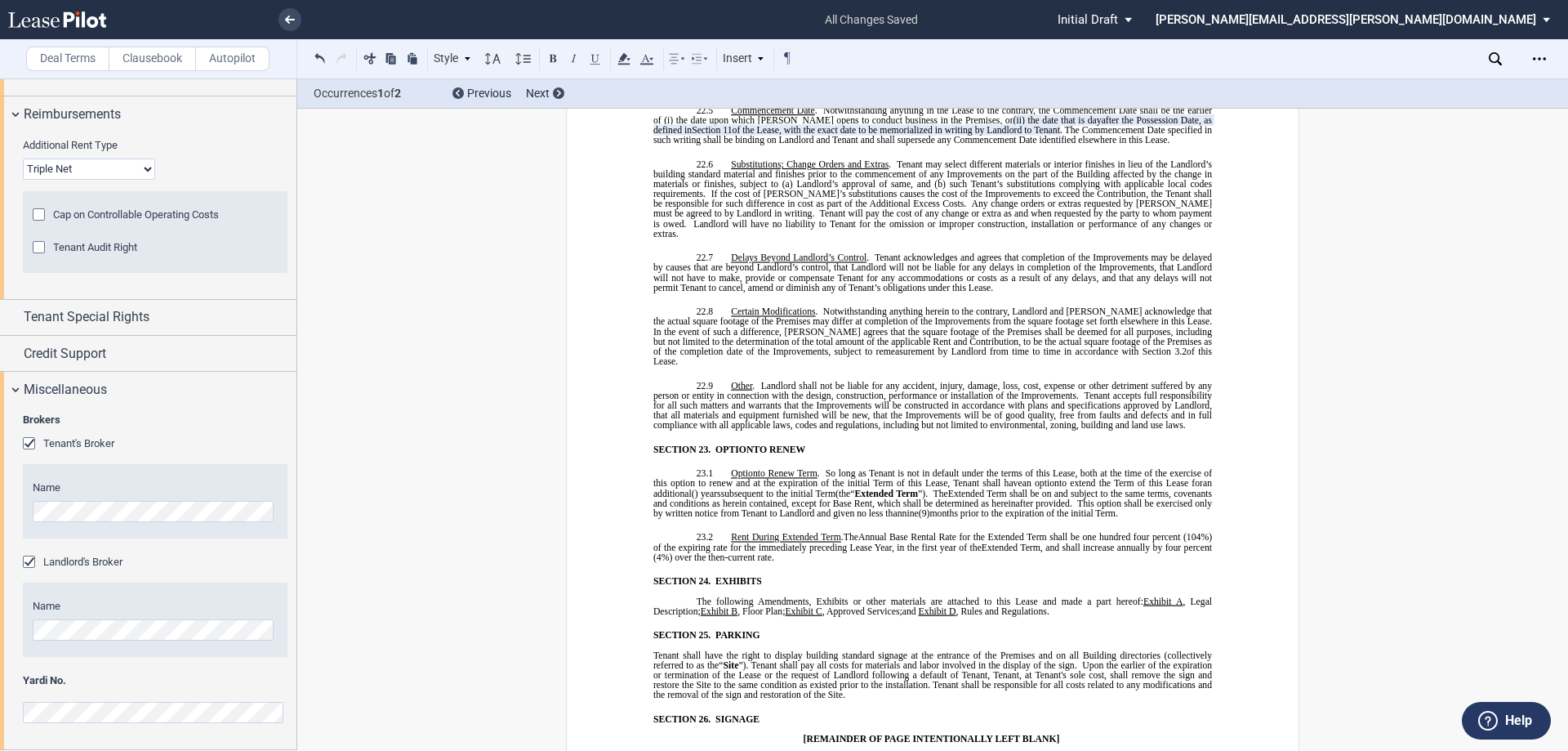
click at [677, 651] on p "﻿ Tenant shall have the right to display building standard signage at the entra…" at bounding box center [933, 675] width 558 height 50
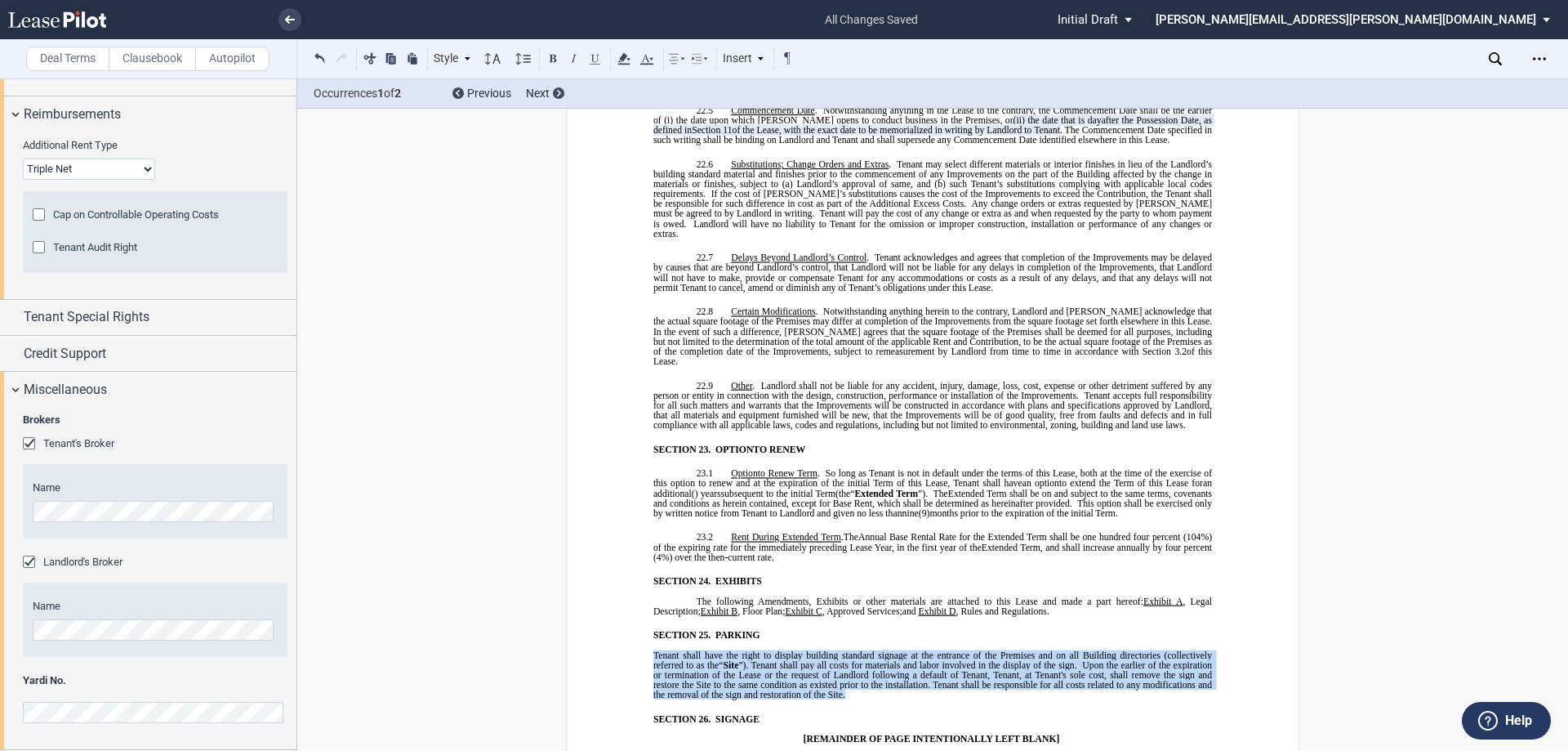
drag, startPoint x: 651, startPoint y: 545, endPoint x: 844, endPoint y: 585, distance: 197.1
click at [844, 651] on p "﻿ Tenant shall have the right to display building standard signage at the entra…" at bounding box center [933, 675] width 558 height 50
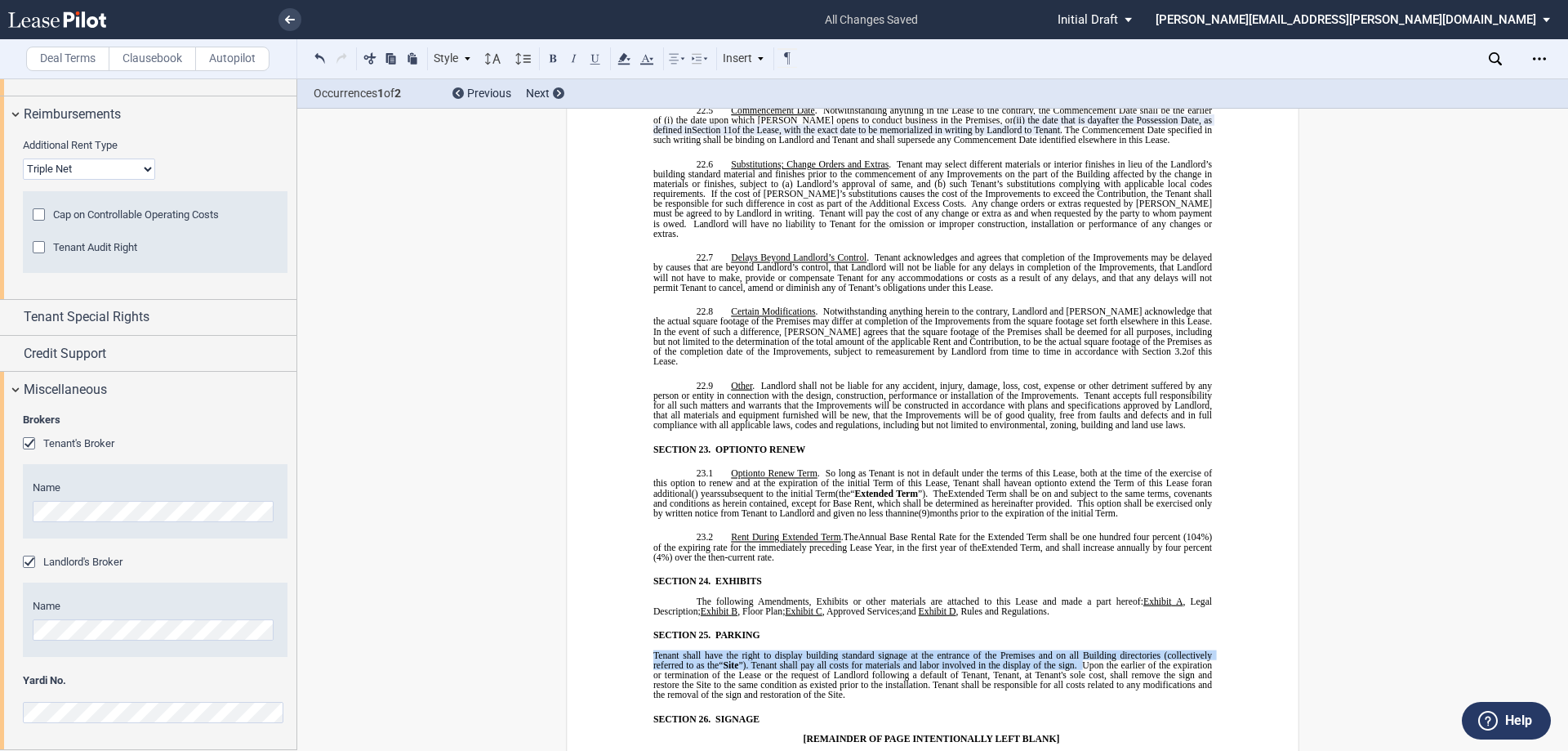
click at [783, 724] on p "﻿" at bounding box center [933, 729] width 558 height 10
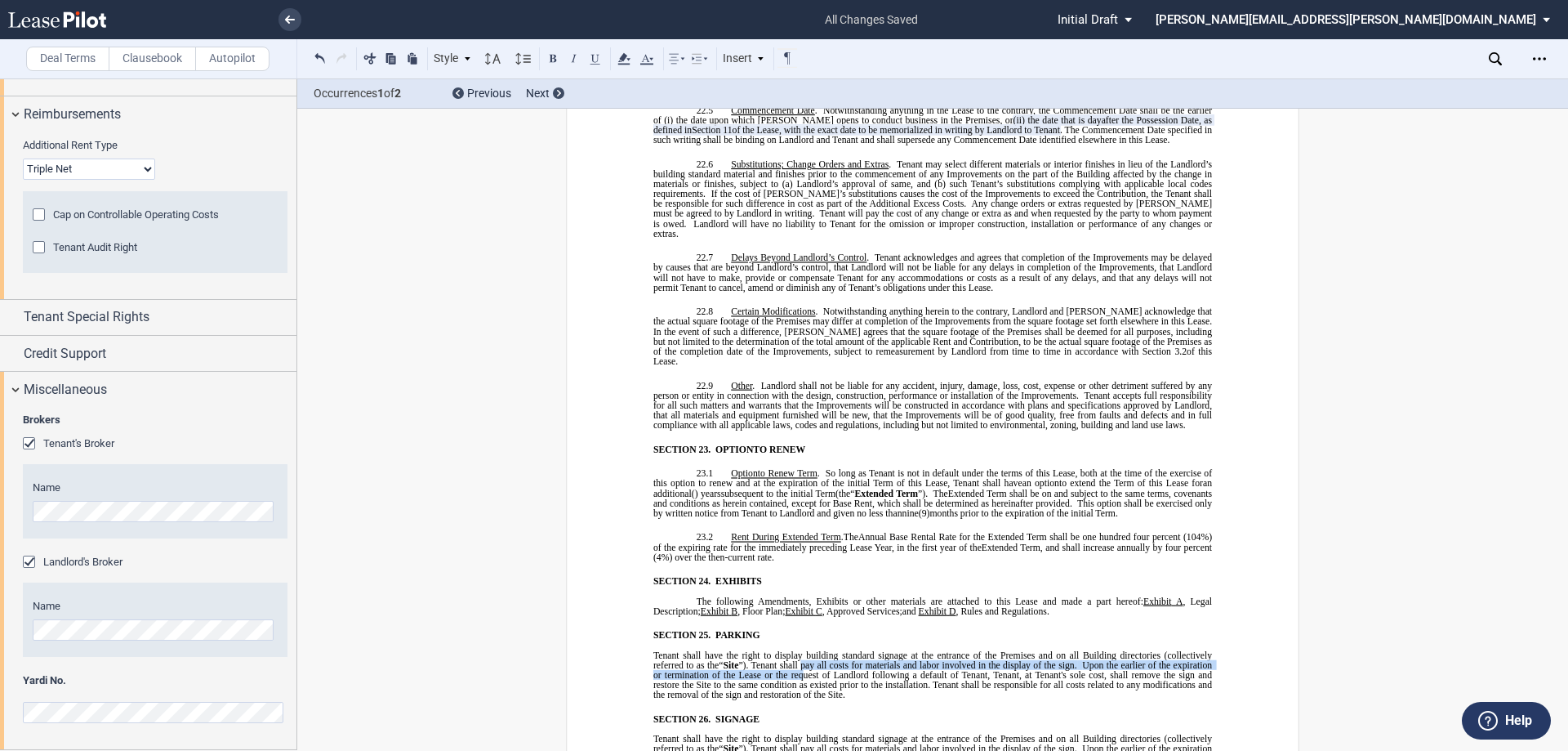
click at [801, 651] on span "Tenant shall have the right to display building standard signage at the entranc…" at bounding box center [934, 675] width 561 height 50
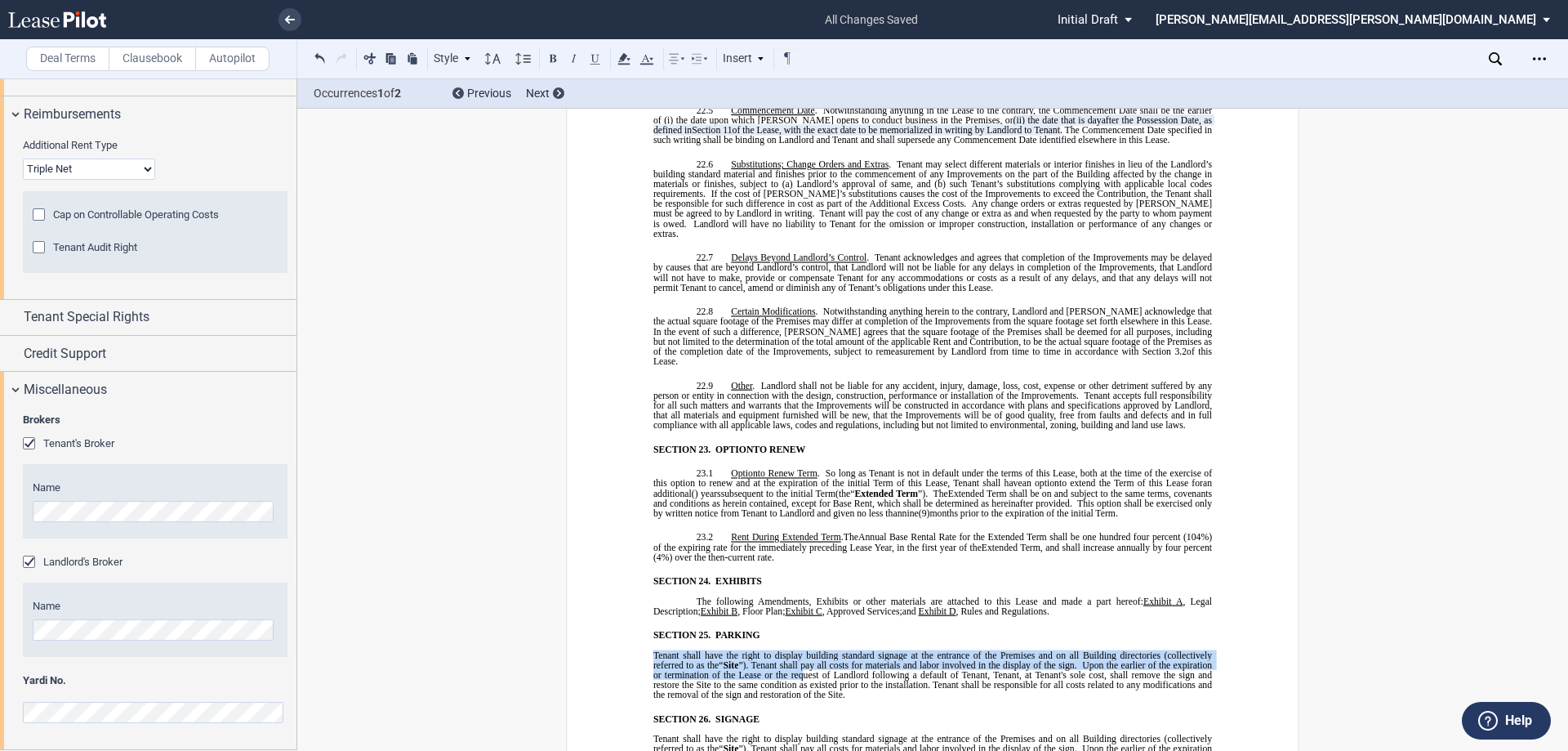
click at [801, 660] on span "Upon the earlier of the expiration or termination of the Lease or the request o…" at bounding box center [934, 679] width 561 height 39
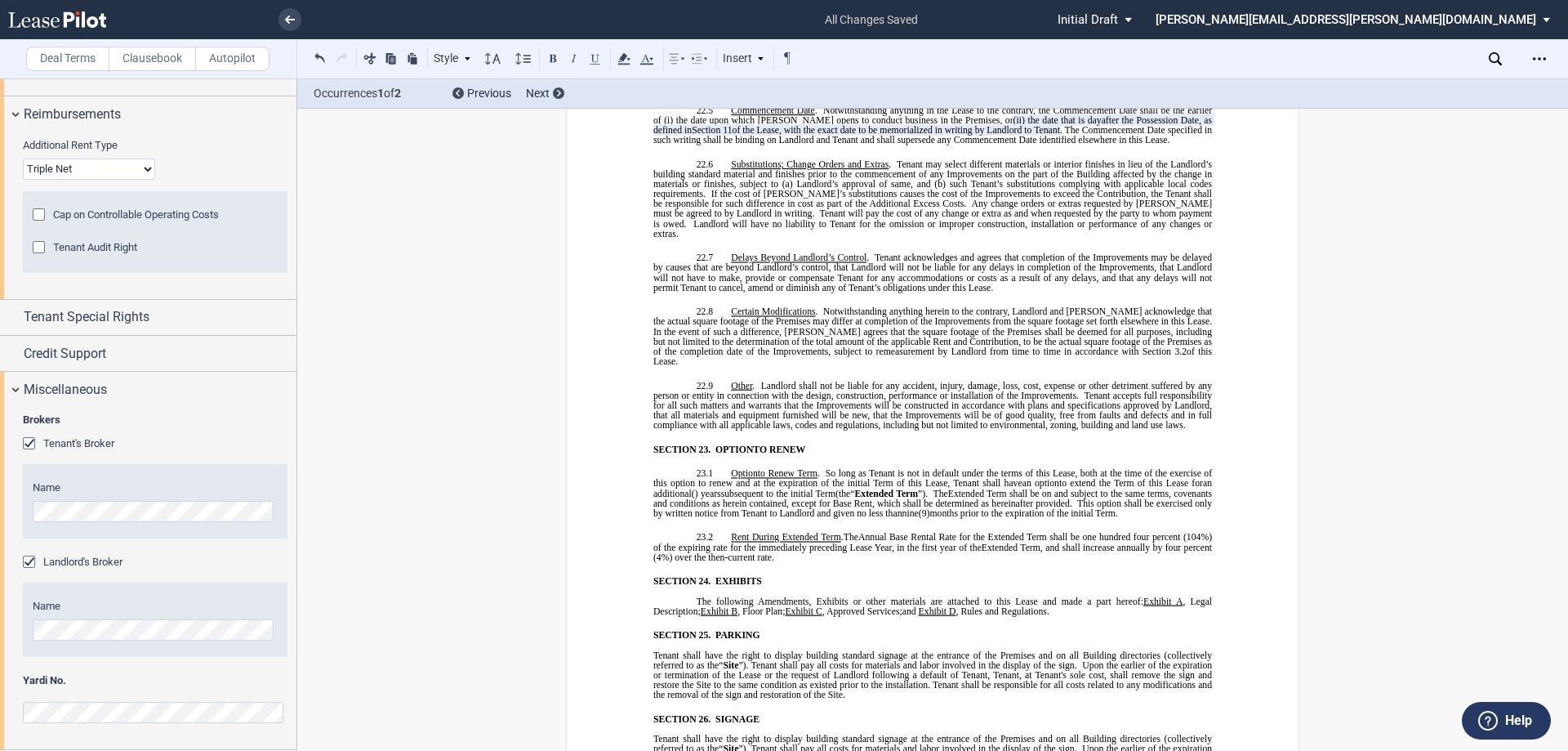
click at [798, 660] on span "Upon the earlier of the expiration or termination of the Lease or the request o…" at bounding box center [934, 679] width 561 height 39
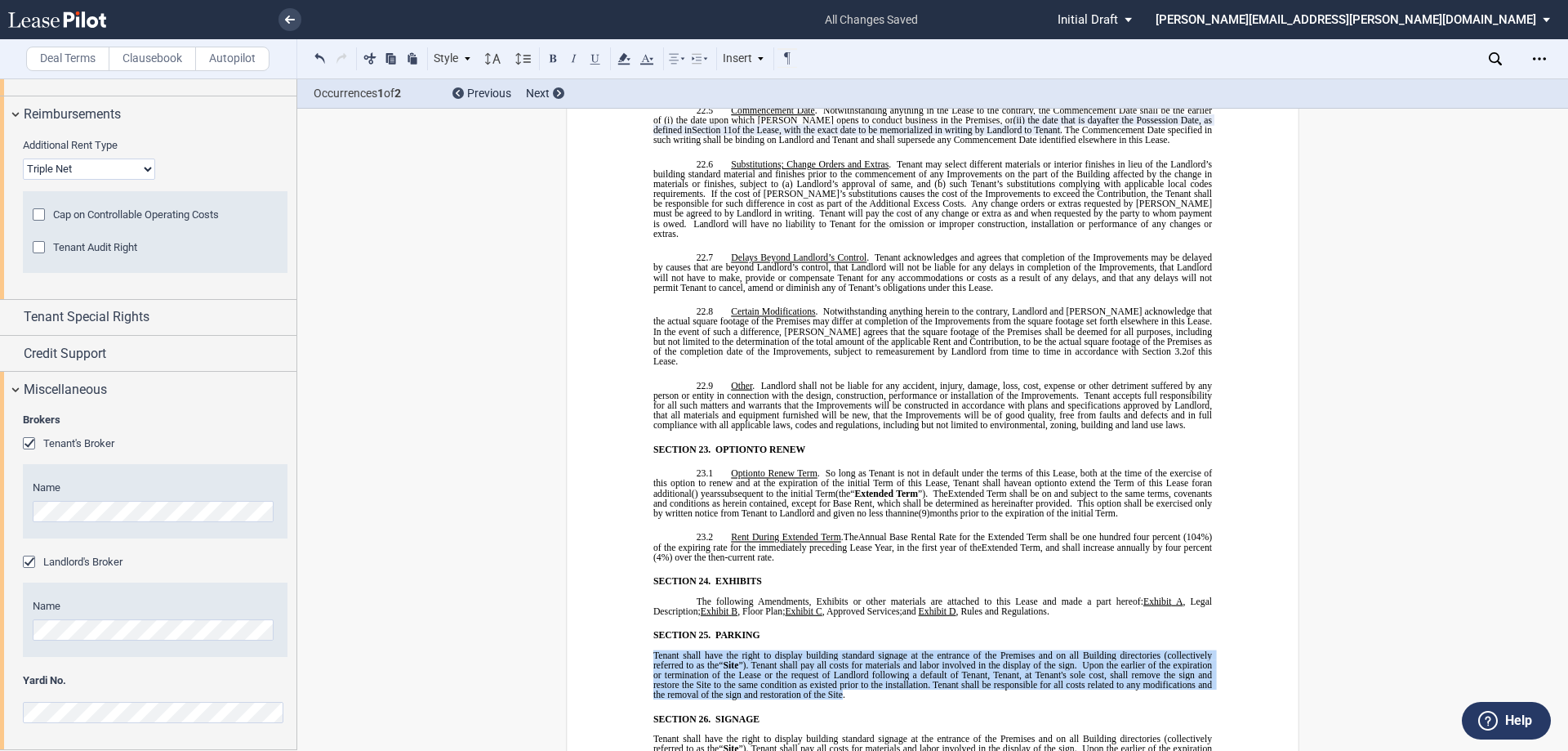
drag, startPoint x: 650, startPoint y: 542, endPoint x: 838, endPoint y: 585, distance: 192.9
click at [838, 651] on span "Tenant shall have the right to display building standard signage at the entranc…" at bounding box center [934, 675] width 561 height 50
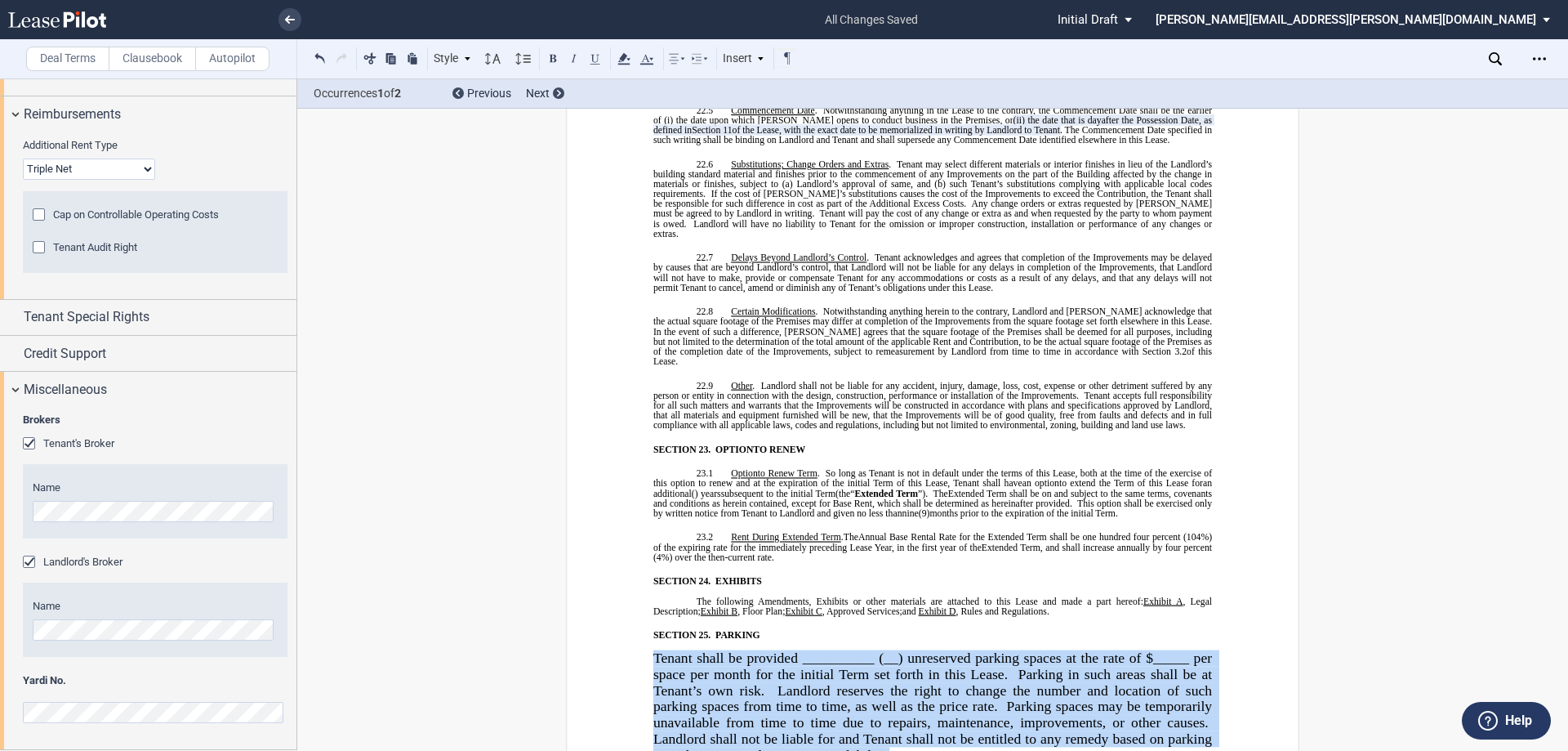
drag, startPoint x: 651, startPoint y: 547, endPoint x: 890, endPoint y: 648, distance: 259.5
click at [890, 651] on p "﻿ Tenant shall be provided __________ (__) unreserved parking spaces at the rat…" at bounding box center [933, 707] width 558 height 113
click at [490, 60] on icon at bounding box center [493, 59] width 20 height 20
click at [510, 80] on div "Normal" at bounding box center [517, 83] width 49 height 14
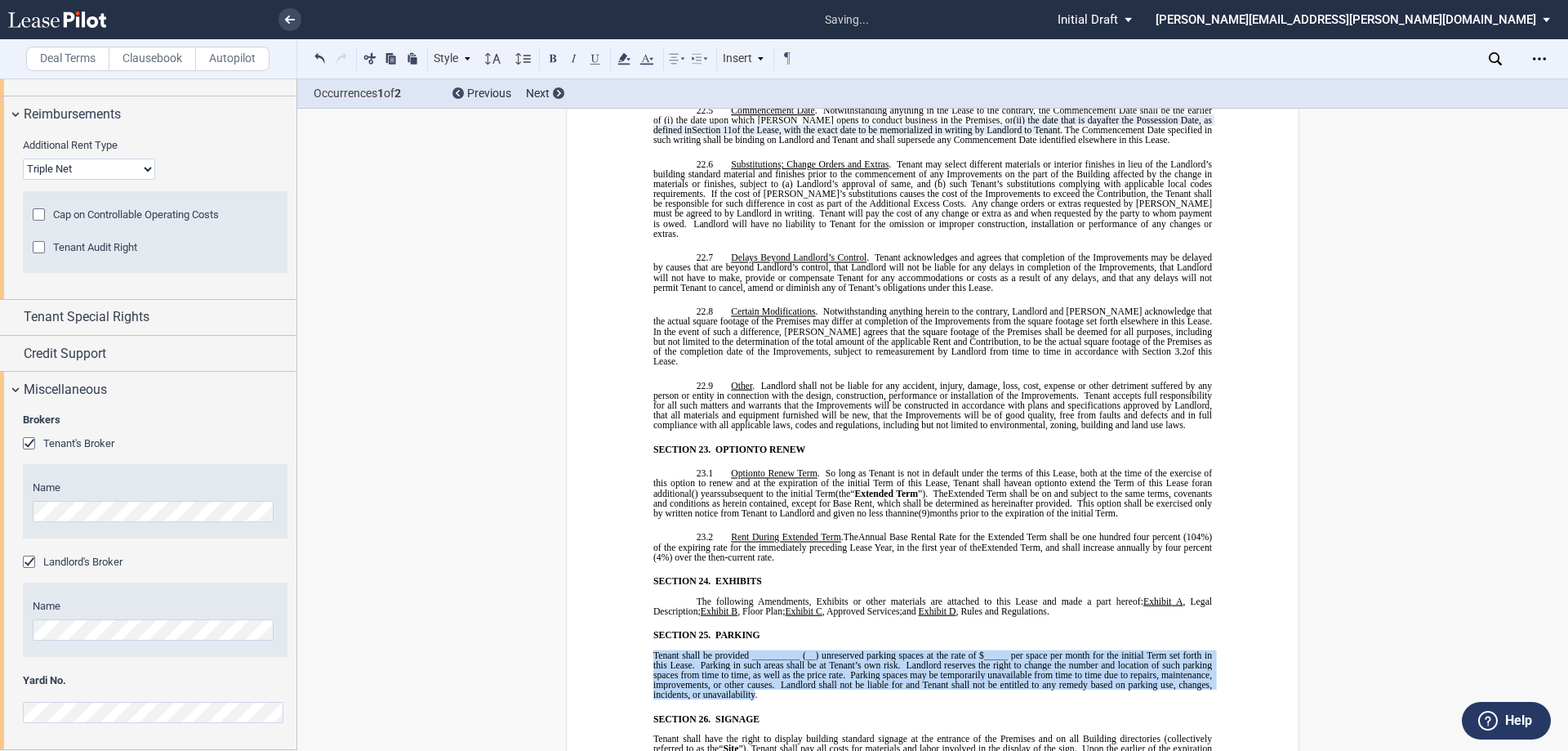
click at [782, 651] on p "﻿ Tenant shall be provided __________ (__) unreserved parking spaces at the rat…" at bounding box center [933, 675] width 558 height 50
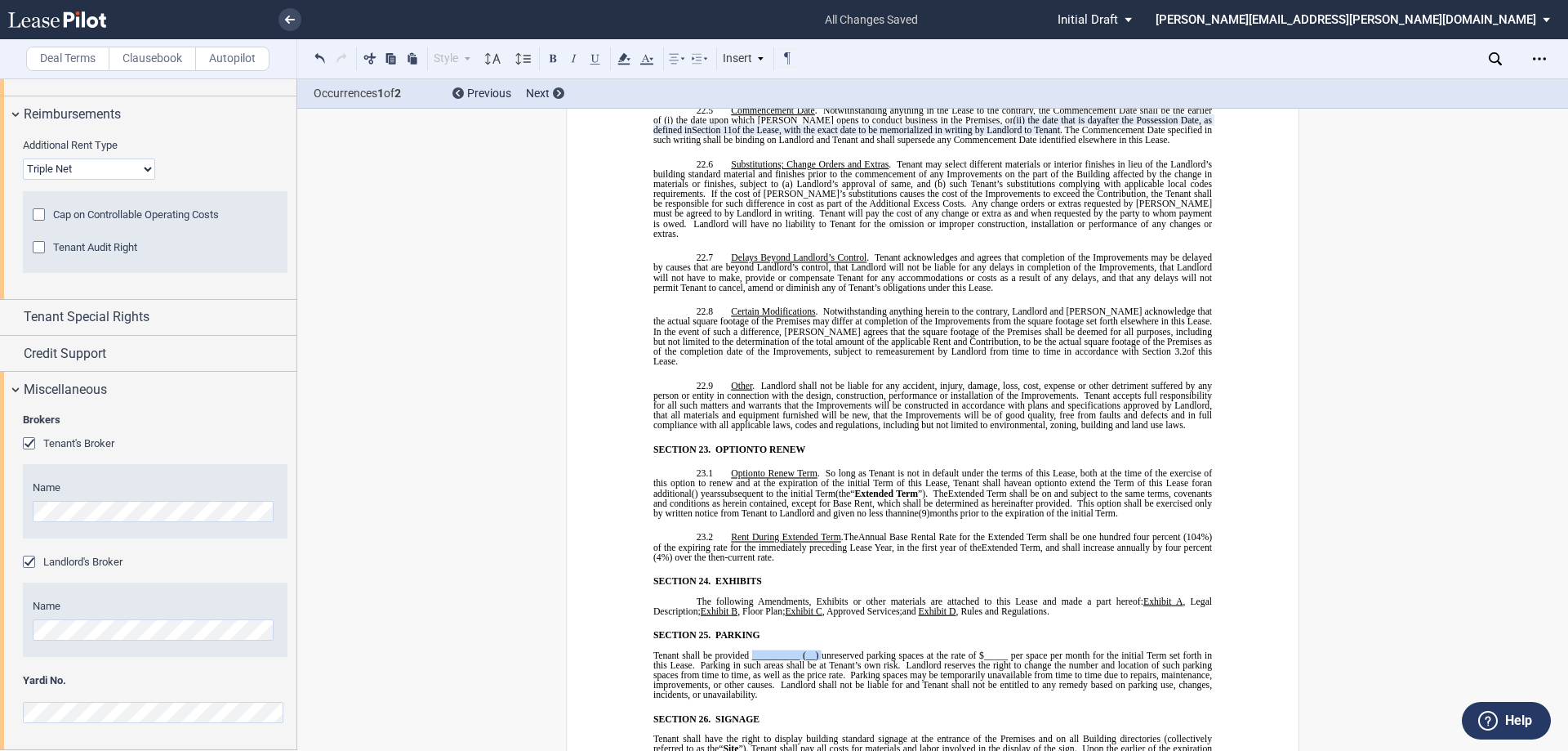
drag, startPoint x: 747, startPoint y: 546, endPoint x: 818, endPoint y: 543, distance: 71.1
click at [818, 651] on span "Tenant shall be provided __________ (__) unreserved parking spaces at the rate …" at bounding box center [934, 675] width 561 height 50
click at [997, 651] on span "Tenant shall be provided its pro rata share of unreserved parking spaces at the…" at bounding box center [934, 675] width 561 height 50
drag, startPoint x: 1005, startPoint y: 546, endPoint x: 985, endPoint y: 546, distance: 20.0
click at [985, 651] on span "Tenant shall be provided its pro rata share of unreserved parking spaces at the…" at bounding box center [934, 675] width 561 height 50
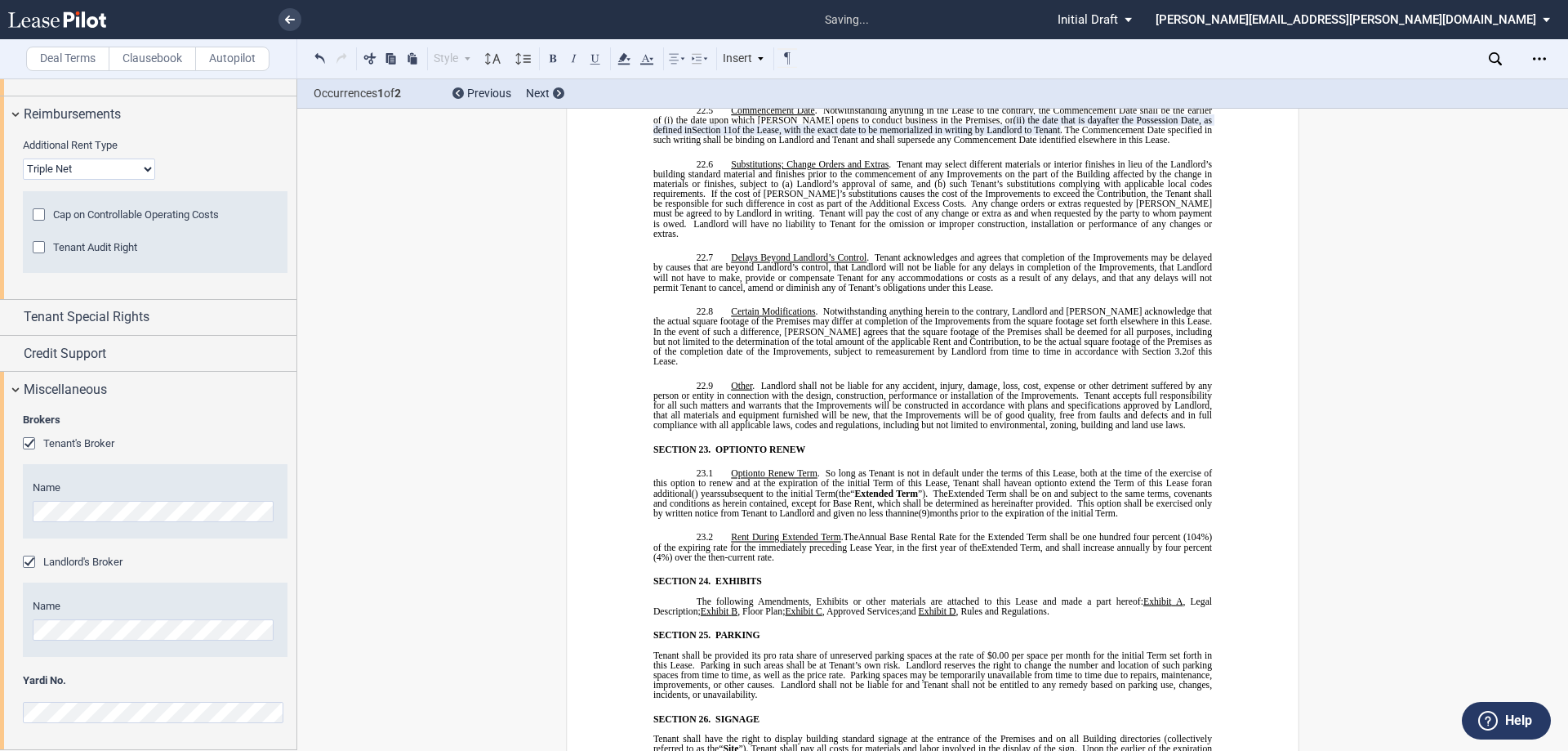
click at [1170, 651] on span "Tenant shall be provided its pro rata share of unreserved parking spaces at the…" at bounding box center [934, 675] width 561 height 50
click at [1496, 54] on icon at bounding box center [1495, 58] width 13 height 13
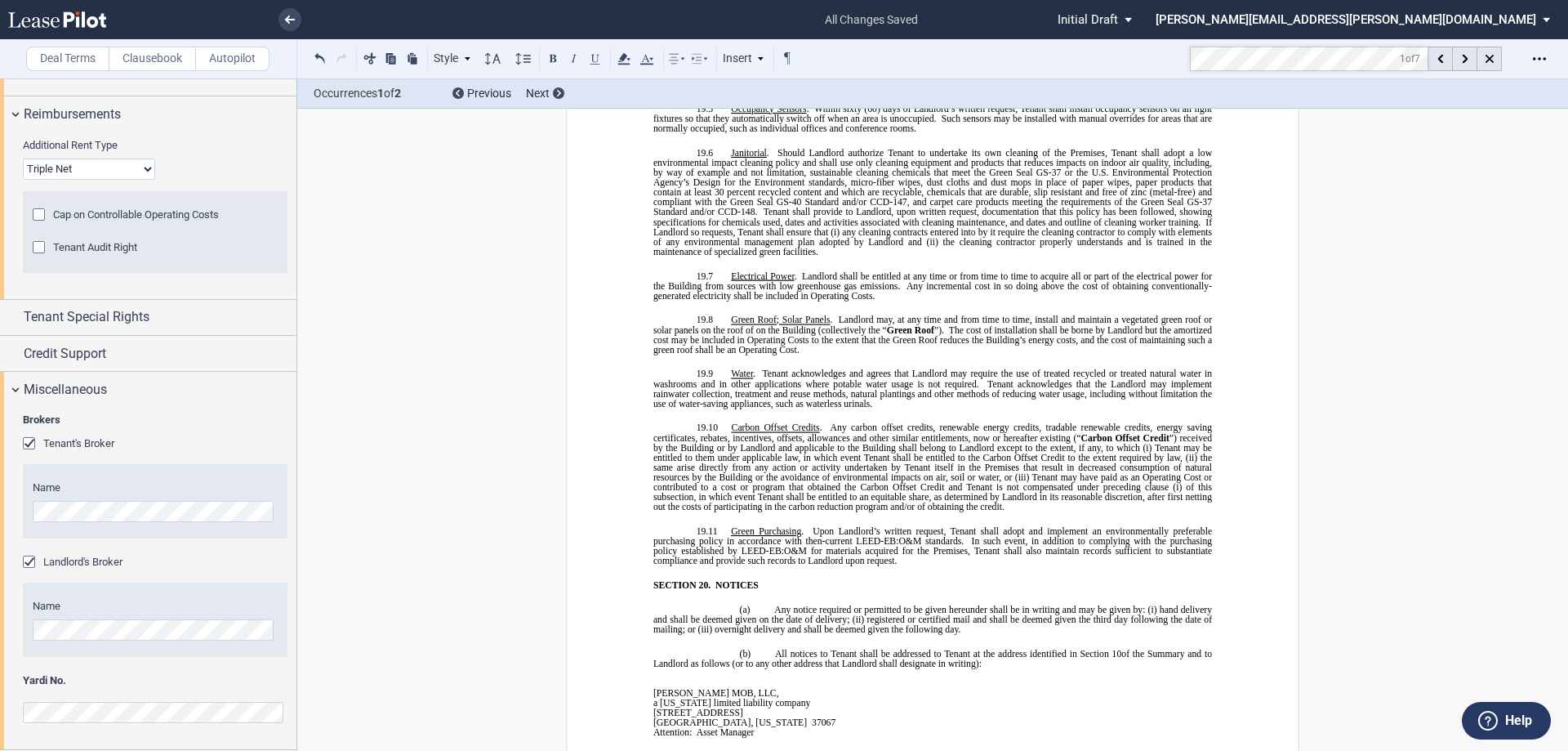
scroll to position [6826, 0]
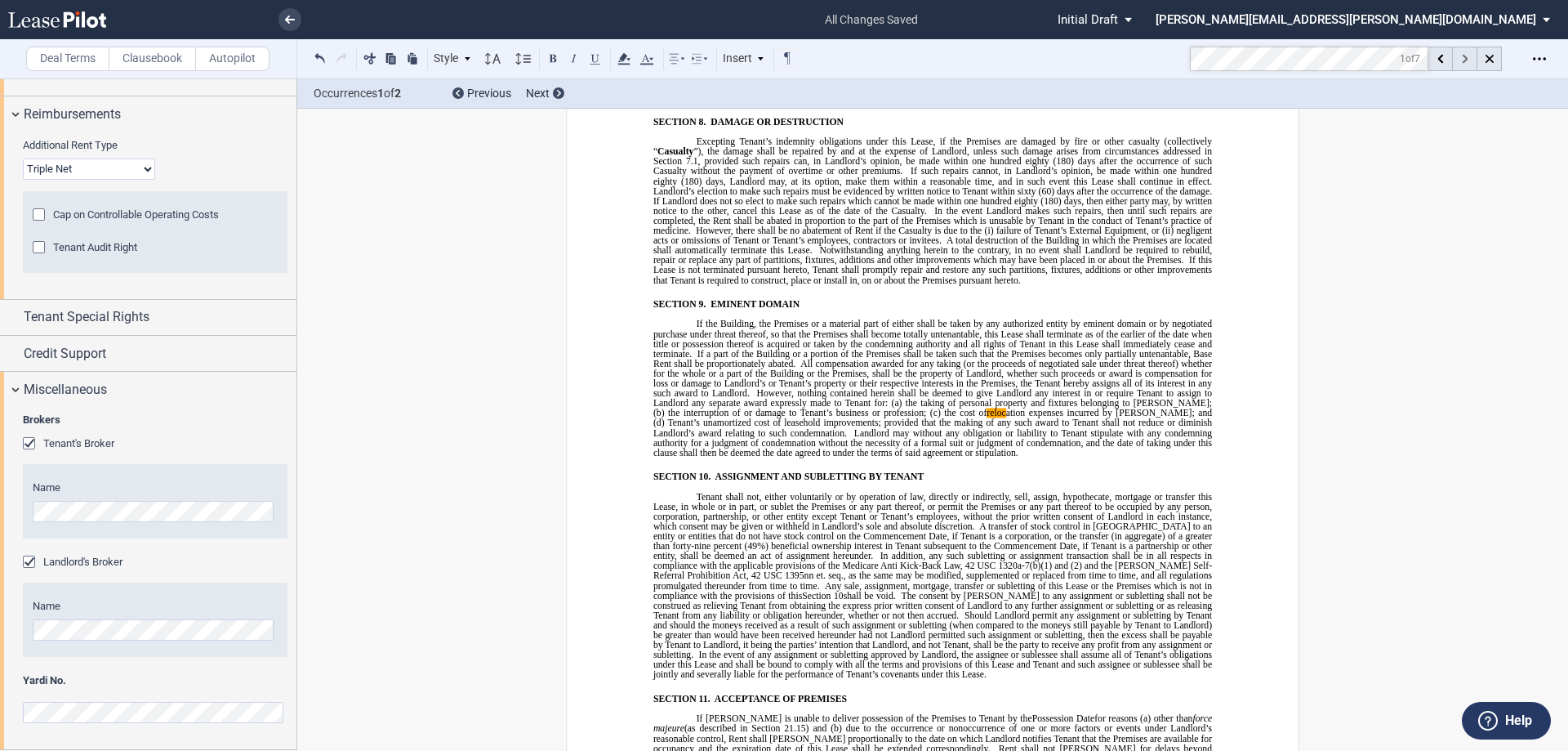
click at [1464, 58] on icon at bounding box center [1465, 59] width 6 height 9
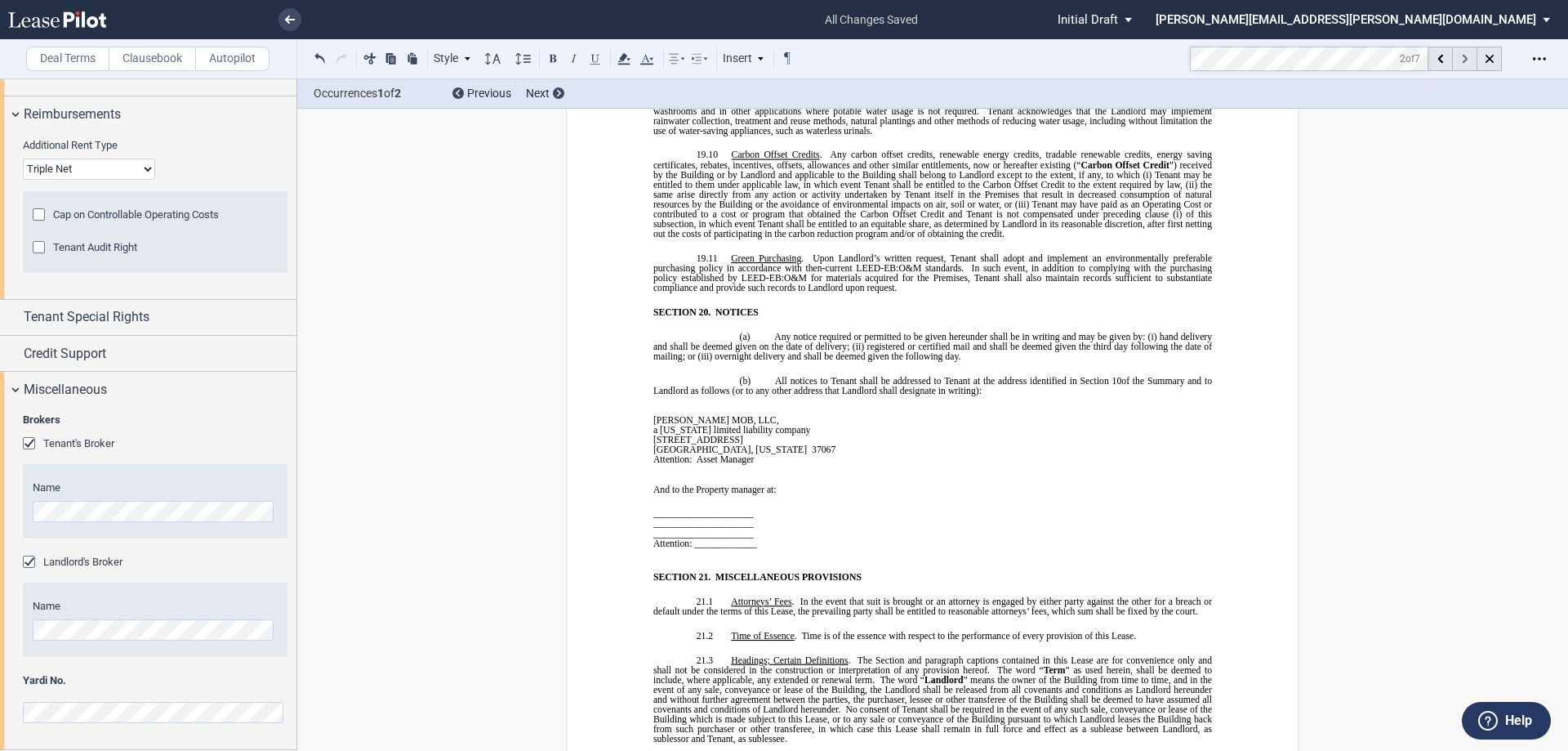
scroll to position [11520, 0]
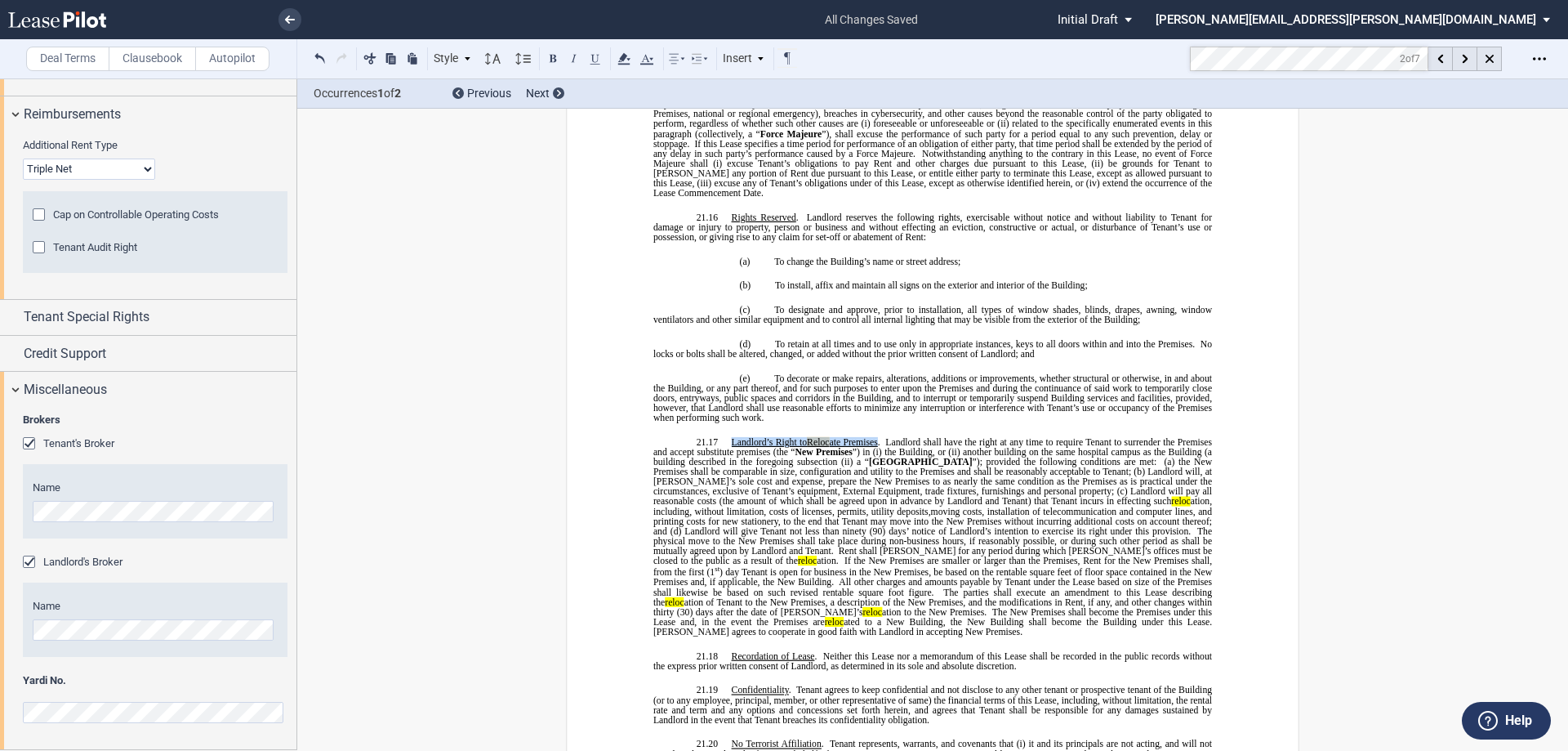
drag, startPoint x: 726, startPoint y: 359, endPoint x: 877, endPoint y: 364, distance: 151.1
click at [877, 436] on p "21.17 [PERSON_NAME]’s Right to Reloc ate Premises . Landlord shall have the rig…" at bounding box center [933, 536] width 558 height 200
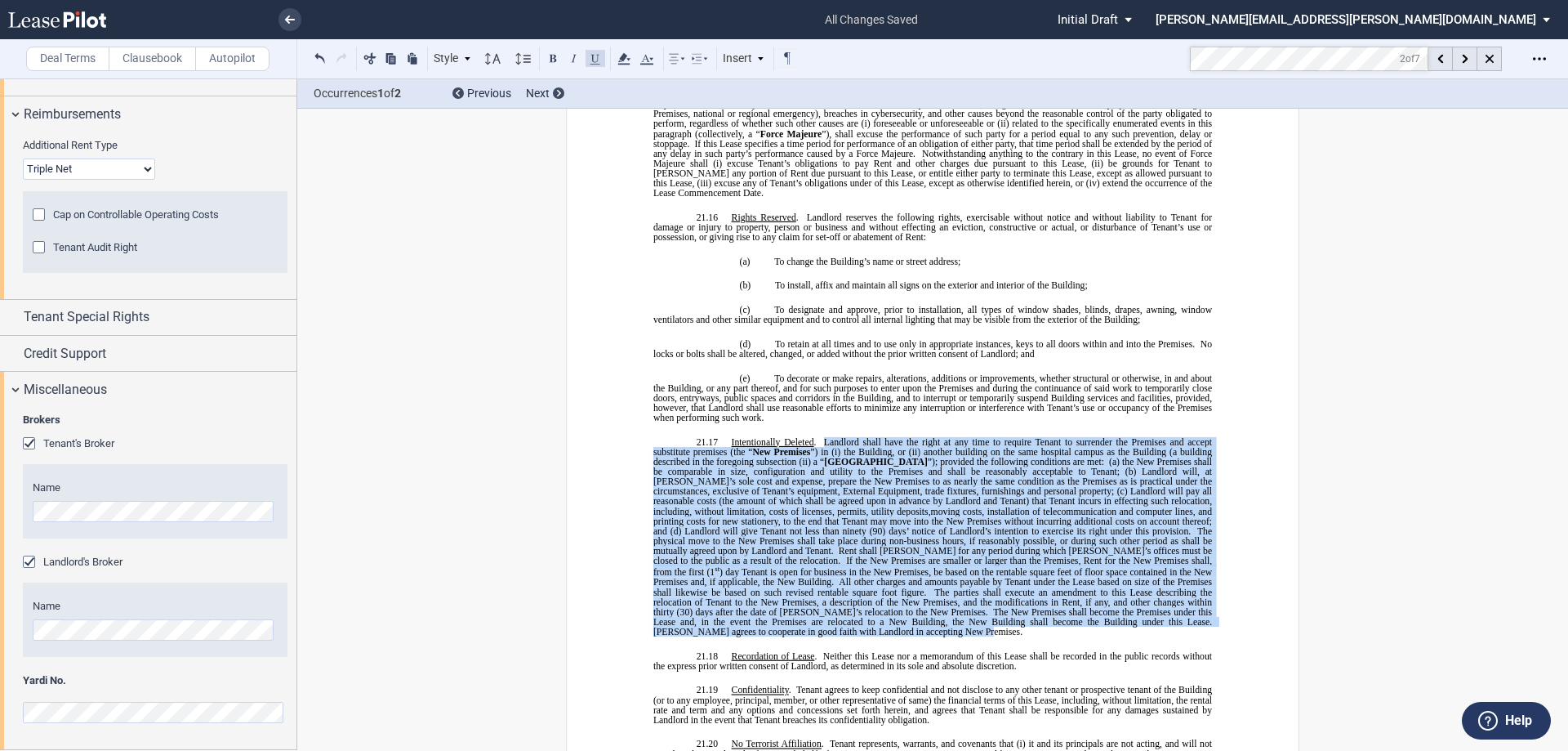
drag, startPoint x: 821, startPoint y: 365, endPoint x: 687, endPoint y: 554, distance: 231.7
click at [687, 554] on p "21.17 Intentionally Deleted . Landlord shall have the right at any time to requ…" at bounding box center [933, 536] width 558 height 200
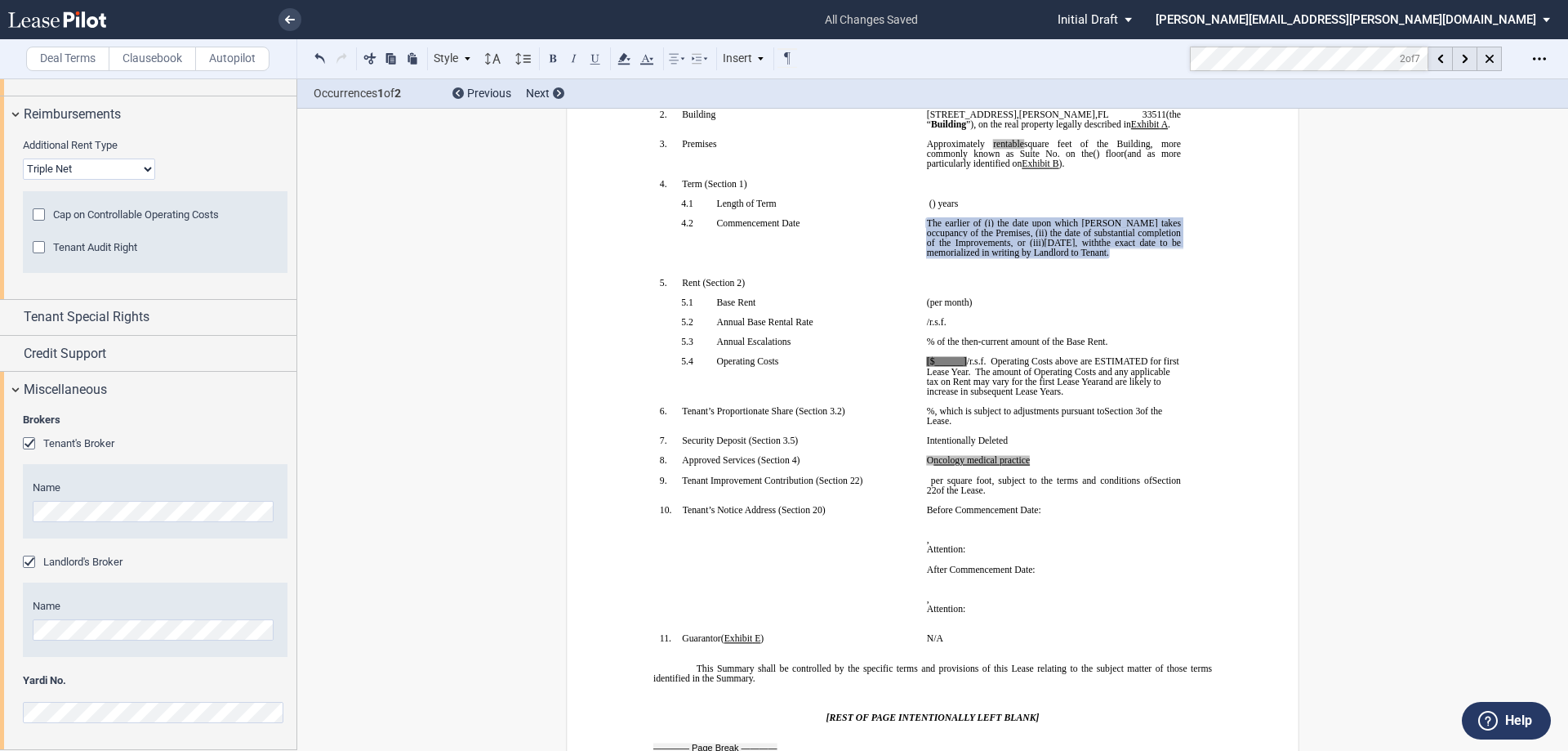
scroll to position [327, 0]
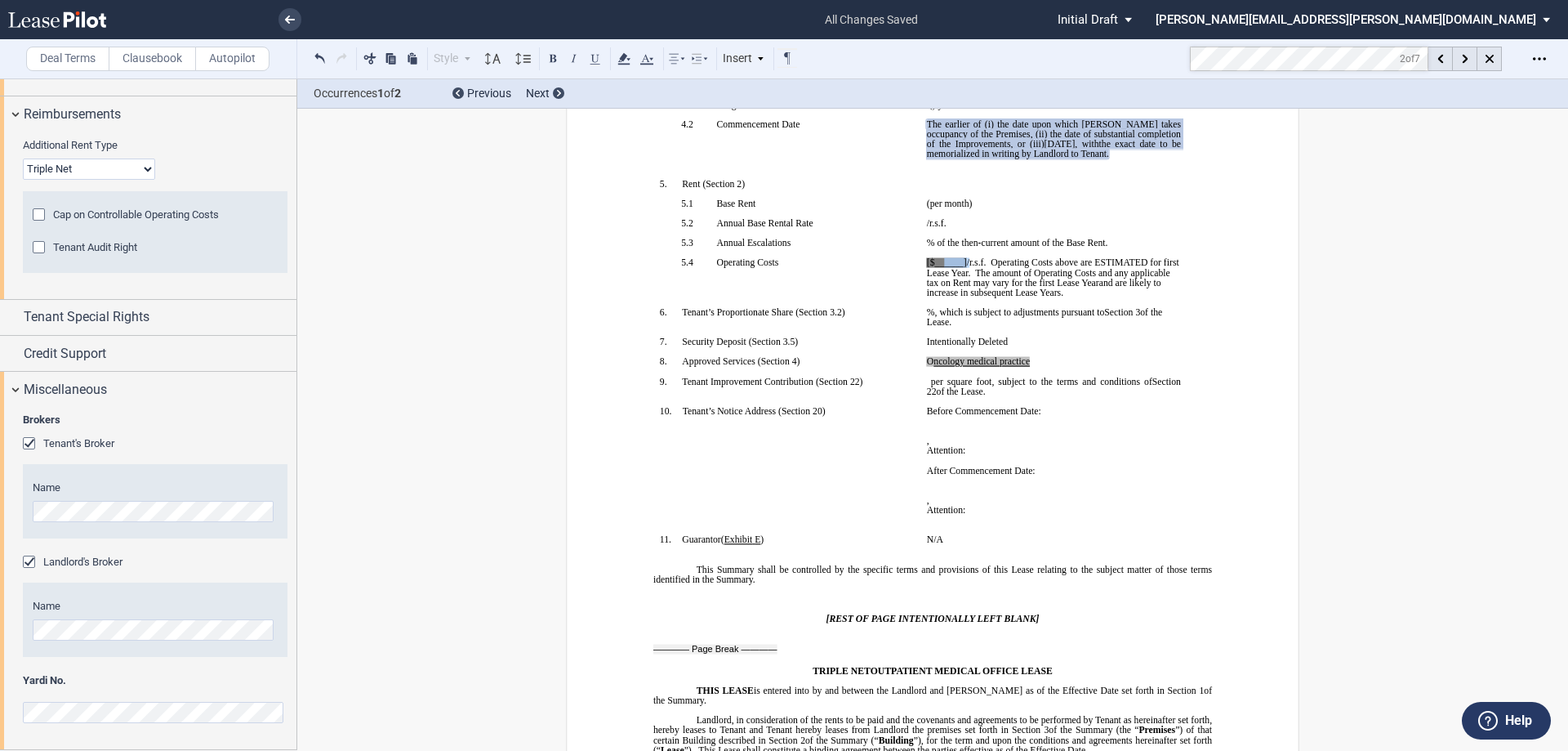
drag, startPoint x: 964, startPoint y: 262, endPoint x: 940, endPoint y: 265, distance: 24.2
click at [940, 265] on span "[$______] /r.s.f. Operating Costs above are ESTIMATED for first Lease Year. The…" at bounding box center [1054, 272] width 255 height 30
click at [940, 265] on span "[$______]" at bounding box center [947, 263] width 40 height 10
drag, startPoint x: 919, startPoint y: 258, endPoint x: 964, endPoint y: 263, distance: 45.3
click at [964, 263] on td "[$______] /r.s.f. Operating Costs above are ESTIMATED for first Lease Year. The…" at bounding box center [1054, 283] width 267 height 50
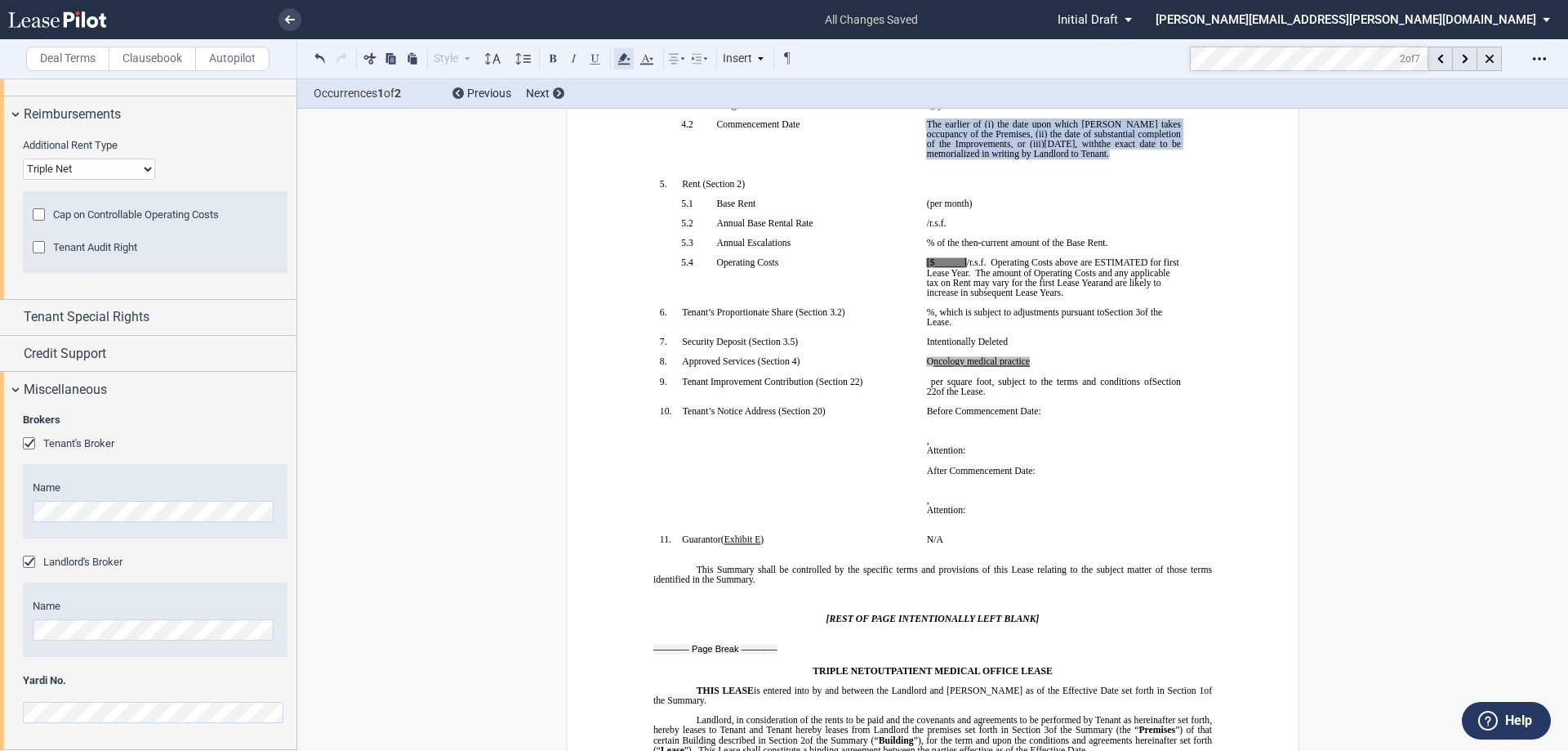
click at [629, 58] on icon at bounding box center [624, 59] width 20 height 20
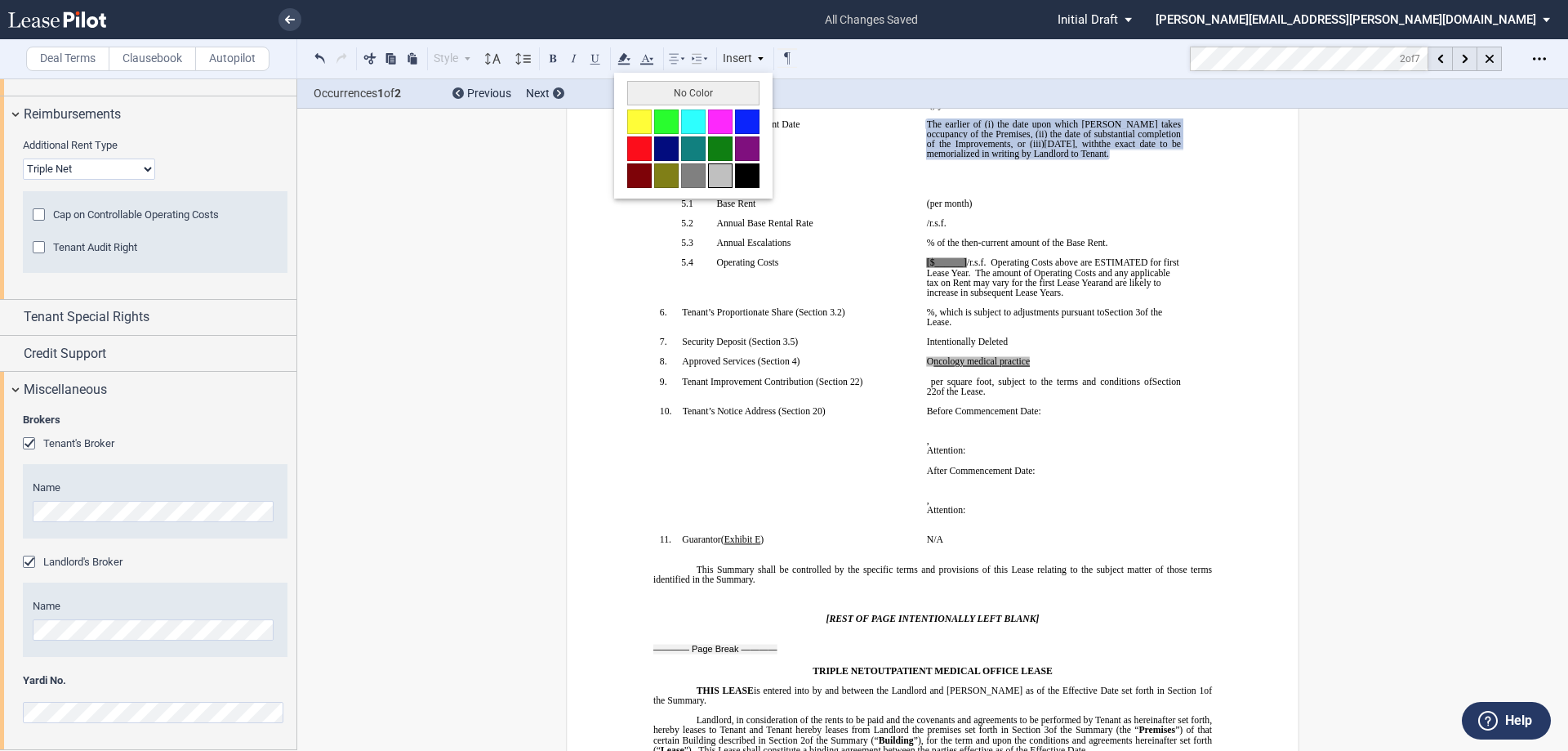
click at [715, 174] on button at bounding box center [720, 175] width 25 height 25
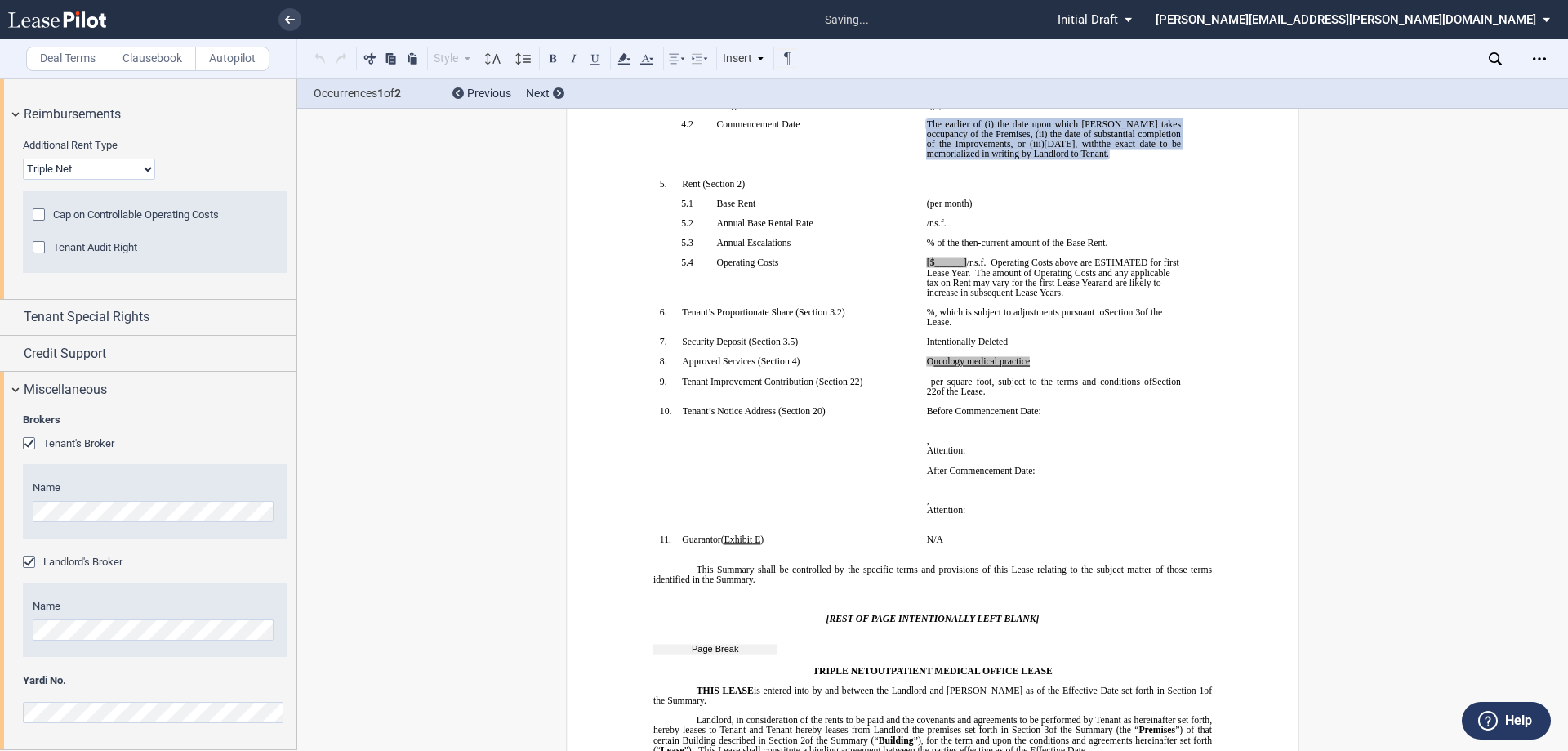
click at [1014, 278] on span "The amount of Operating Costs and any applicable tax on Rent may vary for the f…" at bounding box center [1050, 278] width 246 height 20
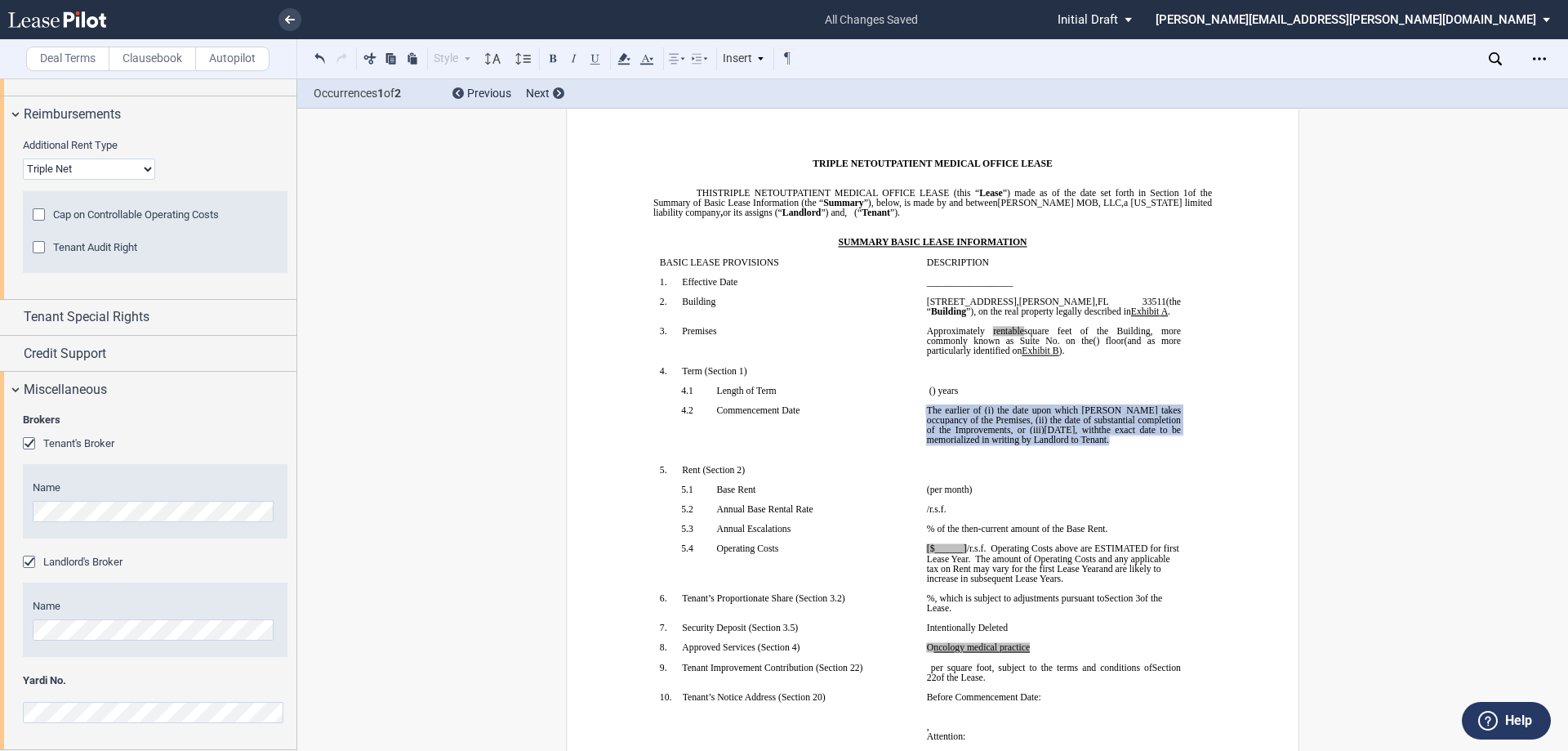
scroll to position [0, 0]
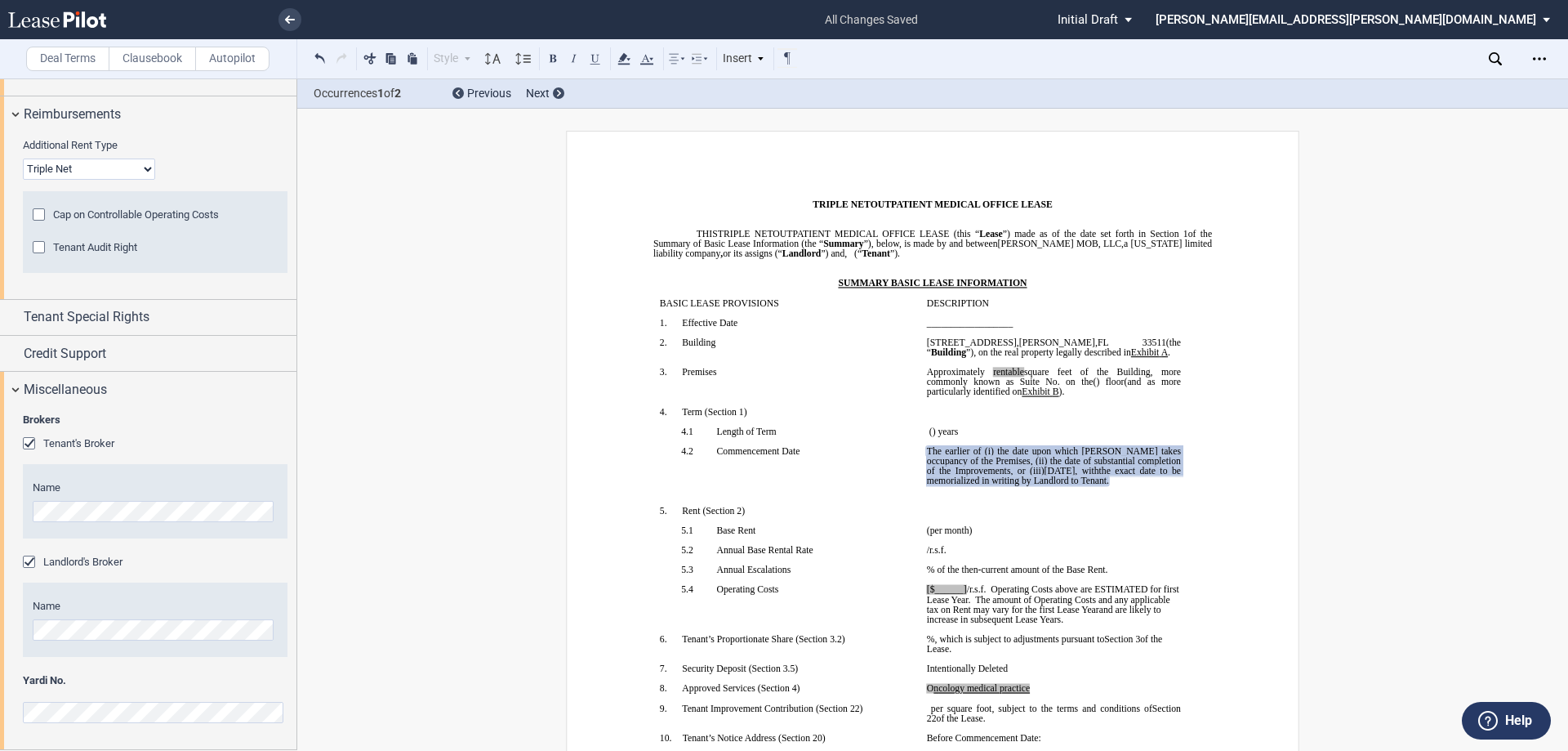
click at [1102, 479] on span "the exact date to be memorialized in writing by Landlord to Tenant" at bounding box center [1055, 475] width 256 height 20
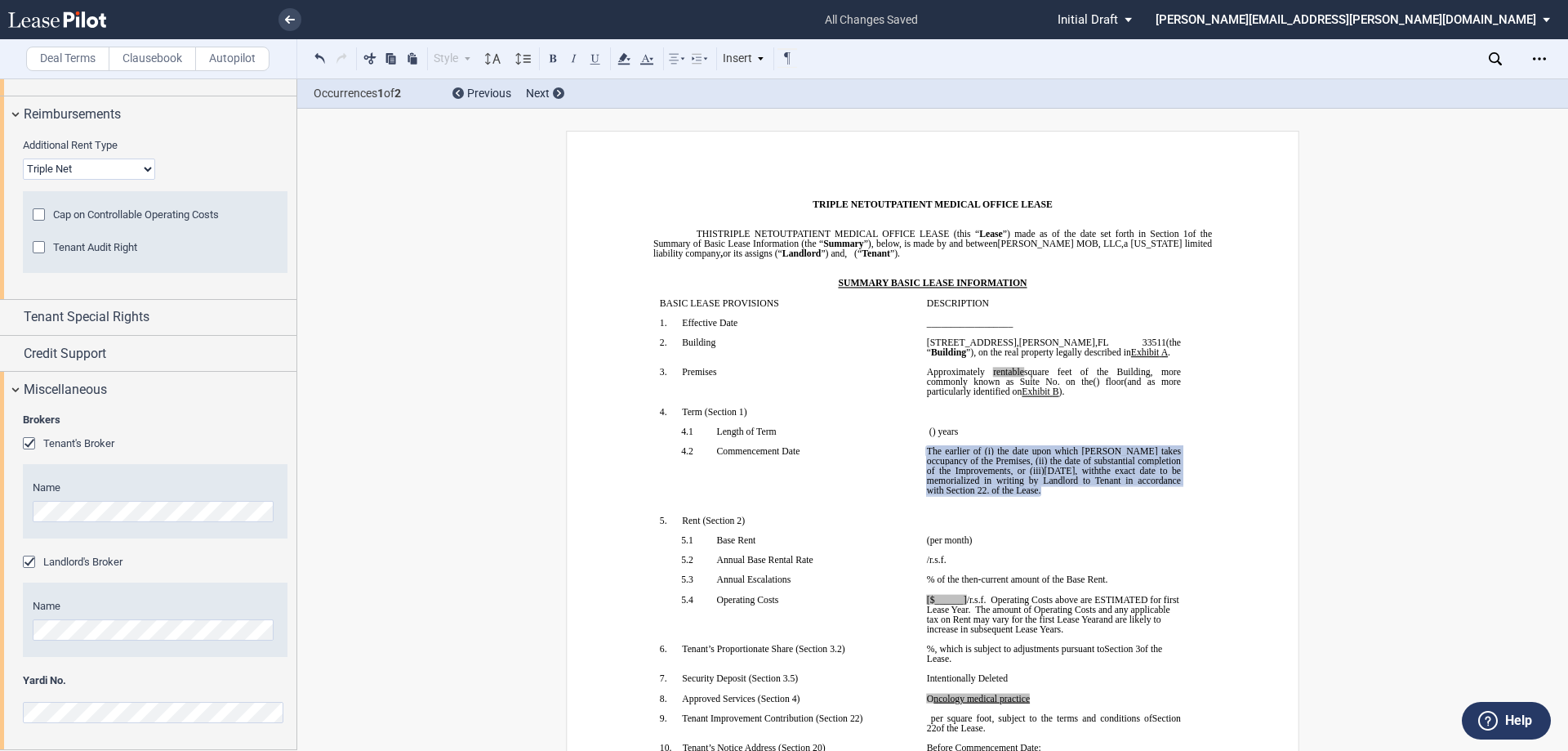
click at [984, 487] on span "the exact date to be memorialized in writing by Landlord to Tenant in accordanc…" at bounding box center [1055, 480] width 256 height 30
click at [1465, 60] on icon at bounding box center [1465, 59] width 6 height 9
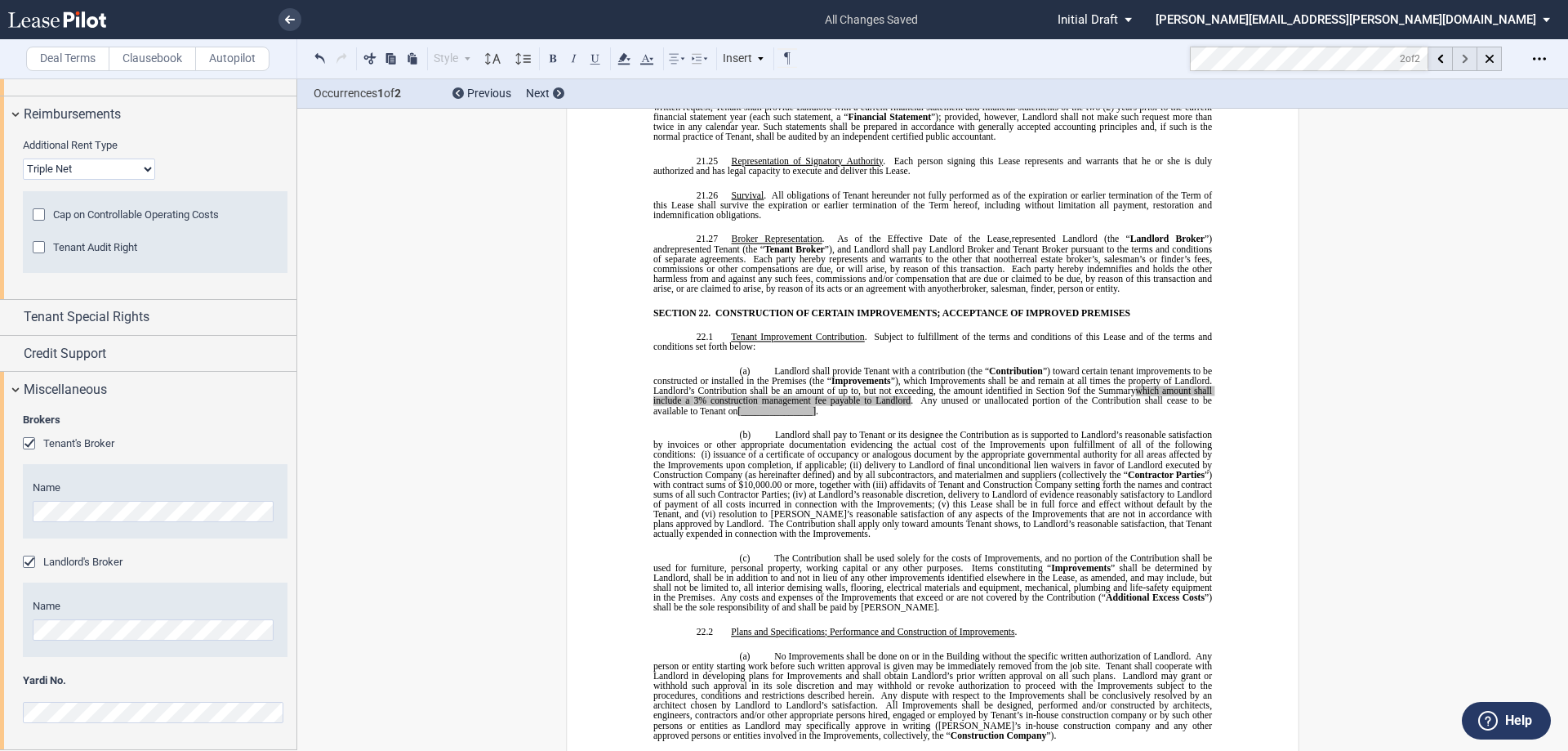
scroll to position [13057, 0]
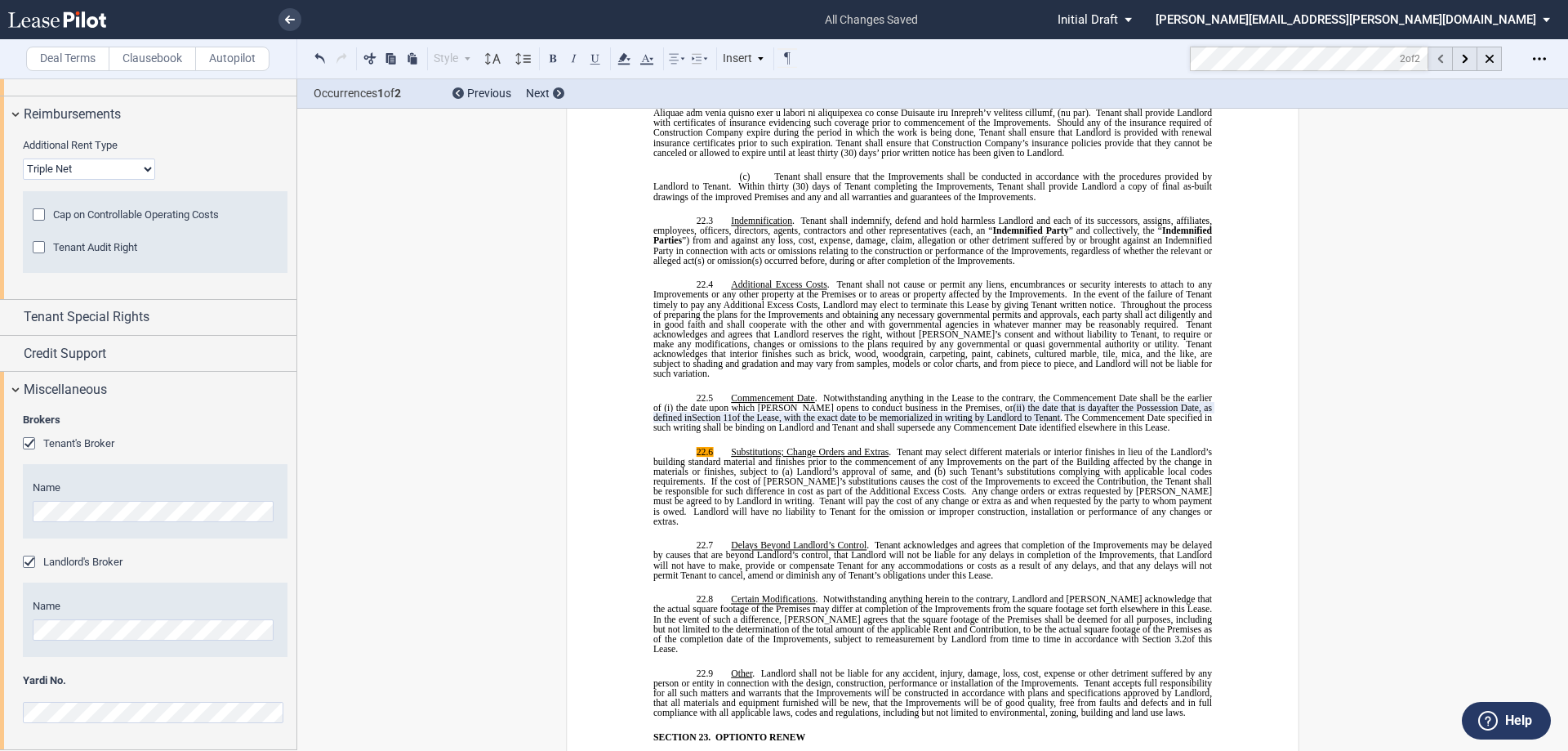
click at [1445, 63] on div at bounding box center [1440, 59] width 25 height 25
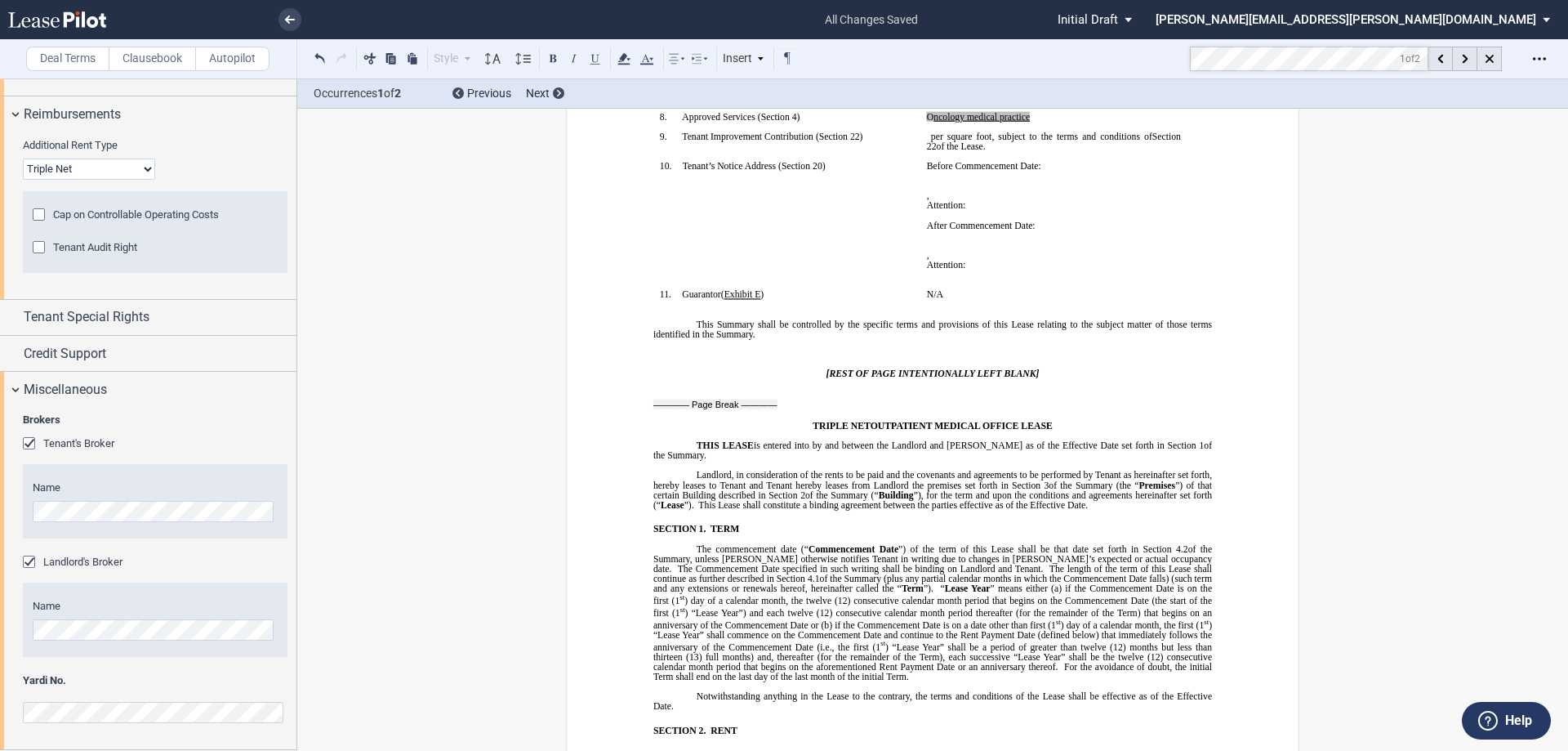
scroll to position [129, 0]
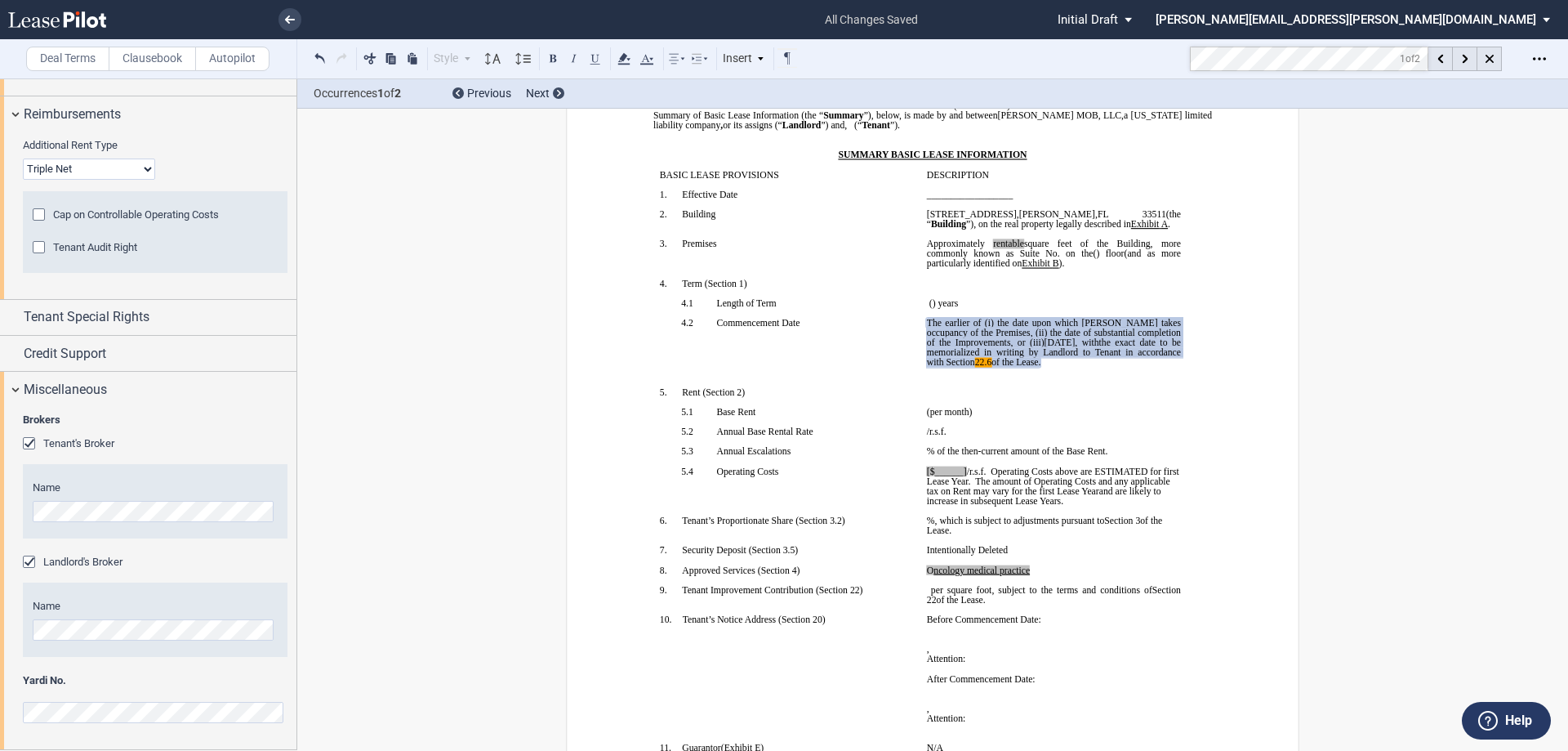
click at [989, 358] on span "the exact date to be memorialized in writing by Landlord to Tenant in accordanc…" at bounding box center [1055, 352] width 256 height 30
drag, startPoint x: 940, startPoint y: 324, endPoint x: 1073, endPoint y: 342, distance: 134.2
click at [1073, 342] on span "The earlier of (i) the date upon which [PERSON_NAME] takes occupancy of the Pre…" at bounding box center [1055, 342] width 256 height 50
click at [1464, 65] on div at bounding box center [1465, 59] width 25 height 25
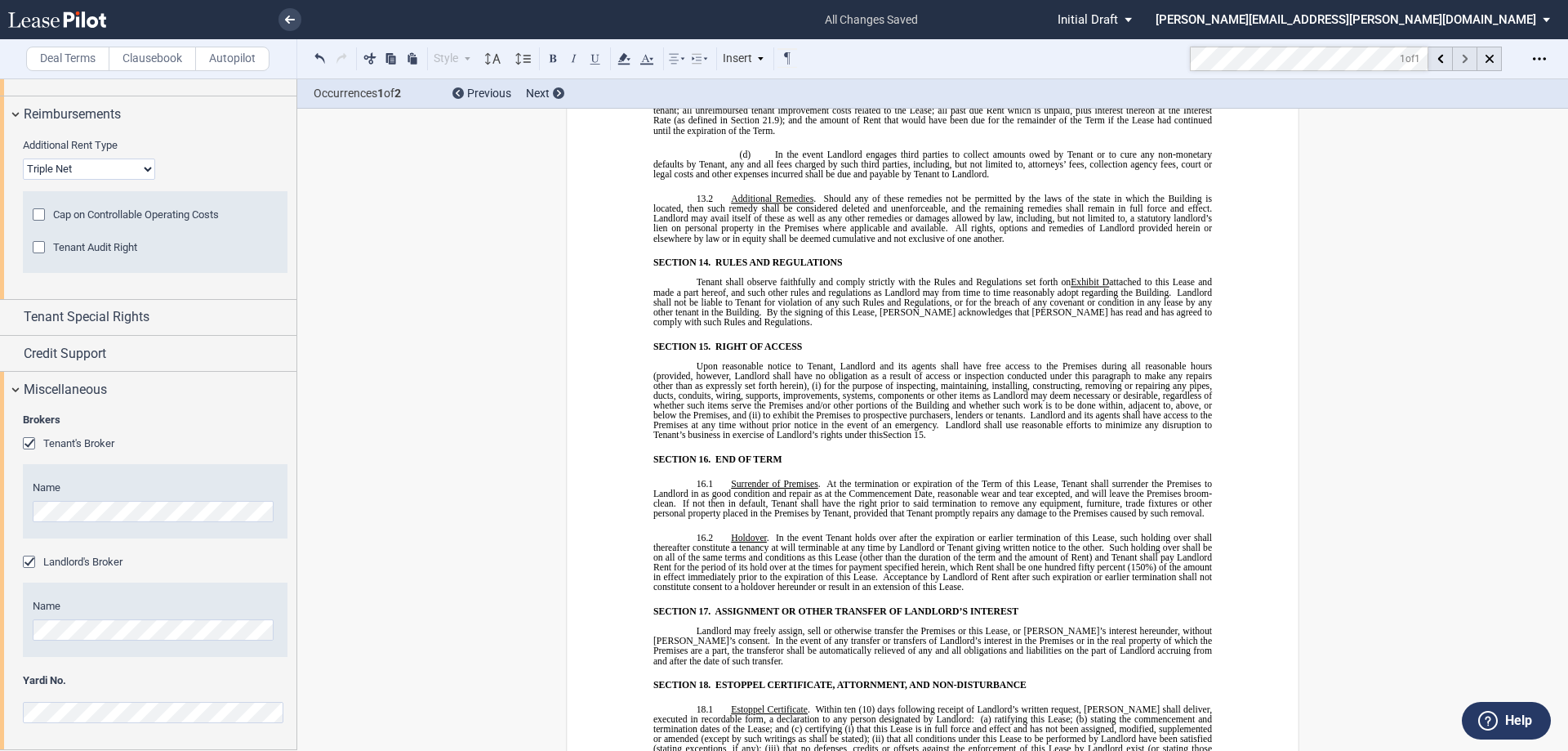
scroll to position [13057, 0]
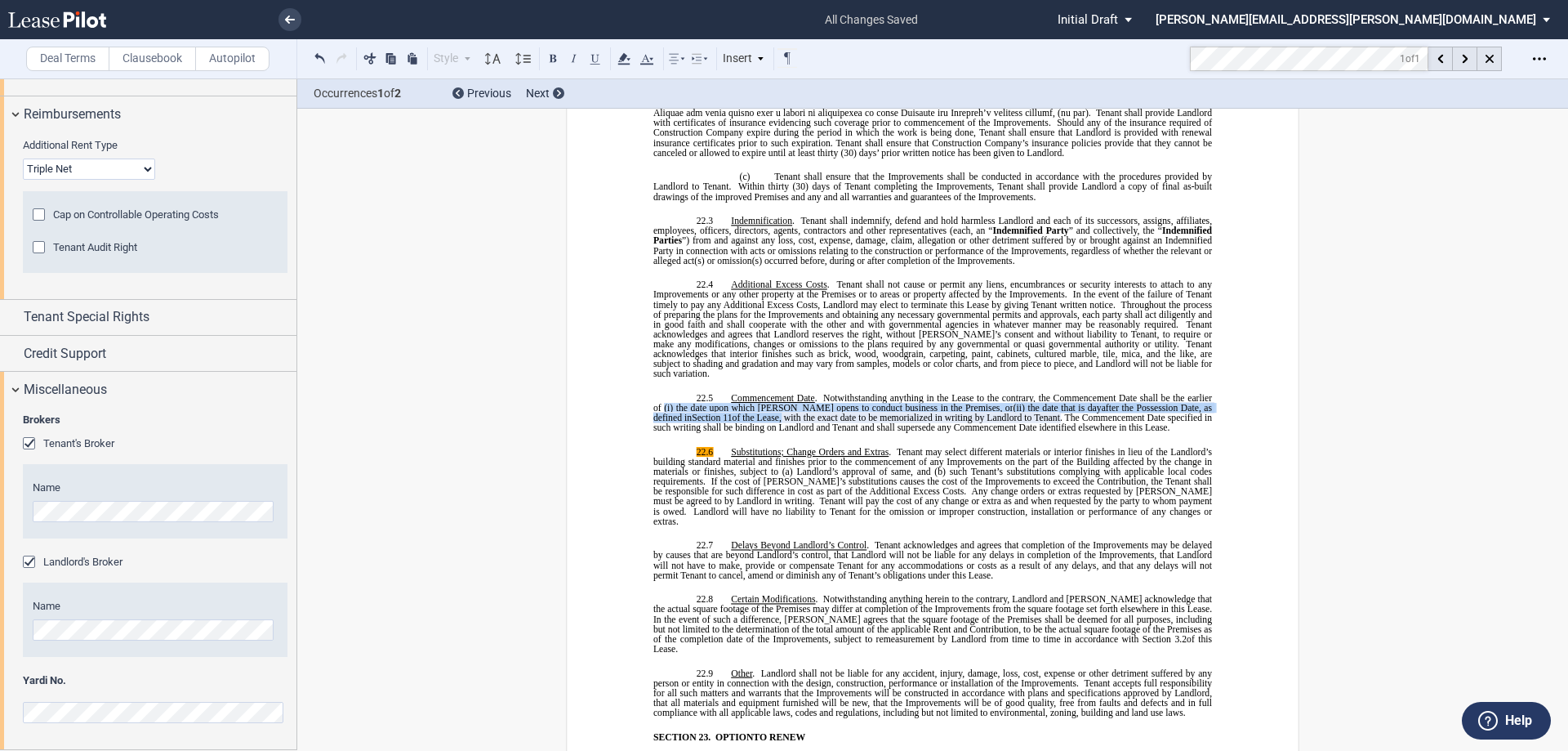
drag, startPoint x: 659, startPoint y: 318, endPoint x: 749, endPoint y: 325, distance: 90.3
click at [749, 393] on p "22.5 Commencement Date . Notwithstanding anything in the Lease to the contrary,…" at bounding box center [933, 413] width 558 height 39
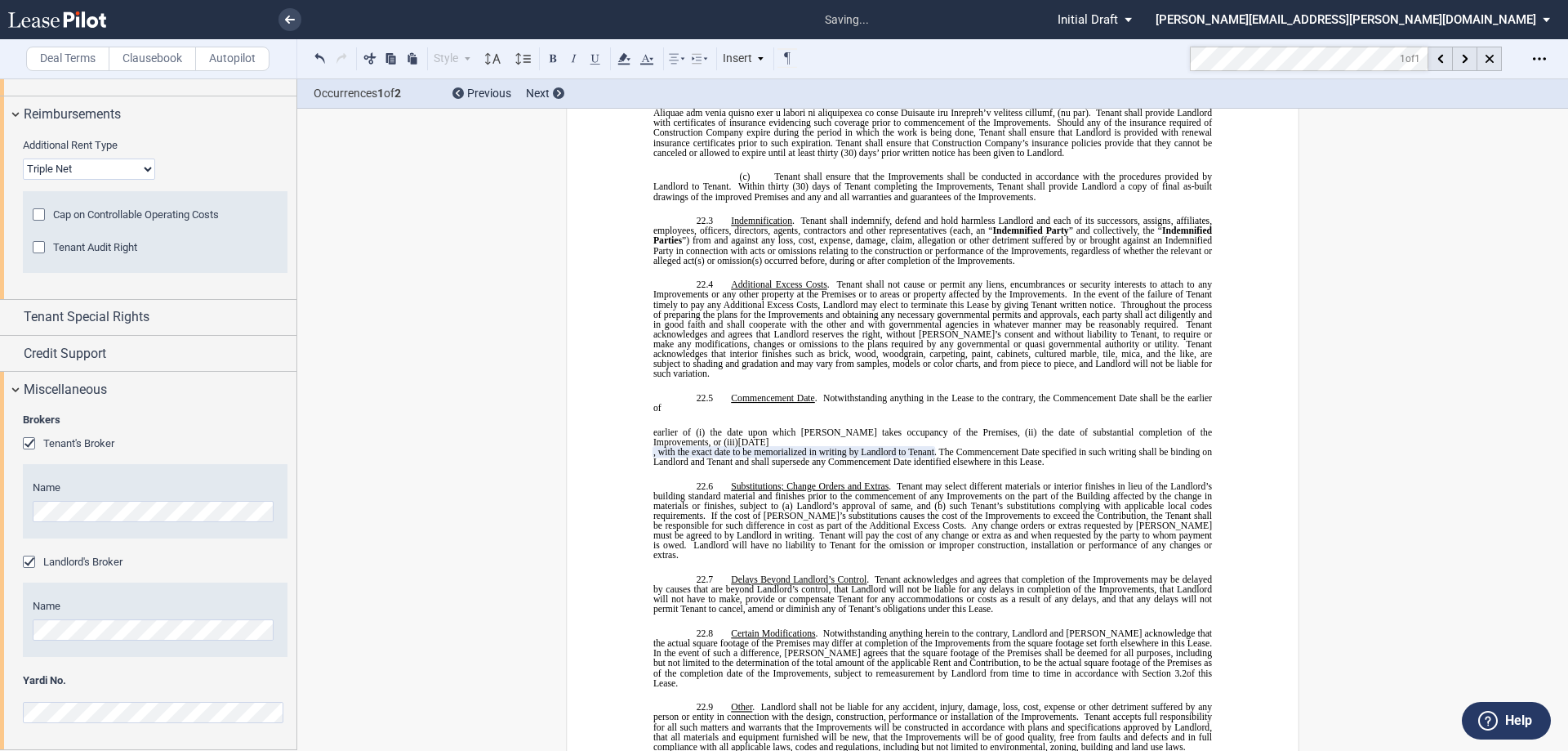
click at [677, 393] on p "22.5 Commencement Date . Notwithstanding anything in the Lease to the contrary,…" at bounding box center [933, 430] width 558 height 73
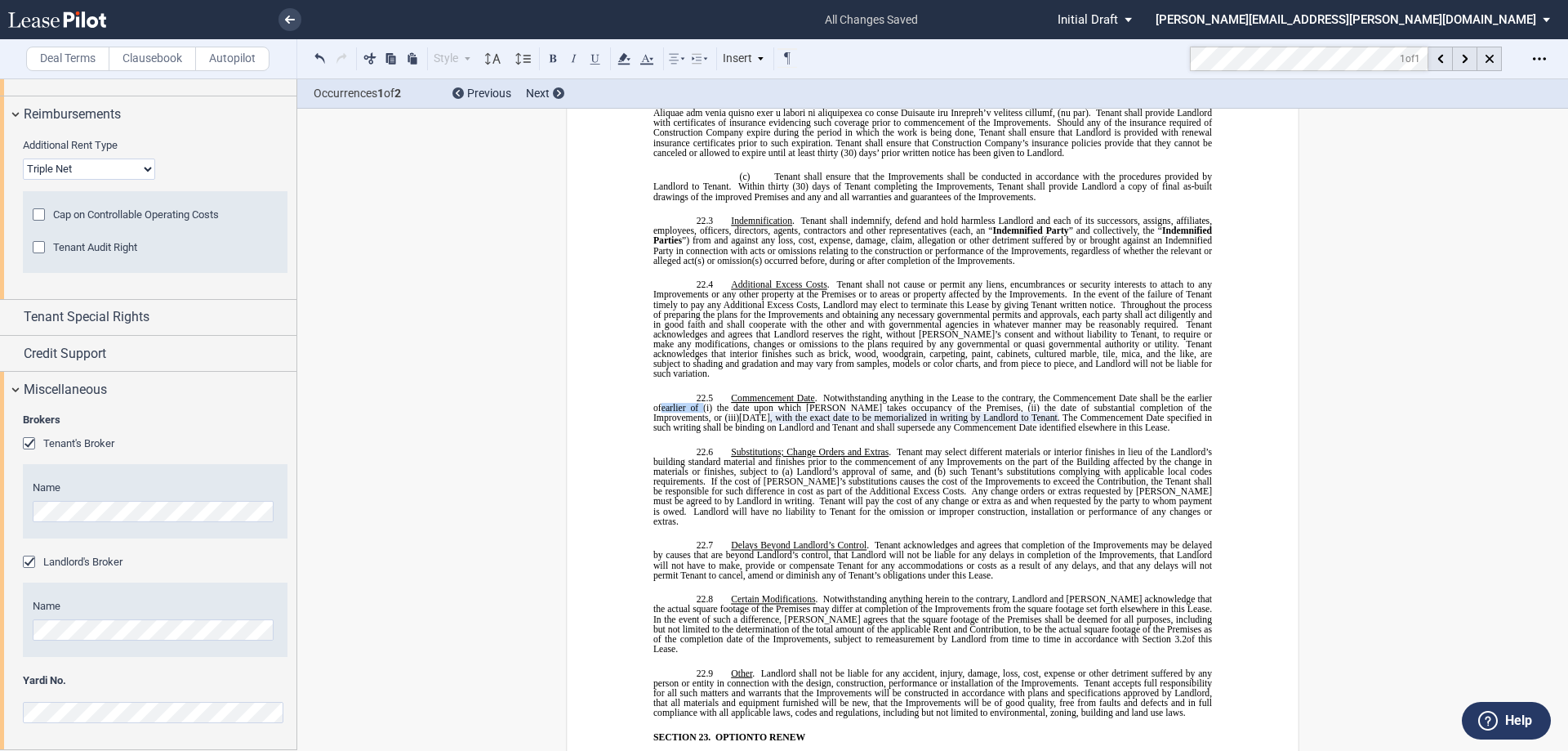
drag, startPoint x: 699, startPoint y: 319, endPoint x: 661, endPoint y: 319, distance: 38.0
click at [661, 403] on span "earlier of (i)" at bounding box center [686, 408] width 50 height 10
drag, startPoint x: 674, startPoint y: 329, endPoint x: 964, endPoint y: 330, distance: 290.0
click at [964, 393] on p "22.5 Commencement Date . Notwithstanding anything in the Lease to the contrary,…" at bounding box center [933, 413] width 558 height 39
click at [1149, 57] on md-toolbar "Deal Terms Clausebook Autopilot Style SECTION 1. Section 1.1 Subsection 1 (a) S…" at bounding box center [784, 59] width 1568 height 40
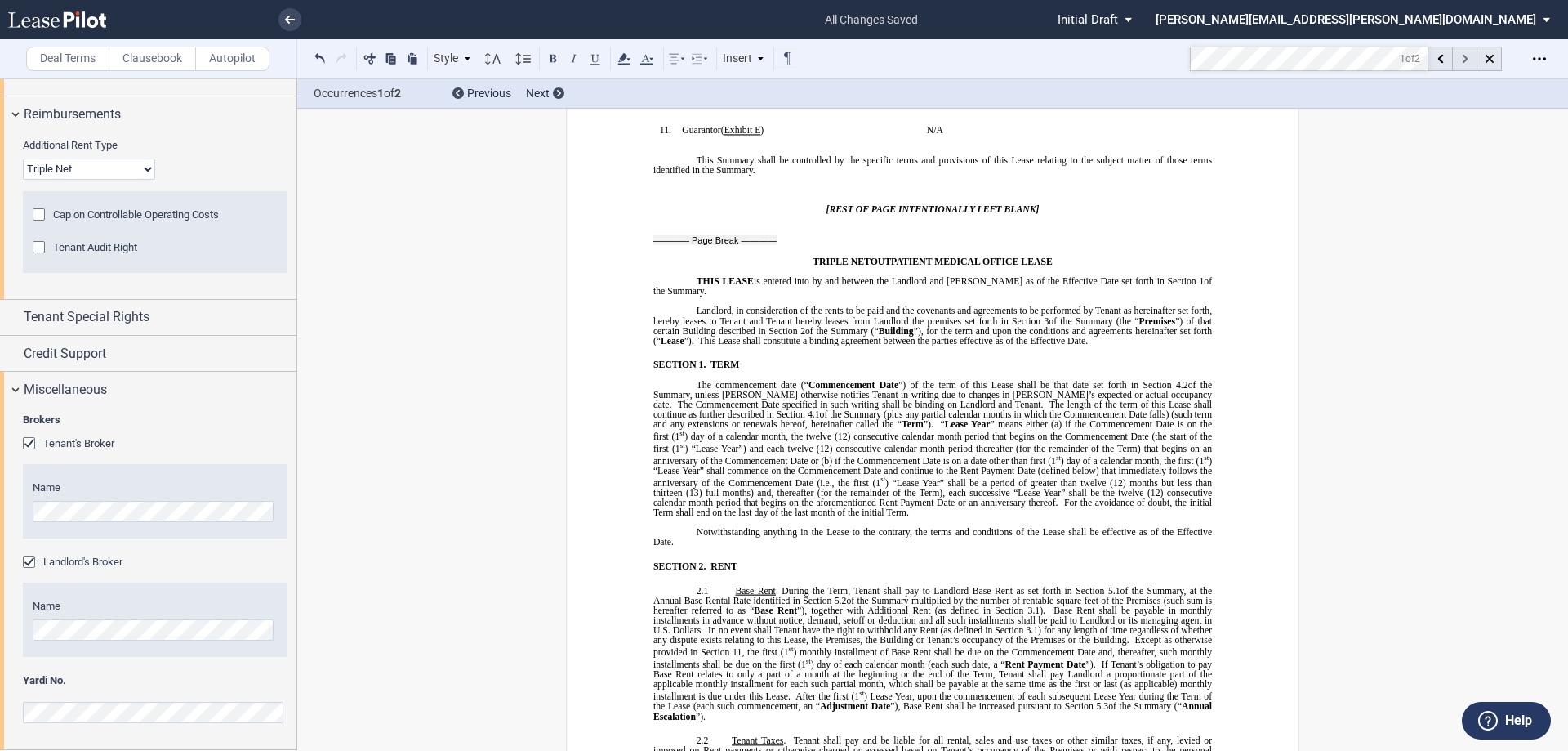
scroll to position [108, 0]
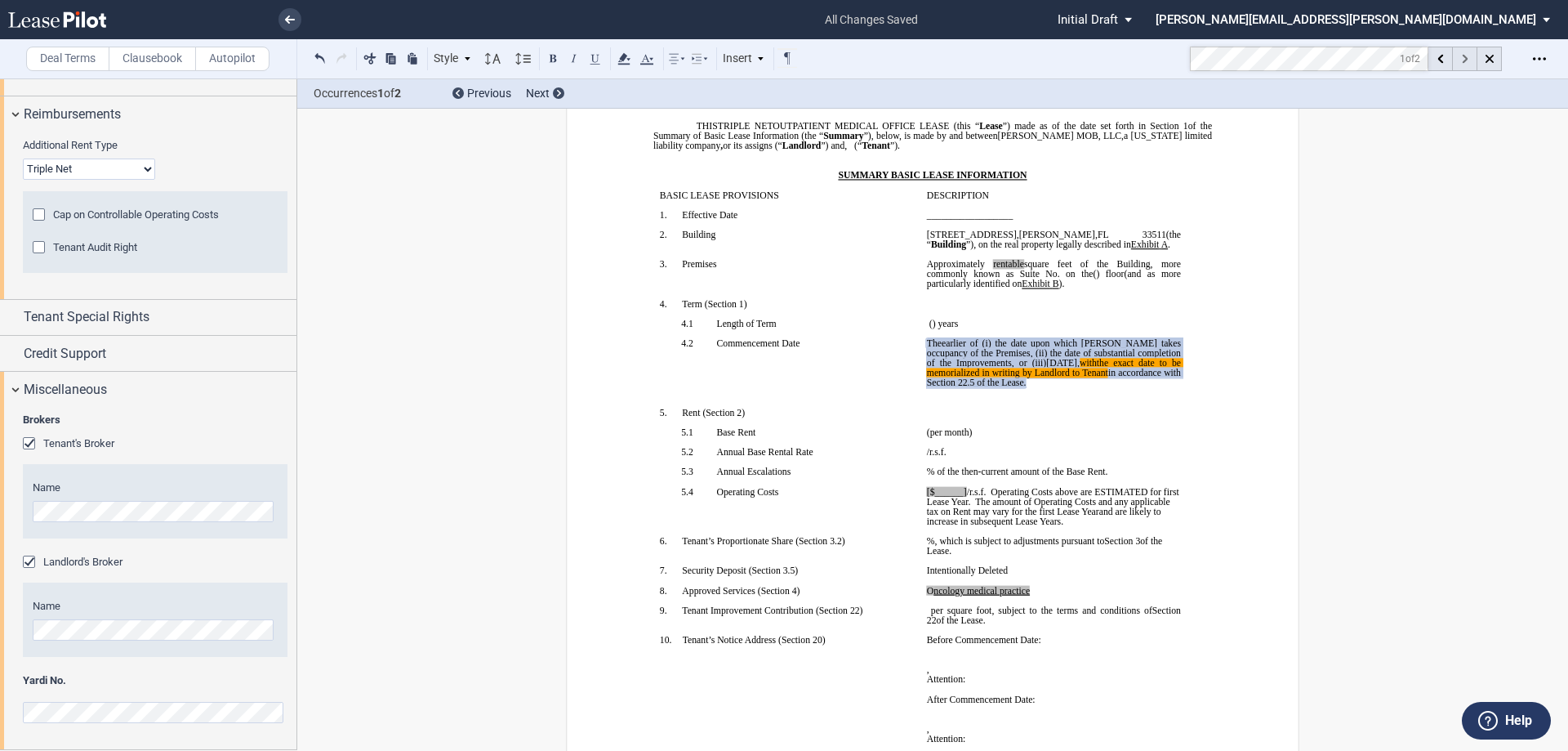
click at [1467, 62] on icon at bounding box center [1465, 59] width 6 height 9
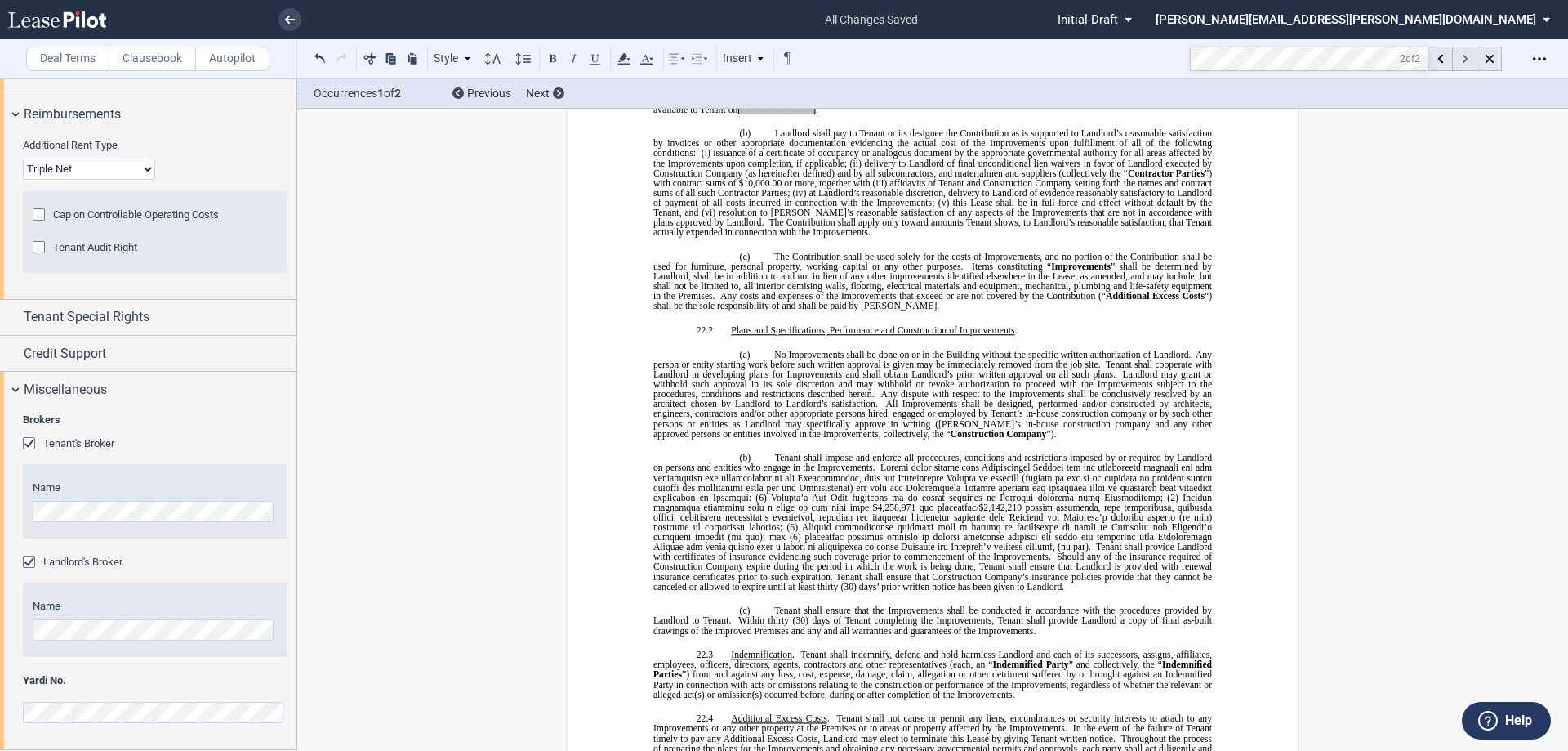
scroll to position [13023, 0]
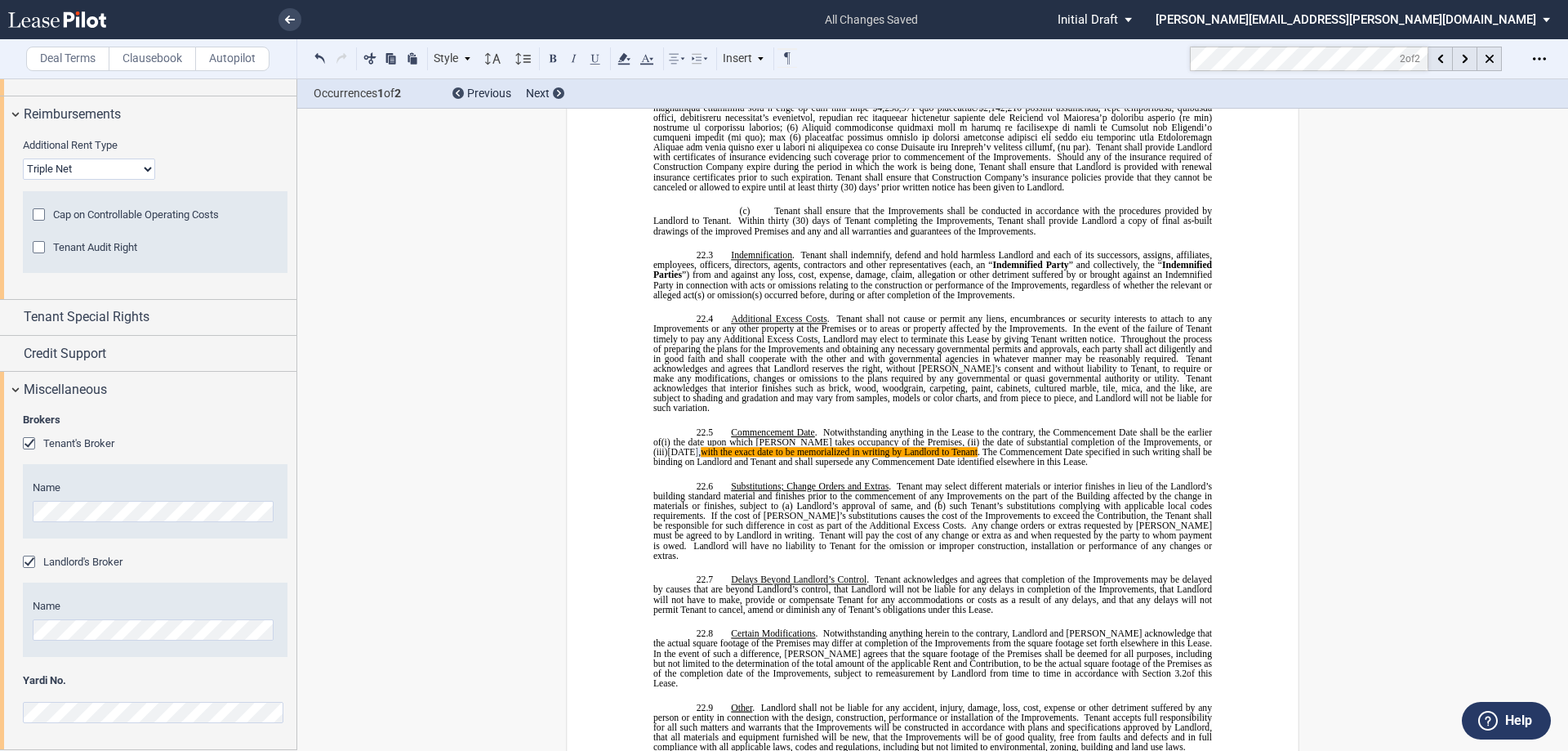
click at [1016, 447] on span ". The Commencement Date specified in such writing shall be binding on Landlord …" at bounding box center [934, 456] width 561 height 20
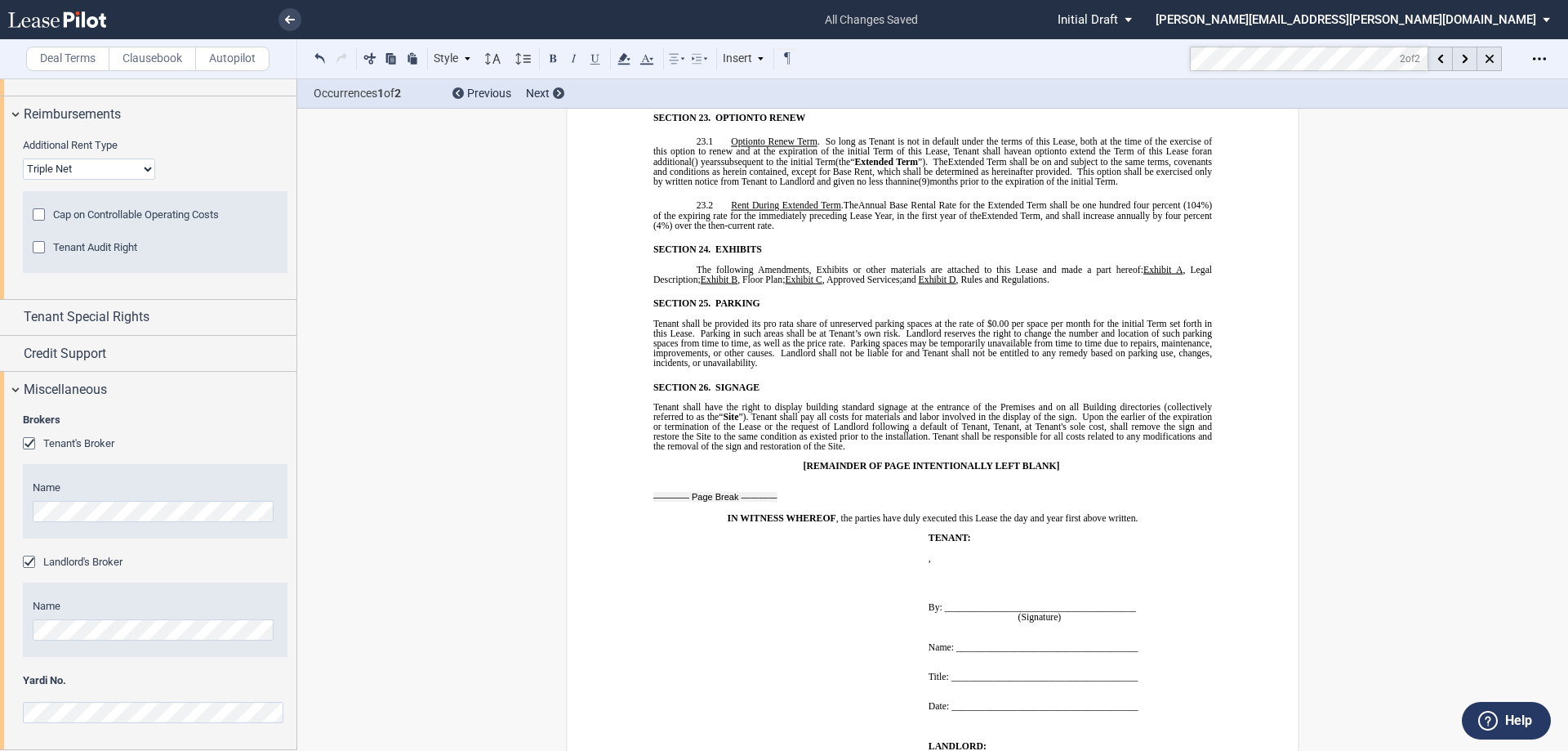
scroll to position [13431, 0]
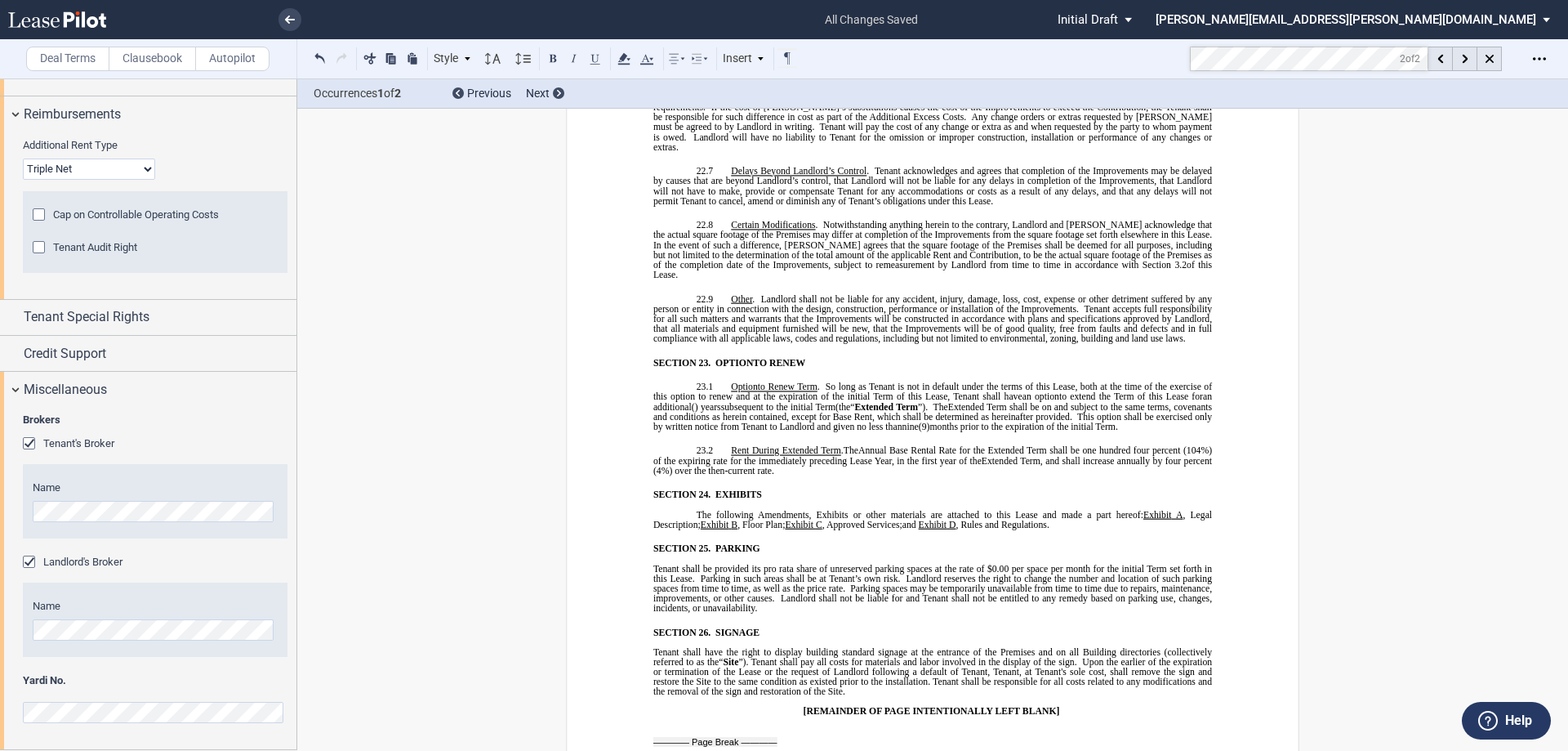
click at [700, 52] on icon at bounding box center [700, 59] width 20 height 20
click at [790, 91] on use at bounding box center [786, 90] width 10 height 13
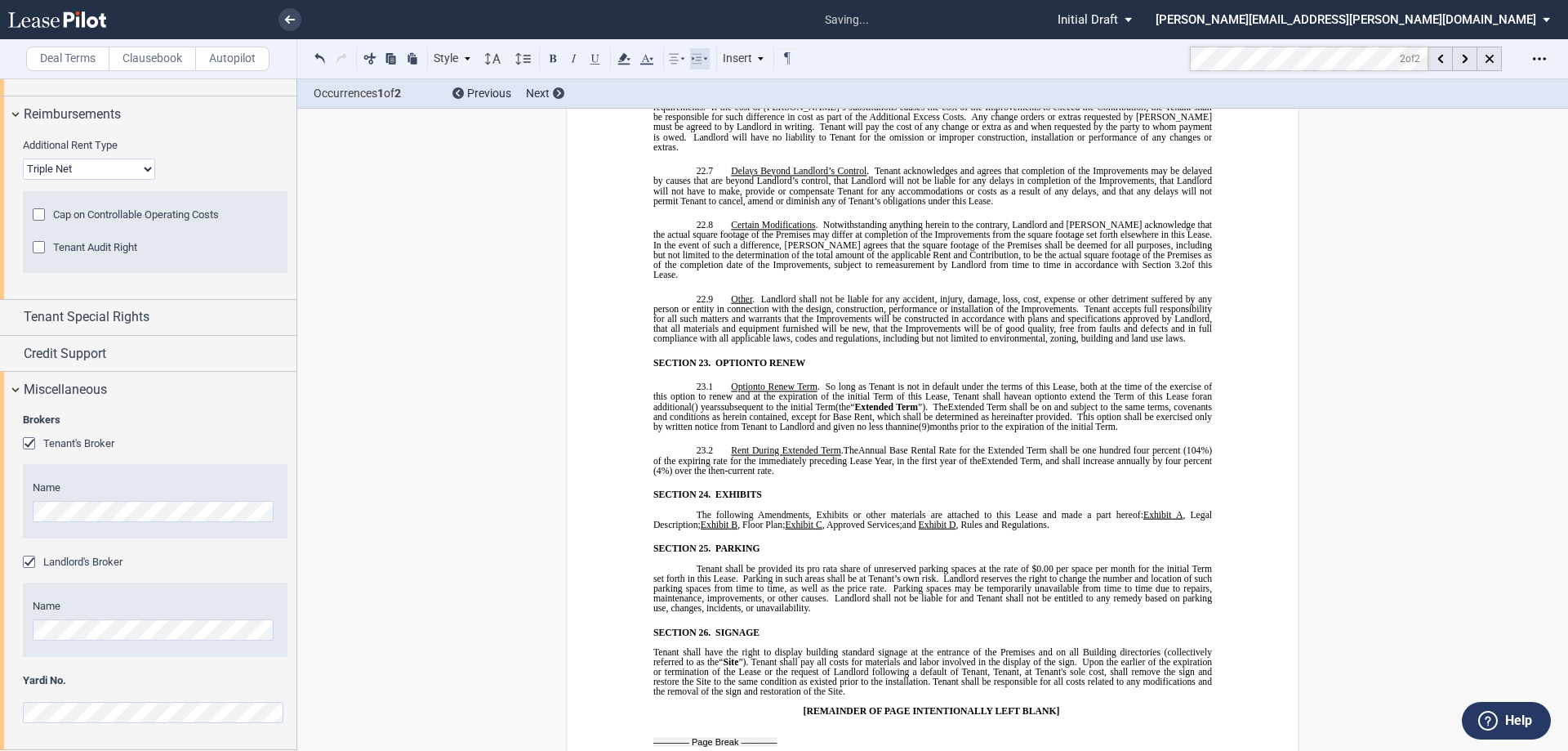
click at [695, 59] on icon at bounding box center [700, 59] width 20 height 20
click at [781, 94] on use at bounding box center [786, 90] width 10 height 13
click at [789, 91] on use at bounding box center [786, 90] width 10 height 13
click at [803, 543] on div "﻿ ﻿ !!SET_LEVEL_0!! !!MOB_LEVEL_1!! SECTION 25. ​PARKING ​ ﻿ Tenant shall be pr…" at bounding box center [933, 589] width 558 height 93
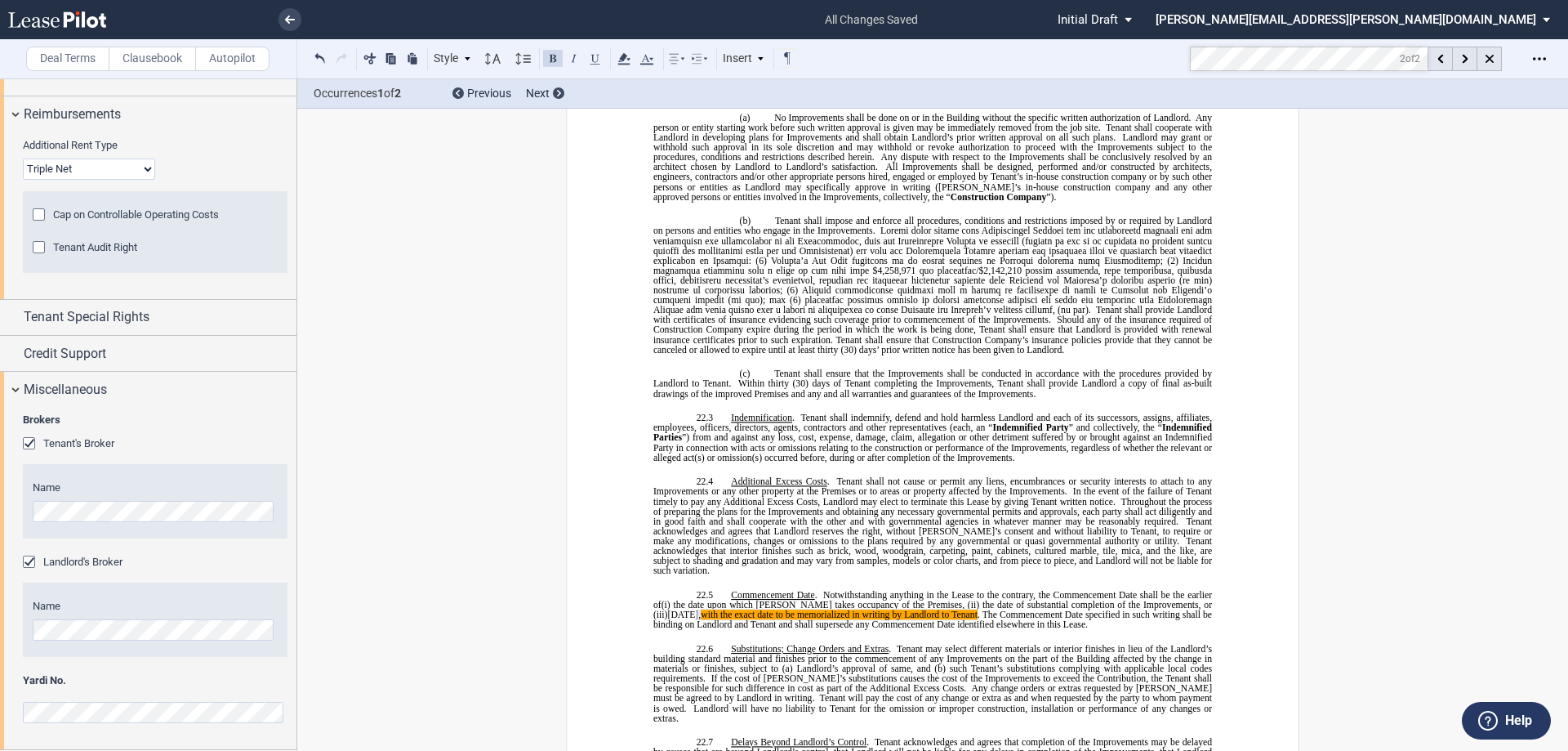
scroll to position [12860, 0]
drag, startPoint x: 1115, startPoint y: 417, endPoint x: 1119, endPoint y: 409, distance: 8.9
click at [1116, 496] on span at bounding box center [1119, 502] width 6 height 10
click at [1488, 56] on icon at bounding box center [1490, 59] width 9 height 9
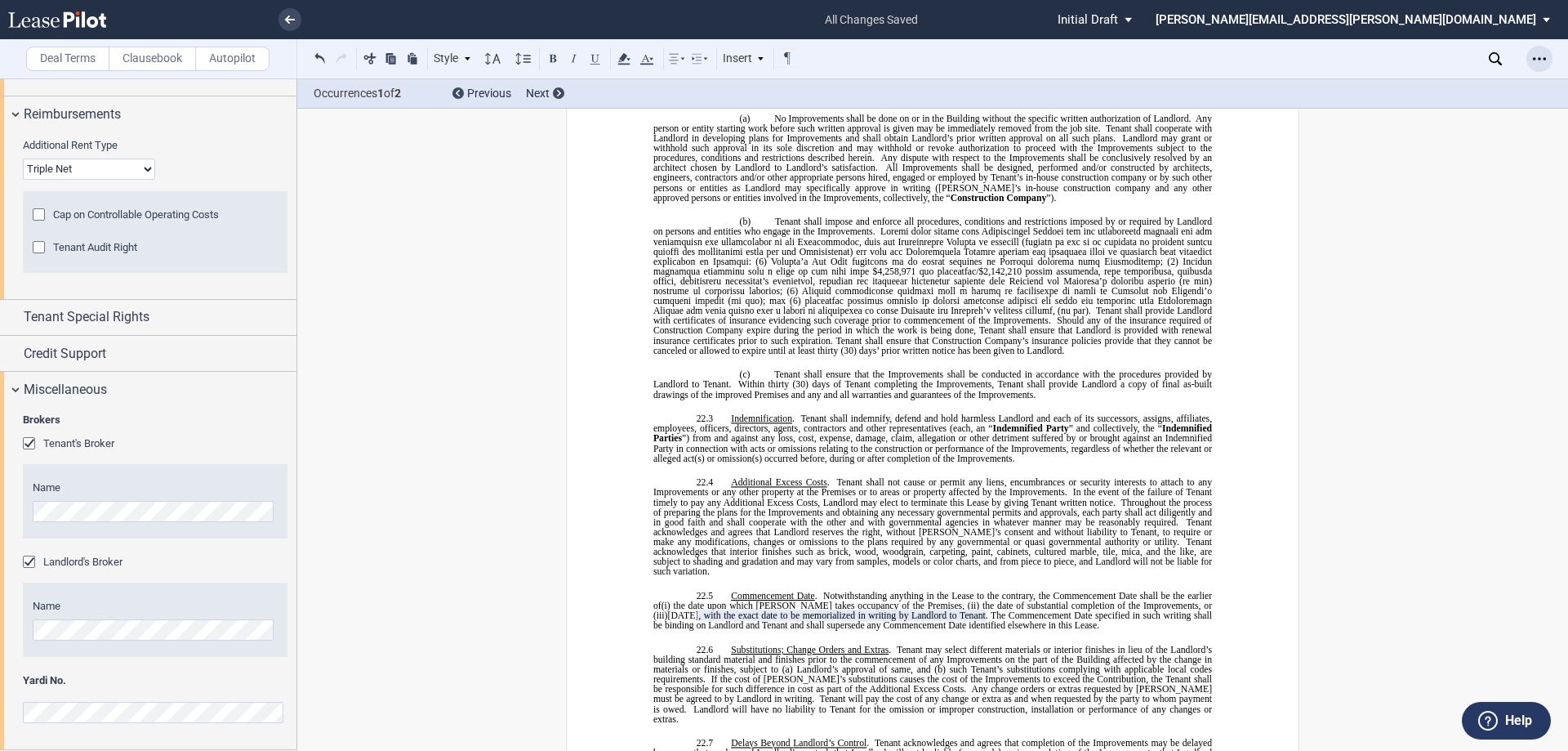
click at [1541, 61] on icon "Open Lease options menu" at bounding box center [1539, 58] width 13 height 13
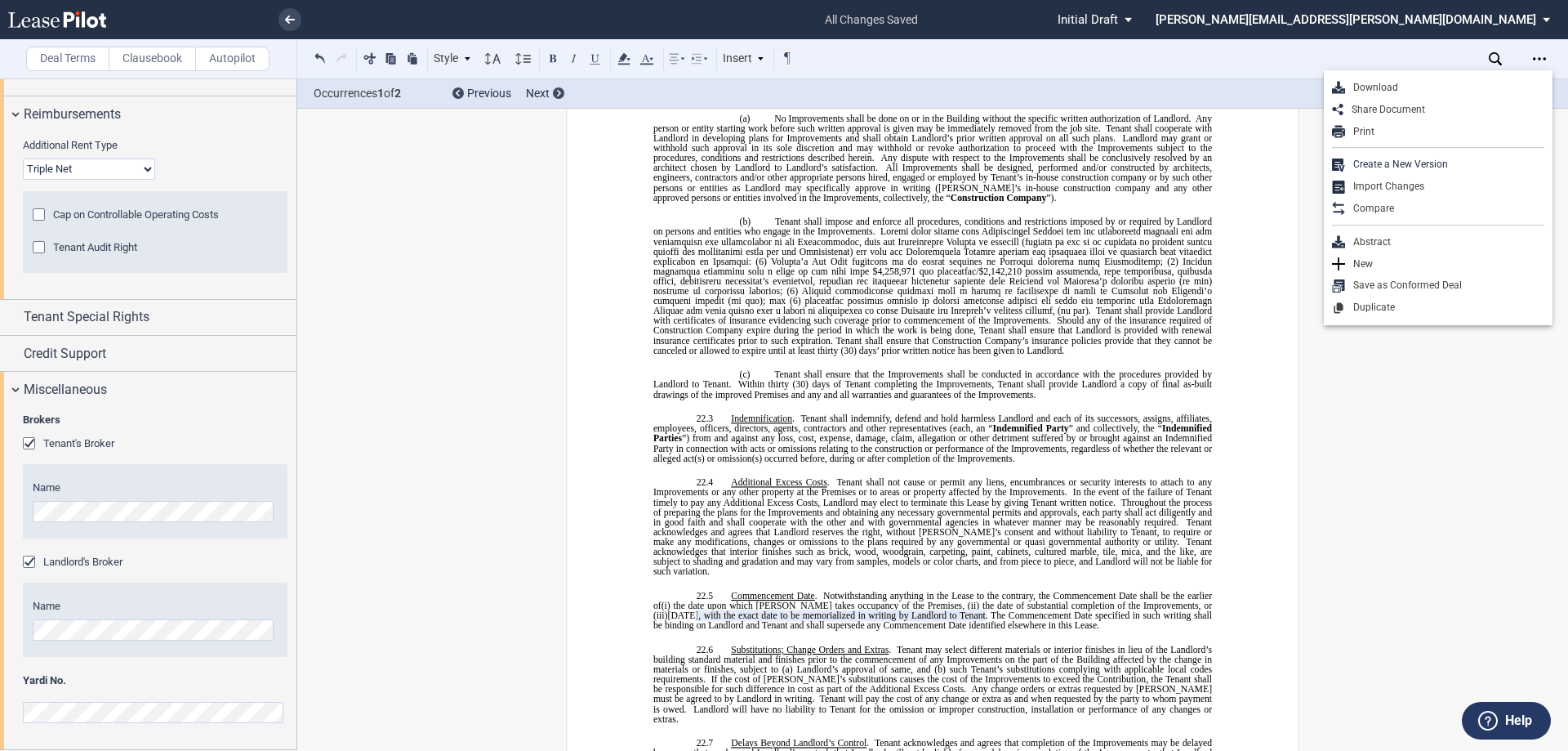
click at [1199, 226] on span at bounding box center [934, 271] width 561 height 89
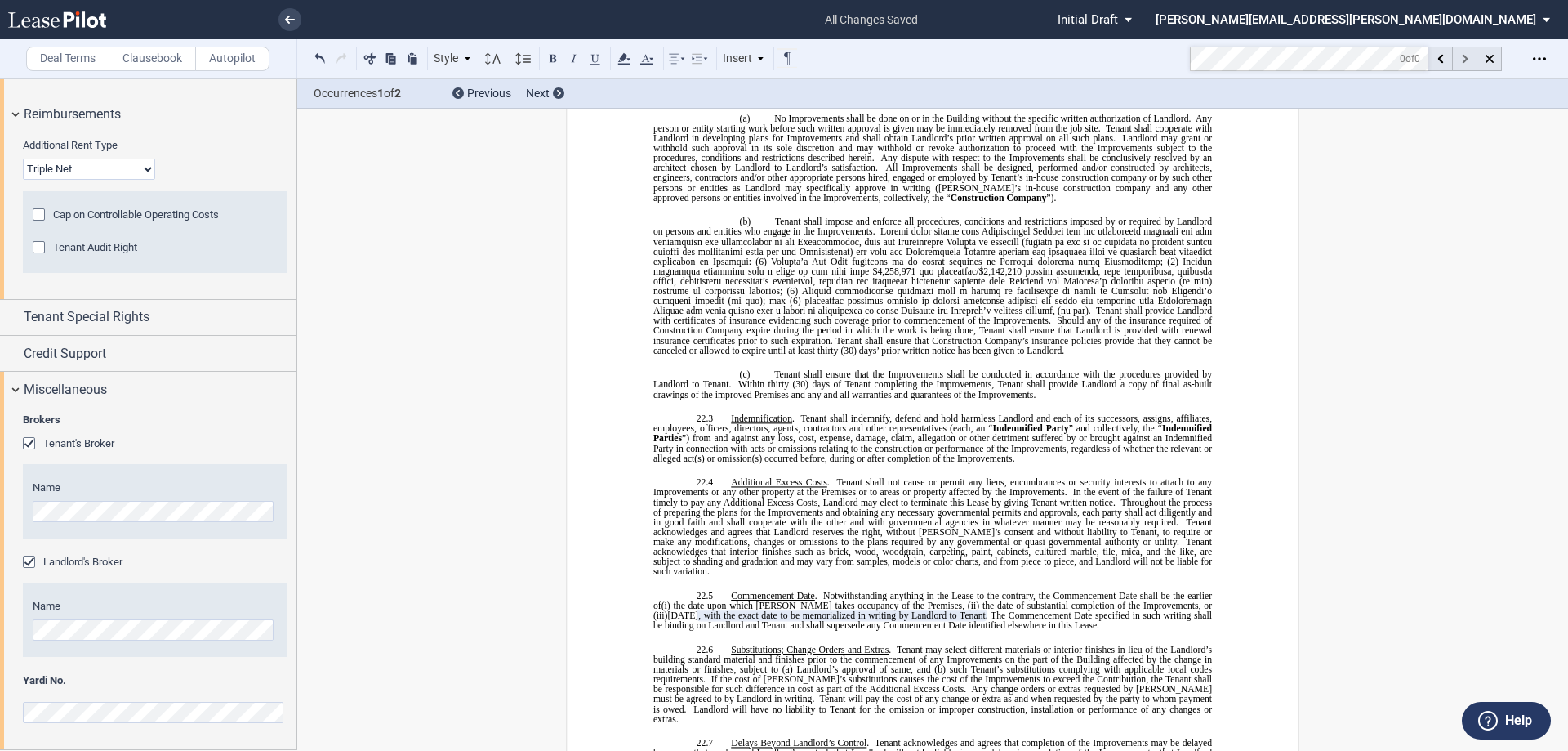
click at [1465, 59] on icon at bounding box center [1465, 59] width 6 height 9
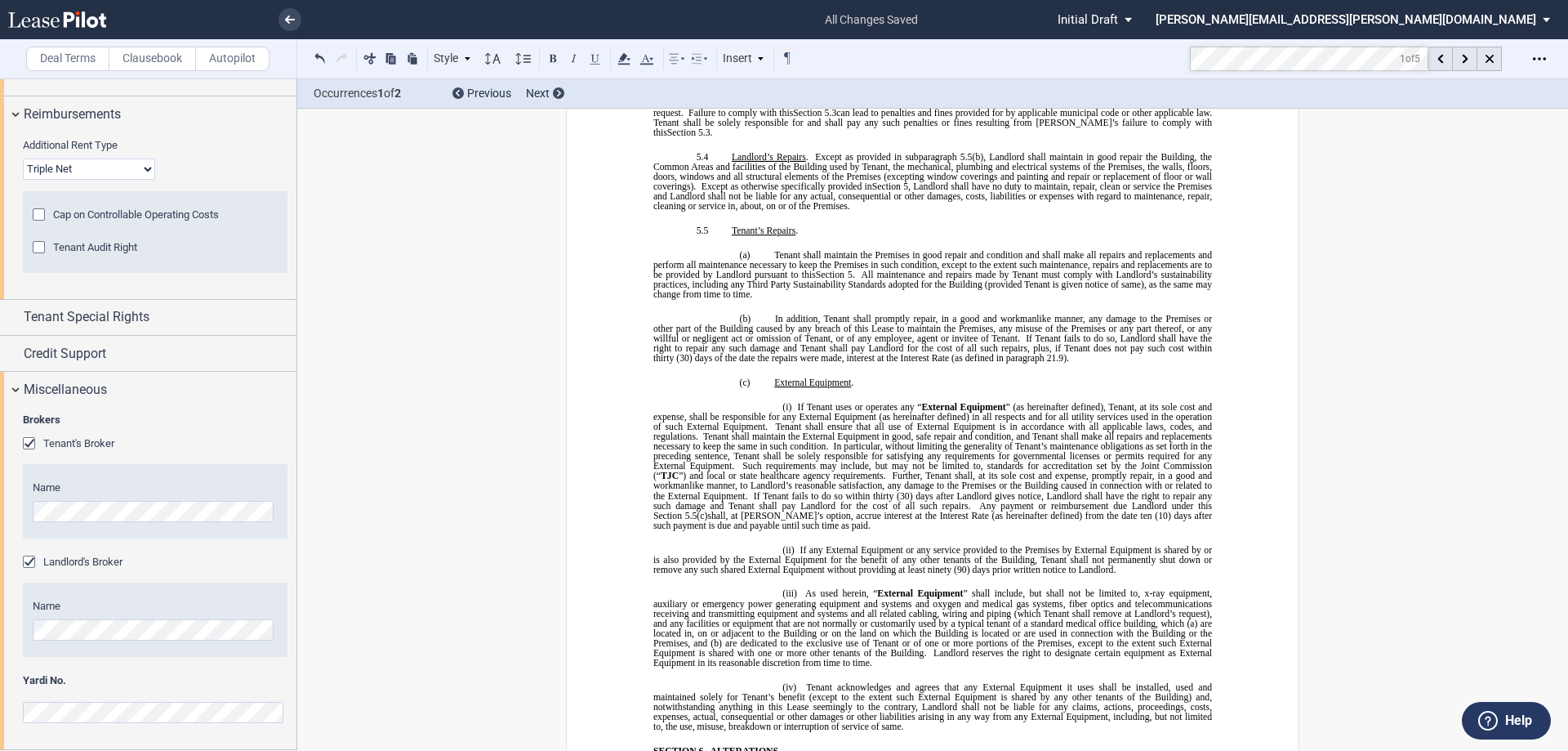
scroll to position [237, 0]
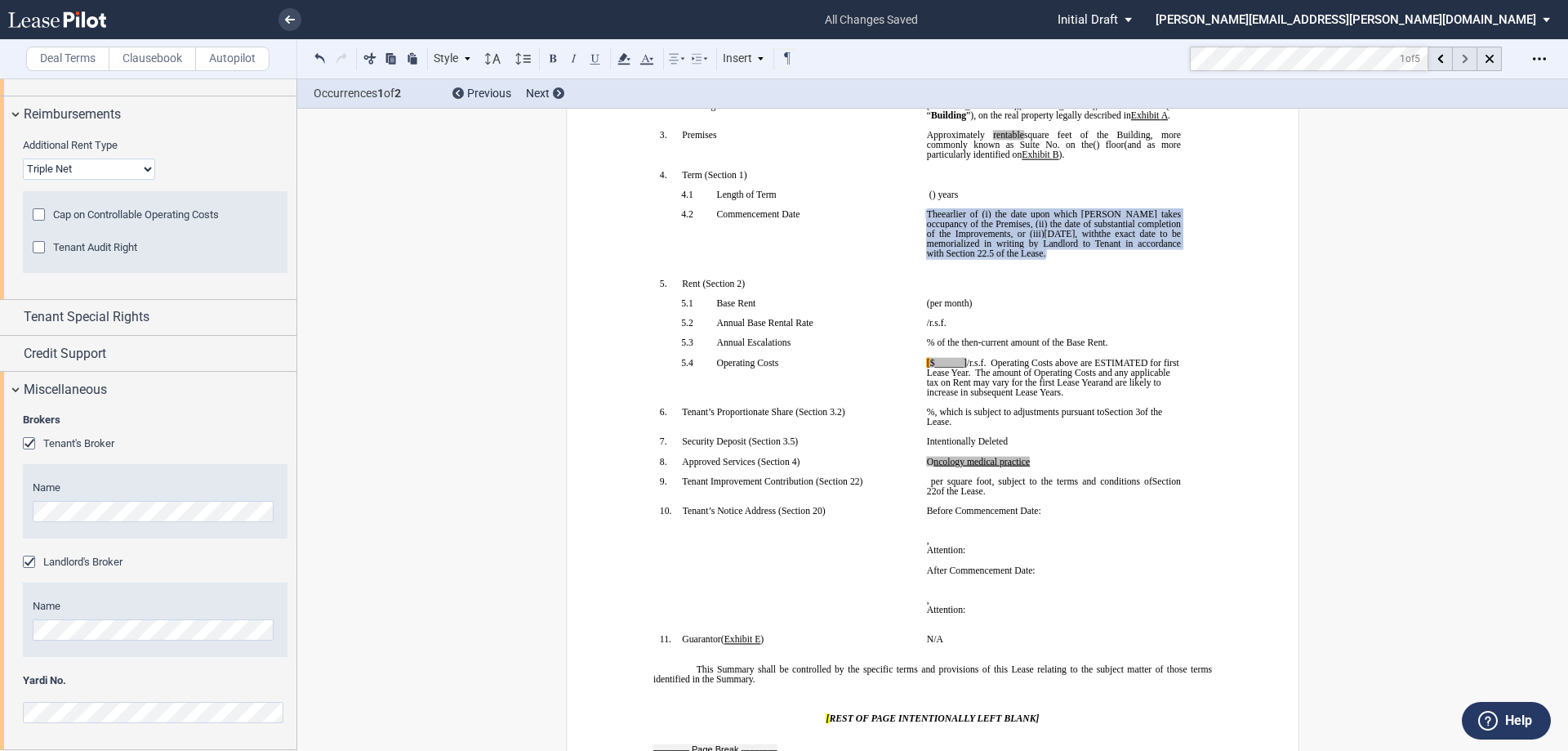
click at [1462, 57] on div at bounding box center [1465, 59] width 25 height 25
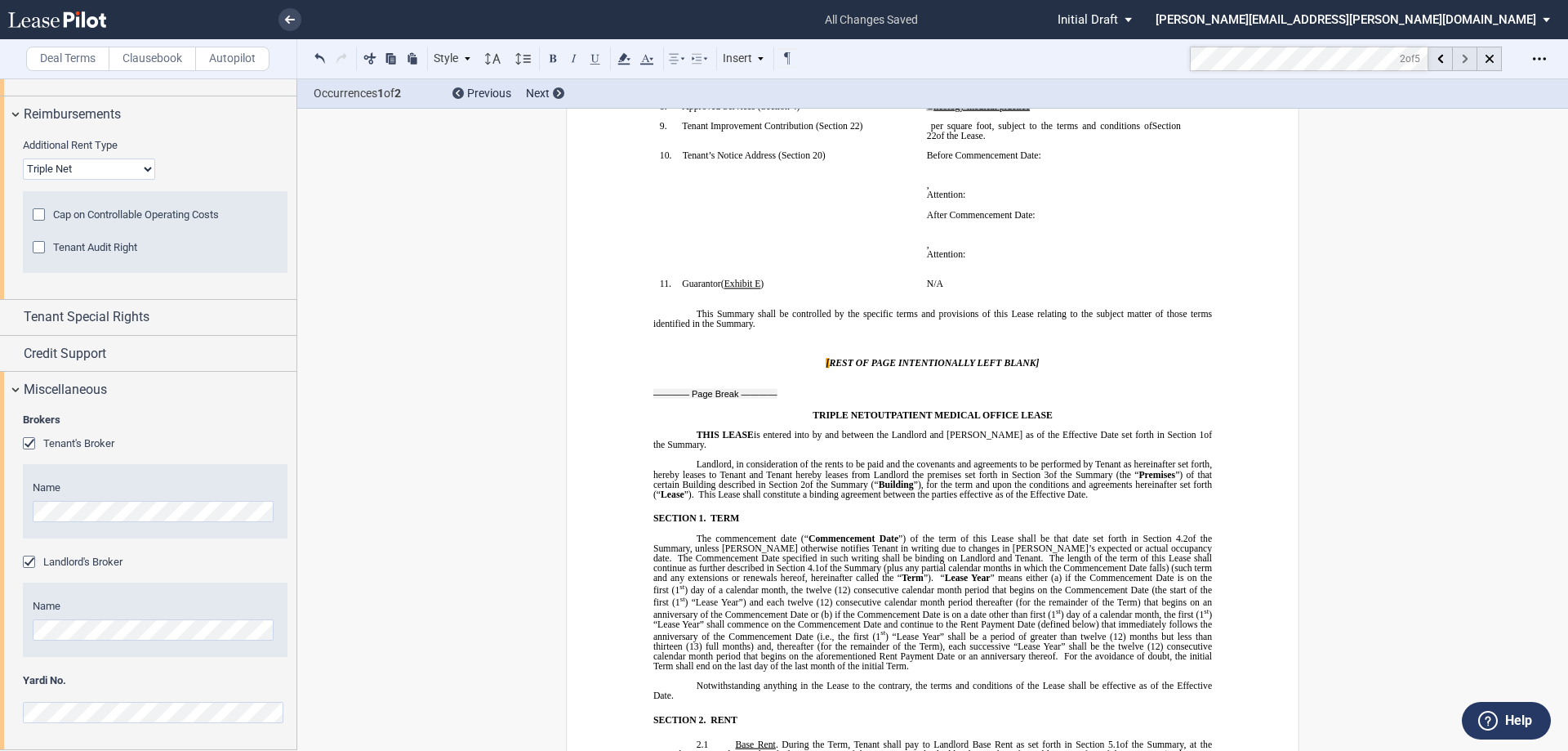
click at [1462, 57] on div at bounding box center [1465, 59] width 25 height 25
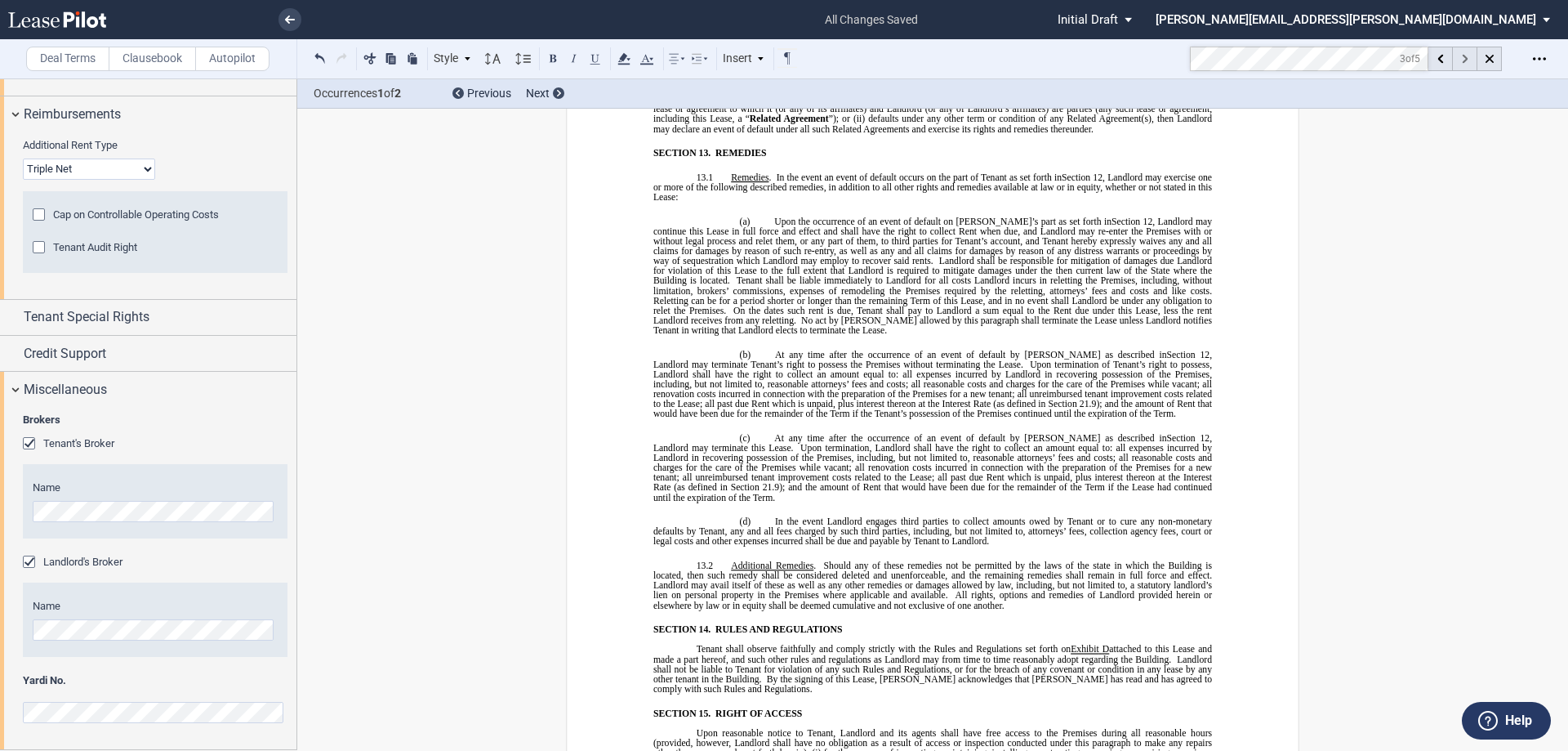
scroll to position [12290, 0]
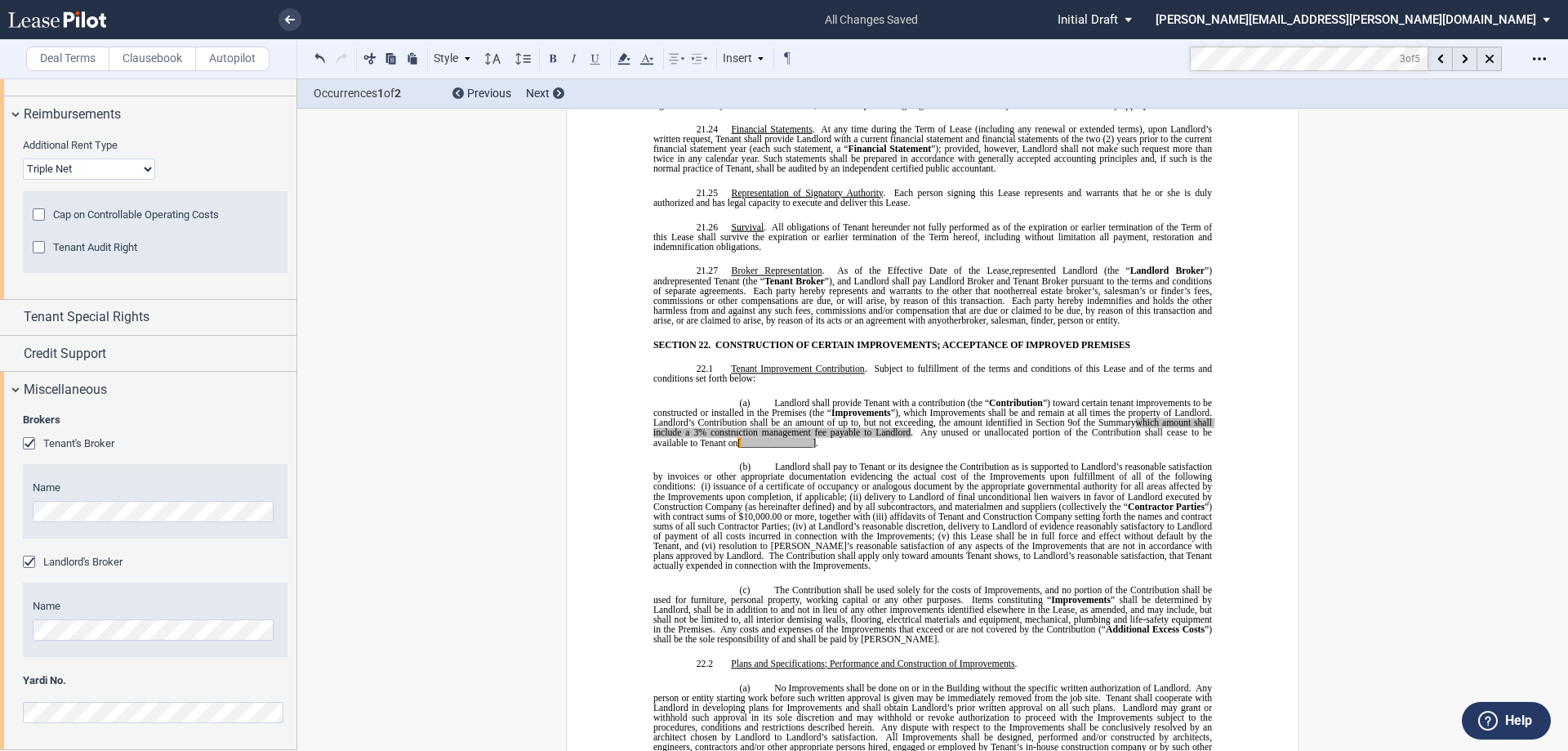
click at [874, 491] on span "delivery to Landlord of final unconditional lien waivers in favor of Landlord e…" at bounding box center [934, 501] width 561 height 20
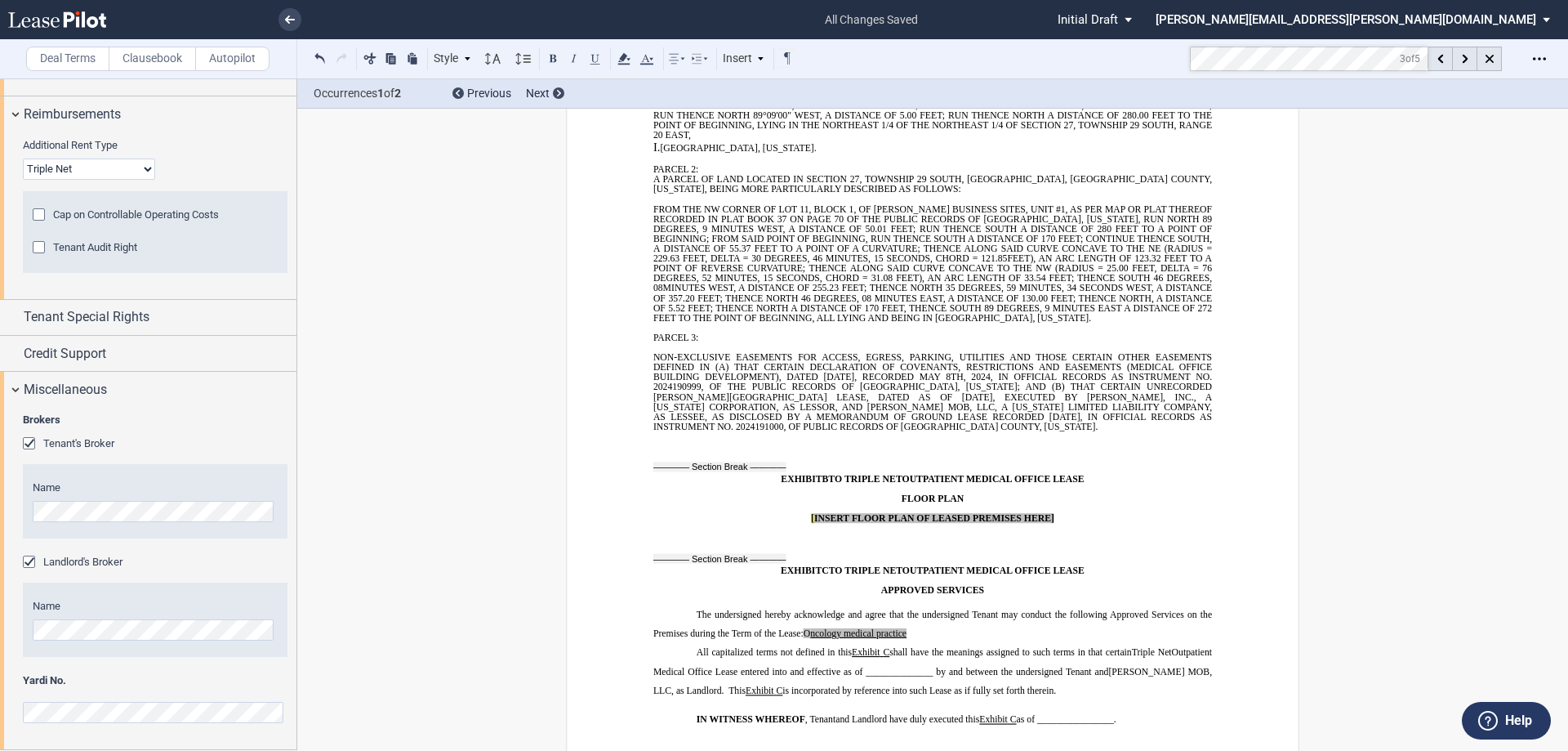
scroll to position [14742, 0]
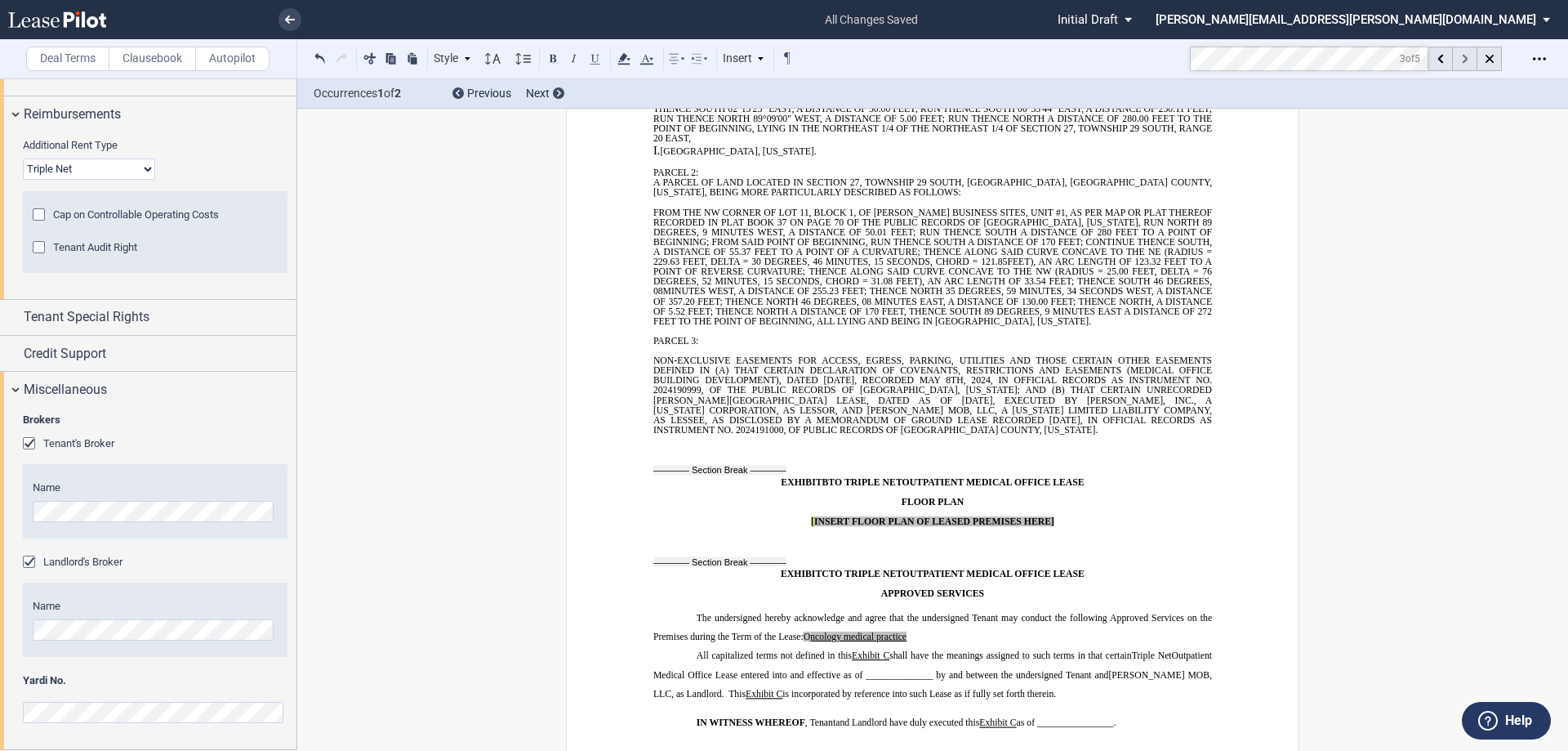
click at [1464, 56] on use at bounding box center [1465, 59] width 6 height 9
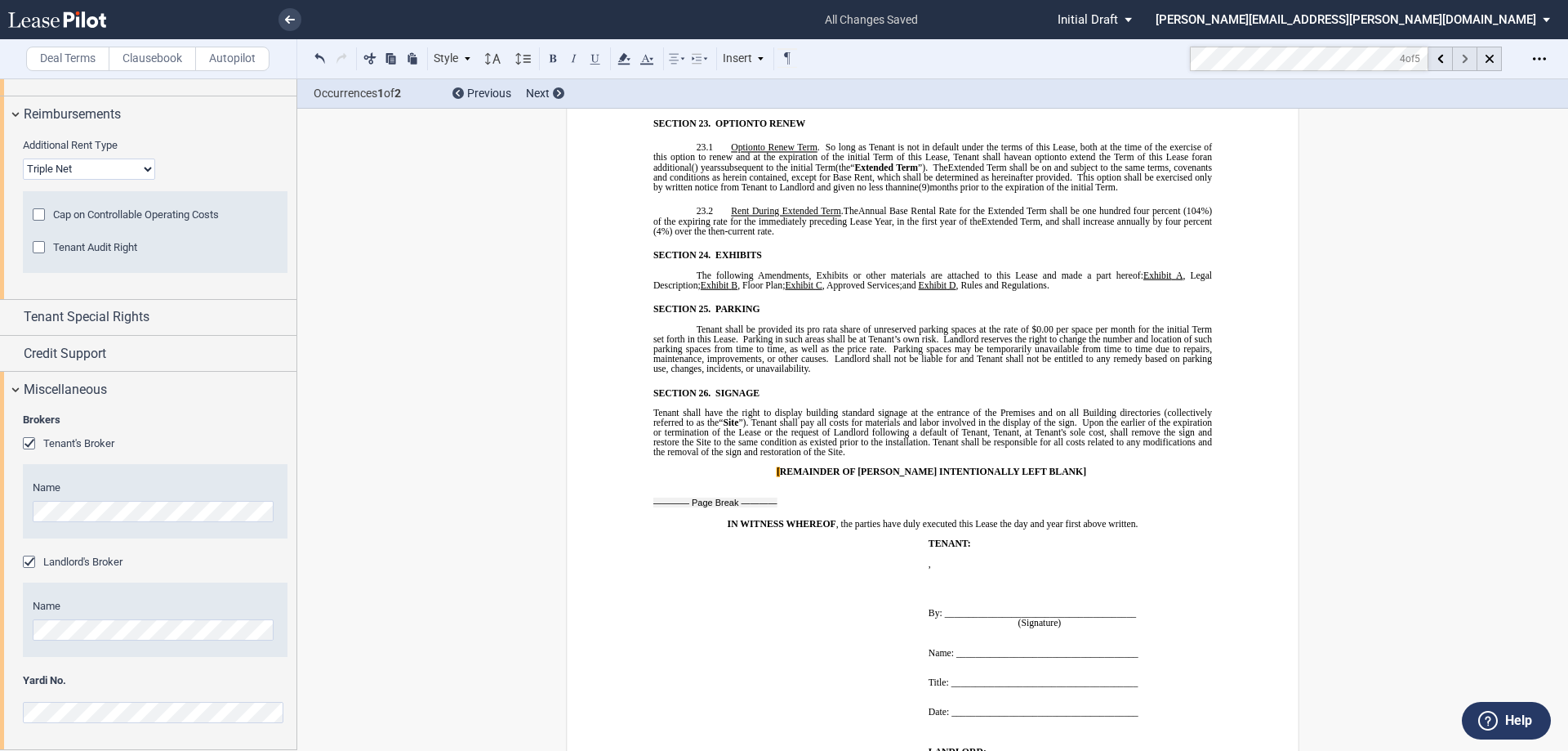
click at [1464, 56] on use at bounding box center [1465, 59] width 6 height 9
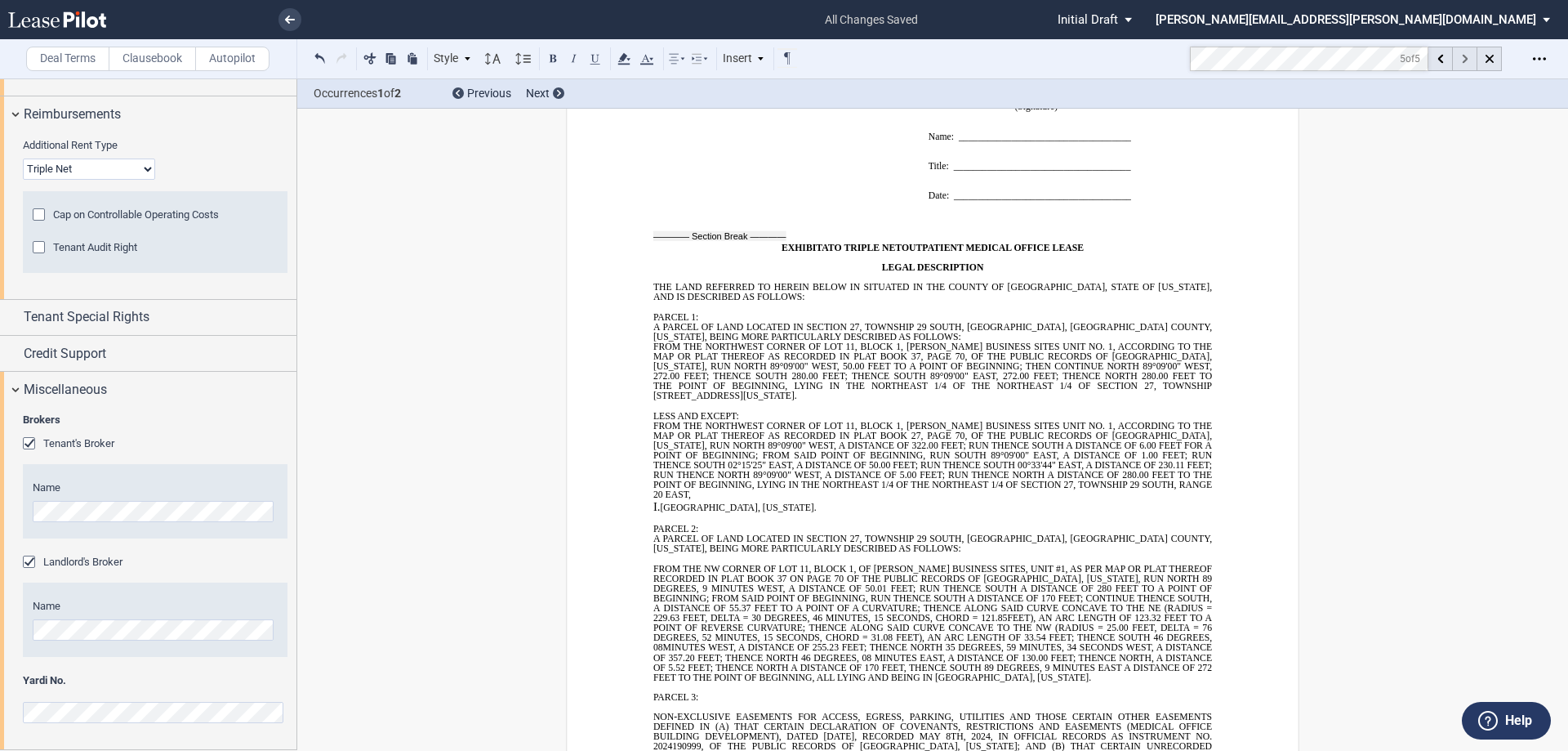
scroll to position [14781, 0]
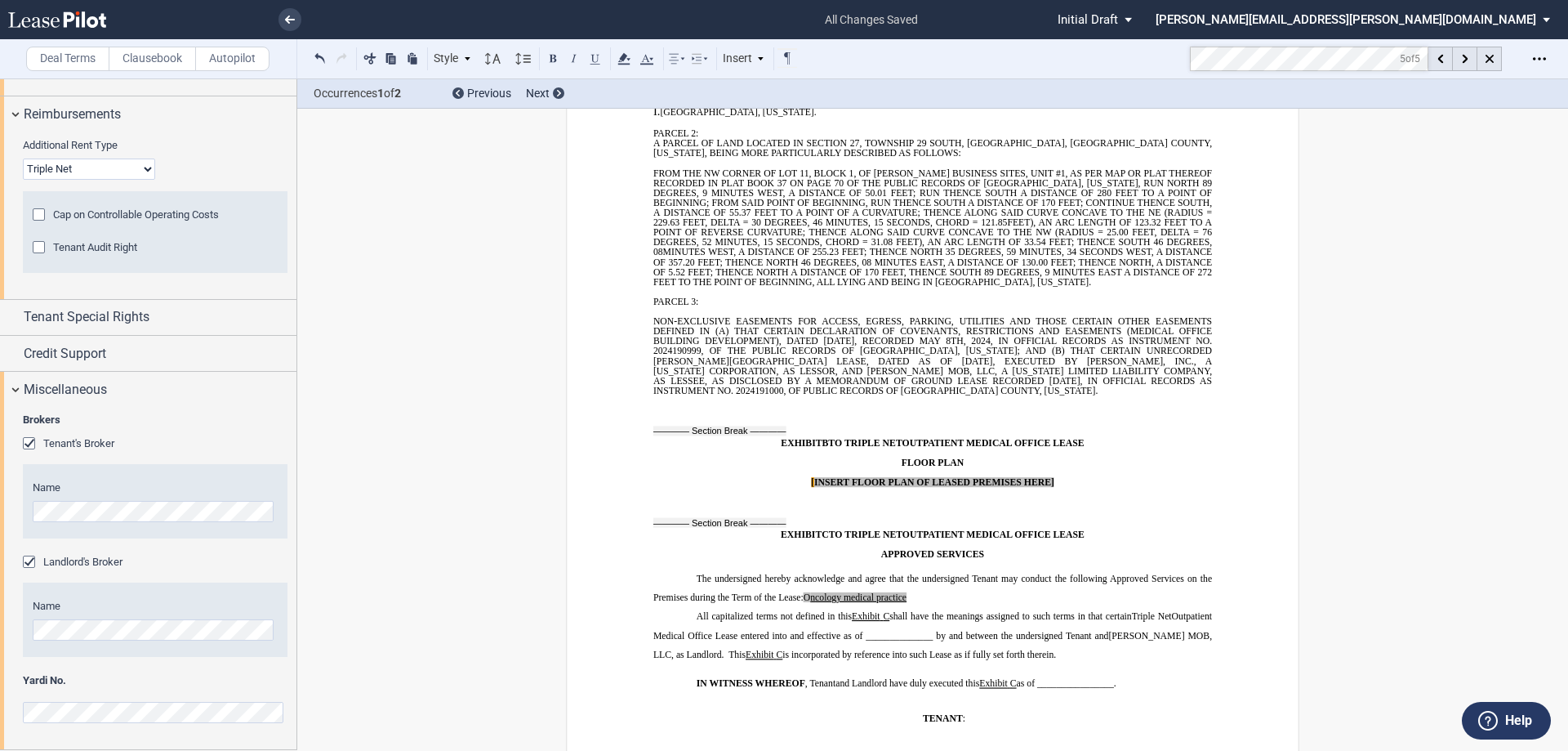
drag, startPoint x: 966, startPoint y: 263, endPoint x: 1039, endPoint y: 274, distance: 73.8
click at [966, 375] on span "LESSEE, AS DISCLOSED BY A MEMORANDUM OF GROUND LEASE RECORDED [DATE], IN" at bounding box center [884, 380] width 427 height 10
click at [1181, 335] on span "8TH, 2024, IN OFFICIAL RECORDS AS INSTRUMENT NO. 2024190999, OF THE PUBLIC RECO…" at bounding box center [934, 345] width 561 height 20
click at [1538, 51] on div "Open Lease options menu" at bounding box center [1539, 59] width 26 height 26
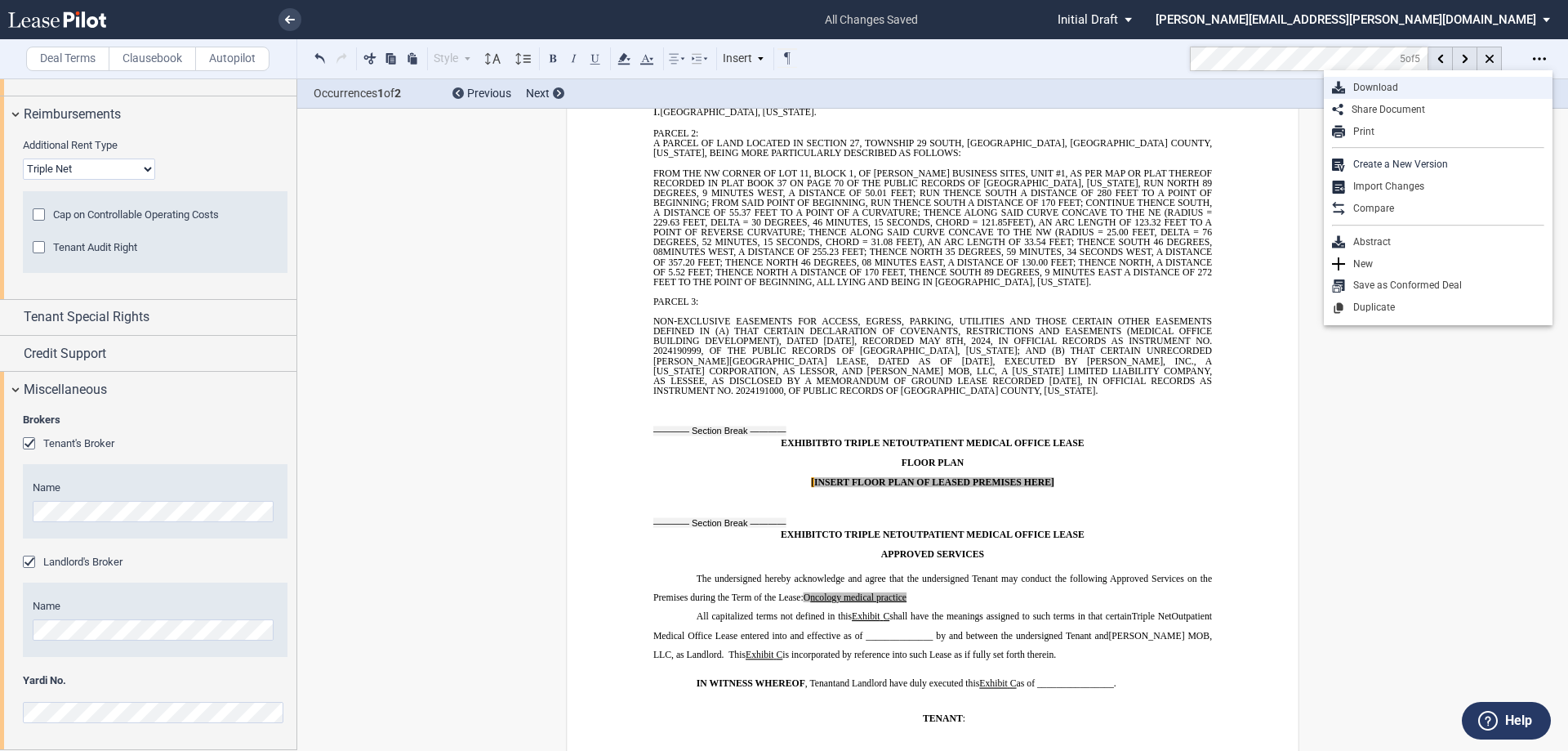
click at [1434, 87] on div "Download" at bounding box center [1445, 88] width 199 height 14
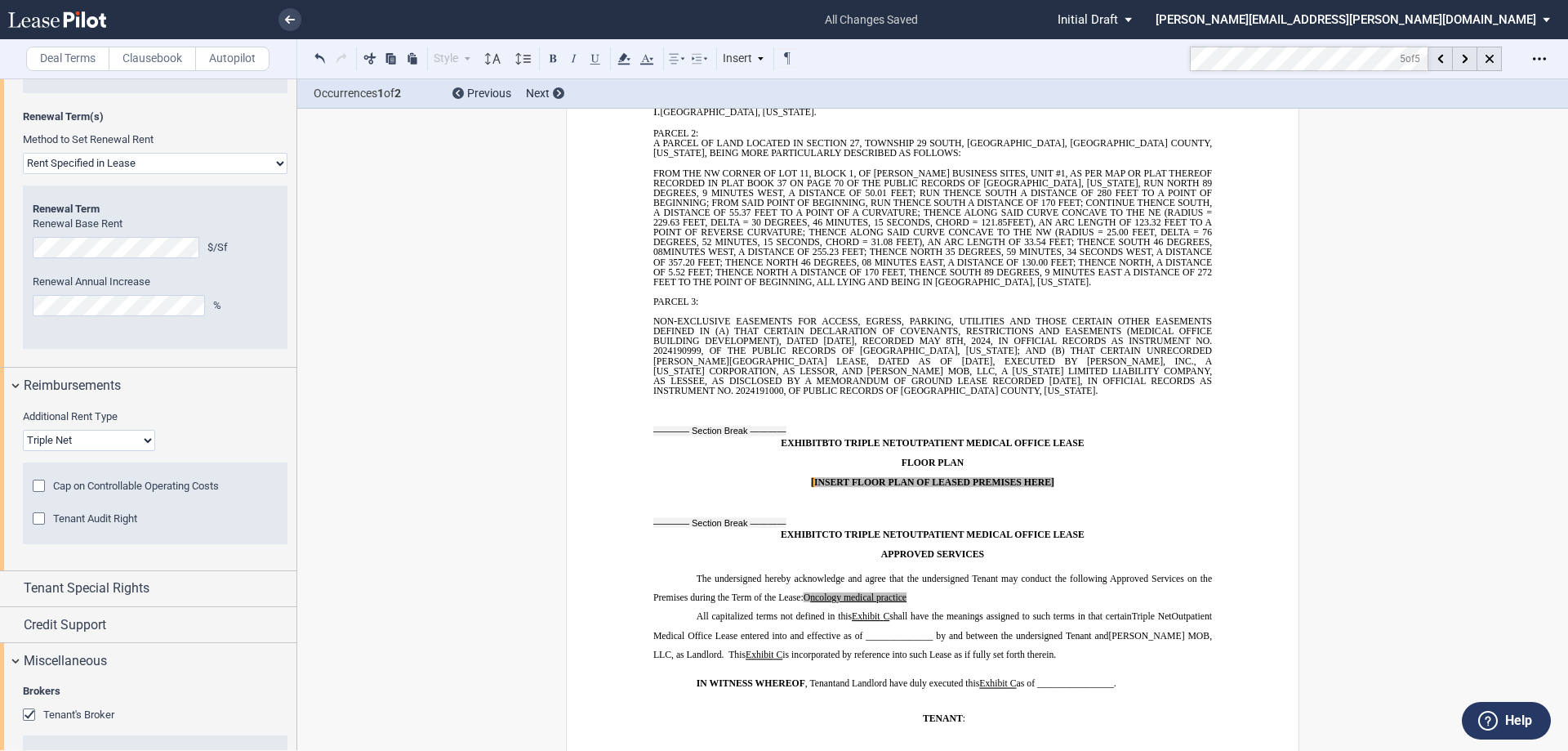
scroll to position [2002, 0]
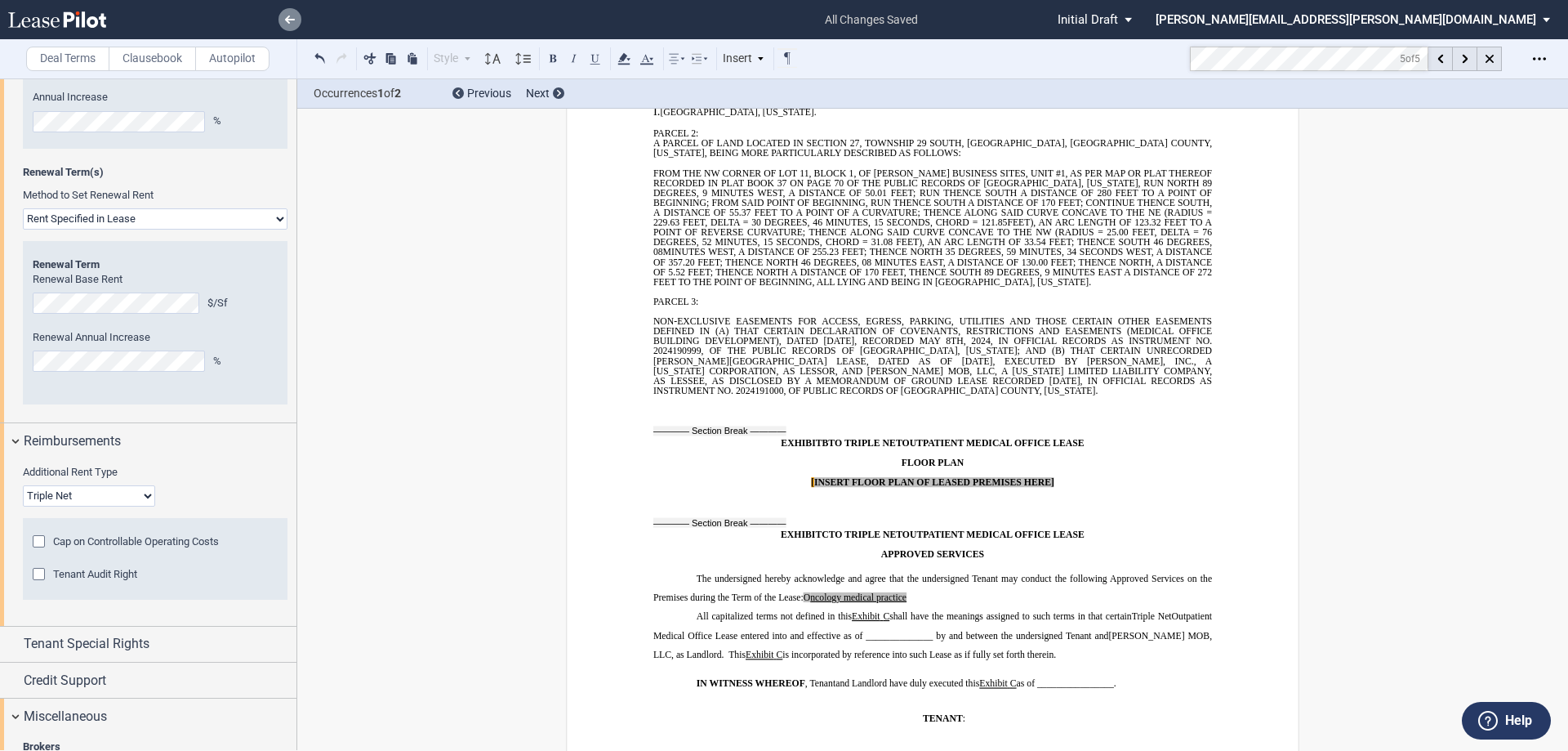
click at [291, 21] on icon at bounding box center [290, 20] width 10 height 9
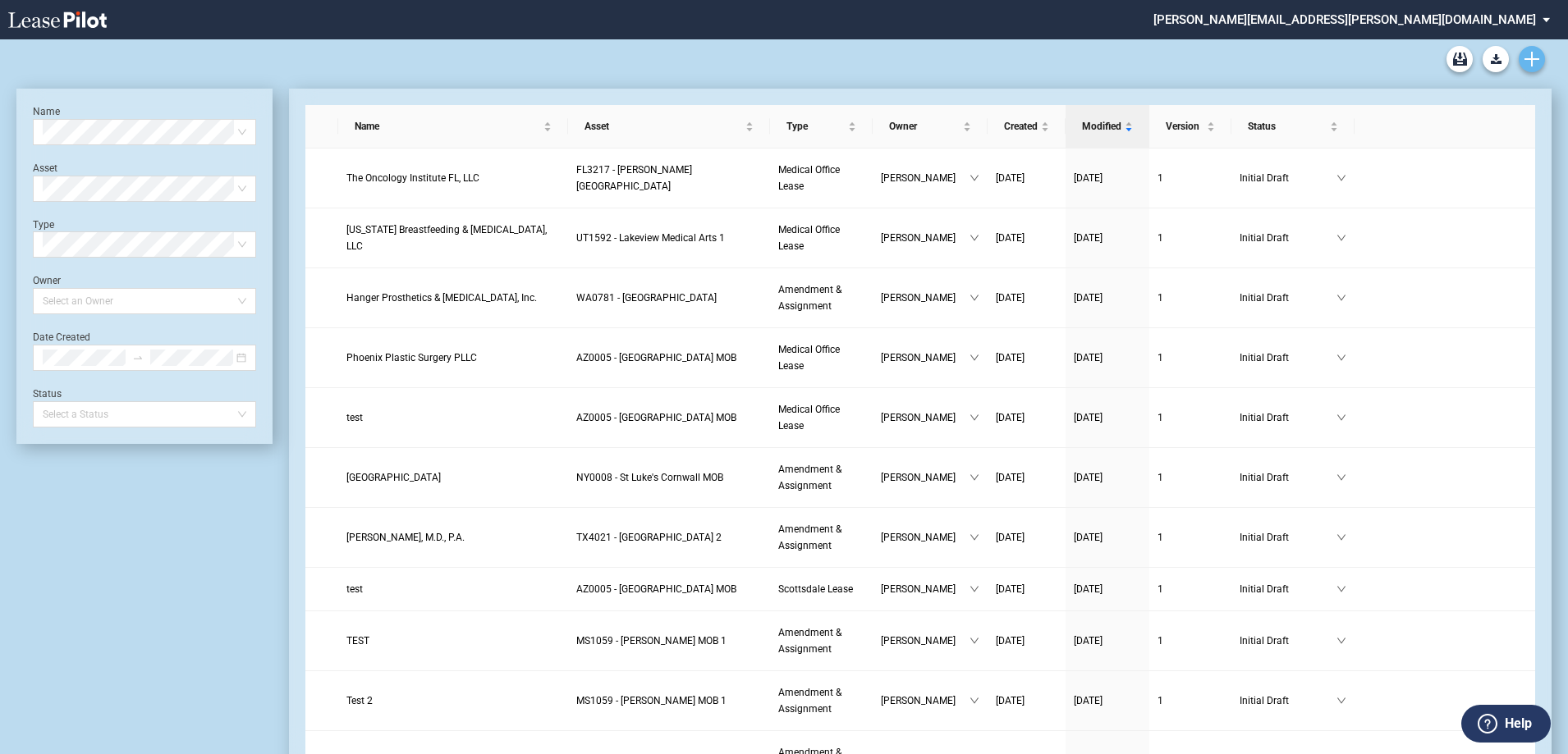
click at [1537, 61] on icon "Create new document" at bounding box center [1531, 58] width 15 height 15
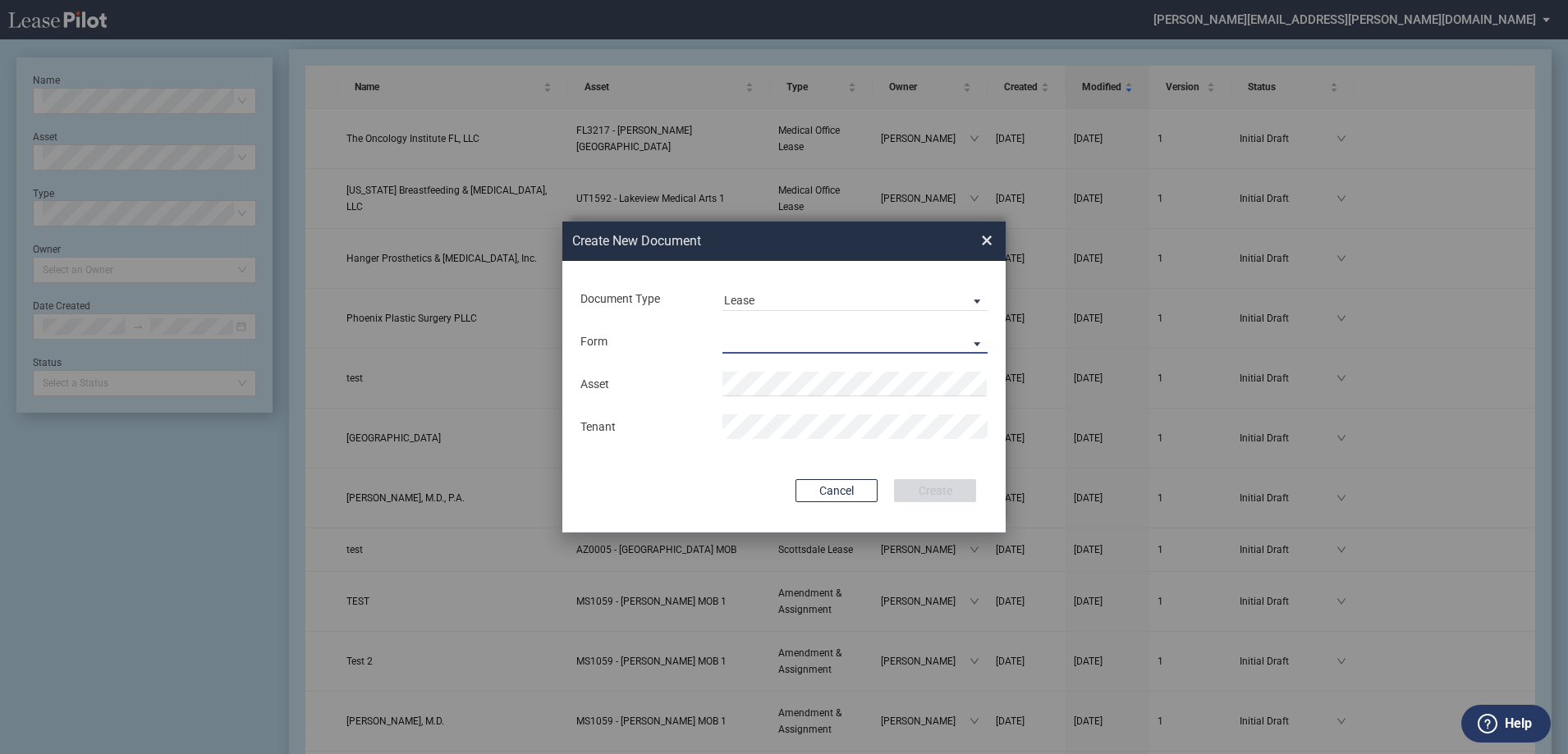
click at [766, 340] on md-select "Medical Office Lease Scottsdale Lease Louisville Lease 1370 Medical Place Lease…" at bounding box center [855, 341] width 265 height 25
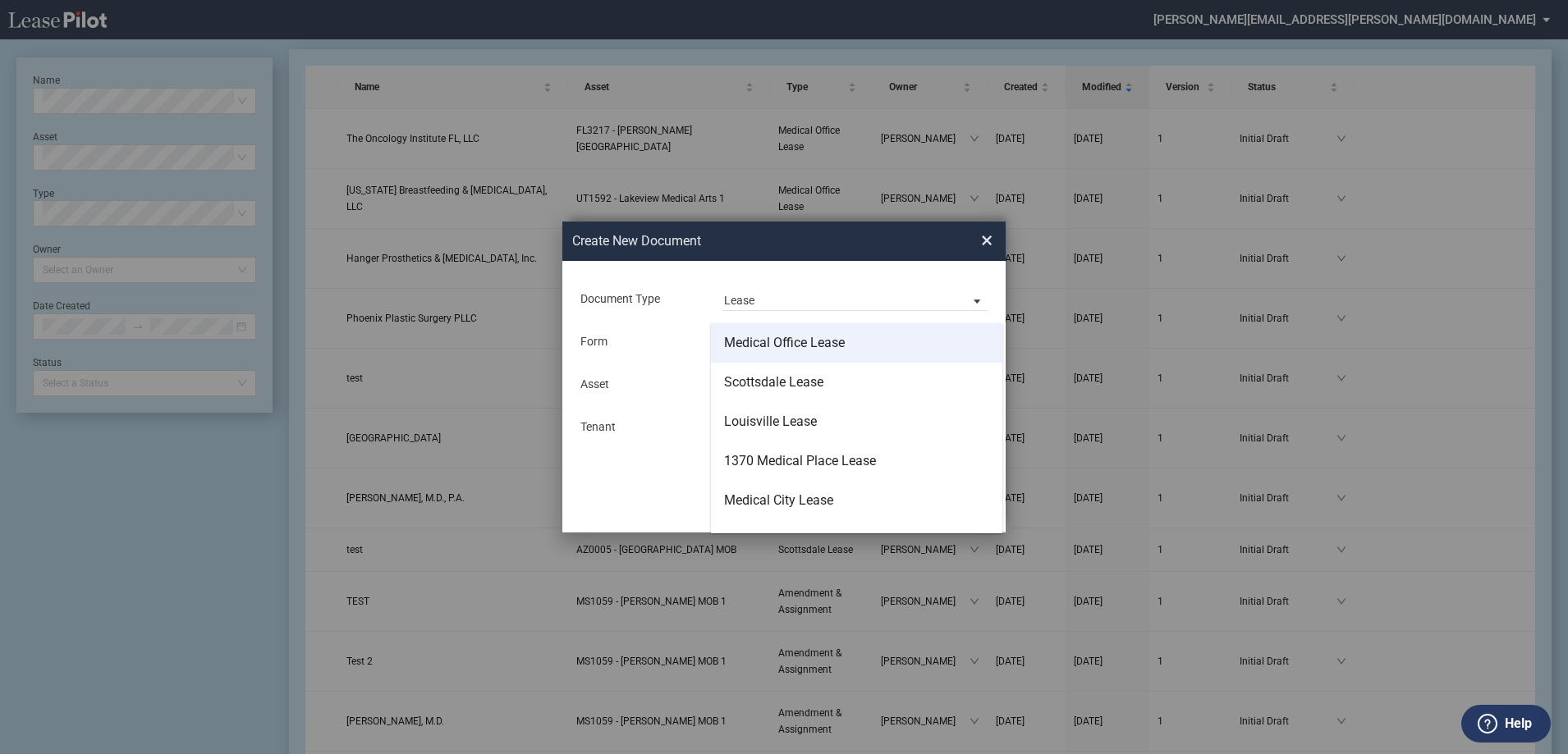
click at [763, 338] on div "Medical Office Lease" at bounding box center [784, 343] width 121 height 18
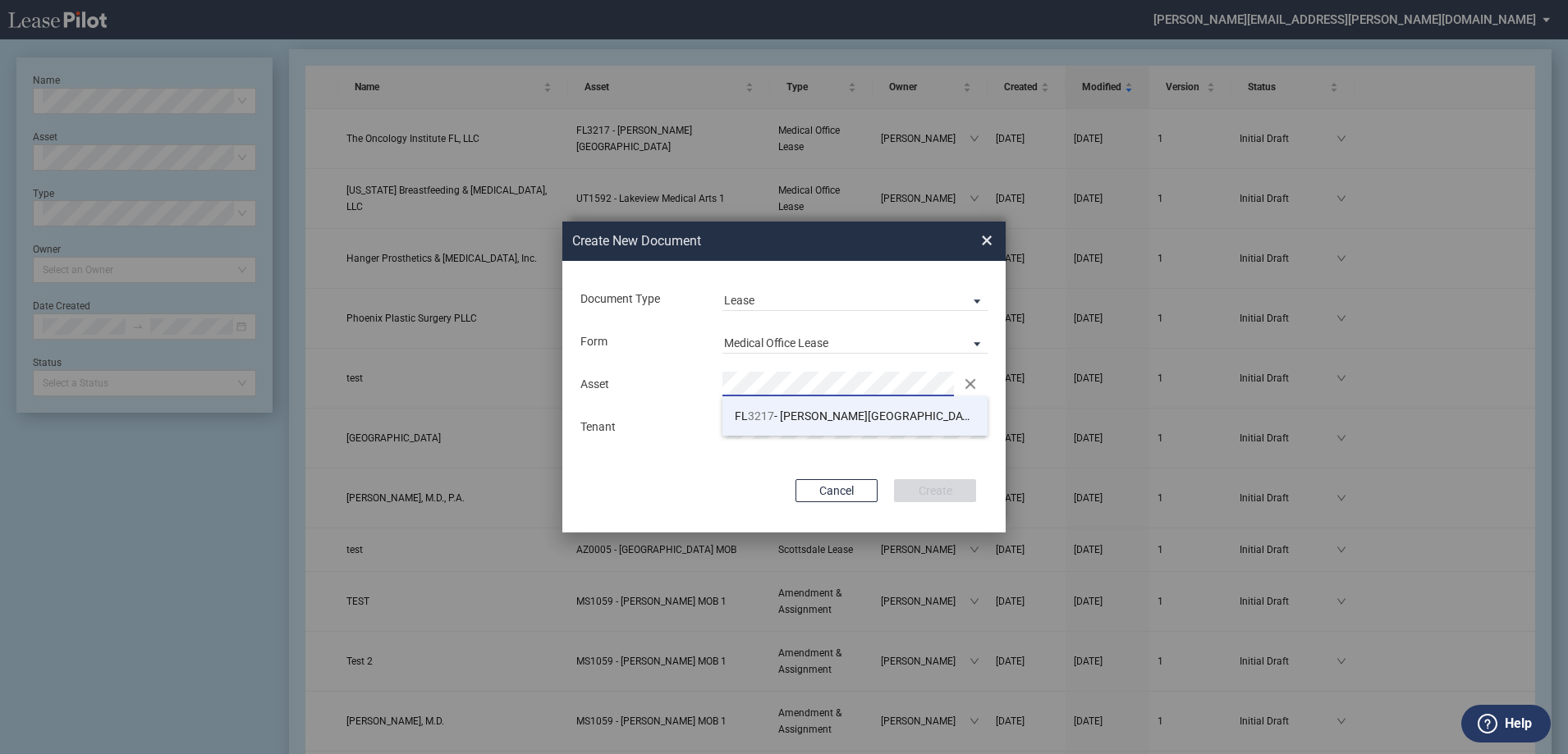
click at [883, 416] on span "FL 3217 - Brandon Medical Center" at bounding box center [856, 415] width 244 height 13
click at [953, 486] on button "Create" at bounding box center [935, 490] width 82 height 23
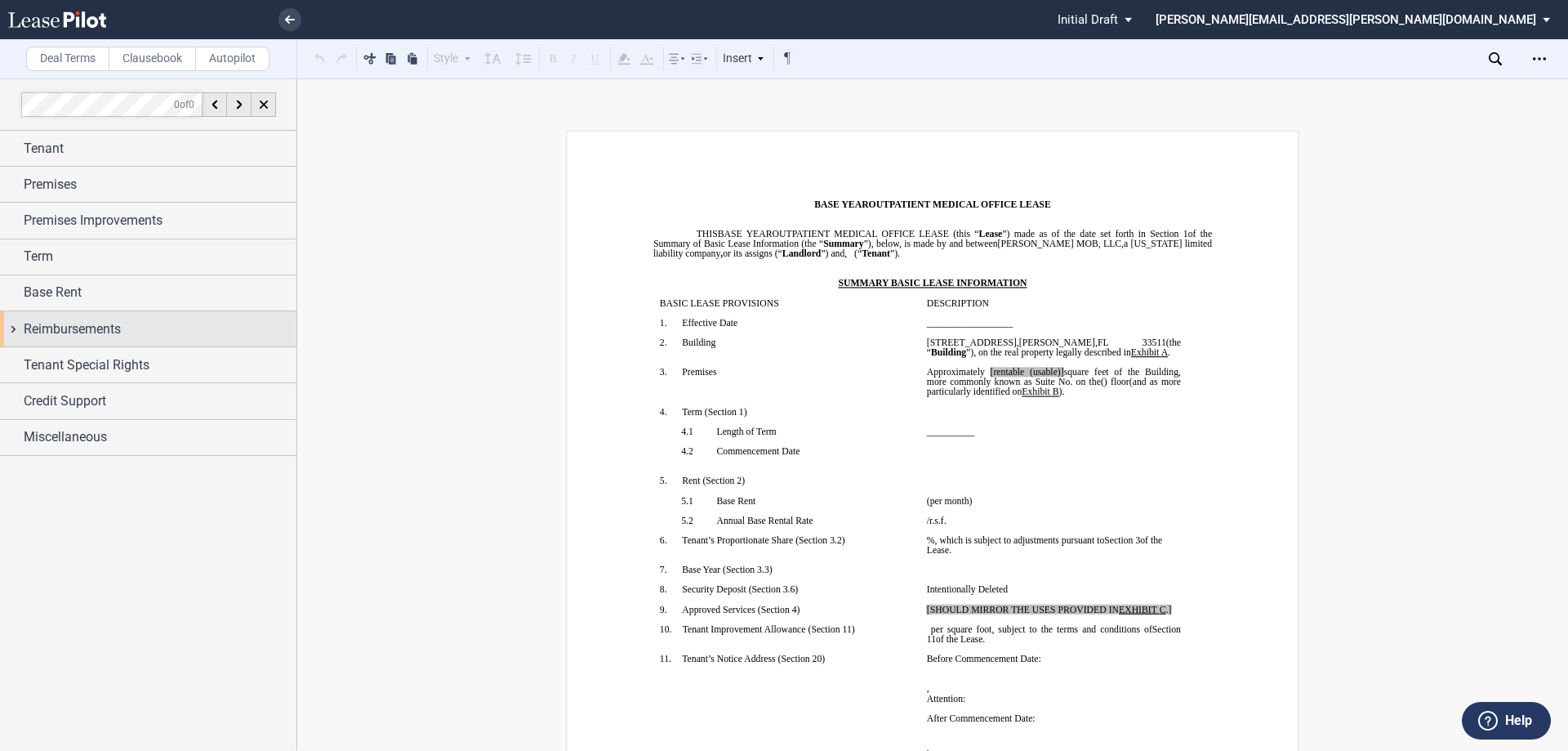
click at [106, 333] on span "Reimbursements" at bounding box center [72, 329] width 97 height 20
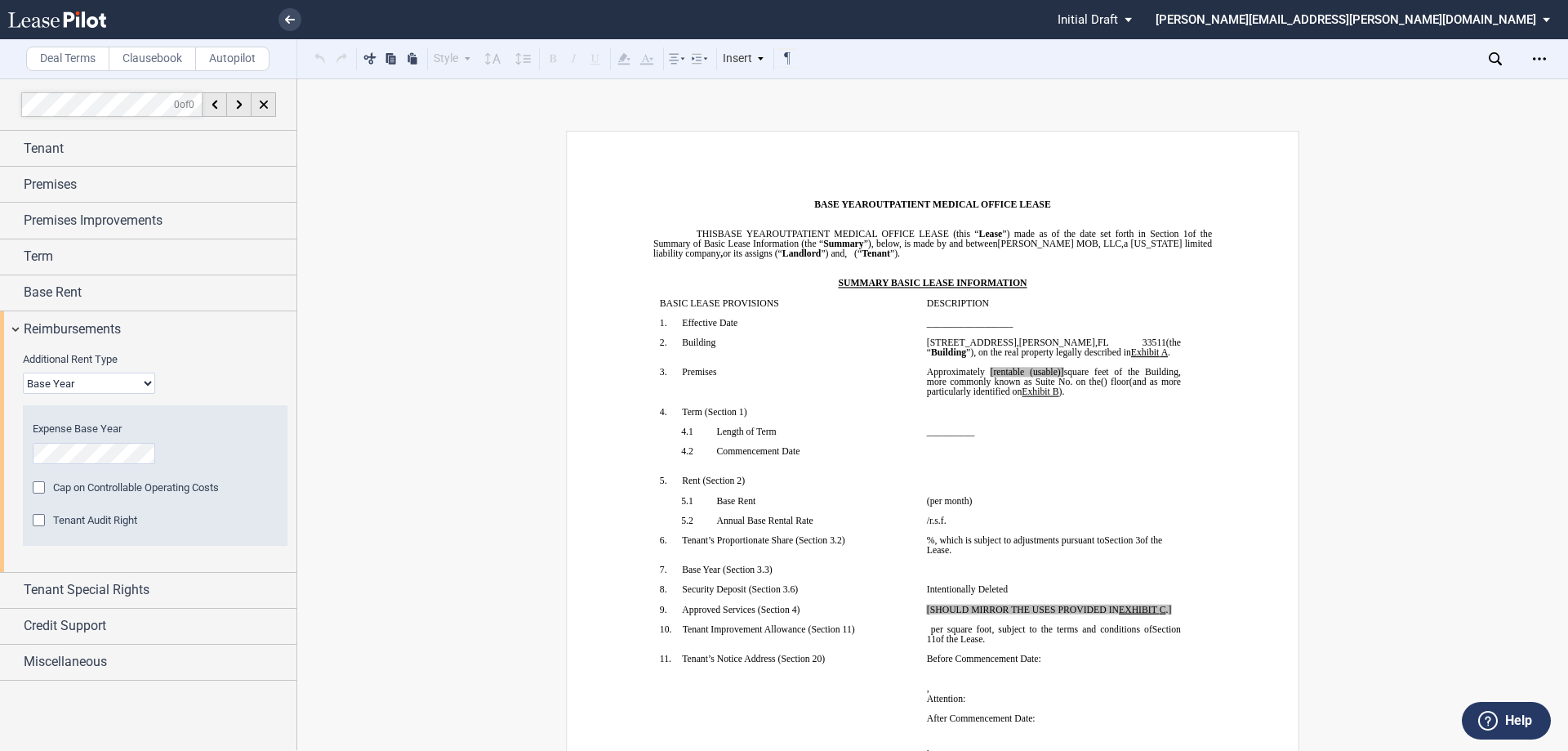
drag, startPoint x: 107, startPoint y: 379, endPoint x: 107, endPoint y: 390, distance: 11.0
click at [107, 379] on select "Base Year Triple Net" at bounding box center [89, 383] width 132 height 21
select select "triple net"
click at [23, 373] on select "Base Year Triple Net" at bounding box center [89, 383] width 132 height 21
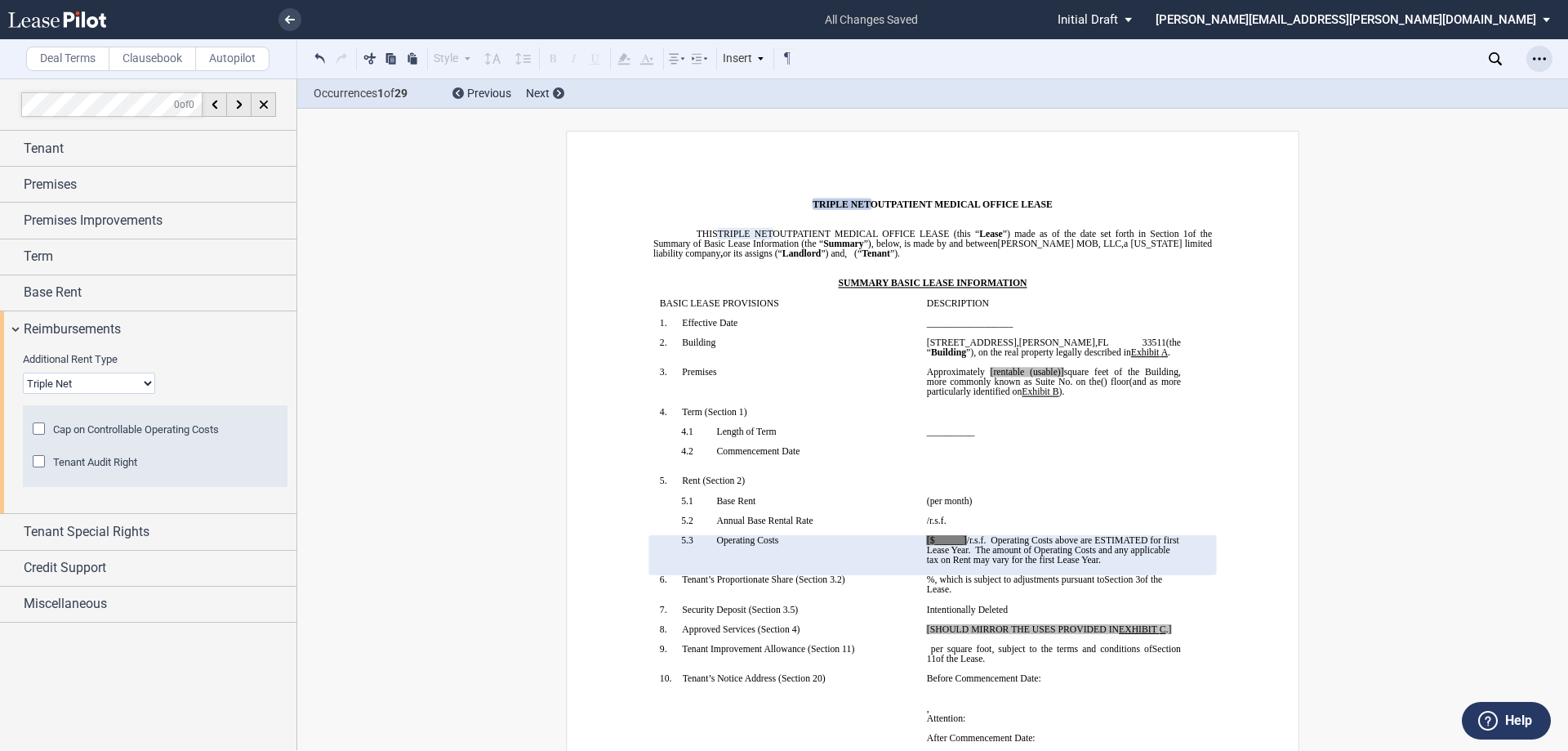
click at [1535, 58] on use "Open Lease options menu" at bounding box center [1539, 58] width 13 height 3
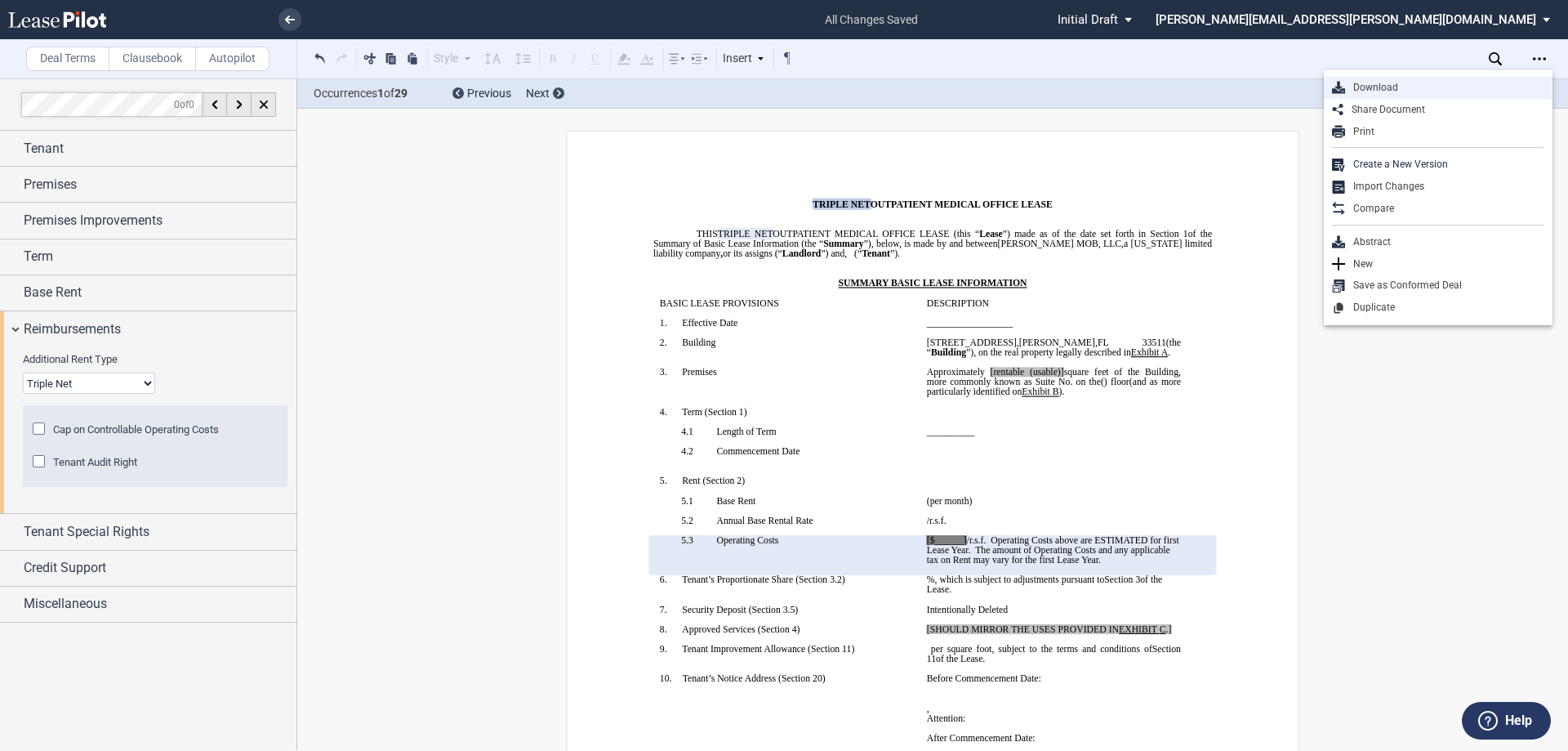
click at [1407, 85] on div "Download" at bounding box center [1445, 88] width 199 height 14
